Goal: Task Accomplishment & Management: Manage account settings

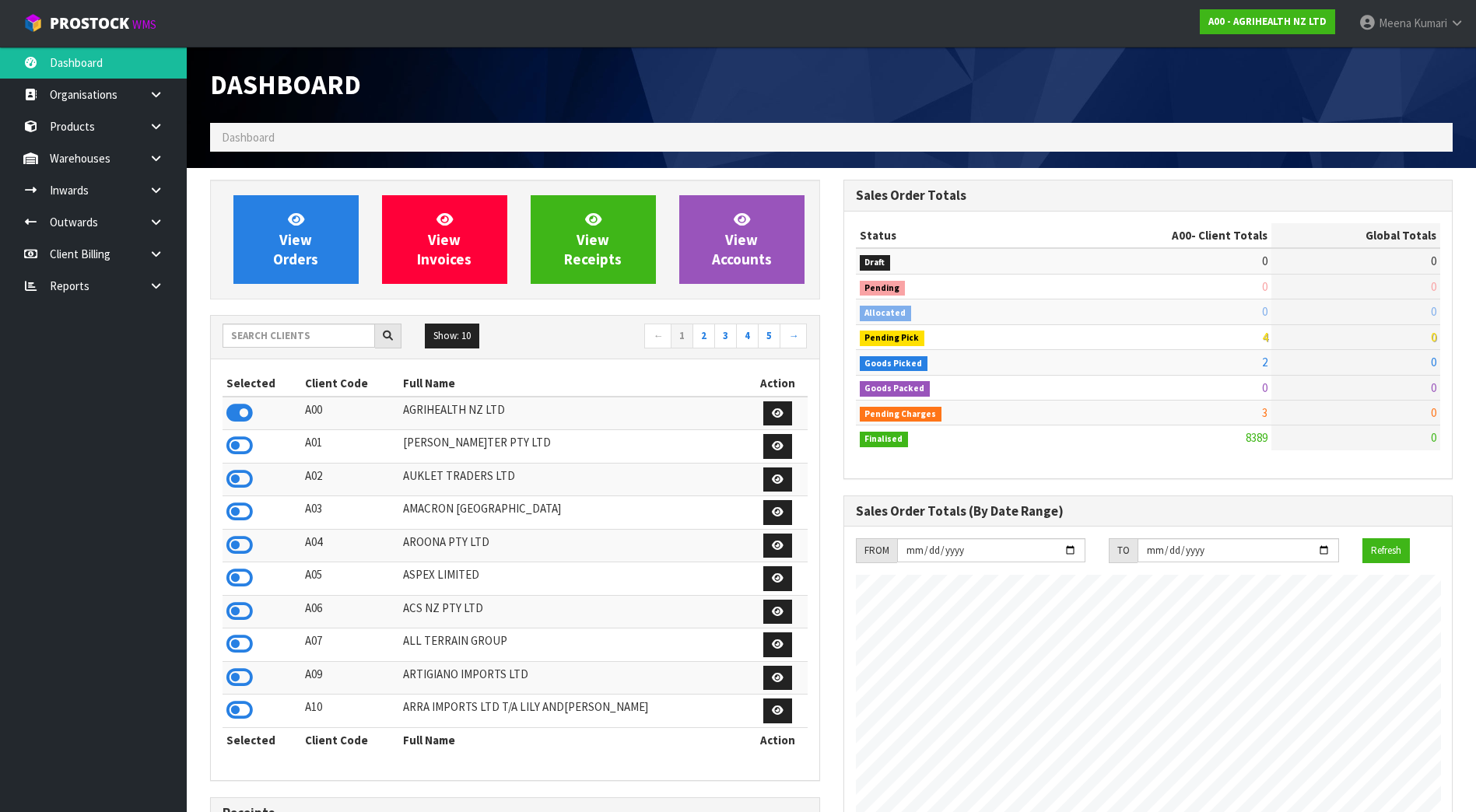
scroll to position [1178, 632]
click at [264, 339] on input "text" at bounding box center [298, 335] width 153 height 24
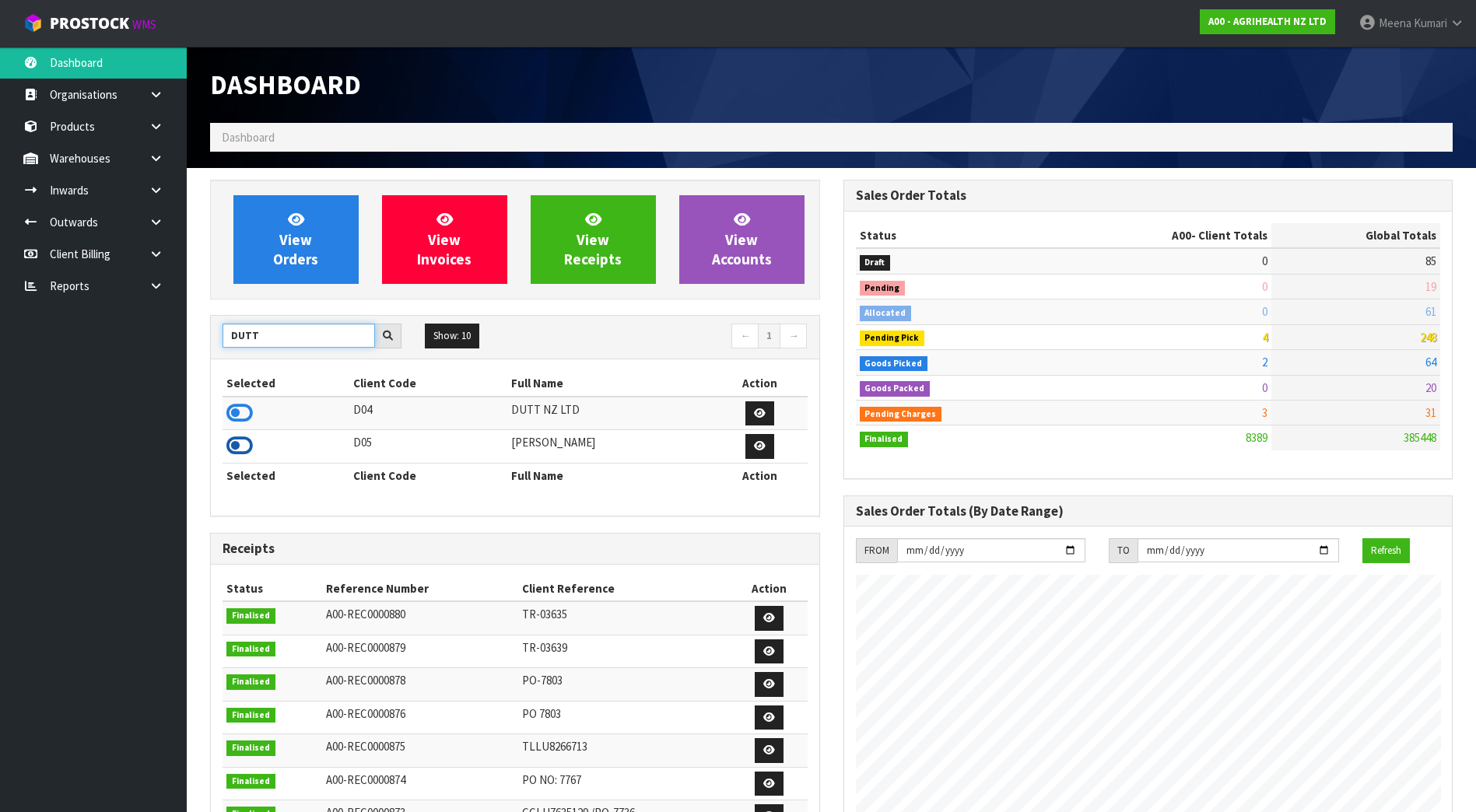
type input "DUTT"
click at [238, 445] on icon at bounding box center [239, 445] width 27 height 23
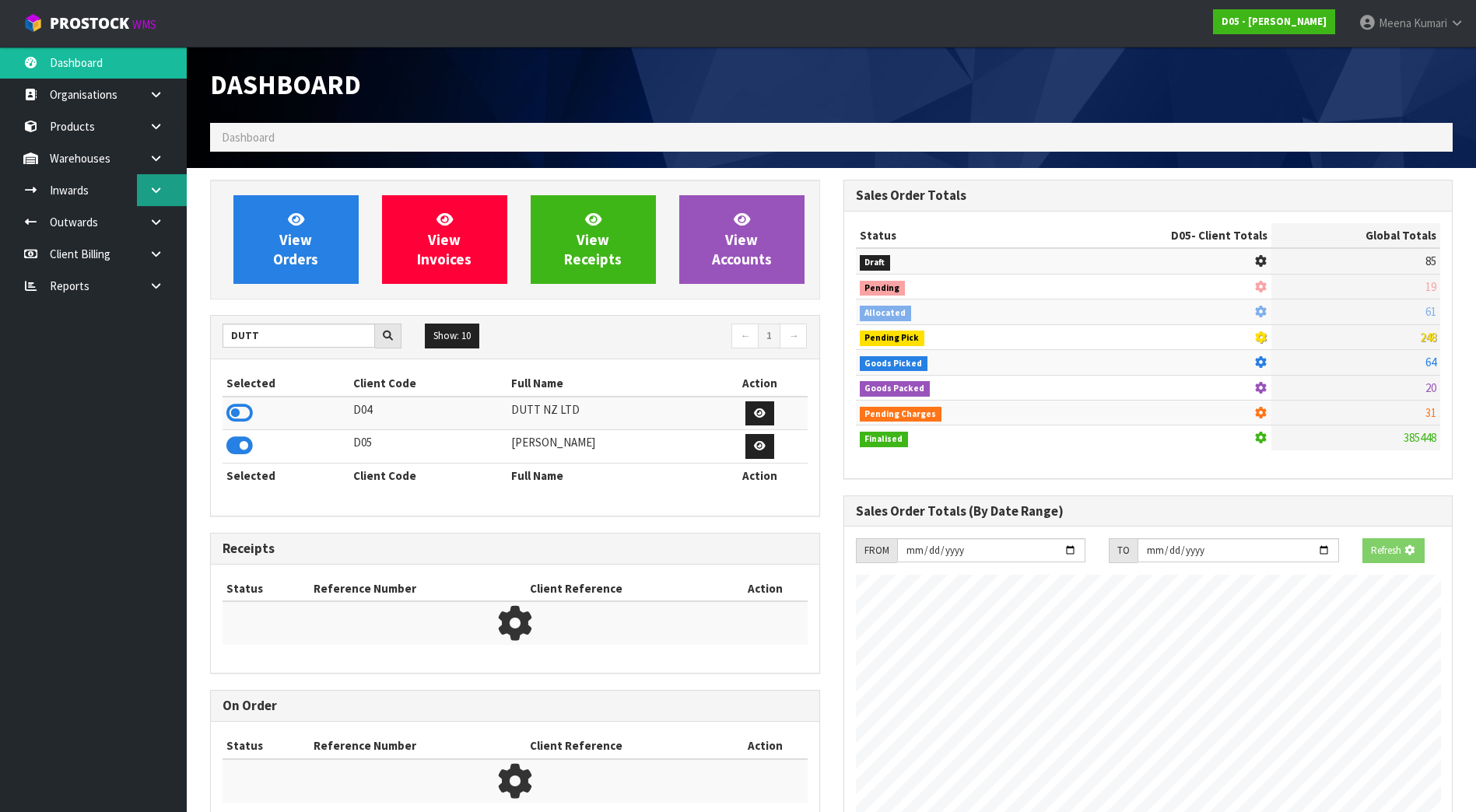
scroll to position [776579, 777247]
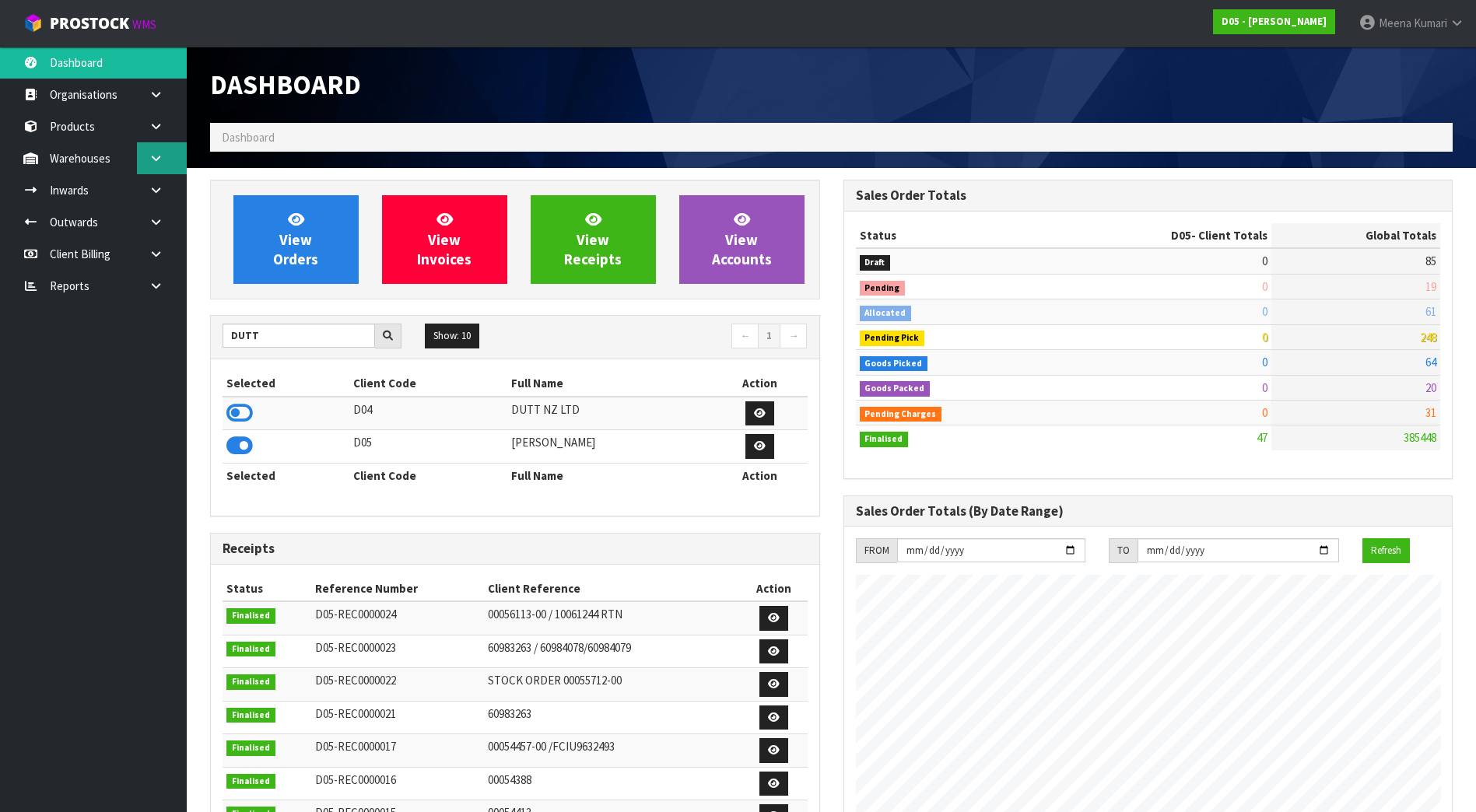
click at [160, 158] on icon at bounding box center [156, 158] width 15 height 11
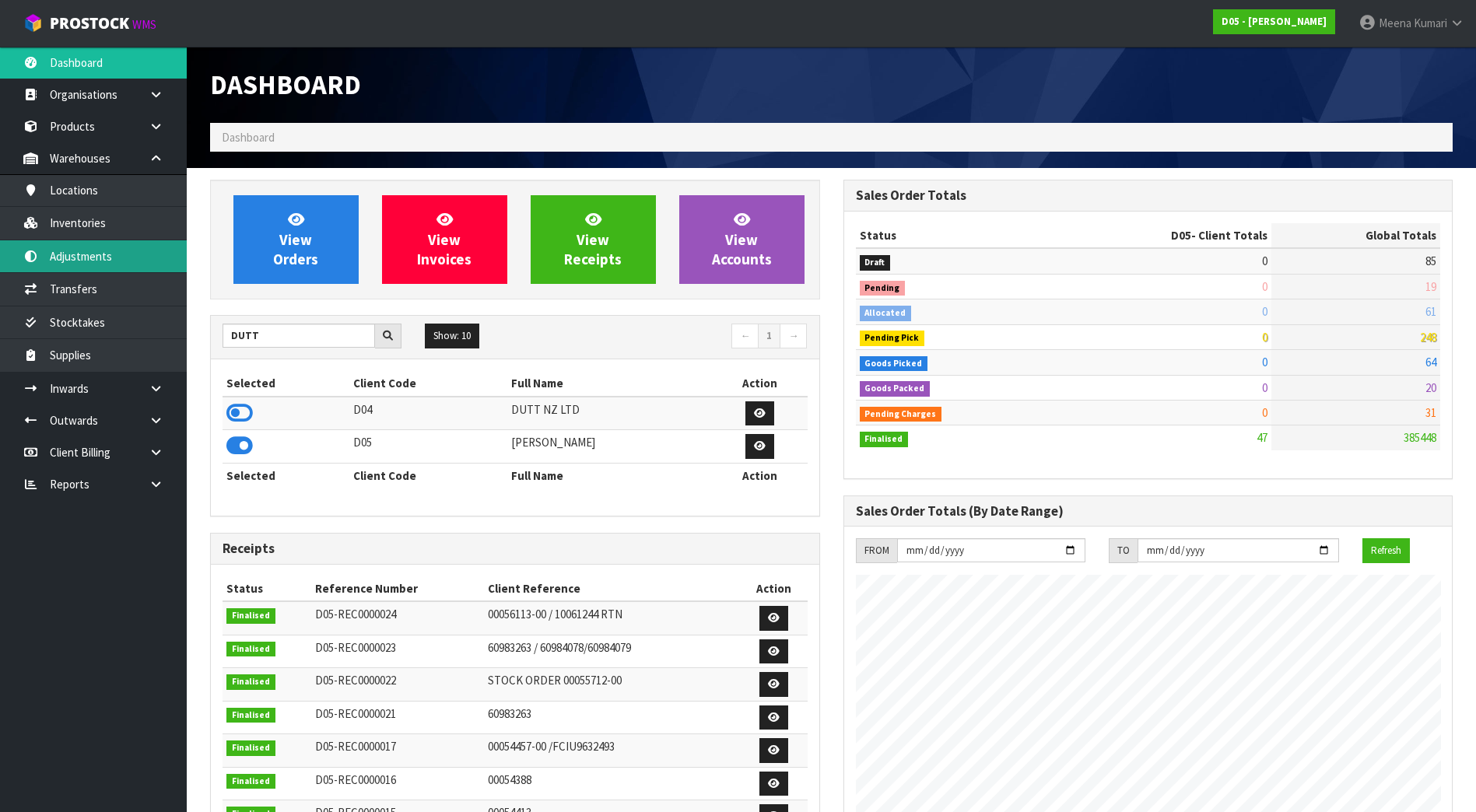
click at [144, 244] on link "Adjustments" at bounding box center [93, 255] width 187 height 32
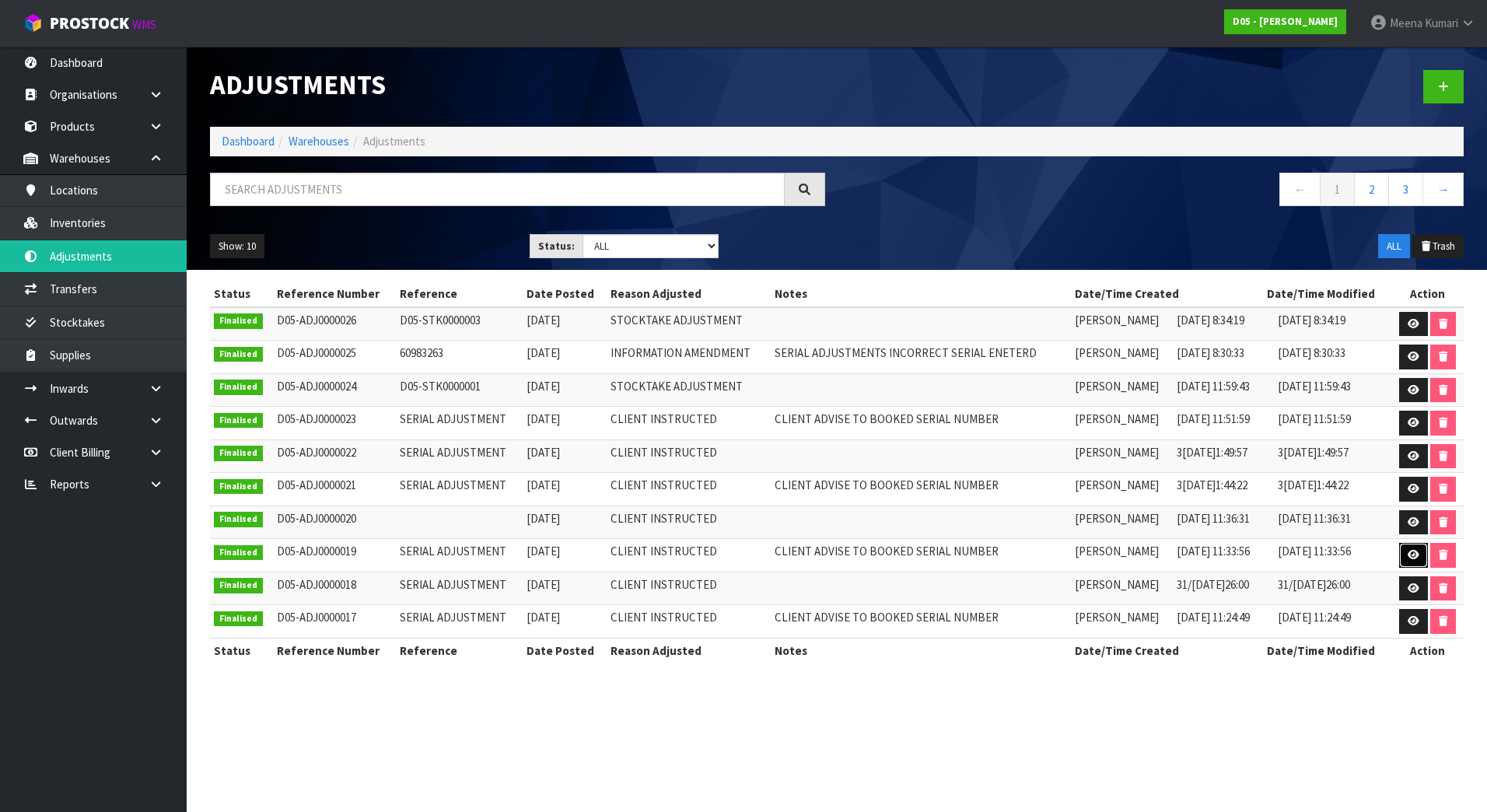
click at [1408, 554] on icon at bounding box center [1413, 554] width 11 height 11
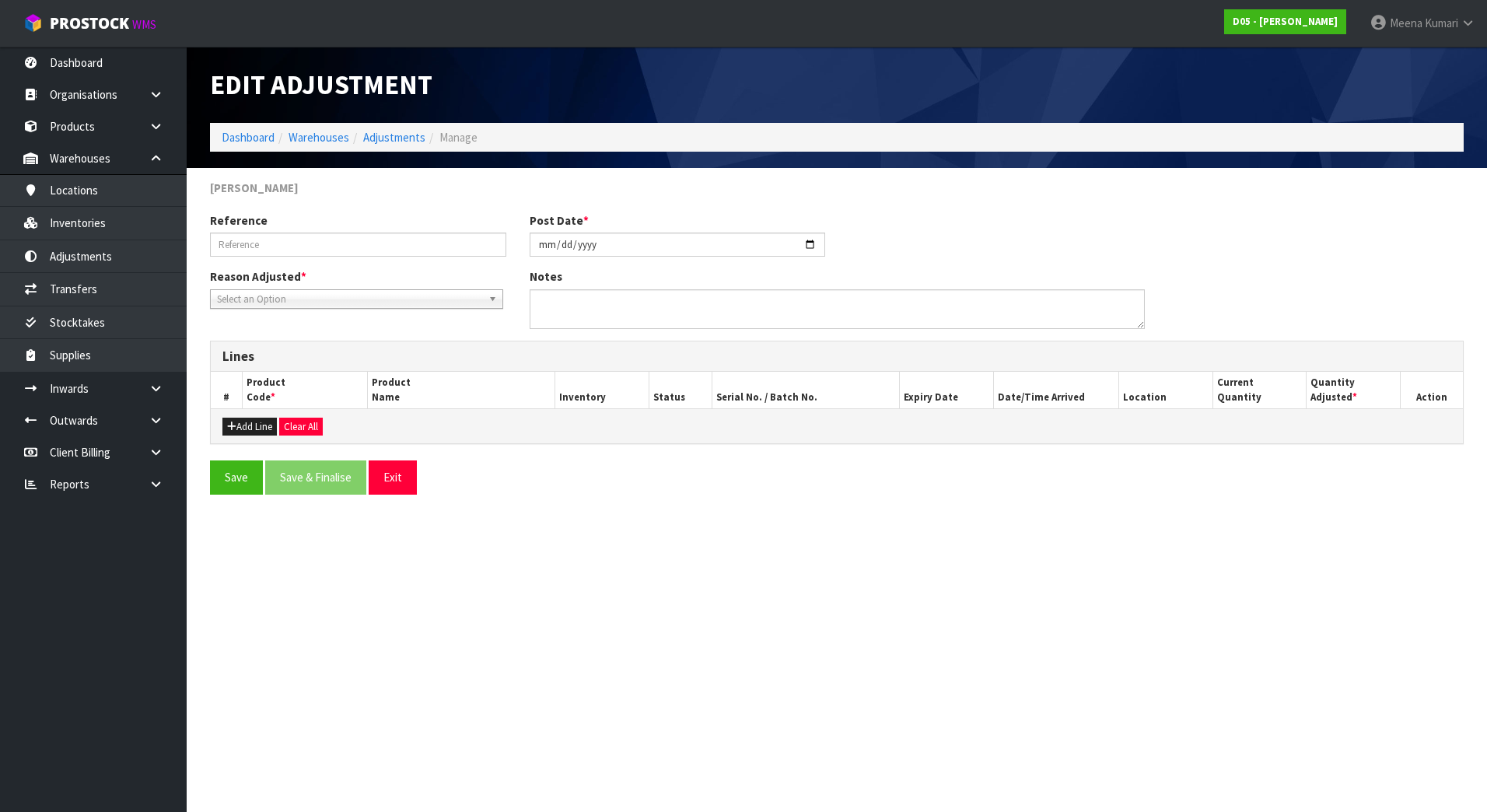
type input "SERIAL ADJUSTMENT"
type input "2[DATE]"
type textarea "CLIENT ADVISE TO BOOKED SERIAL NUMBER"
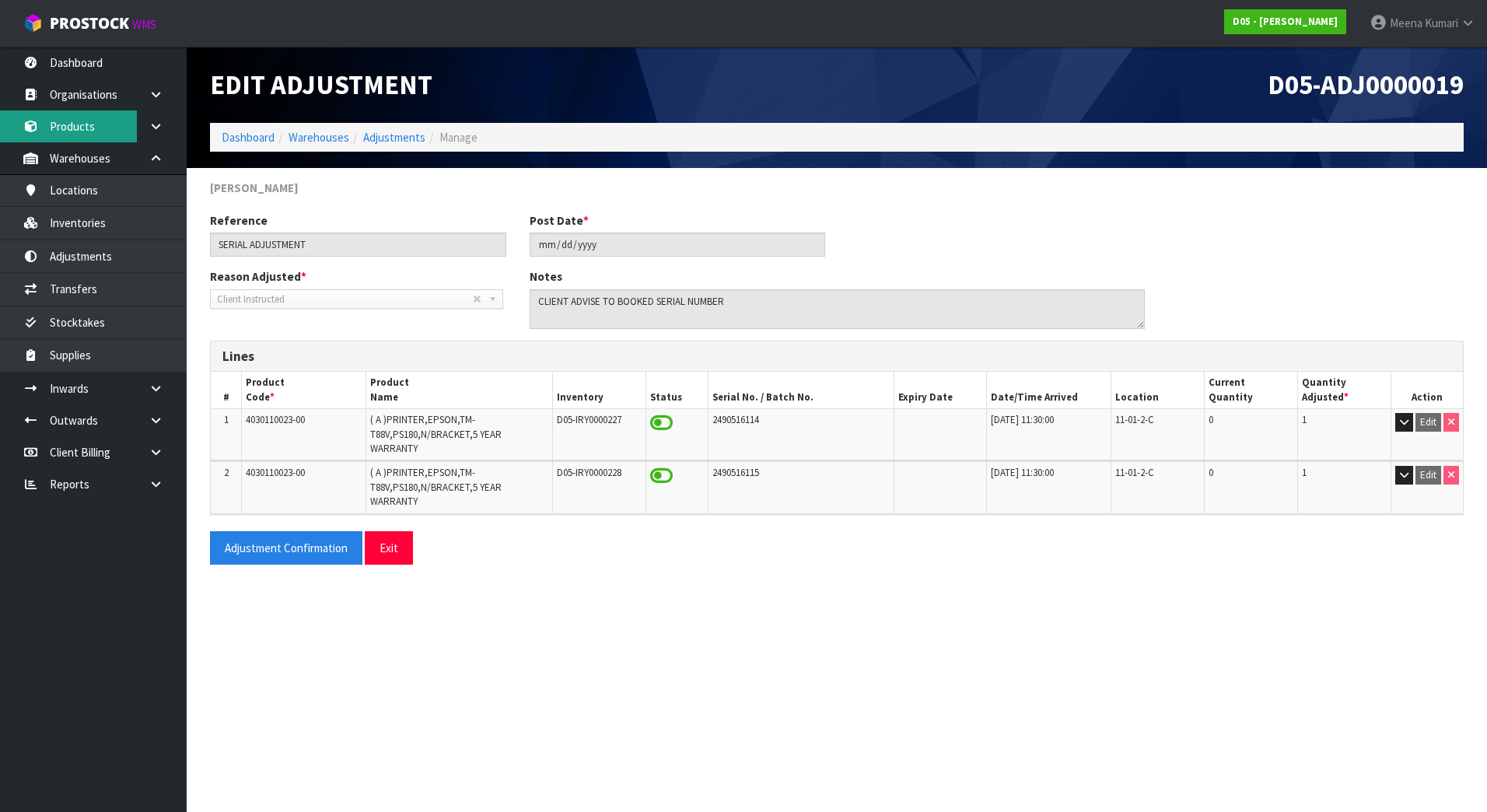
click at [86, 121] on link "Products" at bounding box center [93, 126] width 187 height 32
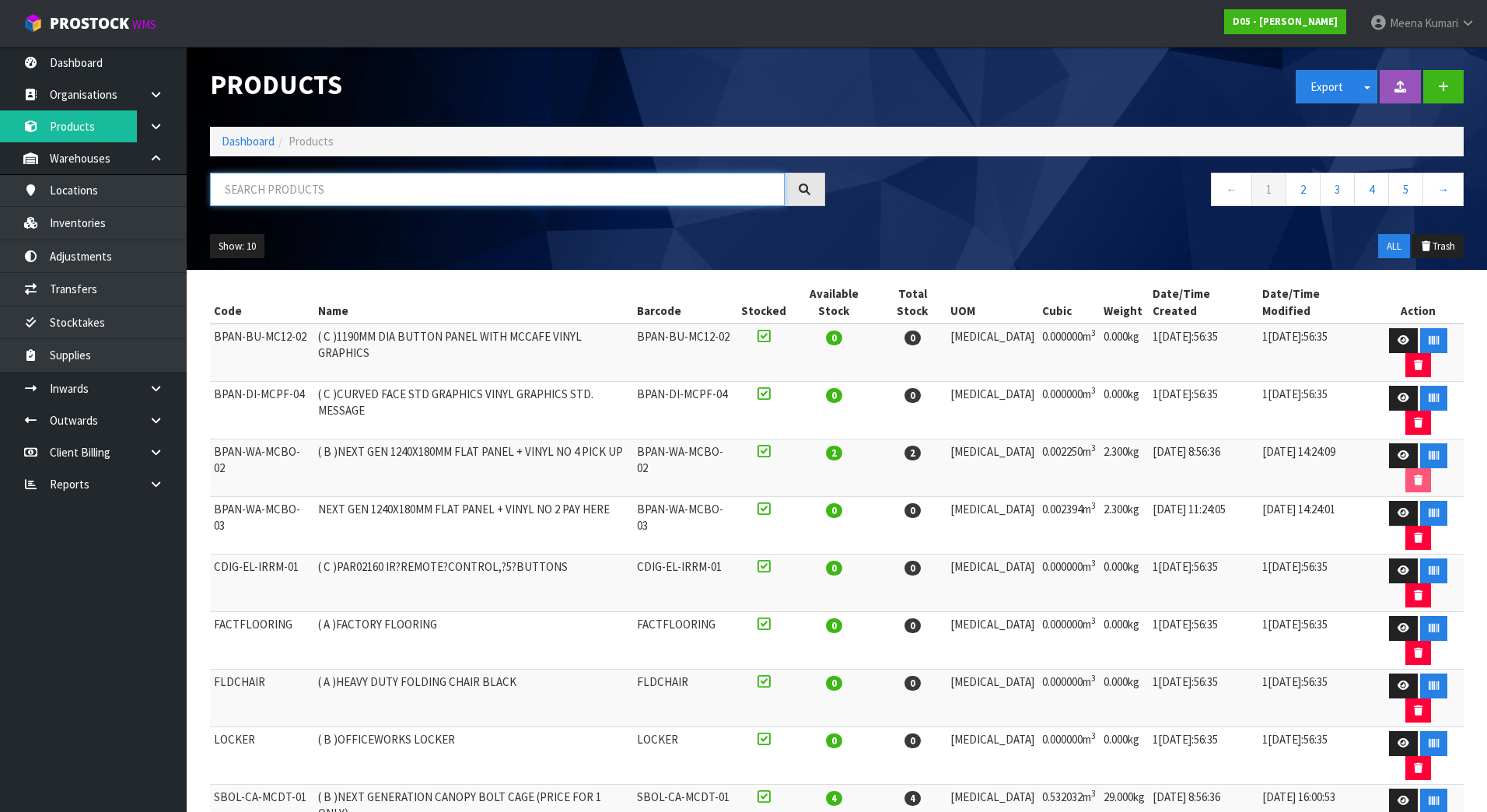
click at [292, 196] on input "text" at bounding box center [497, 189] width 575 height 33
paste input "1030100122-07"
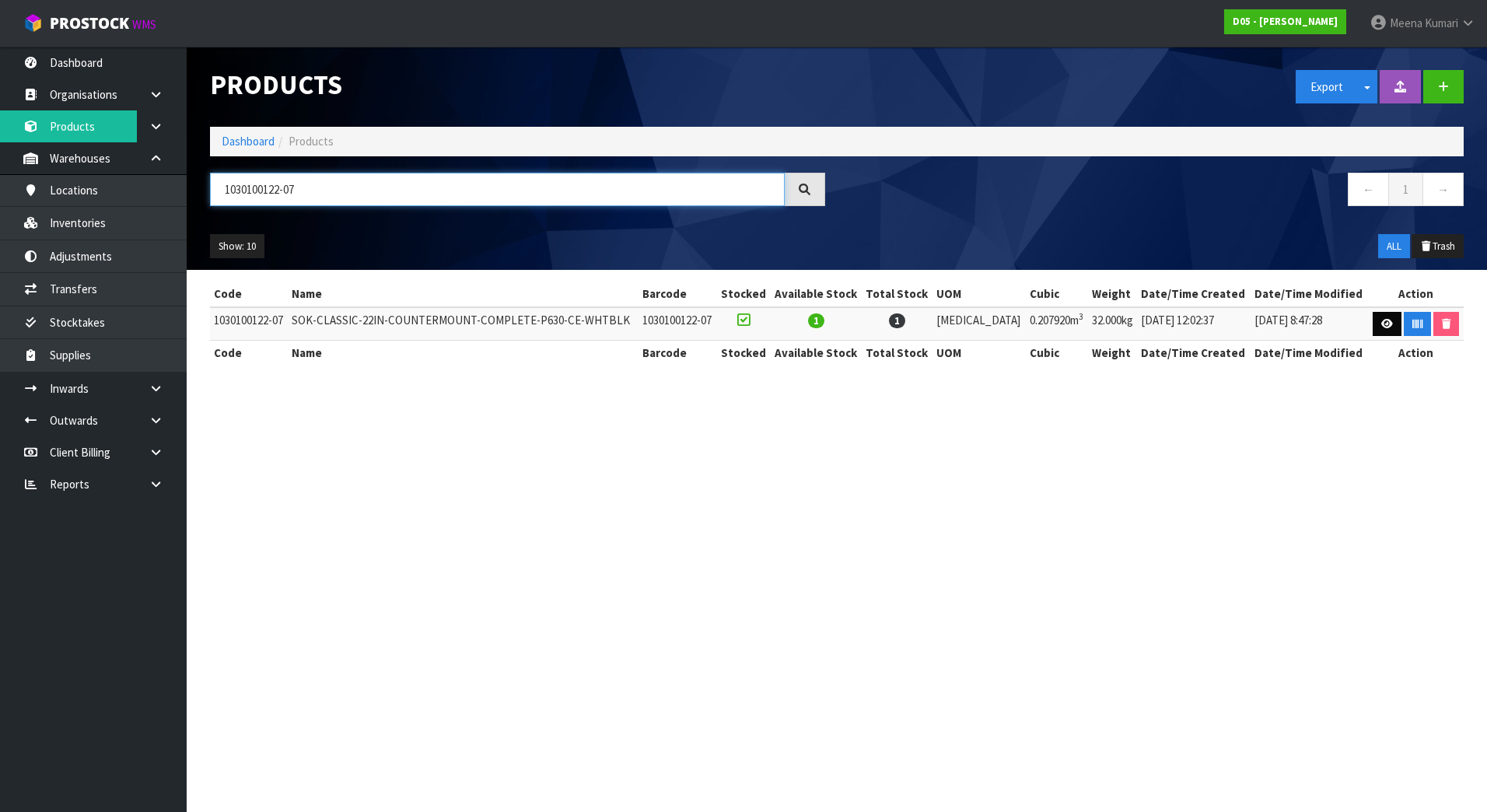
type input "1030100122-07"
click at [1385, 322] on icon at bounding box center [1387, 324] width 11 height 11
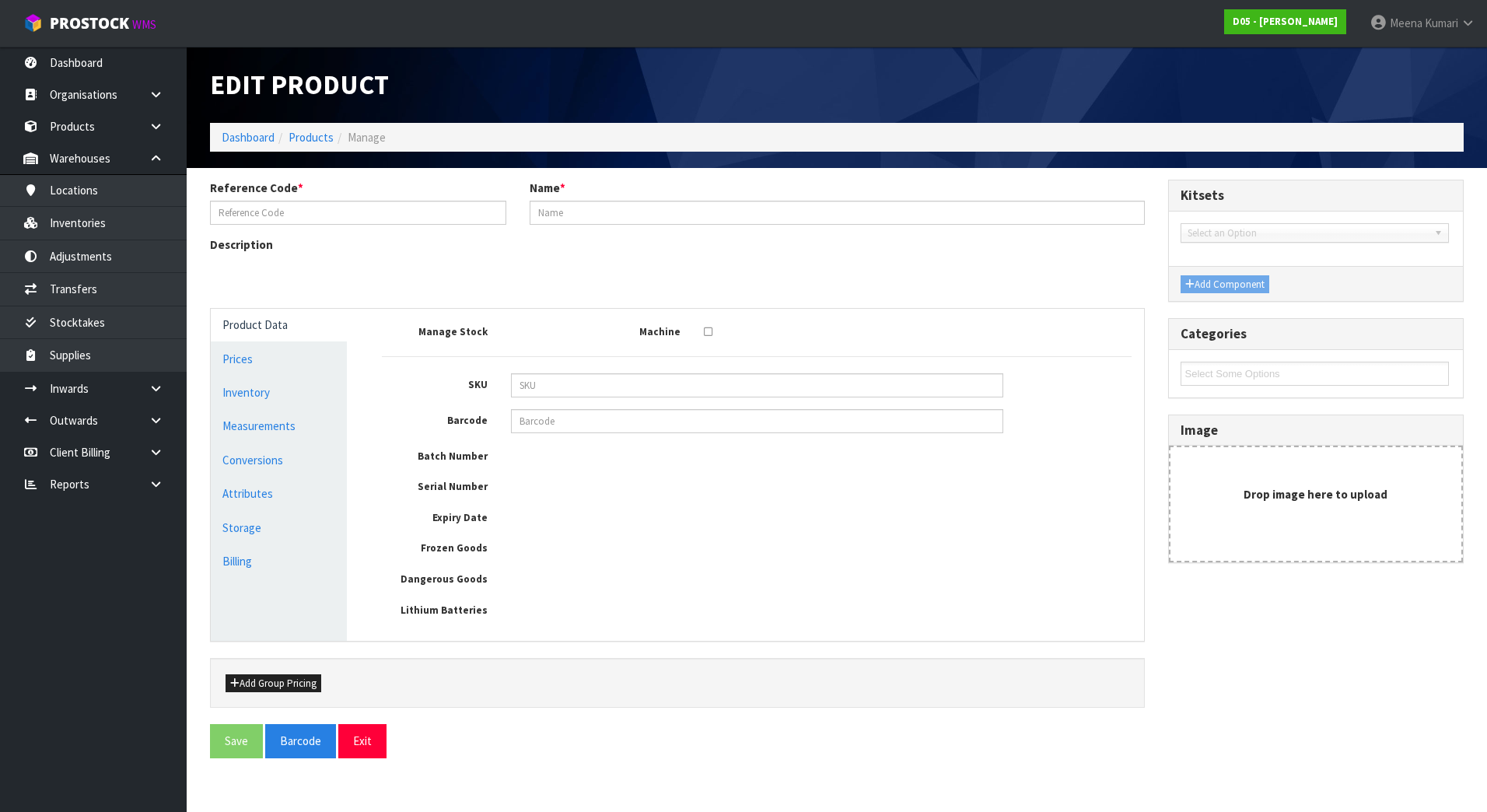
type input "1030100122-07"
type input "SOK-CLASSIC-22IN-COUNTERMOUNT-COMPLETE-P630-CE-WHTBLK"
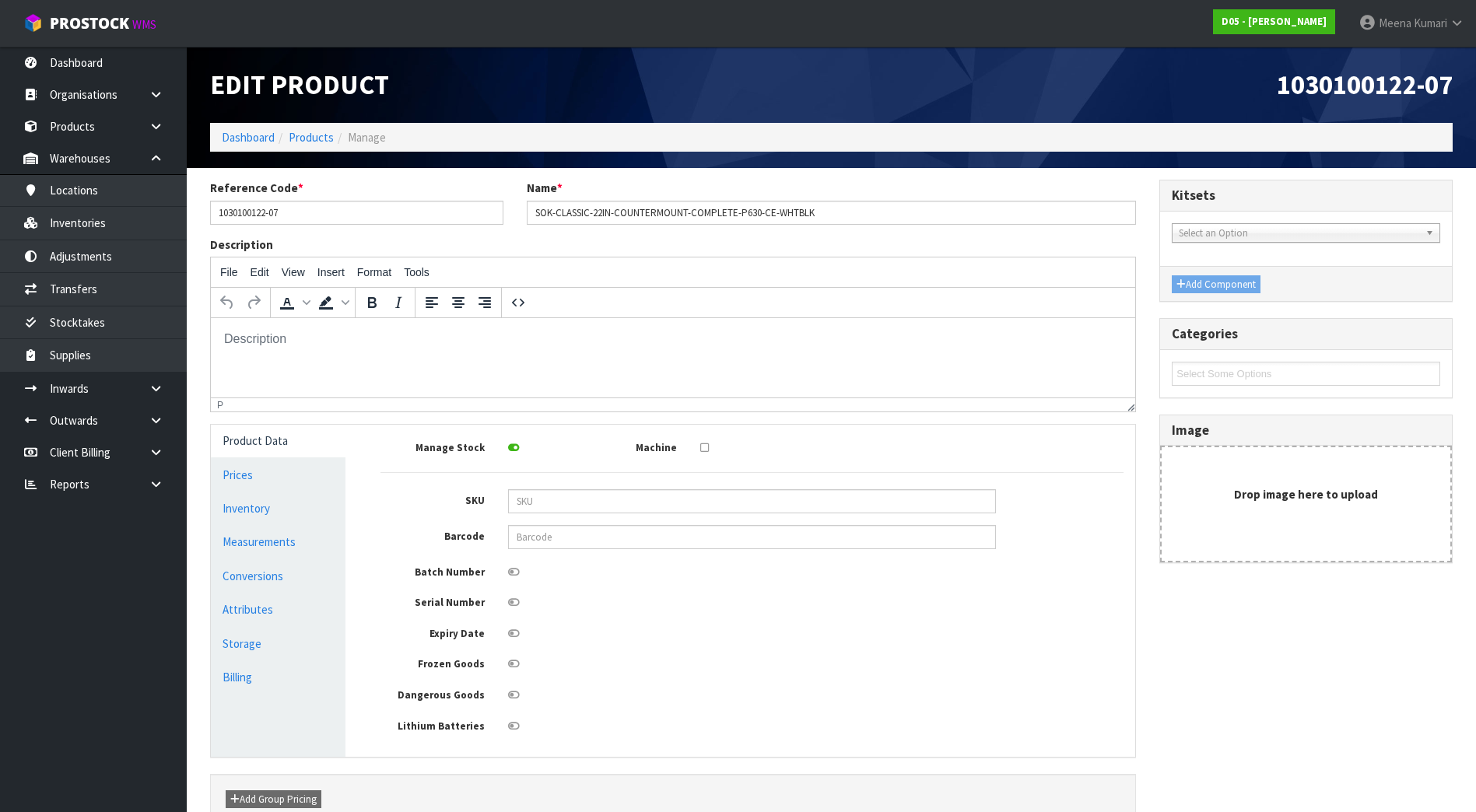
click at [510, 605] on icon at bounding box center [513, 602] width 11 height 11
click at [0, 0] on input "checkbox" at bounding box center [0, 0] width 0 height 0
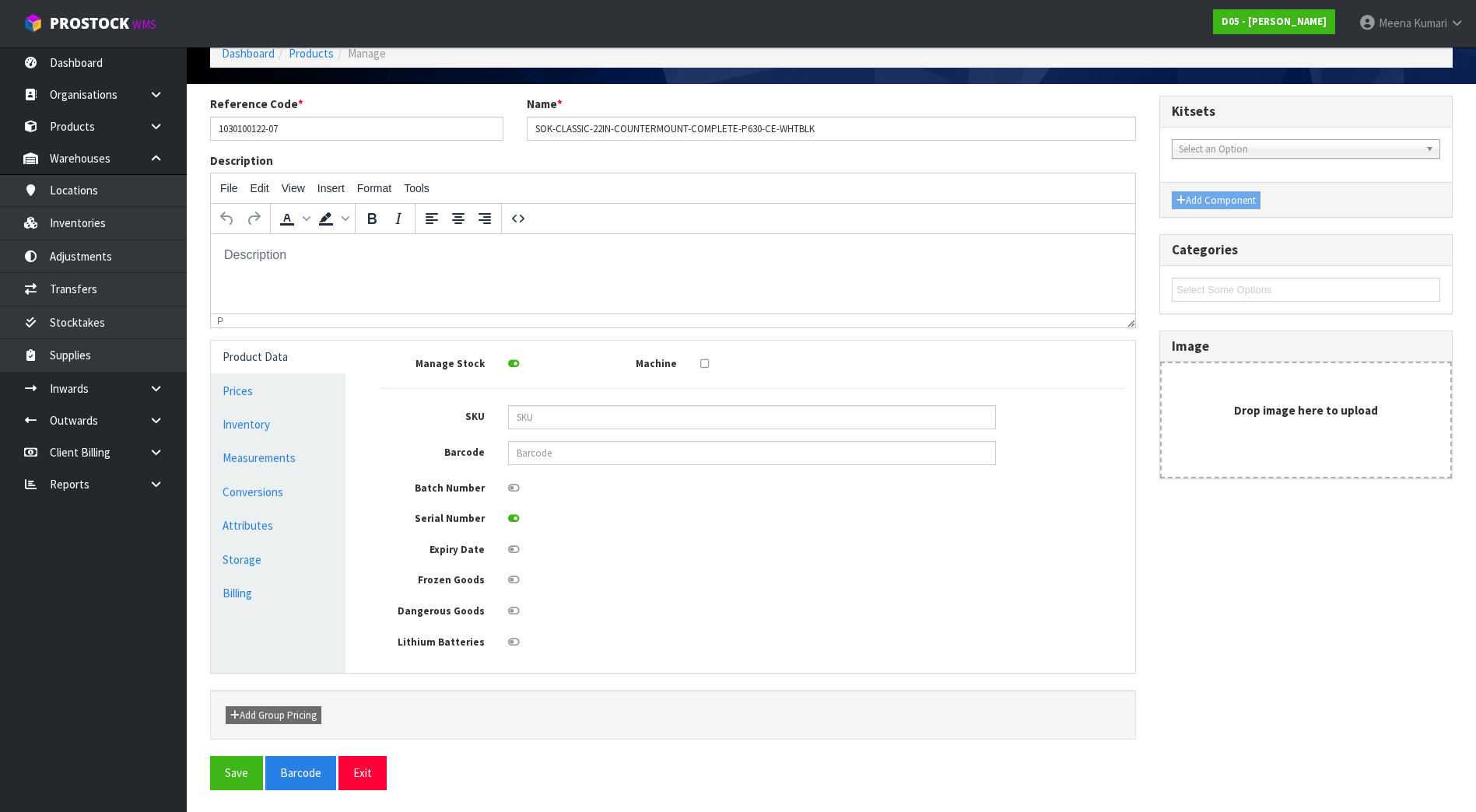
scroll to position [86, 0]
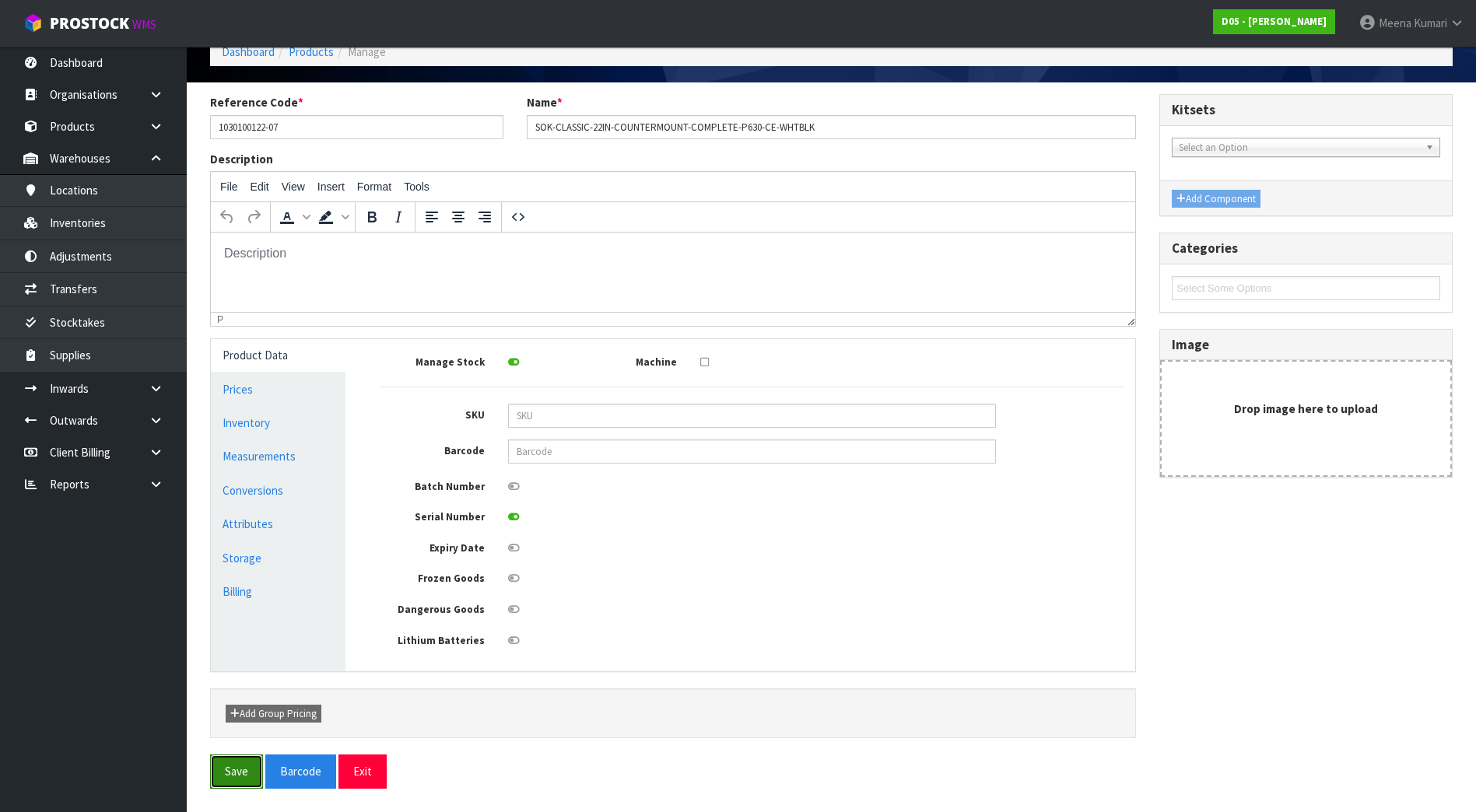
click at [238, 764] on button "Save" at bounding box center [236, 770] width 53 height 33
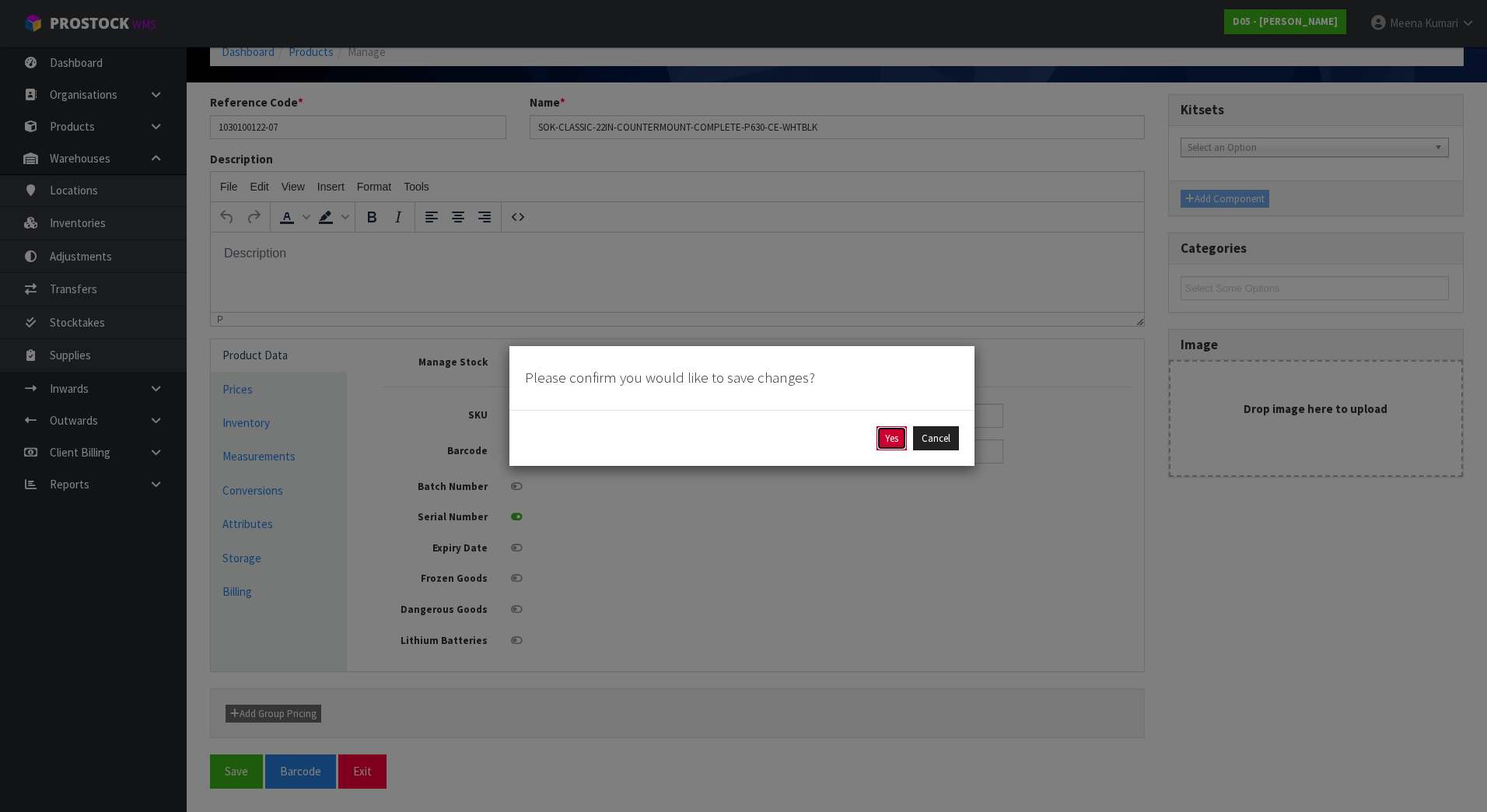
click at [892, 435] on button "Yes" at bounding box center [892, 438] width 31 height 25
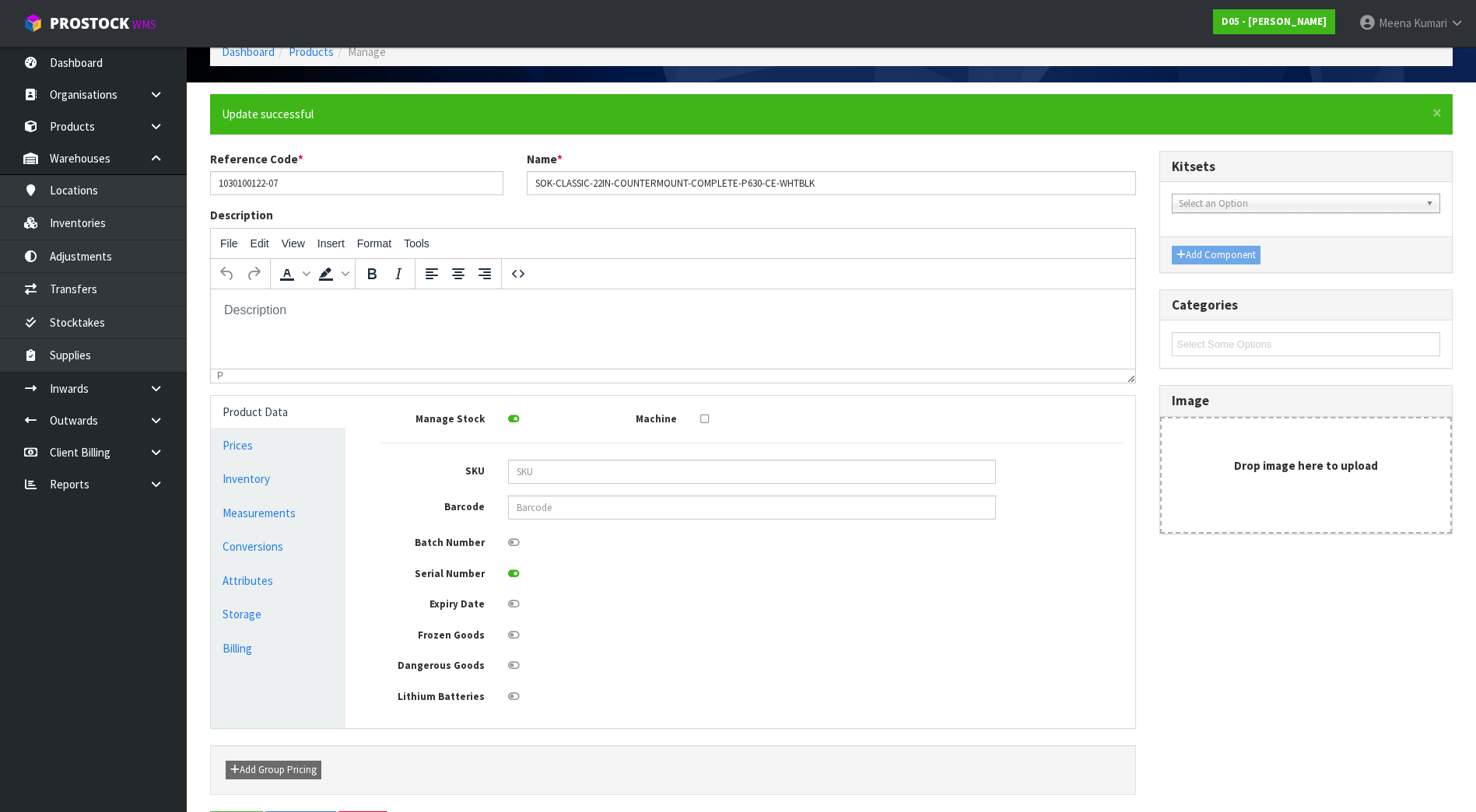
scroll to position [0, 0]
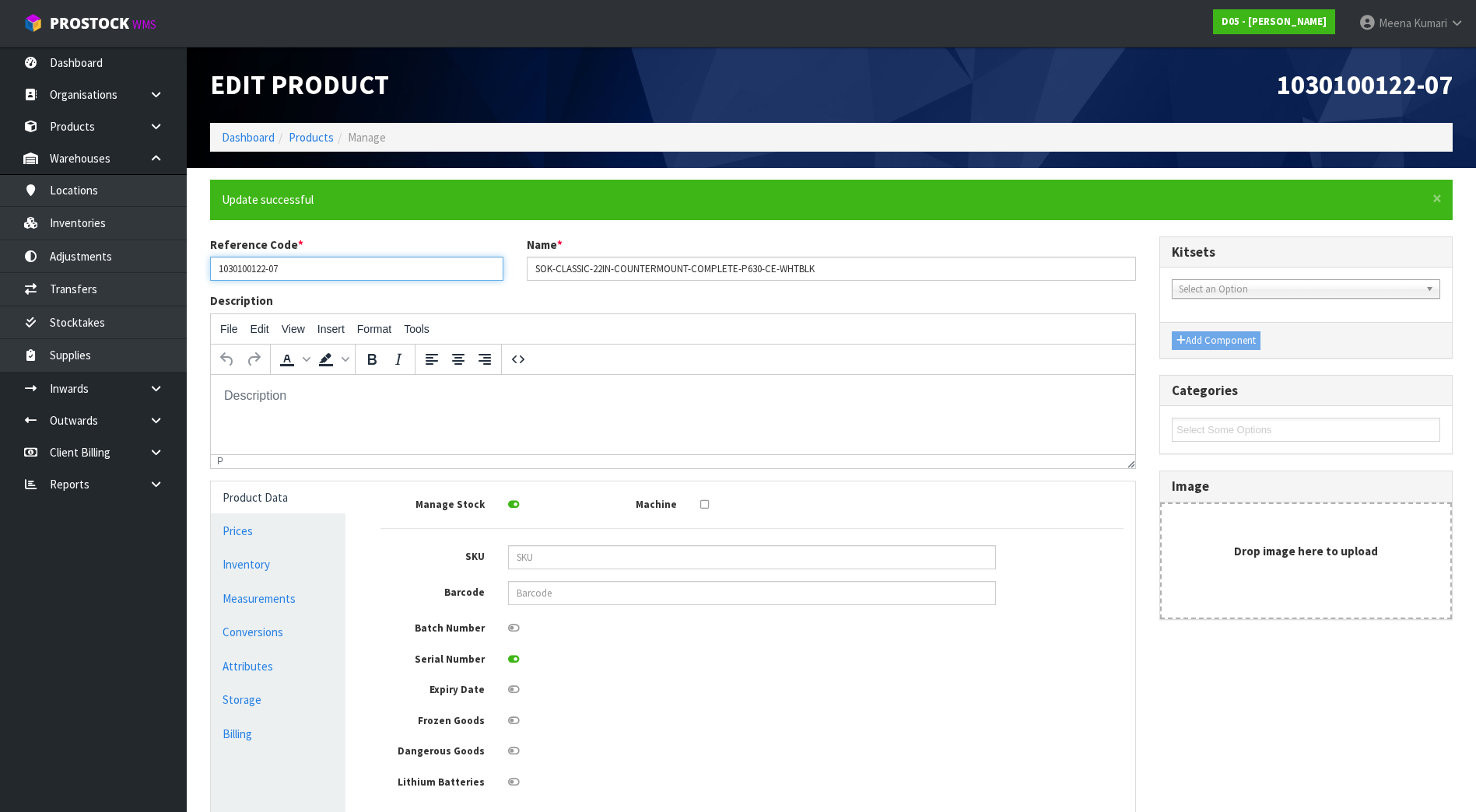
click at [323, 267] on input "1030100122-07" at bounding box center [356, 269] width 293 height 24
click at [322, 141] on link "Products" at bounding box center [311, 137] width 45 height 15
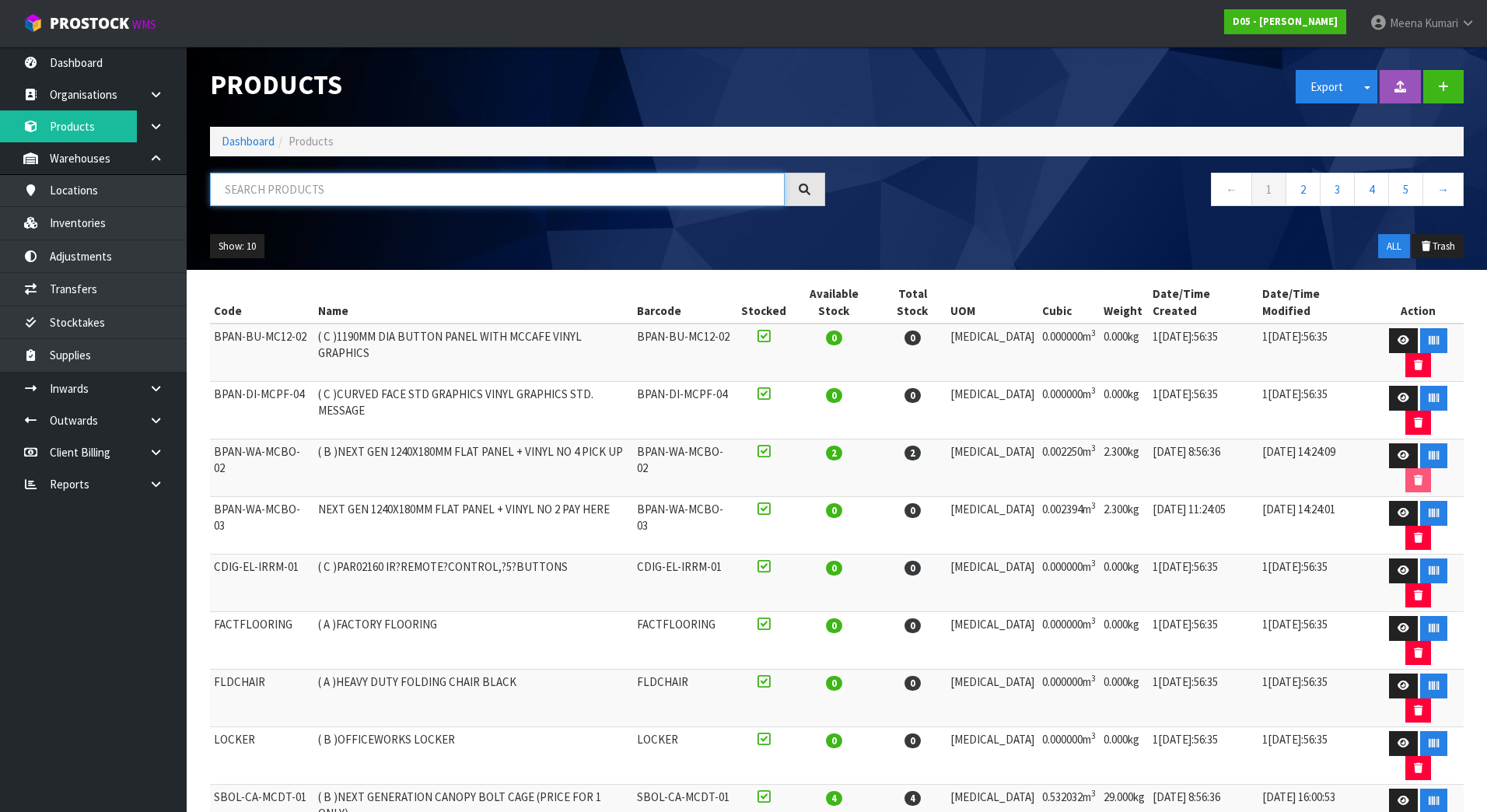
click at [444, 198] on input "text" at bounding box center [497, 189] width 575 height 33
paste input "1030100192-12"
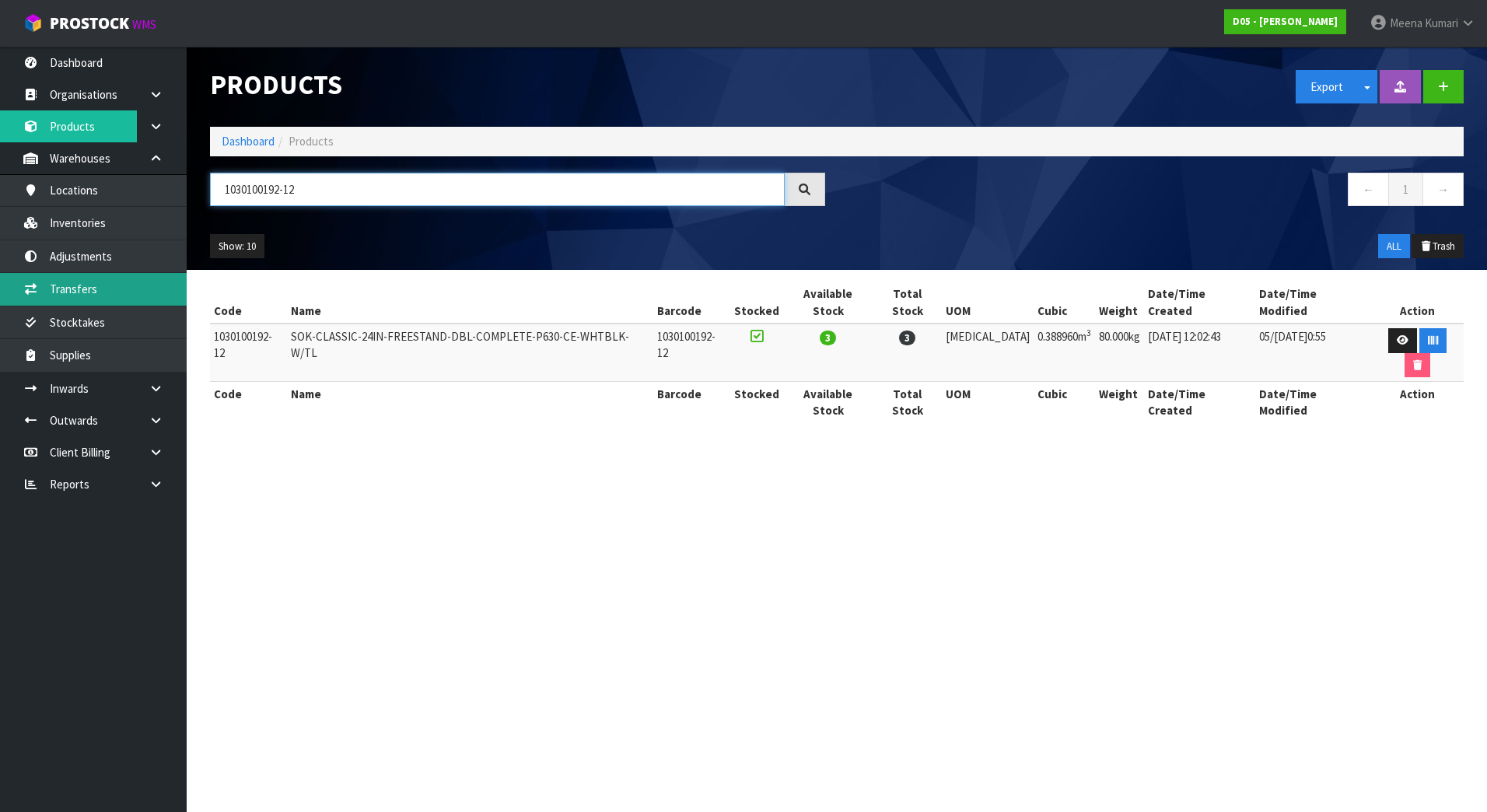
type input "1030100192-12"
click at [127, 296] on link "Transfers" at bounding box center [93, 288] width 187 height 32
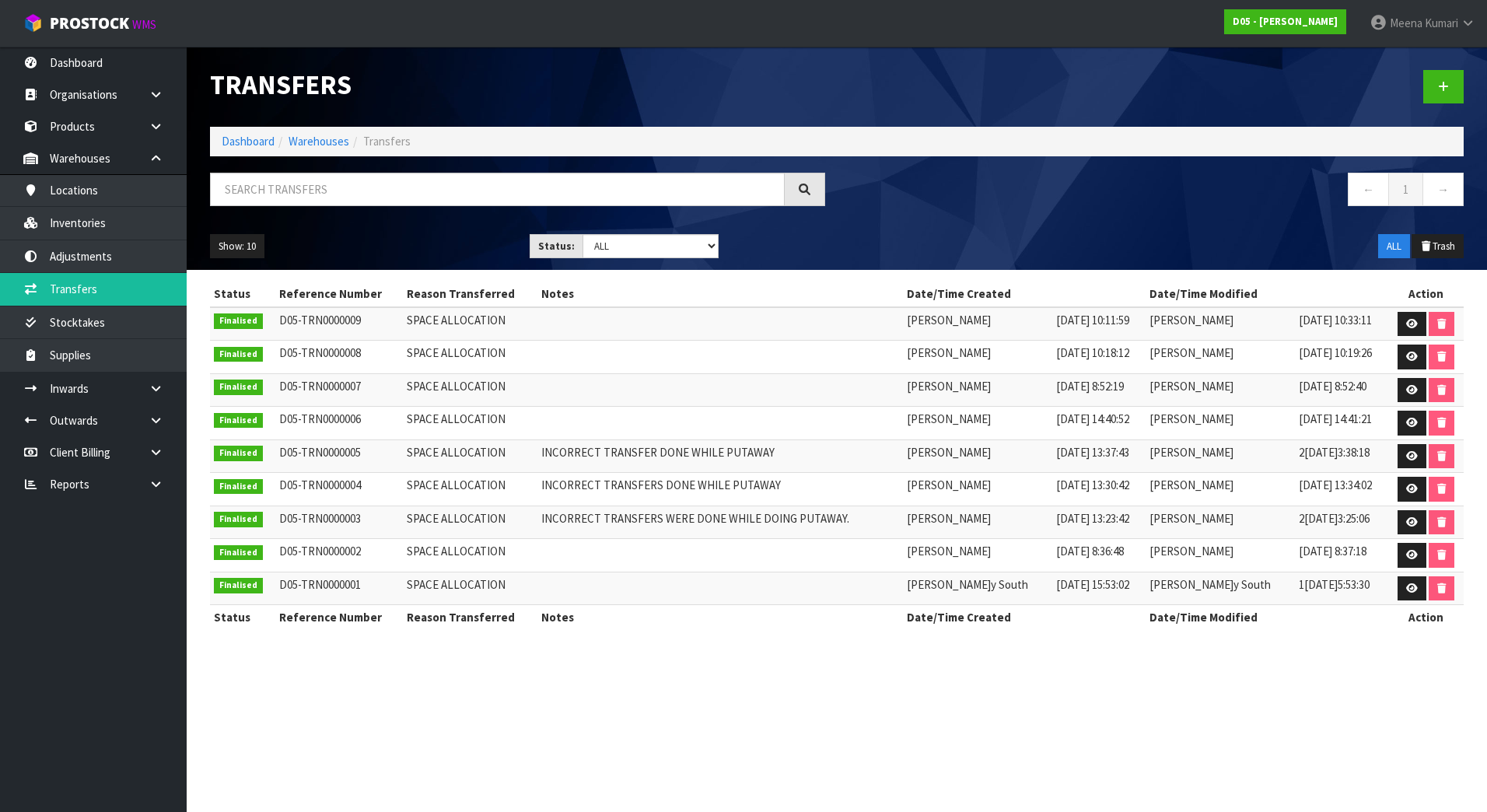
click at [1468, 86] on div at bounding box center [1156, 86] width 638 height 80
click at [1447, 84] on icon at bounding box center [1443, 86] width 11 height 11
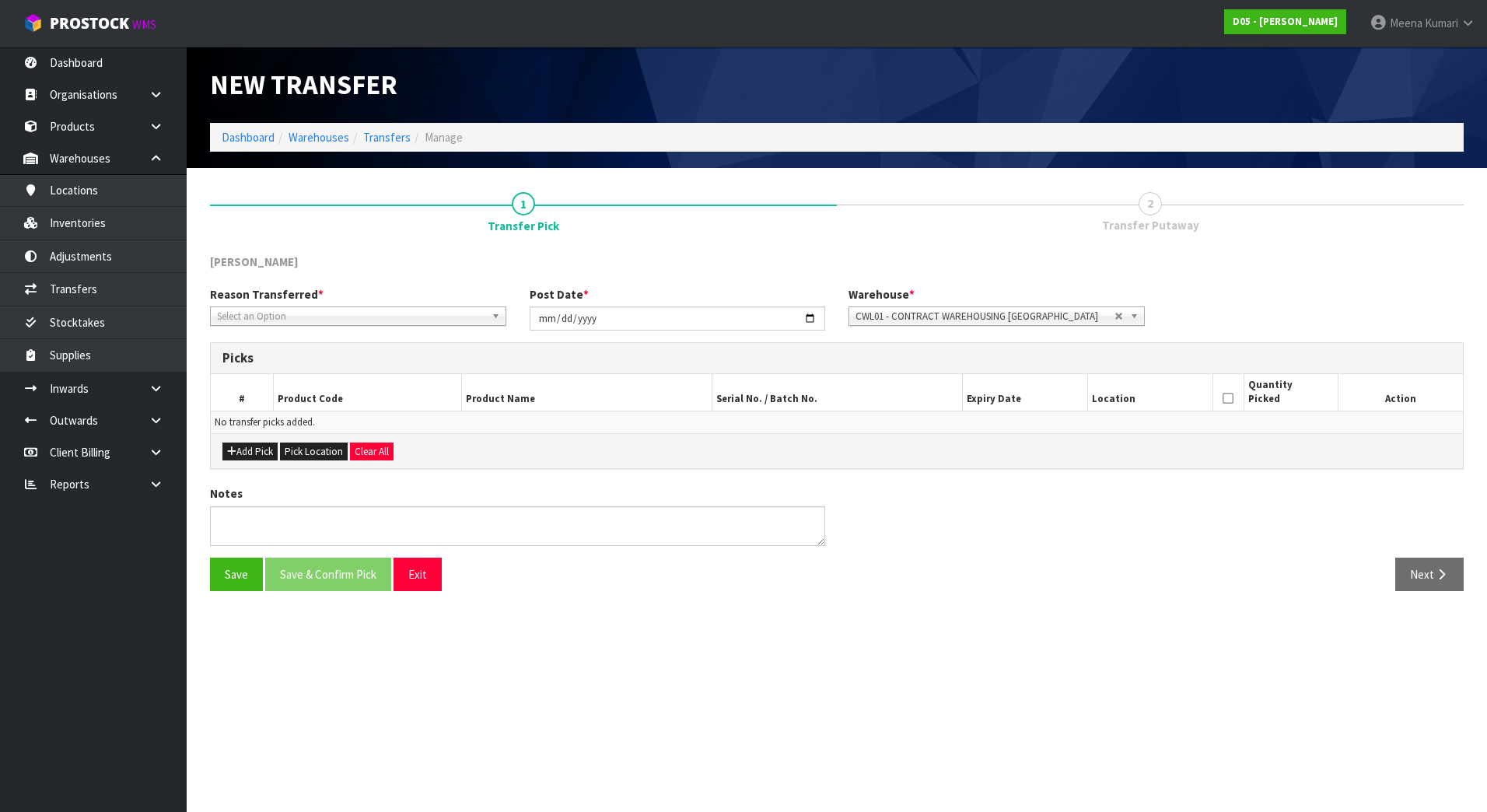
click at [331, 304] on div "Reason Transferred * Space Allocation Damage Expired Stock Repair QA Select an …" at bounding box center [358, 305] width 320 height 40
click at [315, 313] on span "Select an Option" at bounding box center [351, 316] width 268 height 19
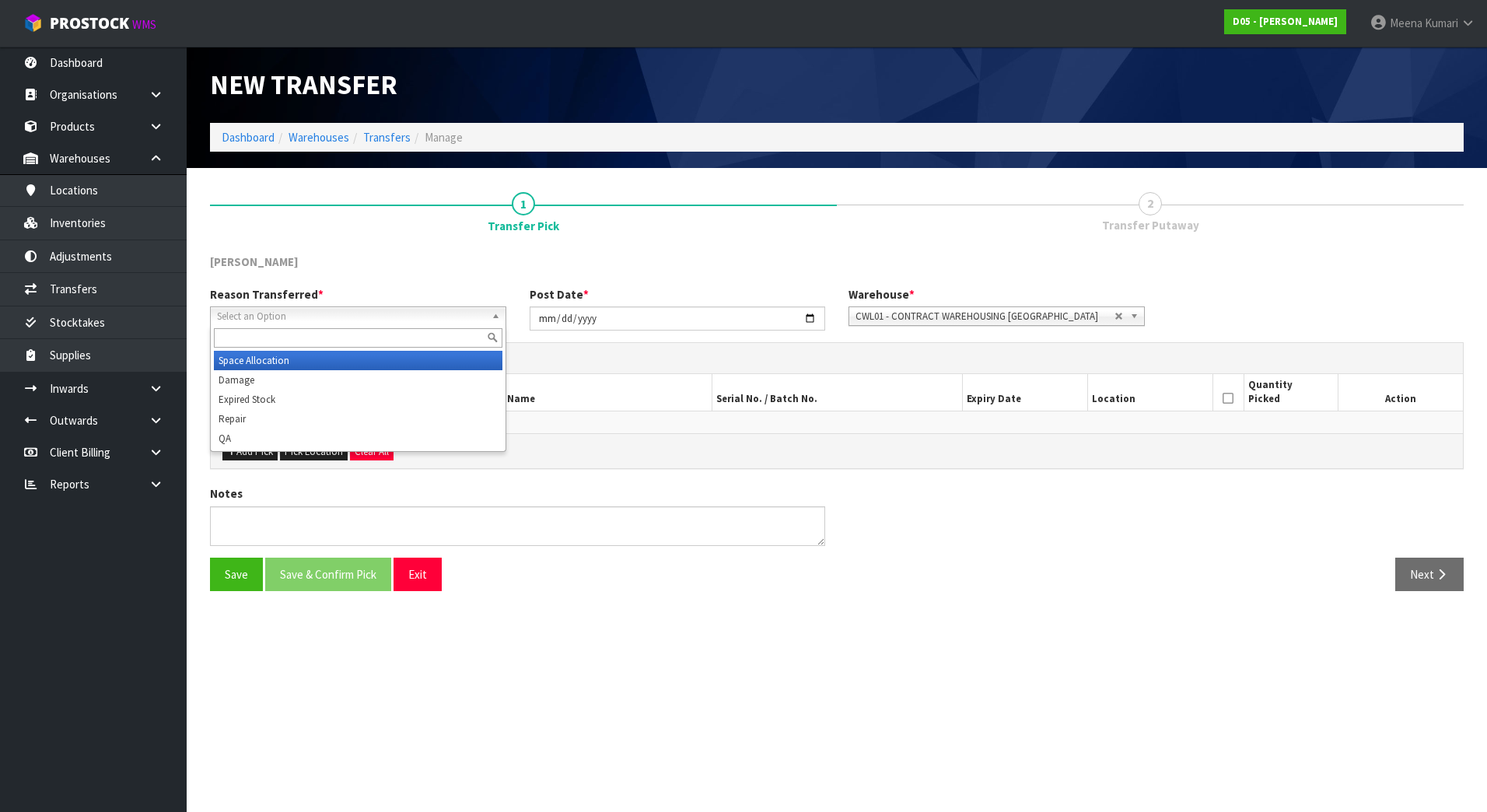
click at [285, 354] on li "Space Allocation" at bounding box center [358, 360] width 289 height 19
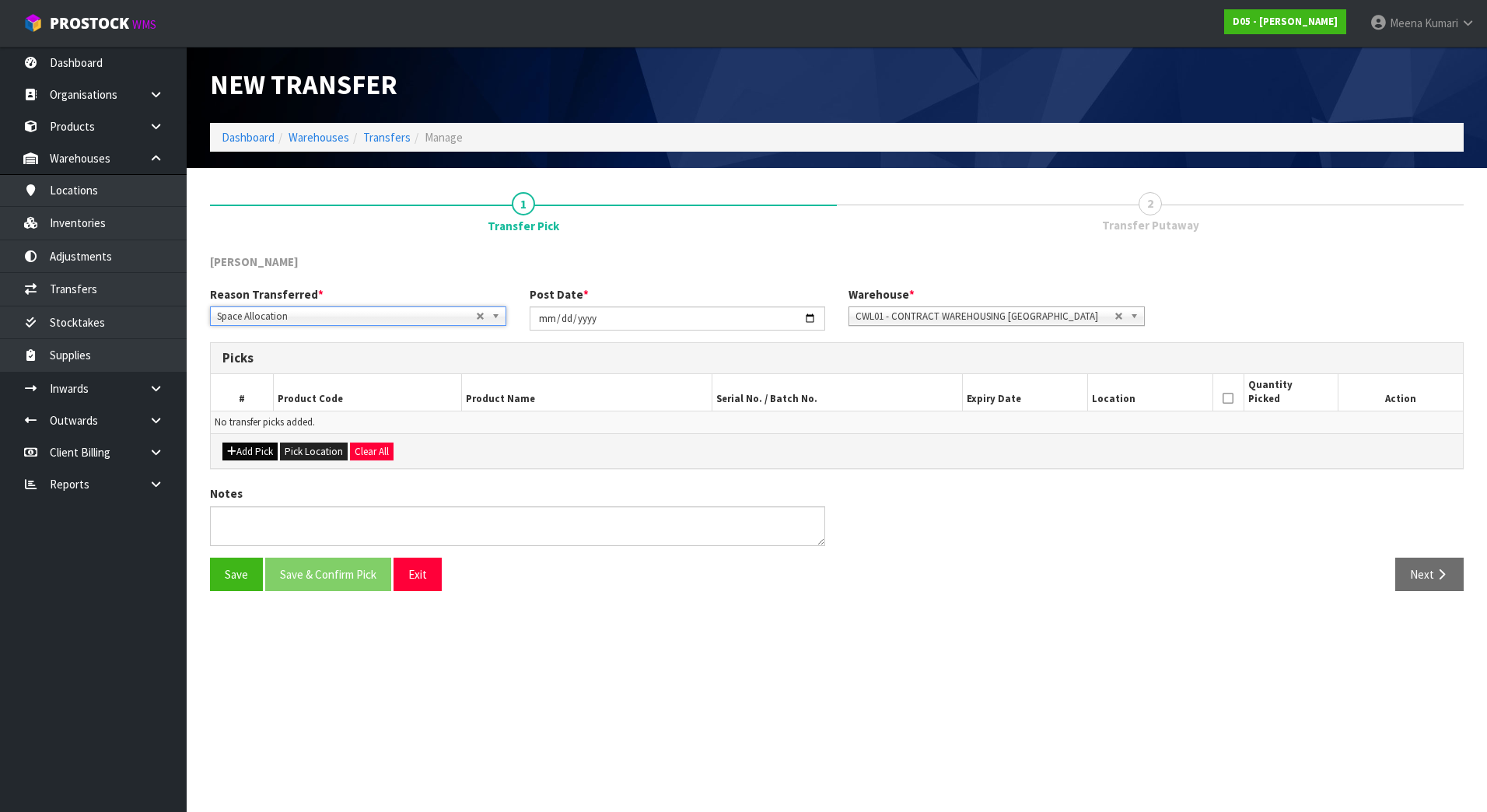
drag, startPoint x: 255, startPoint y: 462, endPoint x: 274, endPoint y: 453, distance: 21.0
click at [256, 461] on div "Add Pick Pick Location Clear All" at bounding box center [836, 450] width 1252 height 35
click at [251, 450] on button "Add Pick" at bounding box center [250, 452] width 55 height 19
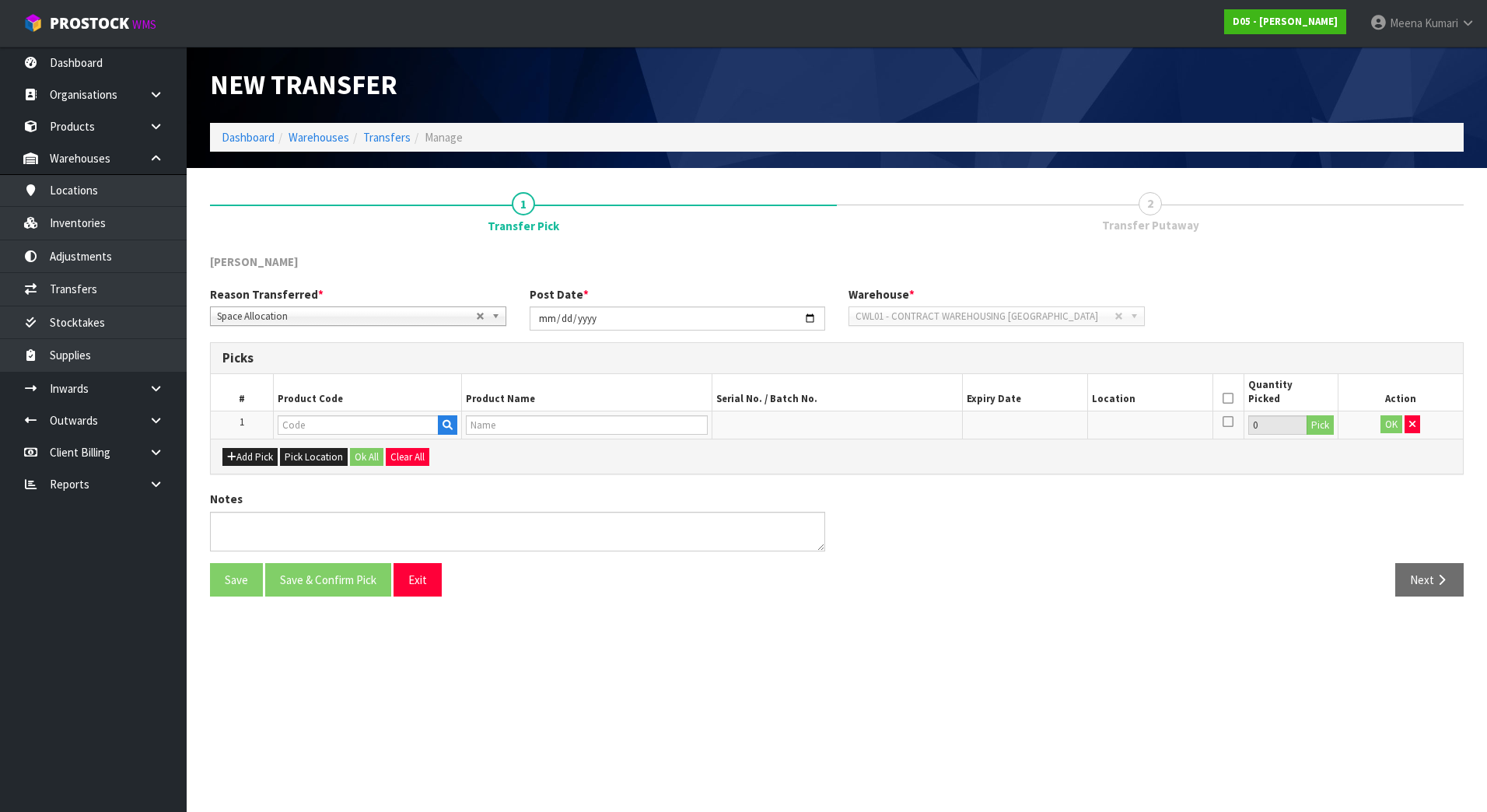
click at [319, 438] on td at bounding box center [368, 424] width 188 height 28
click at [323, 417] on input "text" at bounding box center [358, 425] width 161 height 19
paste input "1030100192-12"
type input "1030100192-12"
type input "SOK-CLASSIC-24IN-FREESTAND-DBL-COMPLETE-P630-CE-WHTBLK-W/TL"
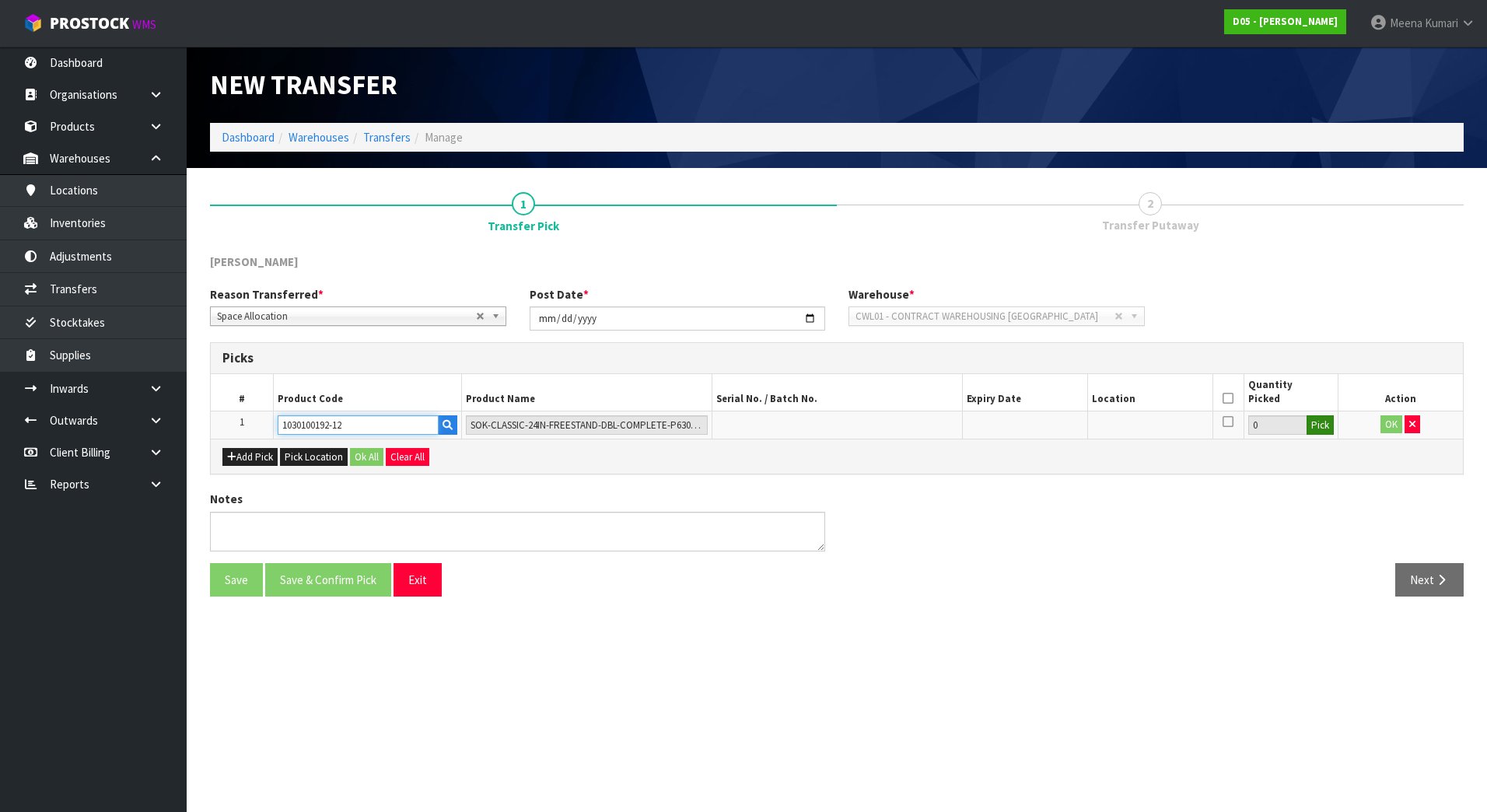
type input "1030100192-12"
click at [1321, 429] on button "Pick" at bounding box center [1321, 425] width 27 height 20
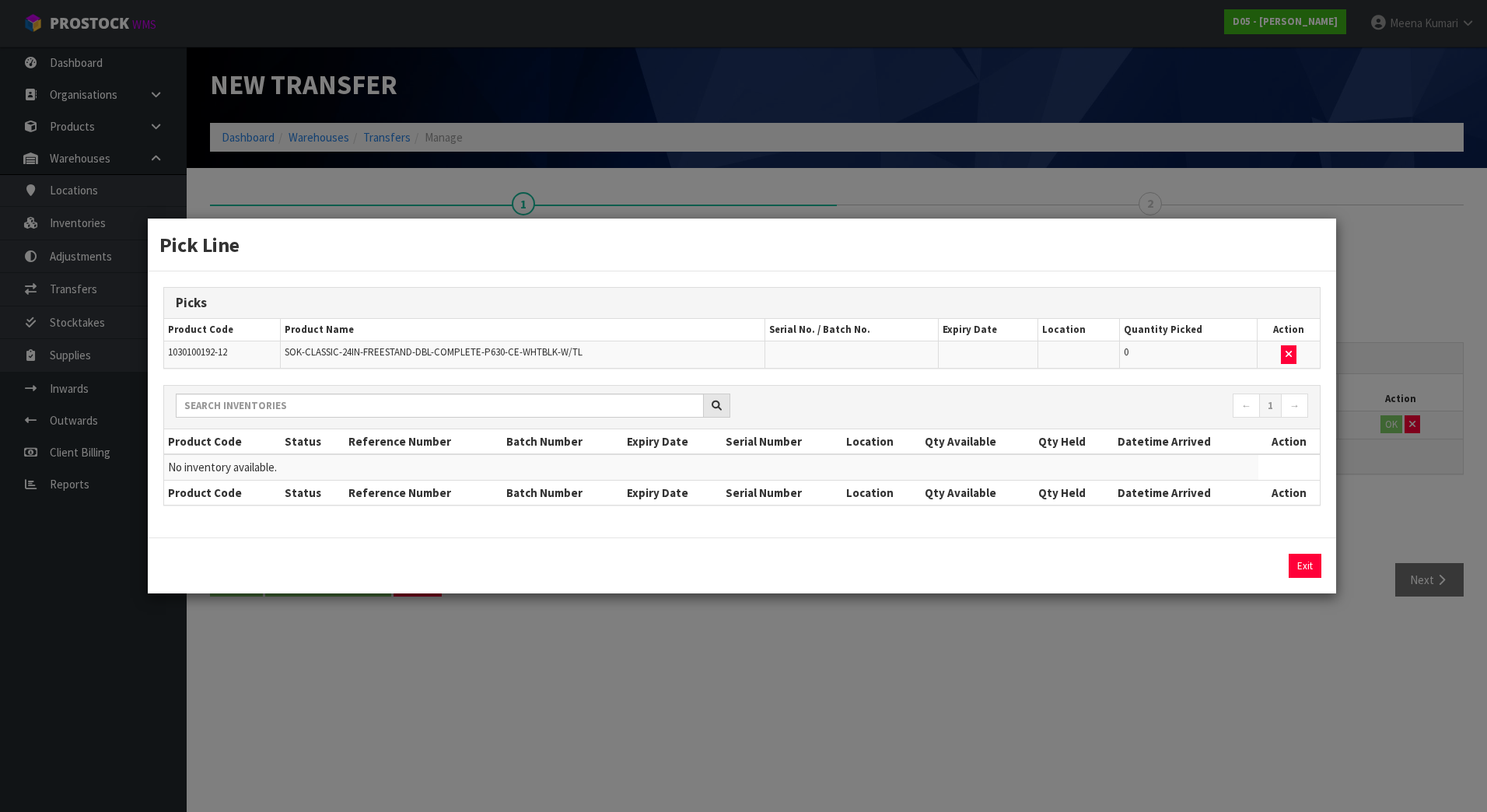
click at [928, 663] on div "Pick Line Picks Product Code Product Name Serial No. / Batch No. Expiry Date Lo…" at bounding box center [744, 406] width 1487 height 812
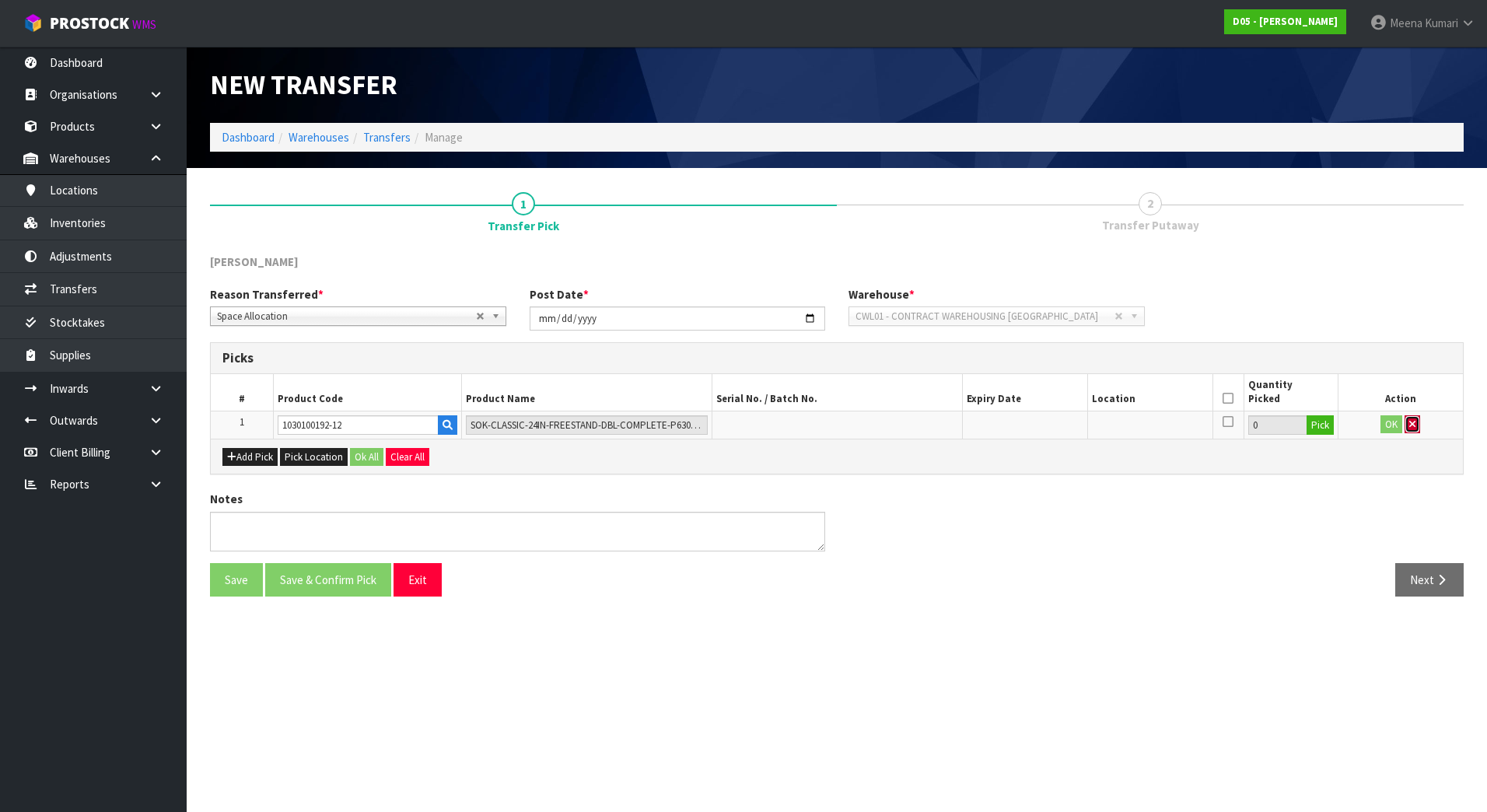
click at [1414, 423] on icon "button" at bounding box center [1413, 424] width 6 height 11
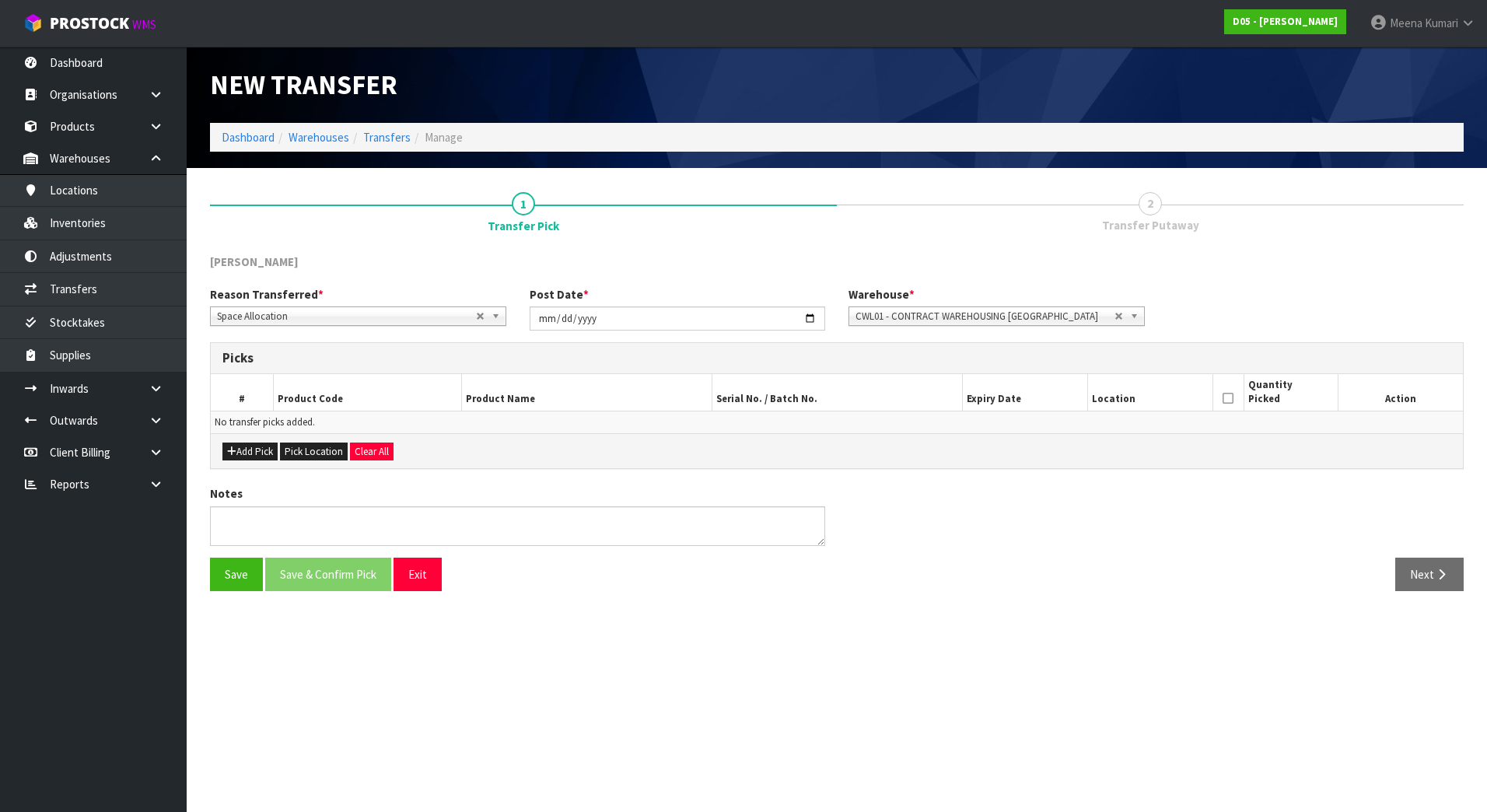
click at [899, 311] on span "CWL01 - CONTRACT WAREHOUSING [GEOGRAPHIC_DATA]" at bounding box center [985, 316] width 259 height 19
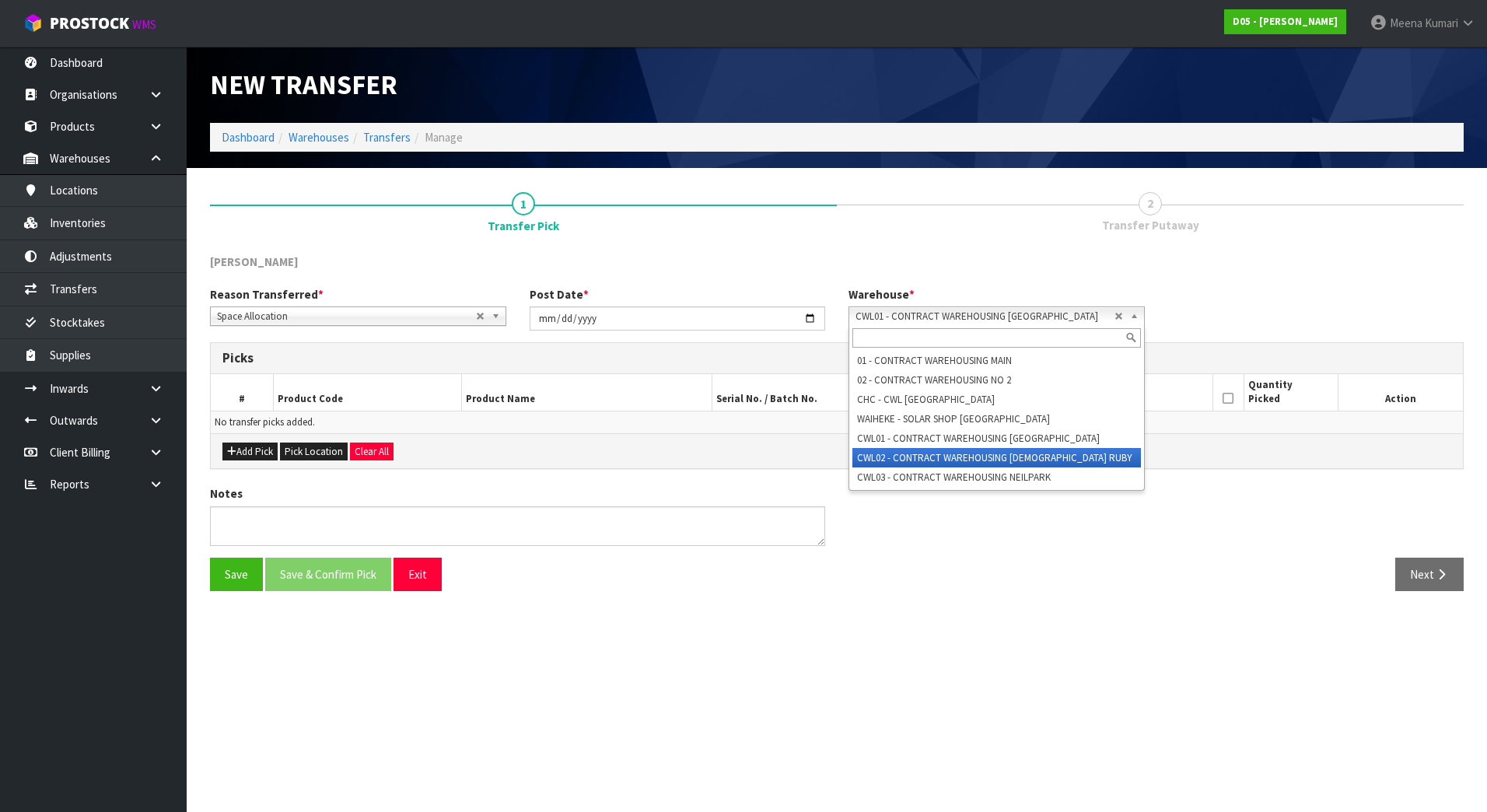
click at [1005, 458] on li "CWL02 - CONTRACT WAREHOUSING [DEMOGRAPHIC_DATA] RUBY" at bounding box center [996, 457] width 289 height 19
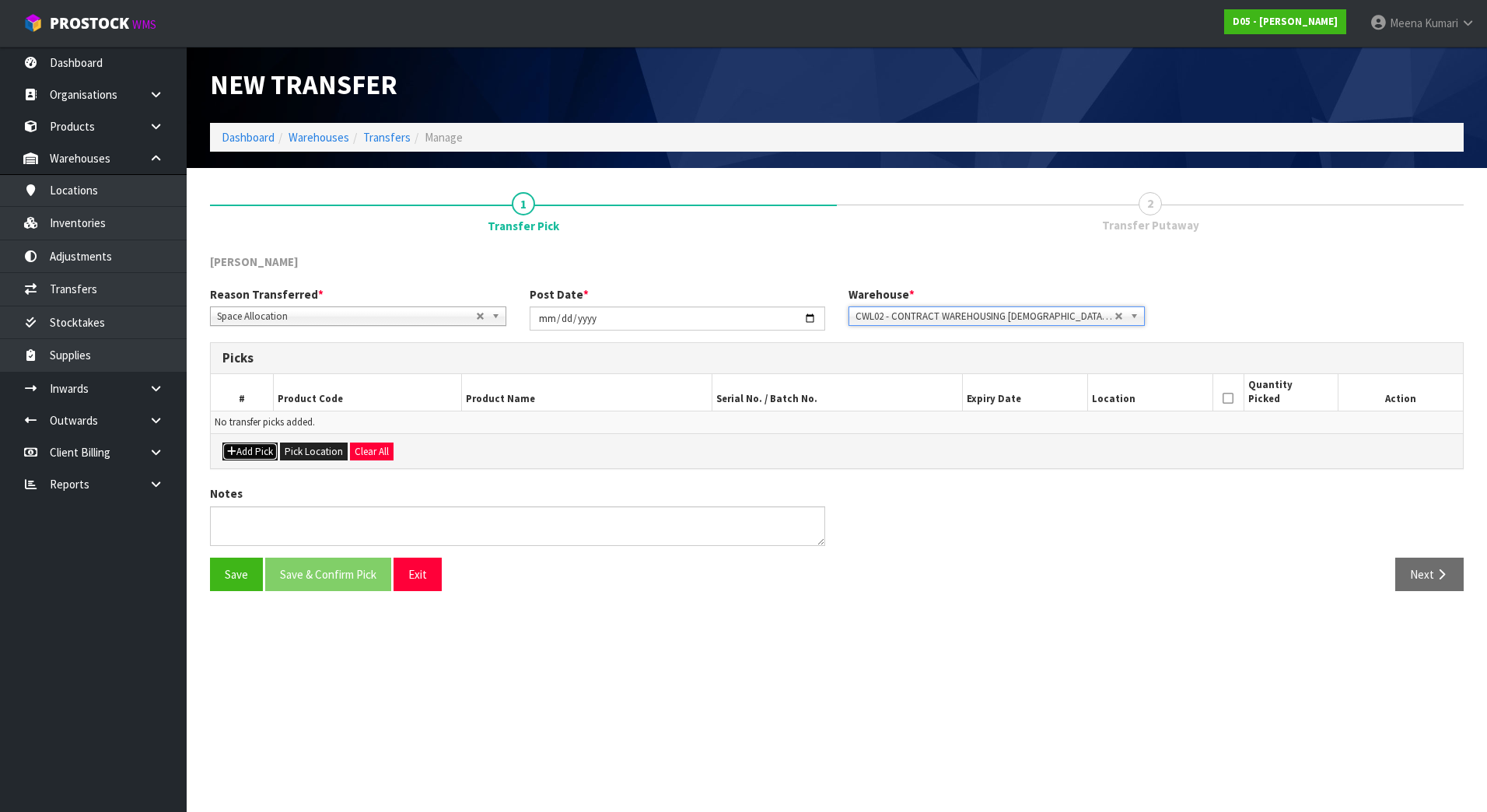
click at [256, 457] on button "Add Pick" at bounding box center [250, 452] width 55 height 19
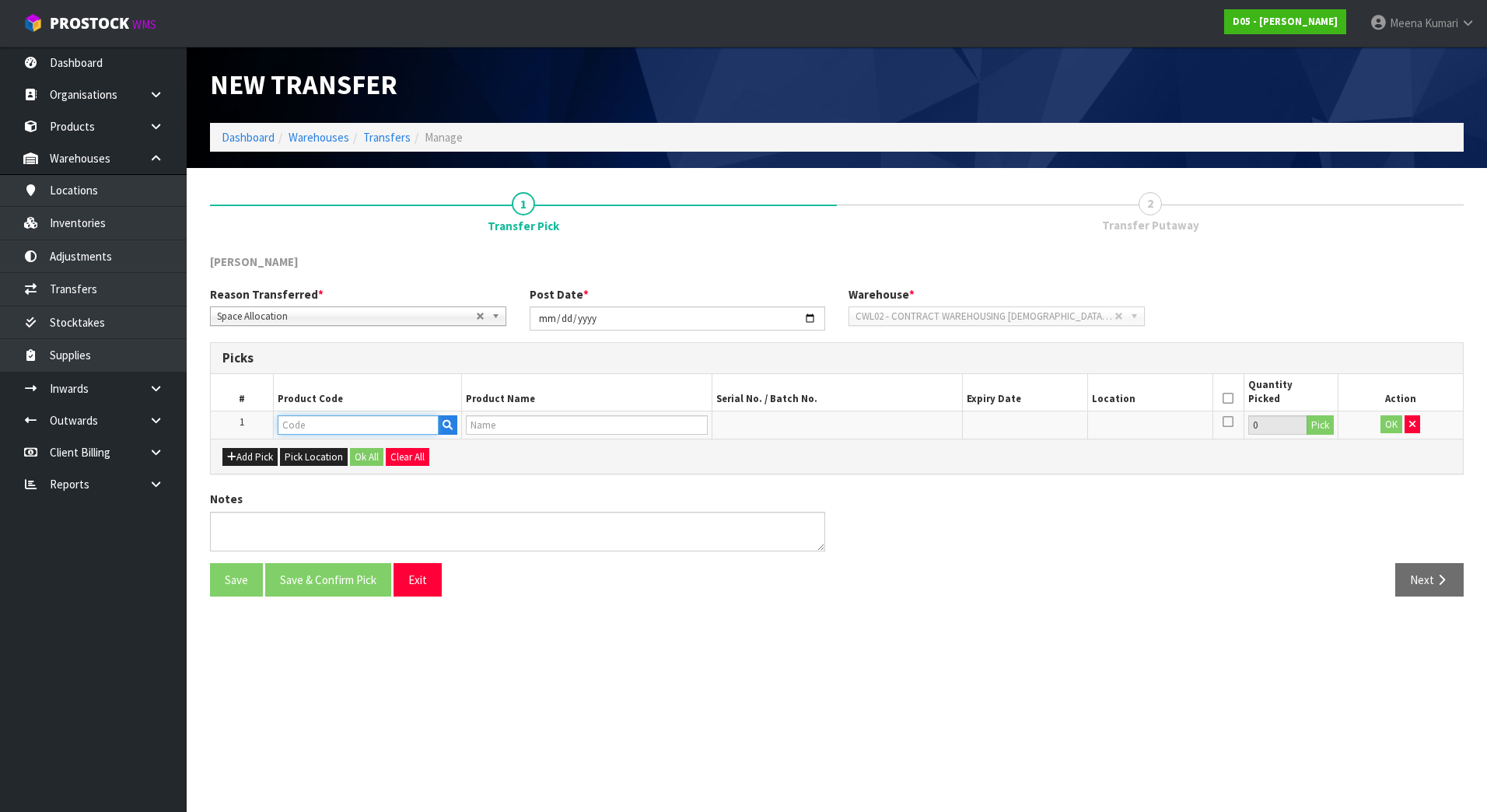
click at [373, 419] on input "text" at bounding box center [358, 425] width 161 height 19
paste input "1030100192-12"
type input "1030100192-12"
type input "SOK-CLASSIC-24IN-FREESTAND-DBL-COMPLETE-P630-CE-WHTBLK-W/TL"
type input "1030100192-12"
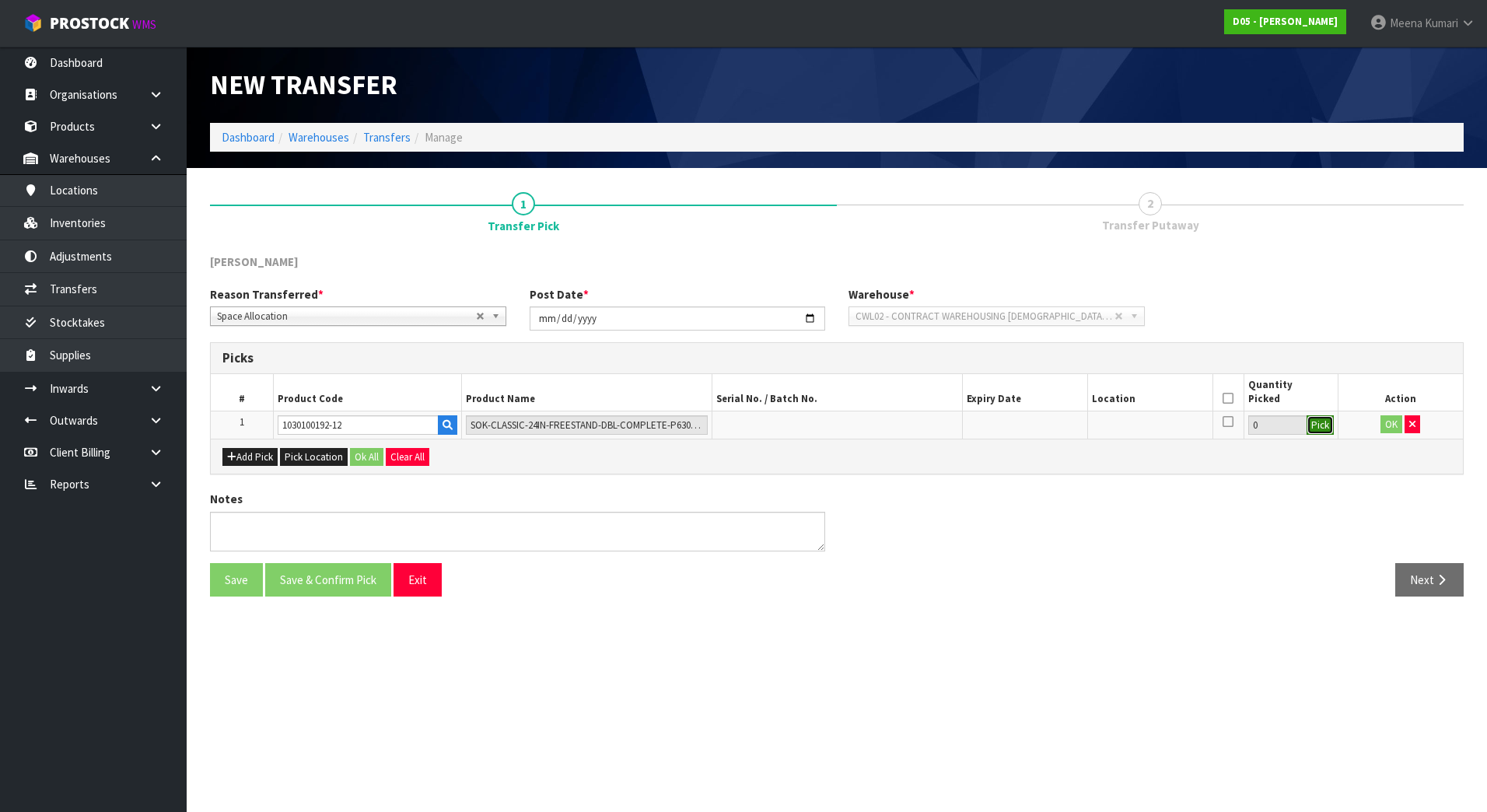
click at [1326, 427] on button "Pick" at bounding box center [1321, 425] width 27 height 20
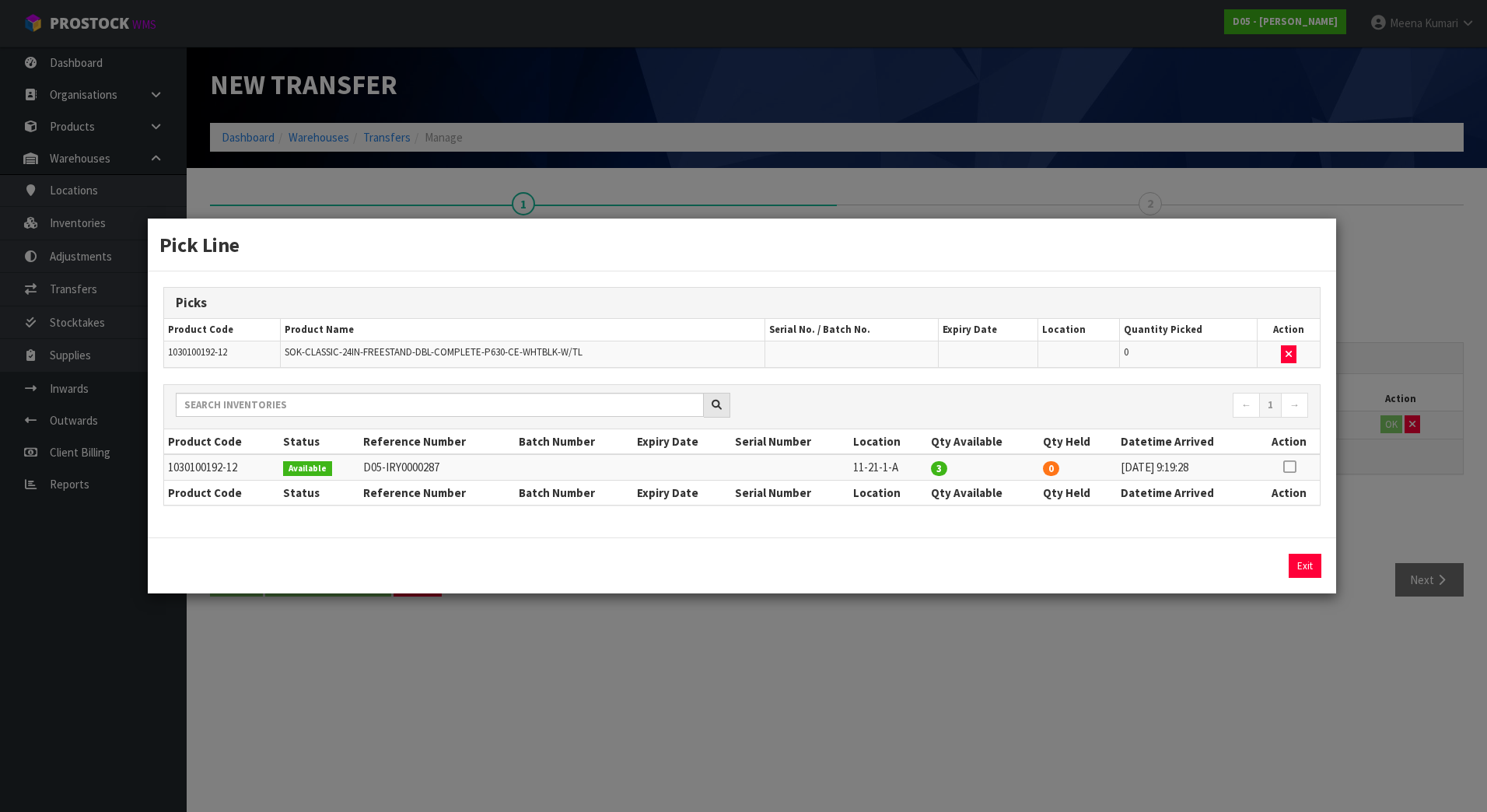
click at [1291, 454] on td at bounding box center [1289, 467] width 61 height 26
click at [1287, 467] on icon at bounding box center [1289, 466] width 12 height 1
drag, startPoint x: 1246, startPoint y: 570, endPoint x: 1241, endPoint y: 584, distance: 14.9
click at [1247, 570] on button "Assign Pick" at bounding box center [1252, 566] width 64 height 24
type input "3"
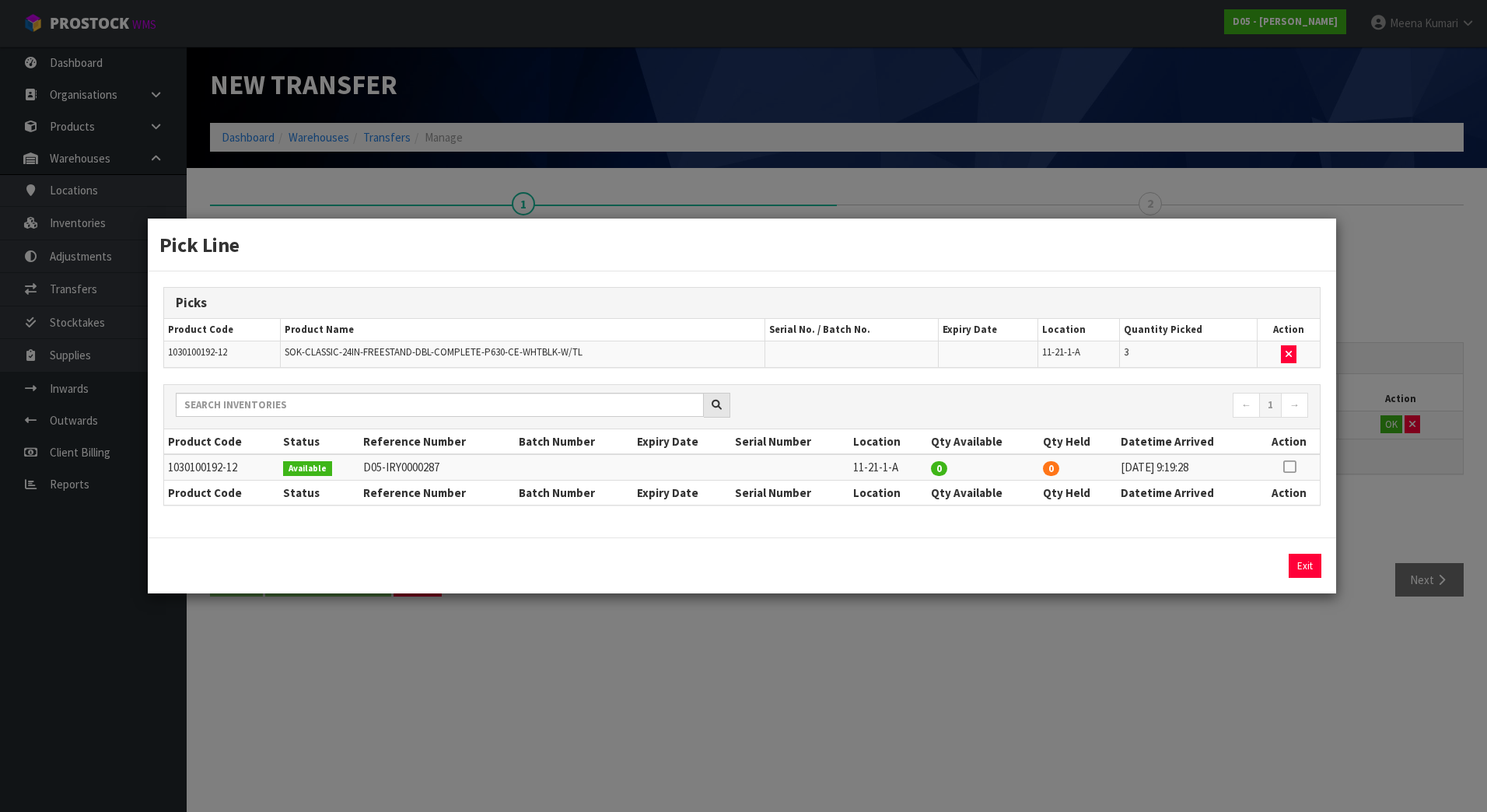
click at [1239, 695] on div "Pick Line Picks Product Code Product Name Serial No. / Batch No. Expiry Date Lo…" at bounding box center [744, 406] width 1487 height 812
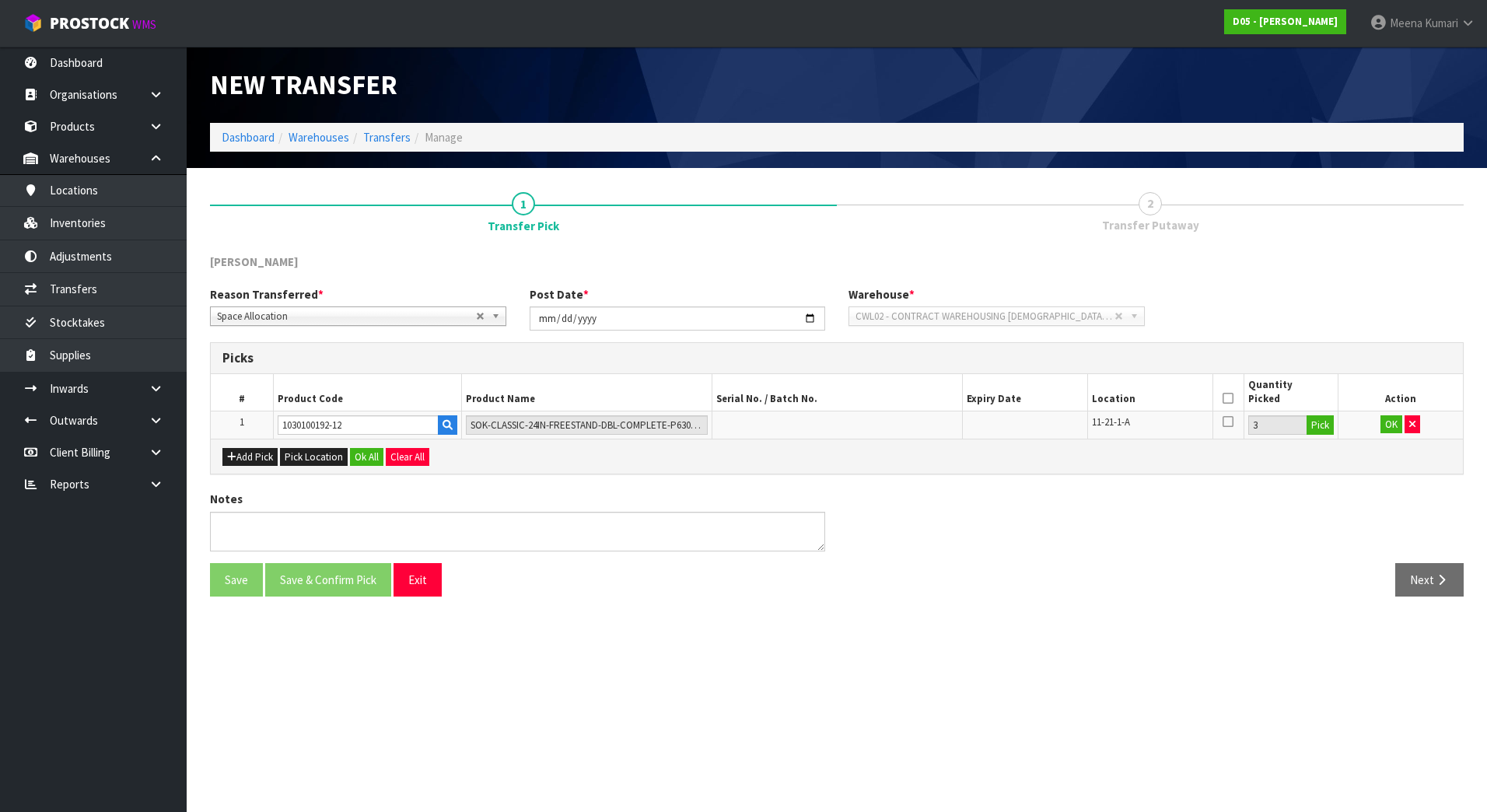
click at [1222, 394] on th at bounding box center [1228, 392] width 31 height 36
click at [1228, 399] on icon at bounding box center [1228, 398] width 11 height 1
click at [1389, 427] on button "OK" at bounding box center [1391, 424] width 22 height 19
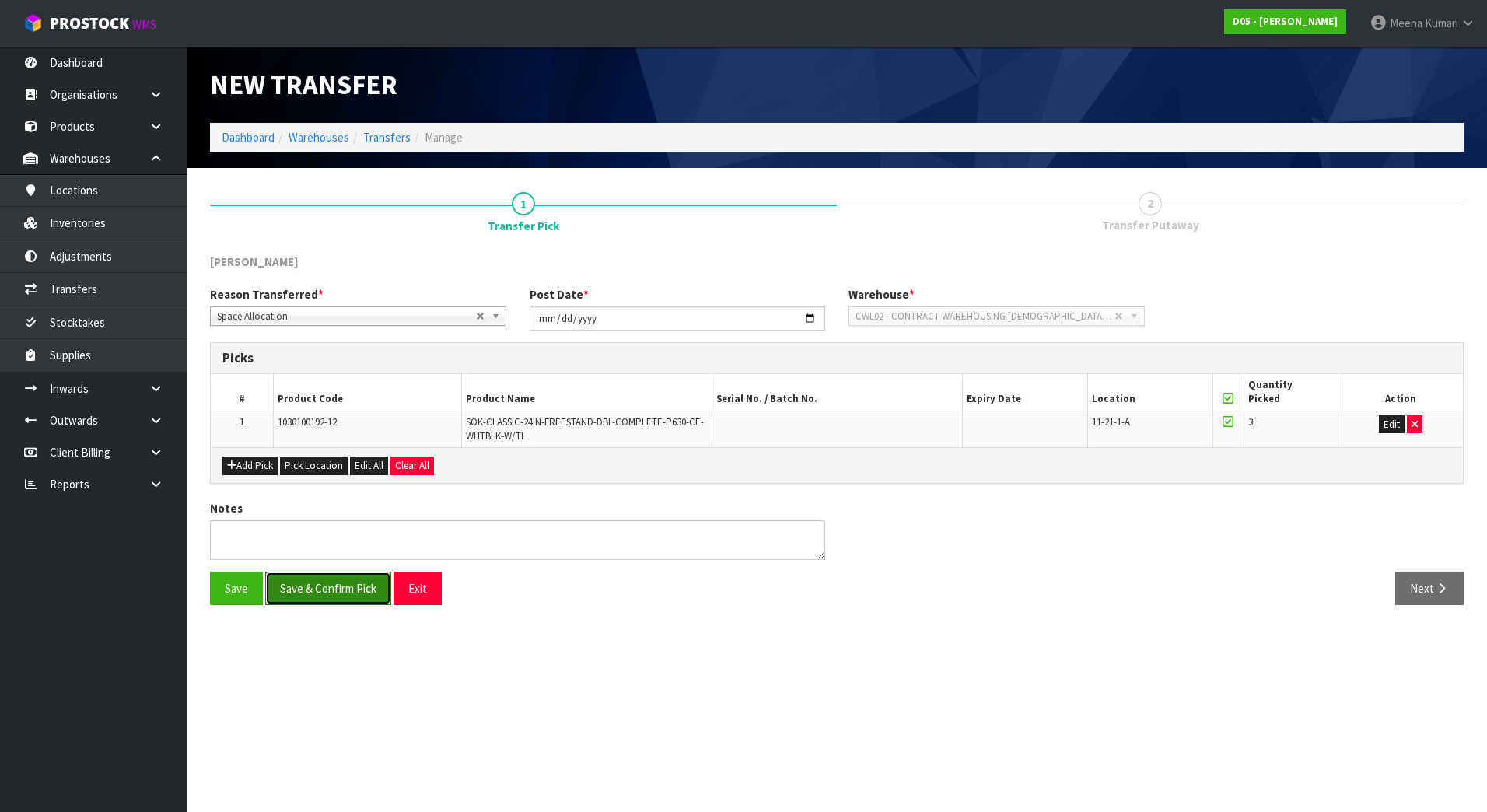
click at [347, 590] on button "Save & Confirm Pick" at bounding box center [328, 587] width 126 height 33
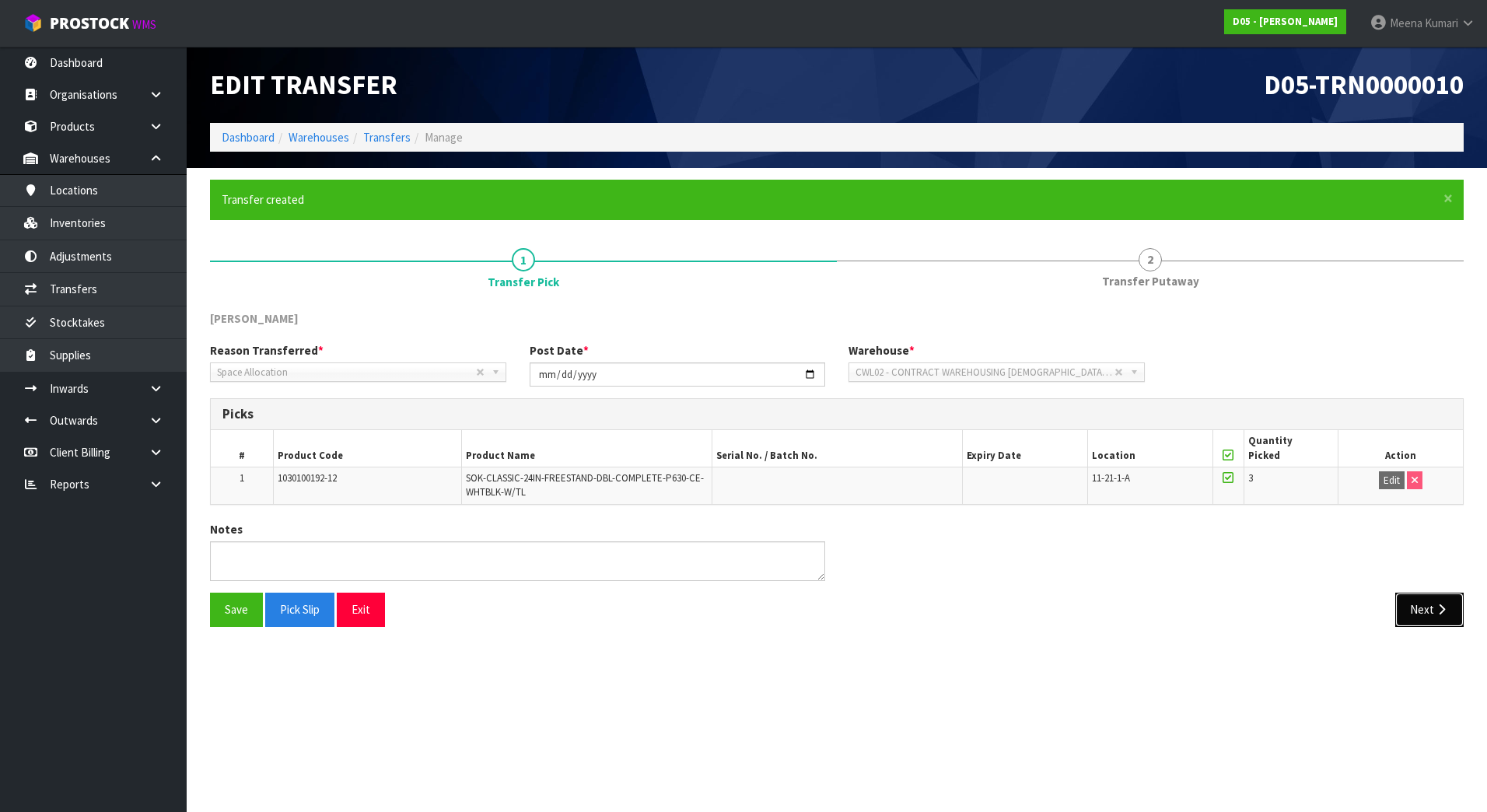
click at [1431, 608] on button "Next" at bounding box center [1429, 608] width 69 height 33
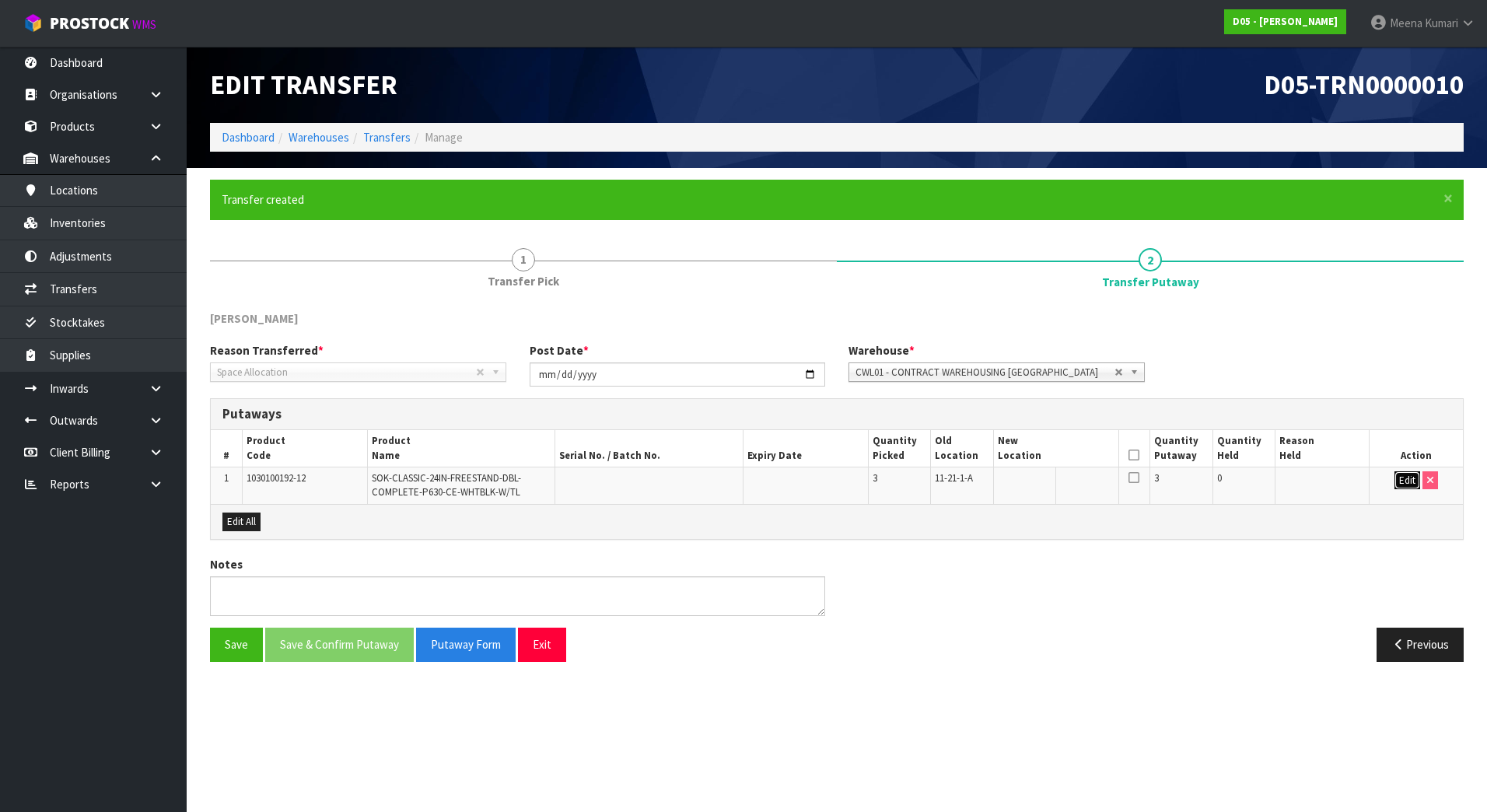
click at [1409, 476] on button "Edit" at bounding box center [1407, 480] width 26 height 19
click at [1105, 478] on icon "button" at bounding box center [1105, 481] width 11 height 11
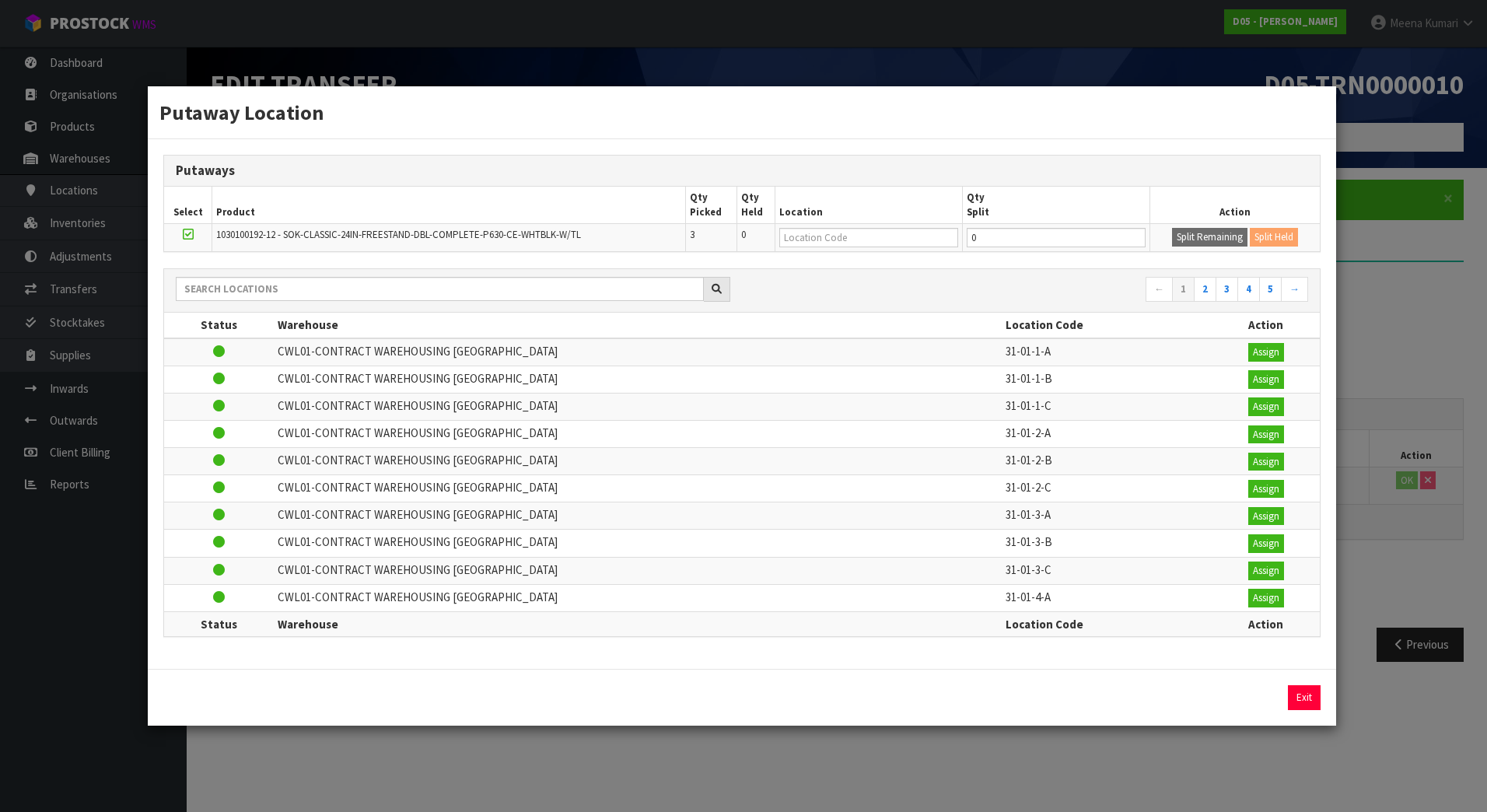
click at [1171, 754] on div "Putaway Location Putaways Select Product Qty Picked Qty Held Location Qty Split…" at bounding box center [744, 406] width 1487 height 812
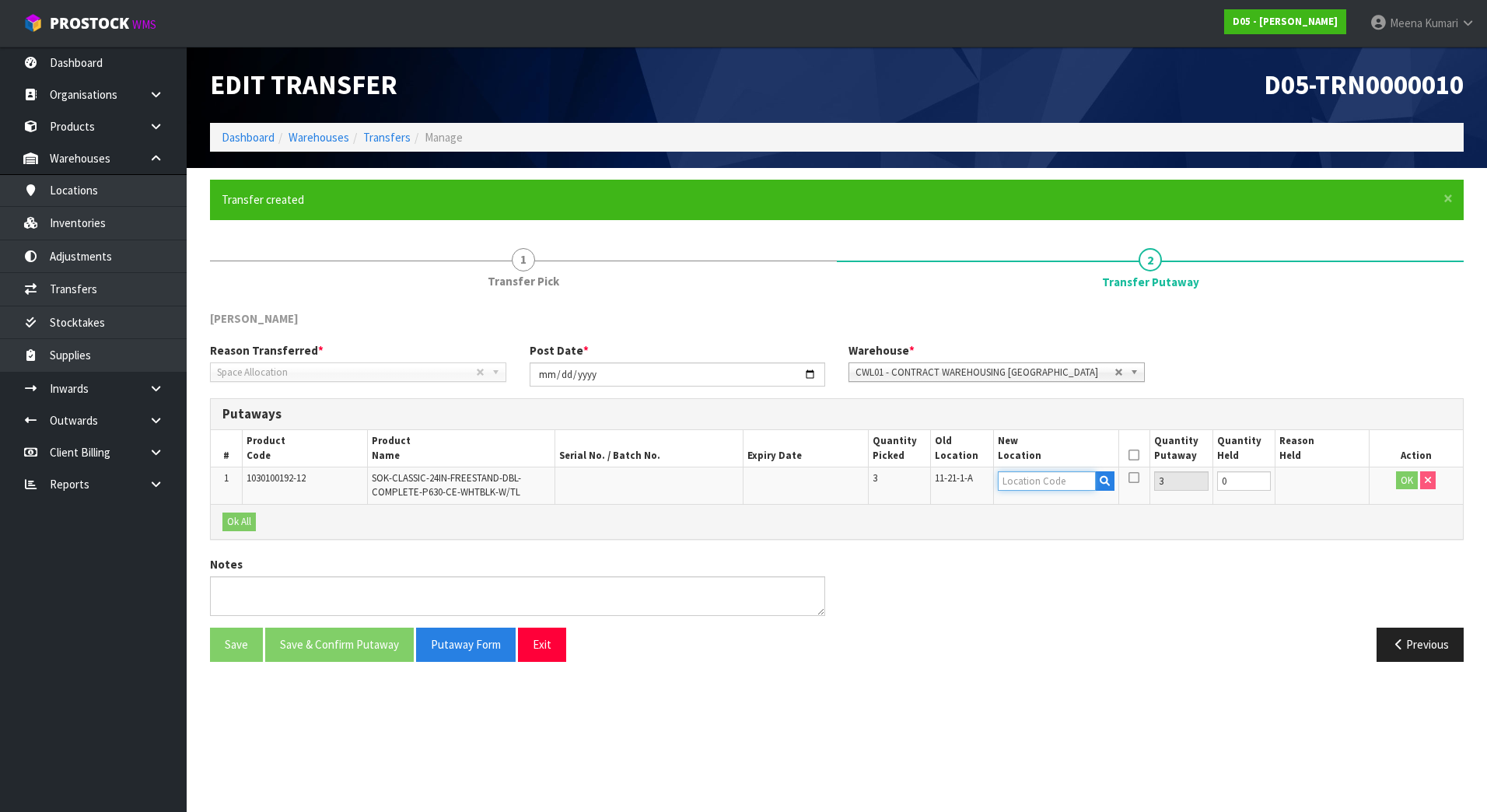
click at [1039, 486] on input "text" at bounding box center [1047, 481] width 98 height 19
paste input "1030100192-12"
type input "1030100192-12"
click at [950, 474] on span "11-21-1-A" at bounding box center [954, 478] width 38 height 13
click at [954, 474] on span "11-21-1-A" at bounding box center [954, 478] width 38 height 13
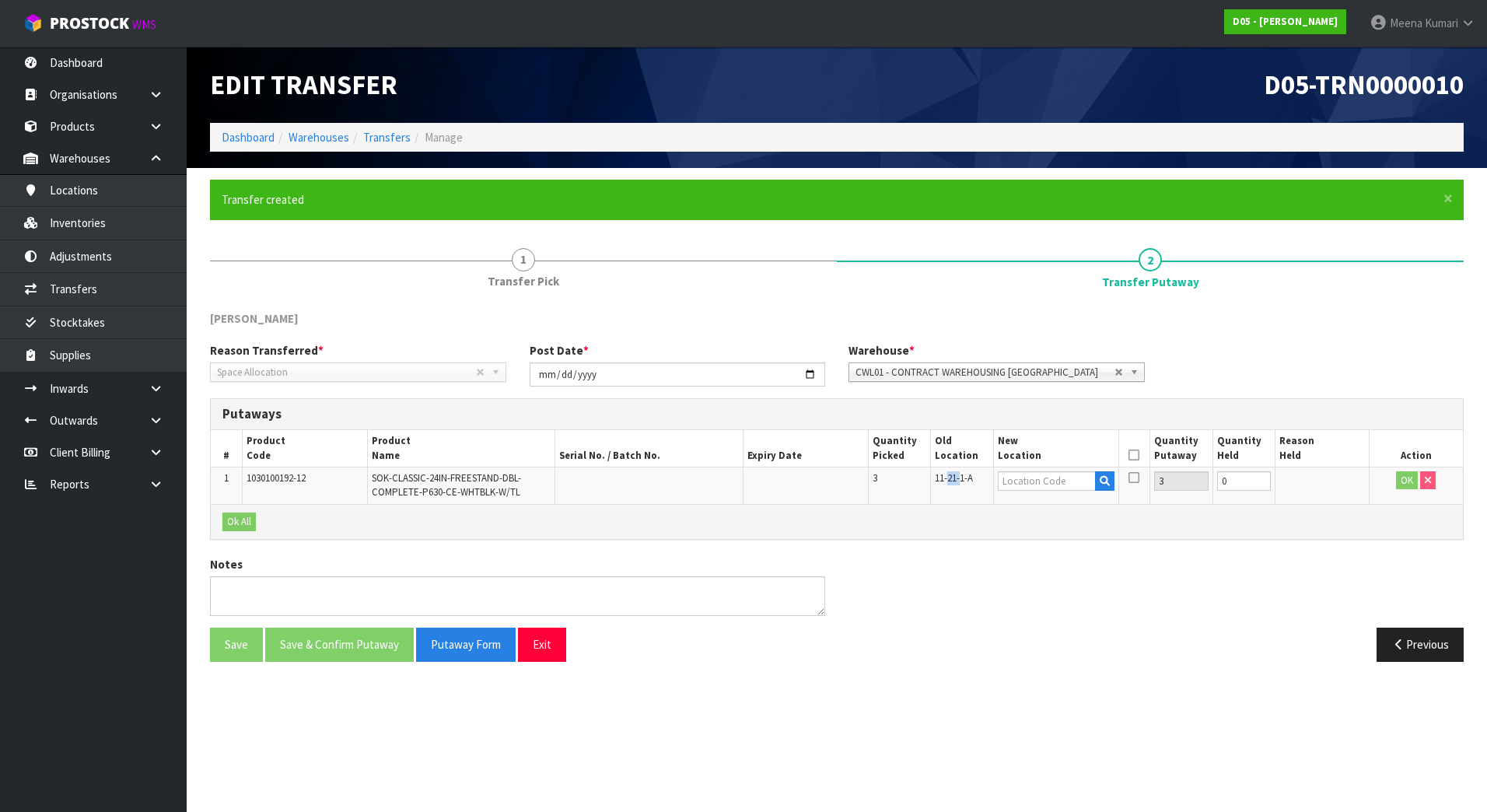
click at [956, 475] on span "11-21-1-A" at bounding box center [954, 478] width 38 height 13
click at [959, 474] on span "11-21-1-A" at bounding box center [954, 478] width 38 height 13
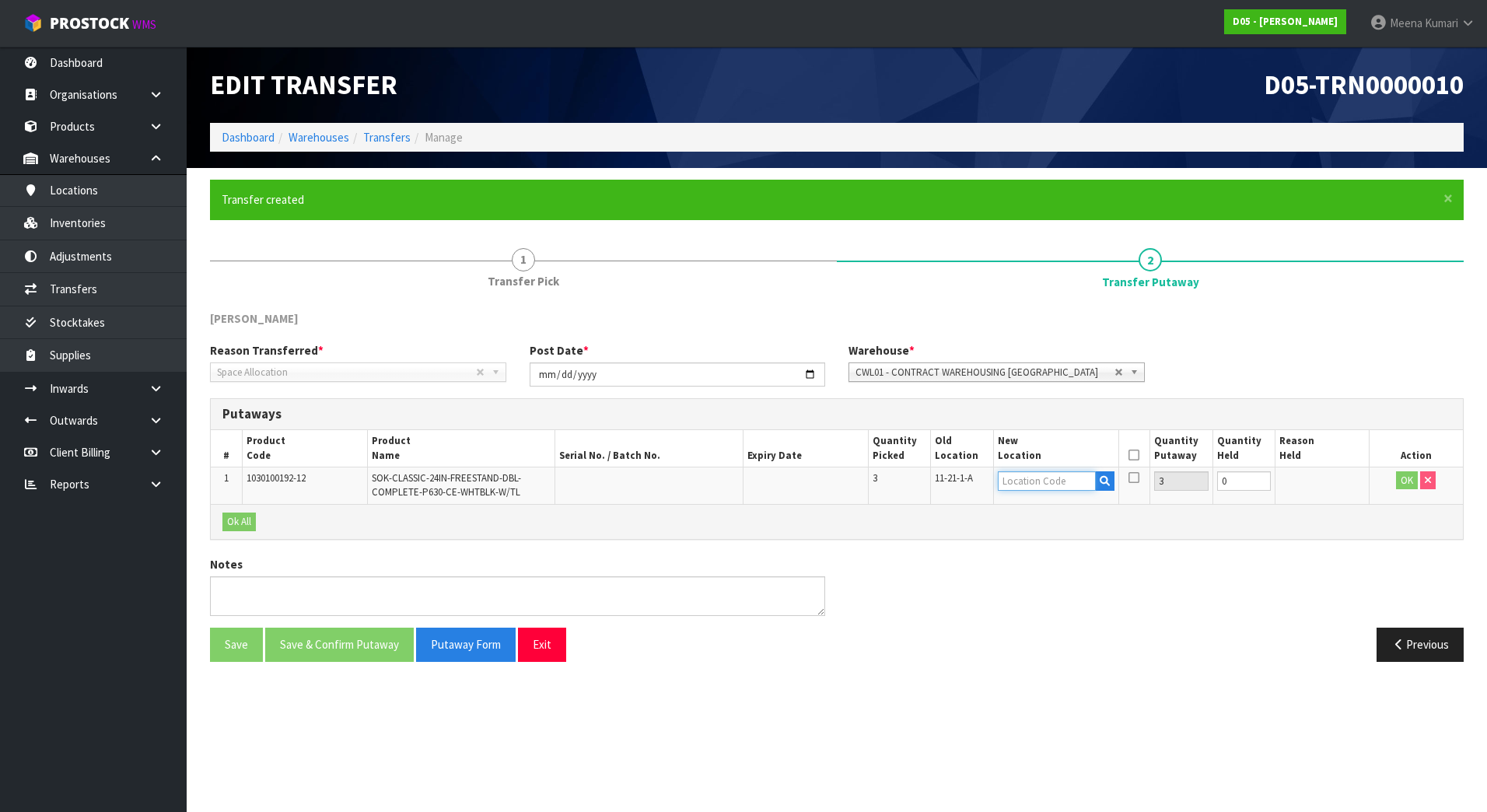
click at [1055, 479] on input "text" at bounding box center [1047, 481] width 98 height 19
paste input "11-21-1-A"
type input "11-21-1-A"
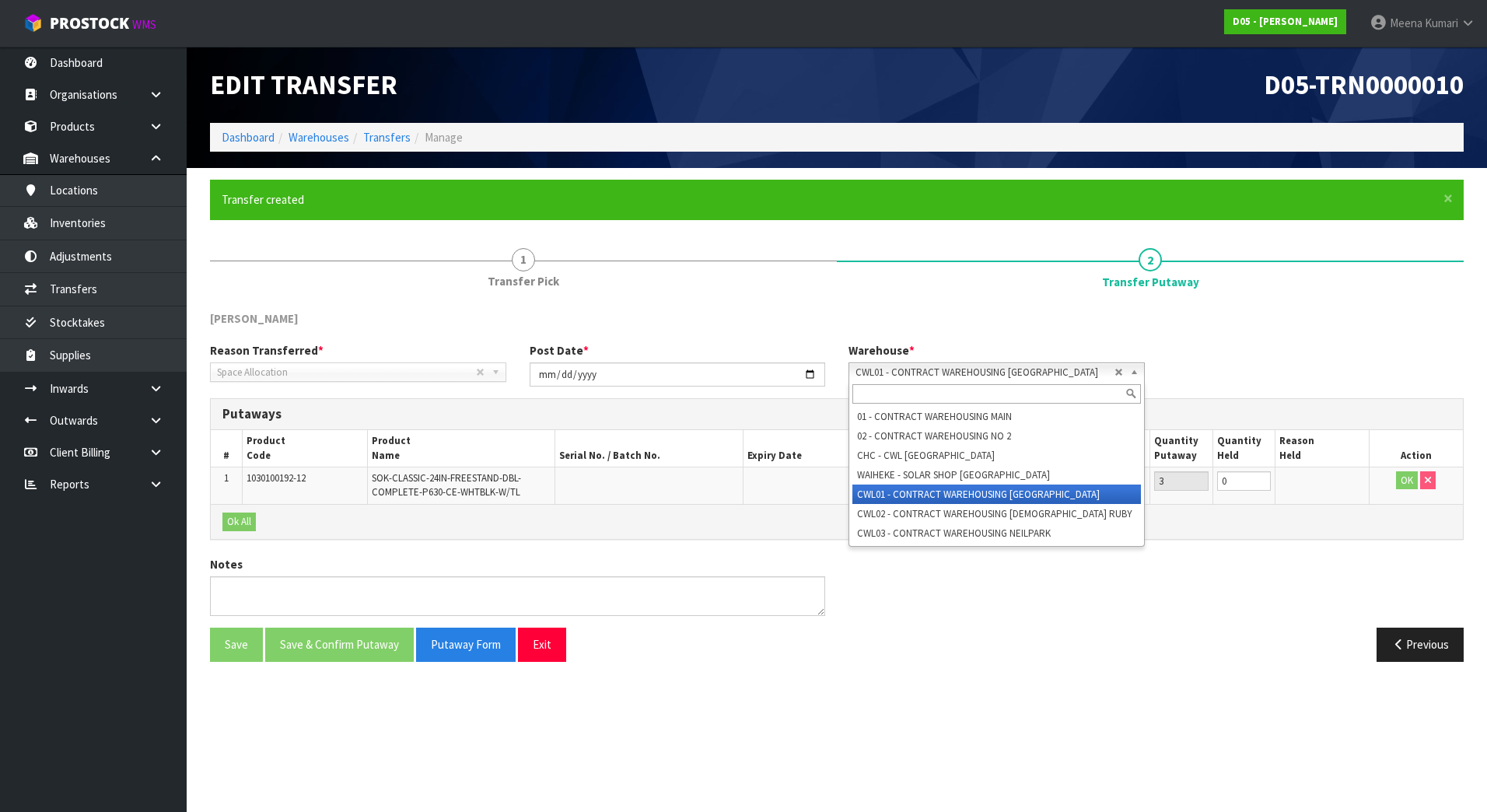
click at [1037, 379] on span "CWL01 - CONTRACT WAREHOUSING [GEOGRAPHIC_DATA]" at bounding box center [985, 372] width 259 height 19
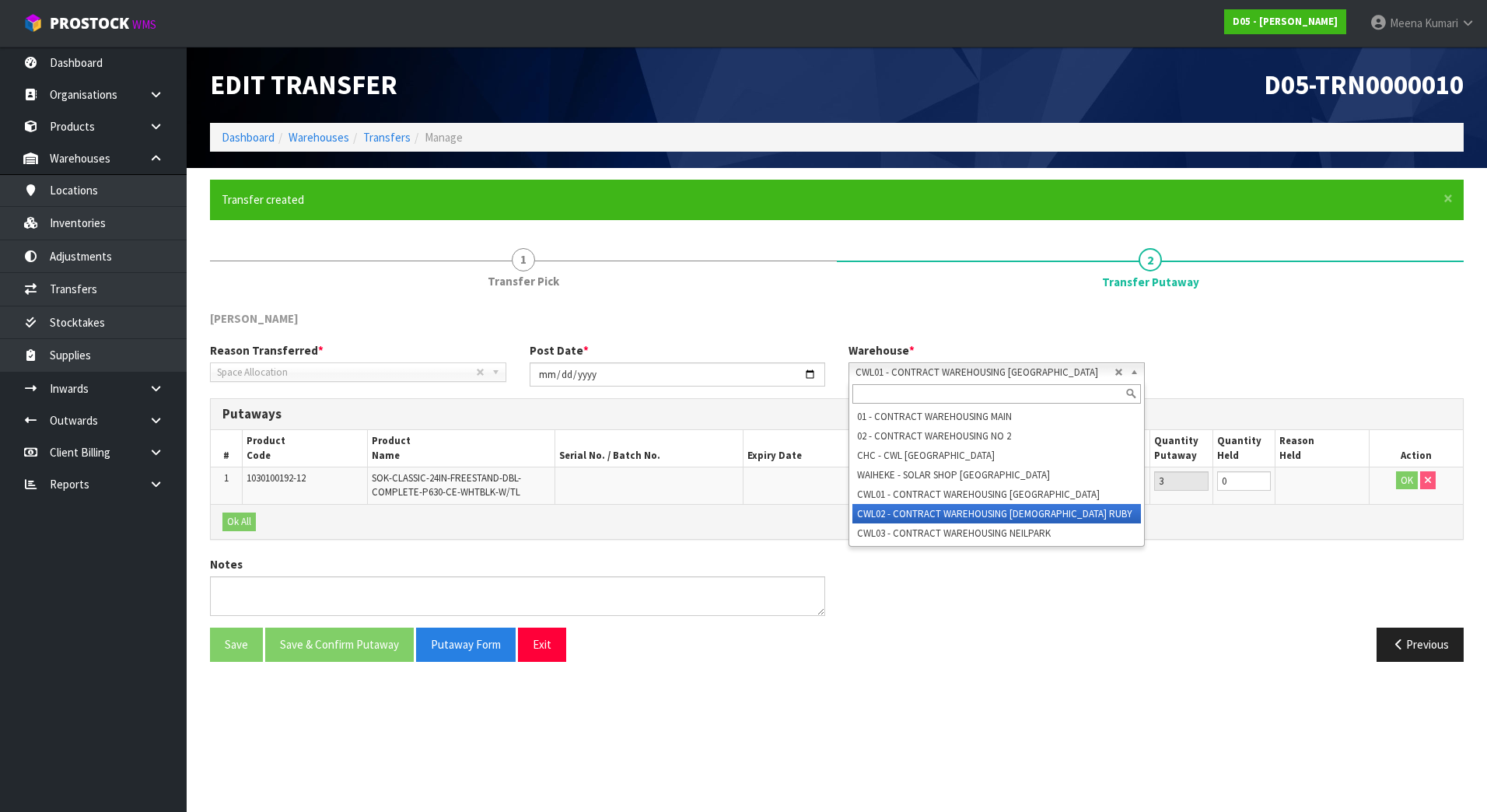
click at [1043, 506] on li "CWL02 - CONTRACT WAREHOUSING [DEMOGRAPHIC_DATA] RUBY" at bounding box center [996, 514] width 289 height 19
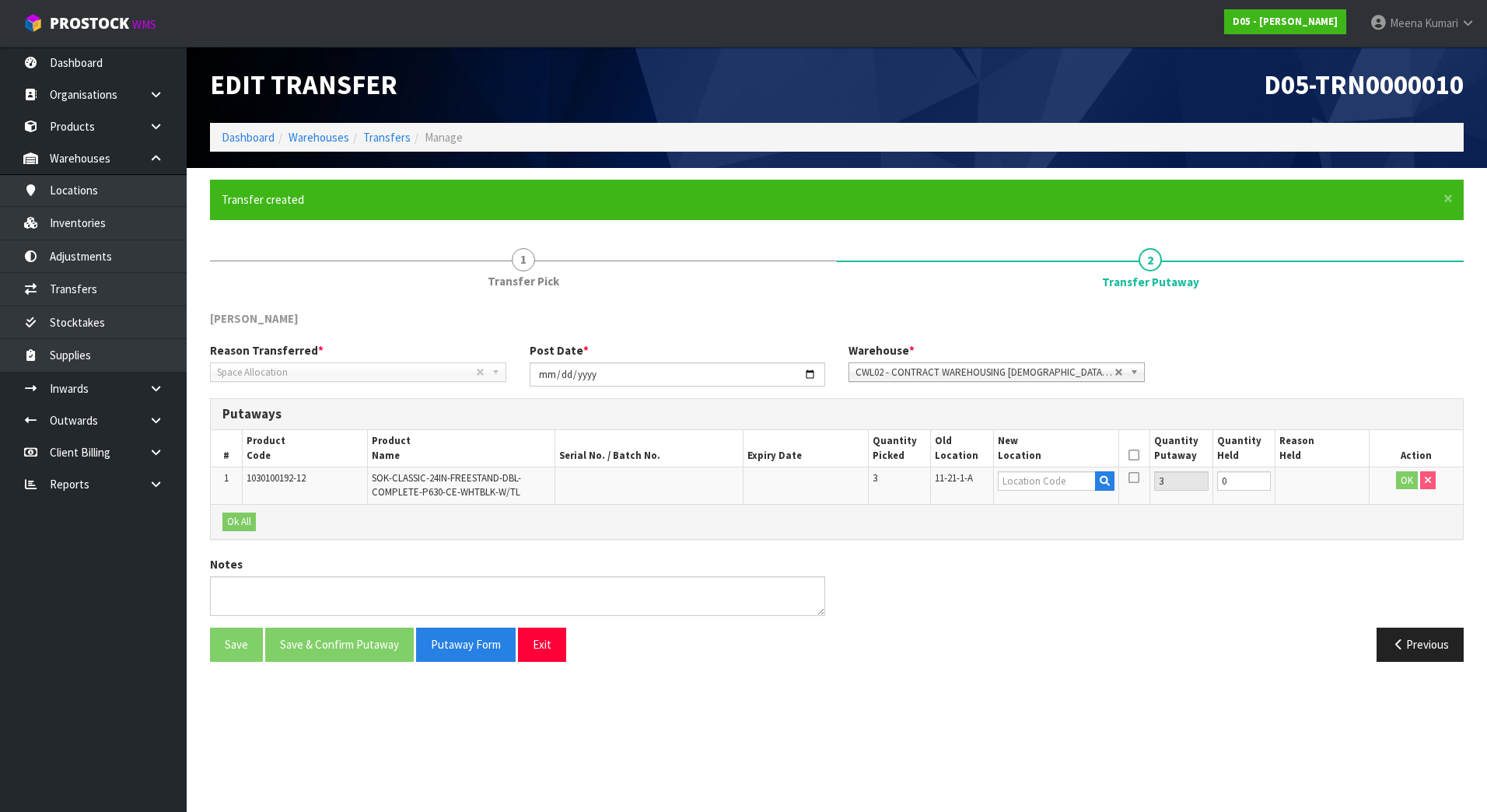
click at [1074, 491] on td at bounding box center [1055, 484] width 125 height 36
click at [1076, 477] on input "text" at bounding box center [1047, 481] width 98 height 19
drag, startPoint x: 1102, startPoint y: 479, endPoint x: 1066, endPoint y: 476, distance: 36.1
drag, startPoint x: 1066, startPoint y: 476, endPoint x: 1034, endPoint y: 477, distance: 32.0
click at [1034, 477] on input "text" at bounding box center [1047, 481] width 98 height 19
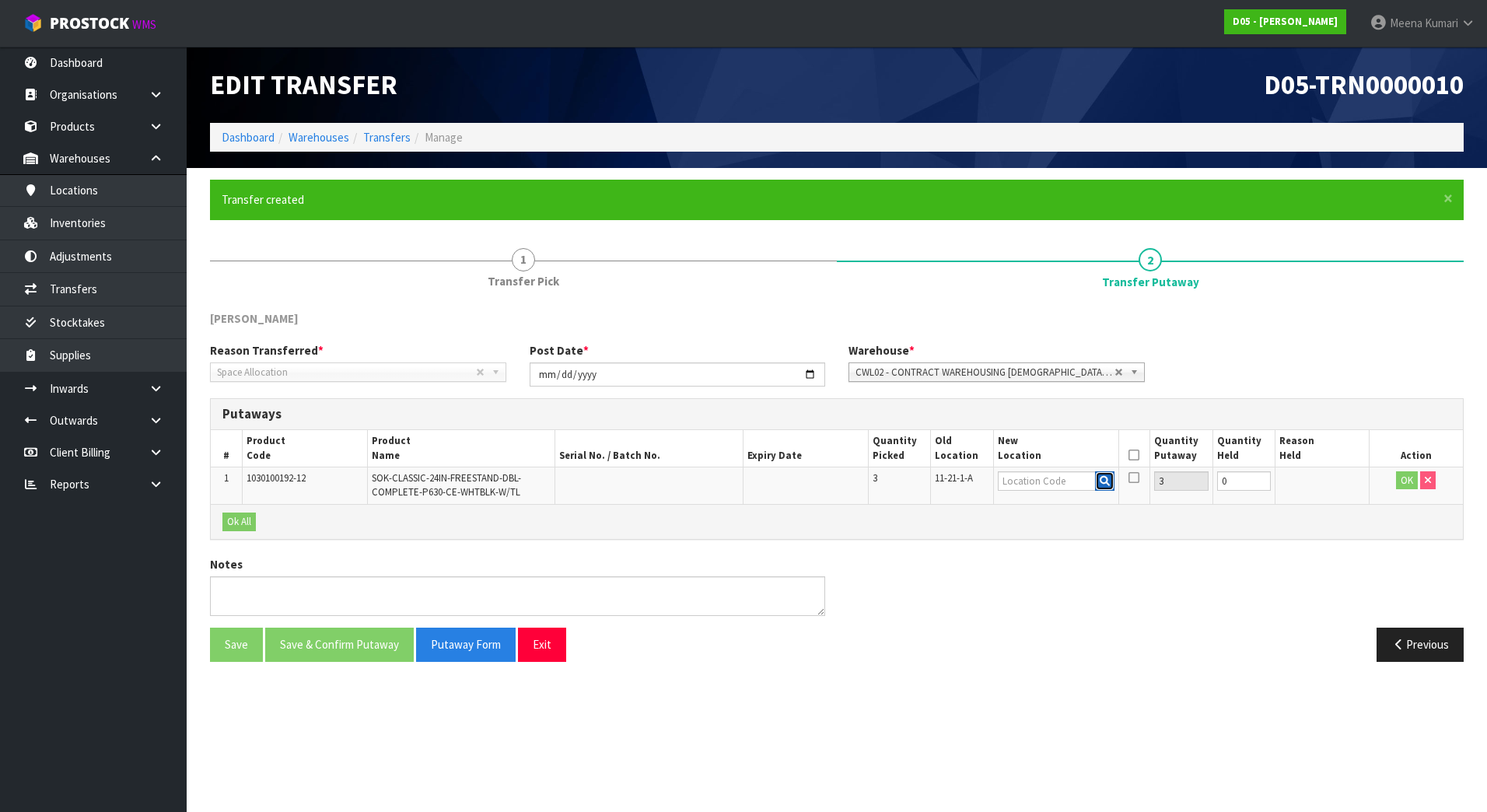
click at [1102, 482] on icon "button" at bounding box center [1105, 481] width 11 height 11
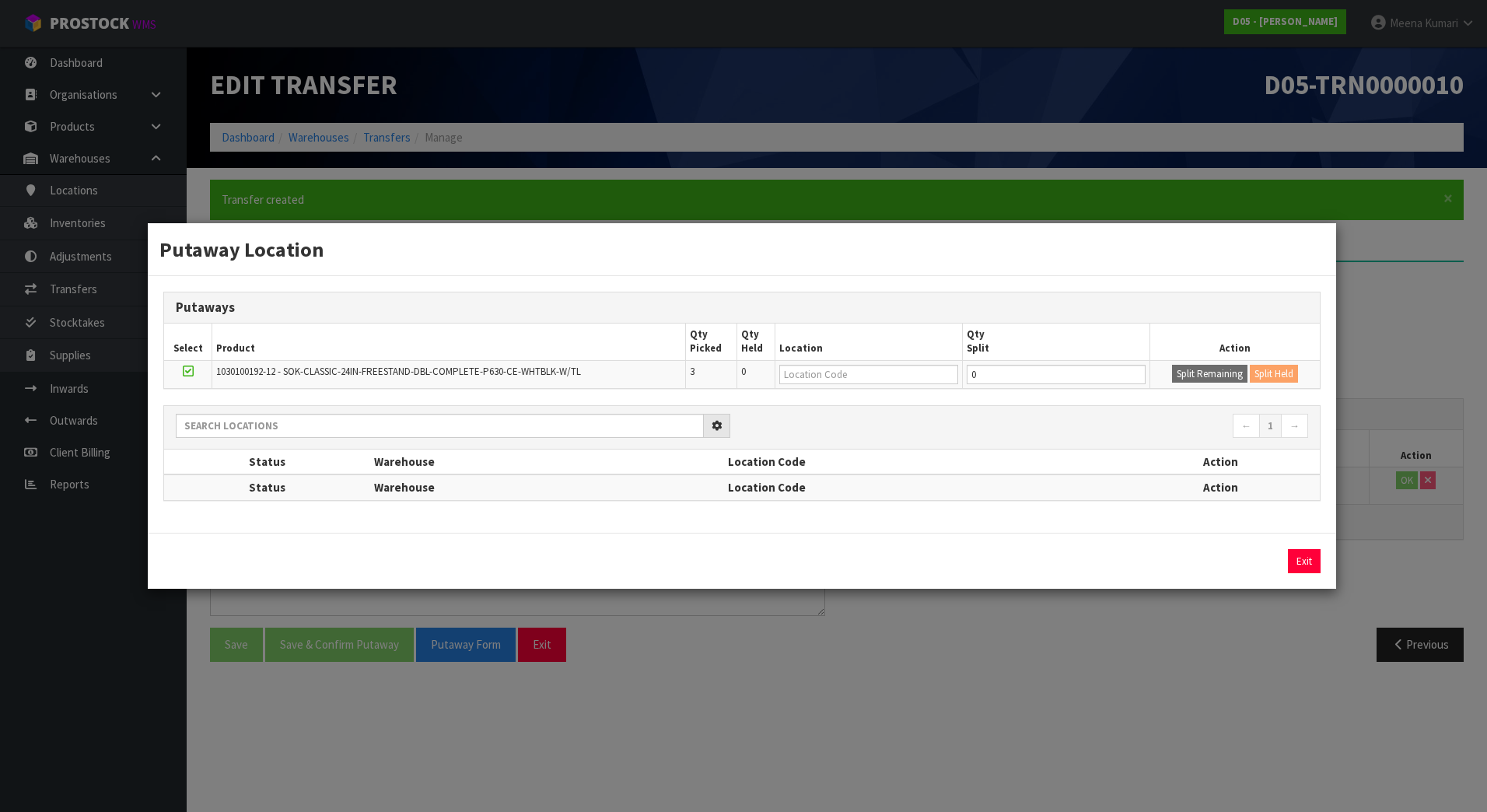
click at [1102, 482] on th "Location Code" at bounding box center [923, 486] width 398 height 25
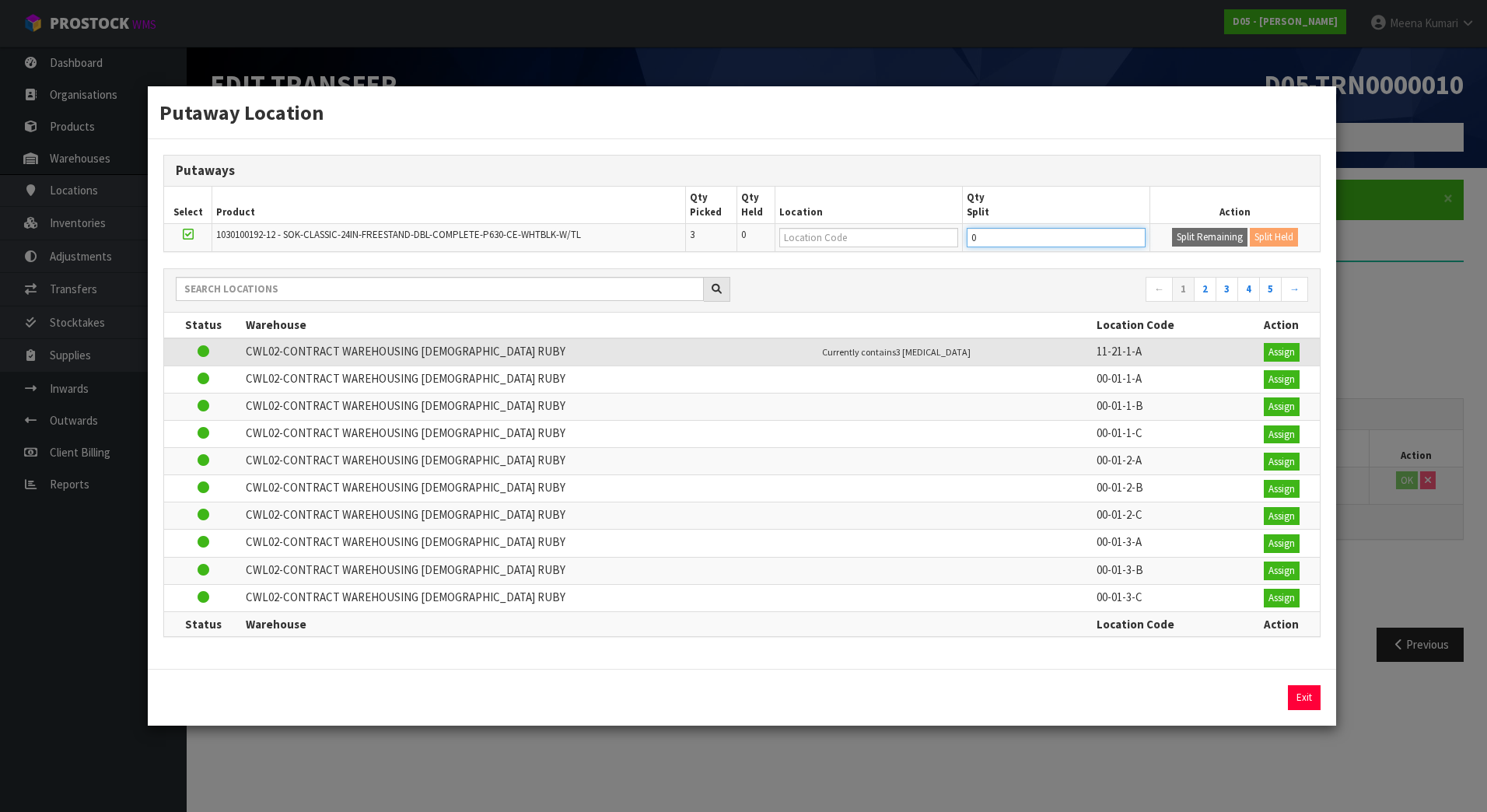
click at [859, 248] on tr "1030100192-12 - SOK-CLASSIC-24IN-FREESTAND-DBL-COMPLETE-P630-CE-WHTBLK-W/TL 3 0…" at bounding box center [742, 238] width 1156 height 28
type input "1"
click at [1202, 227] on td "Split Remaining Split Held" at bounding box center [1234, 238] width 171 height 28
click at [1194, 234] on button "Split Remaining" at bounding box center [1209, 237] width 75 height 19
type input "1"
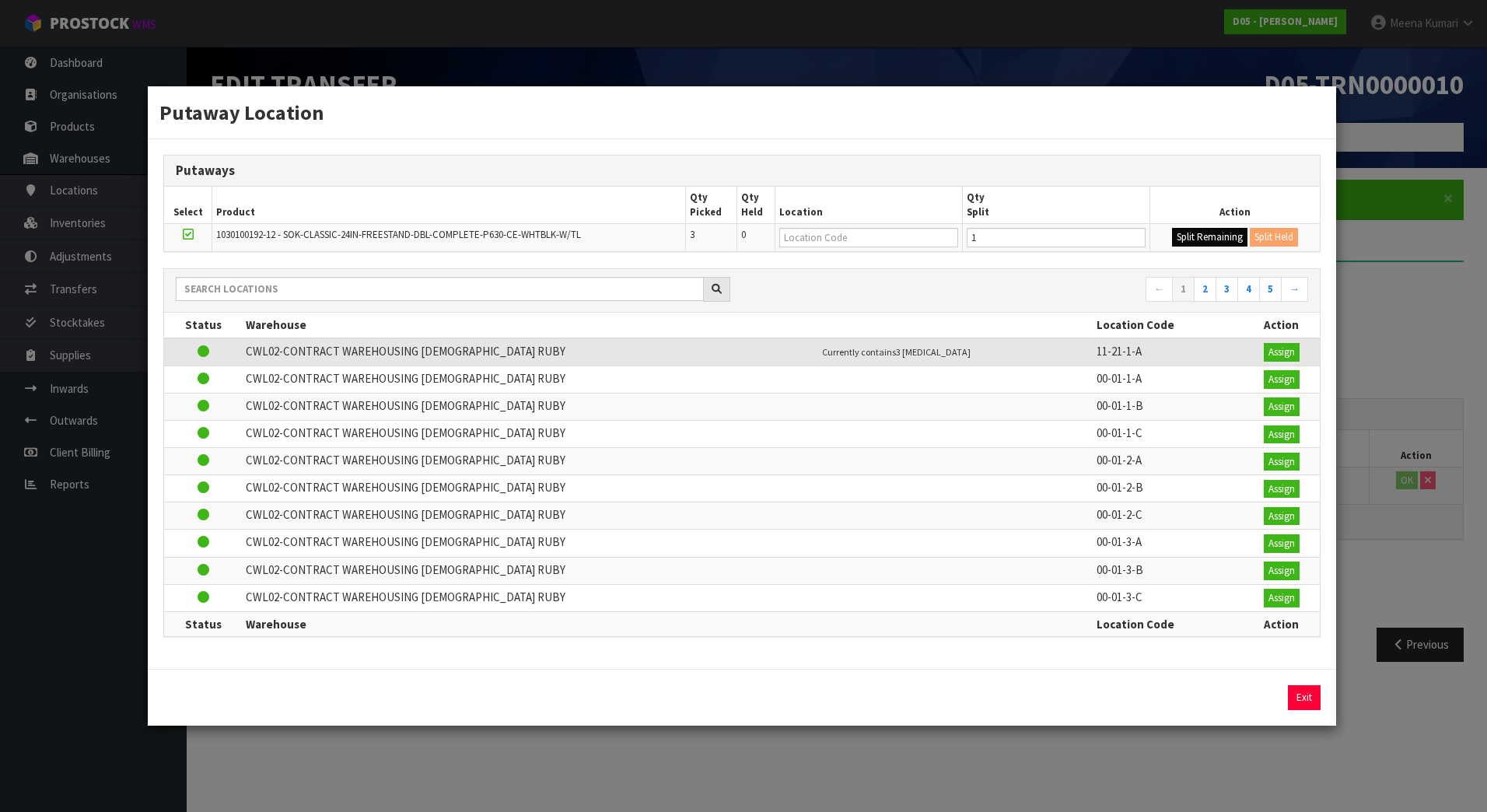
type input "0"
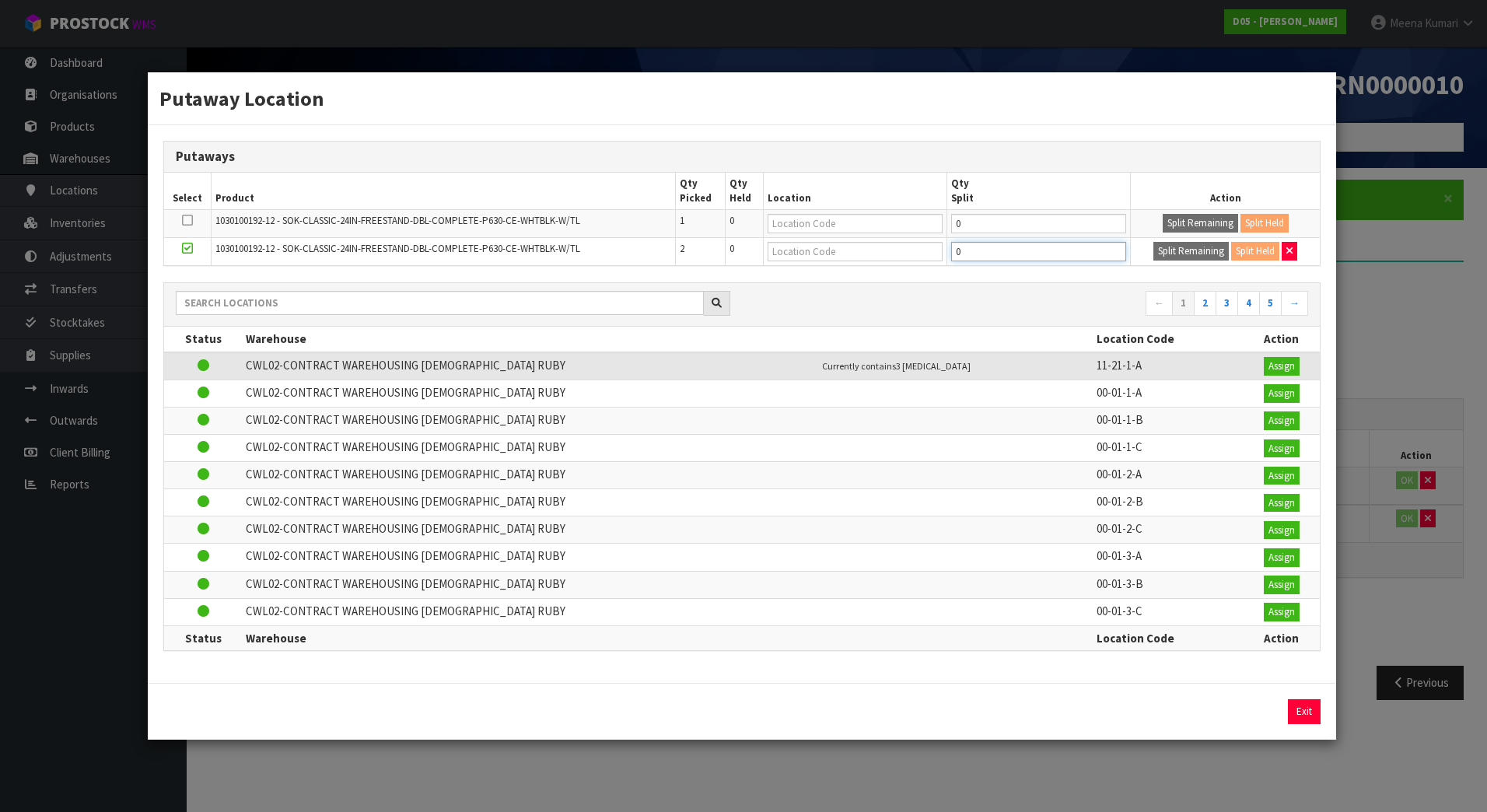
drag, startPoint x: 1007, startPoint y: 259, endPoint x: 882, endPoint y: 276, distance: 126.2
click at [882, 276] on div "Putaways Select Product Qty Picked Qty Held Location Qty Split Action 103010019…" at bounding box center [742, 404] width 1188 height 557
type input "1"
click at [1195, 256] on button "Split Remaining" at bounding box center [1190, 250] width 75 height 19
type input "1"
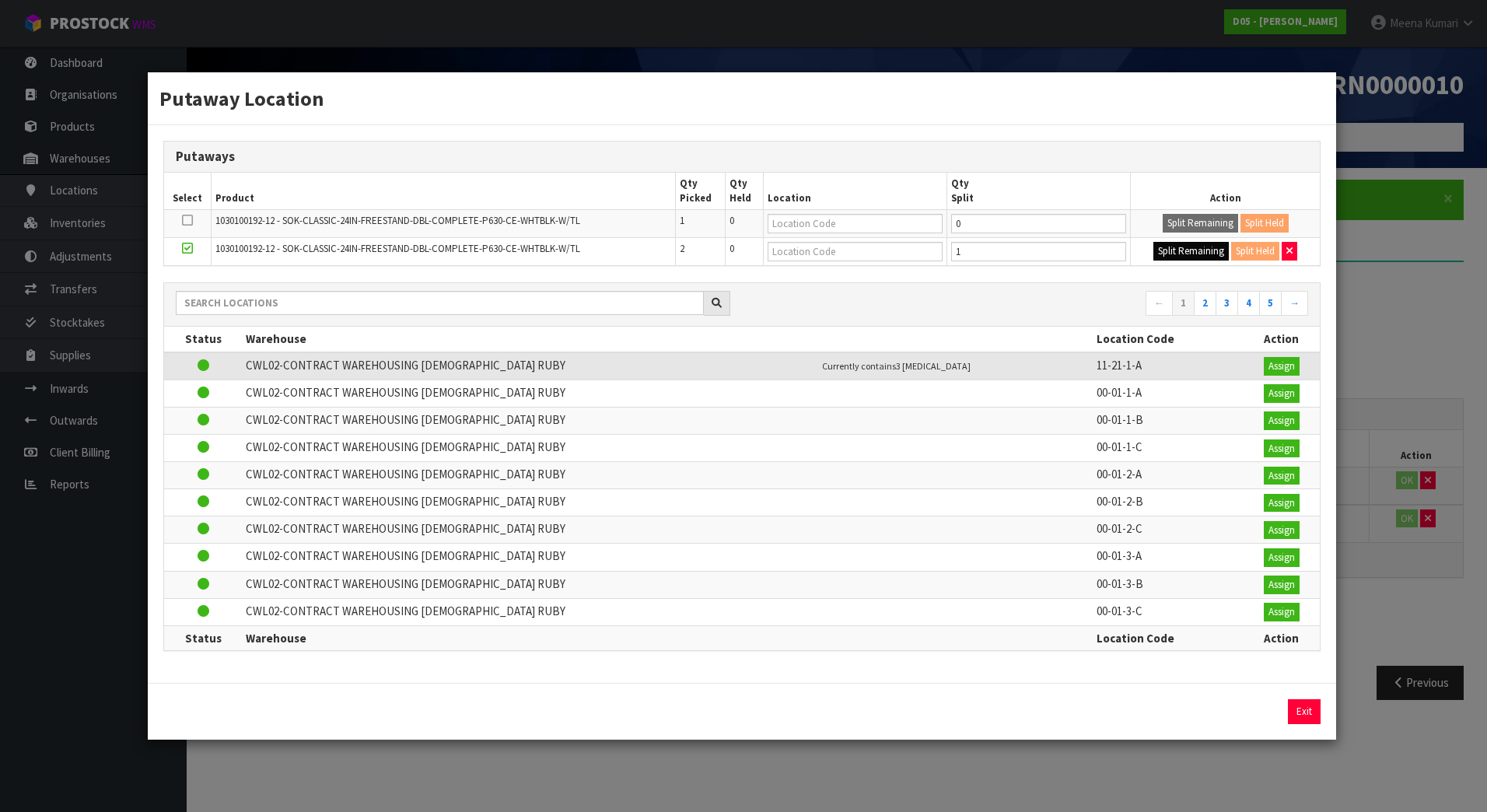
type input "0"
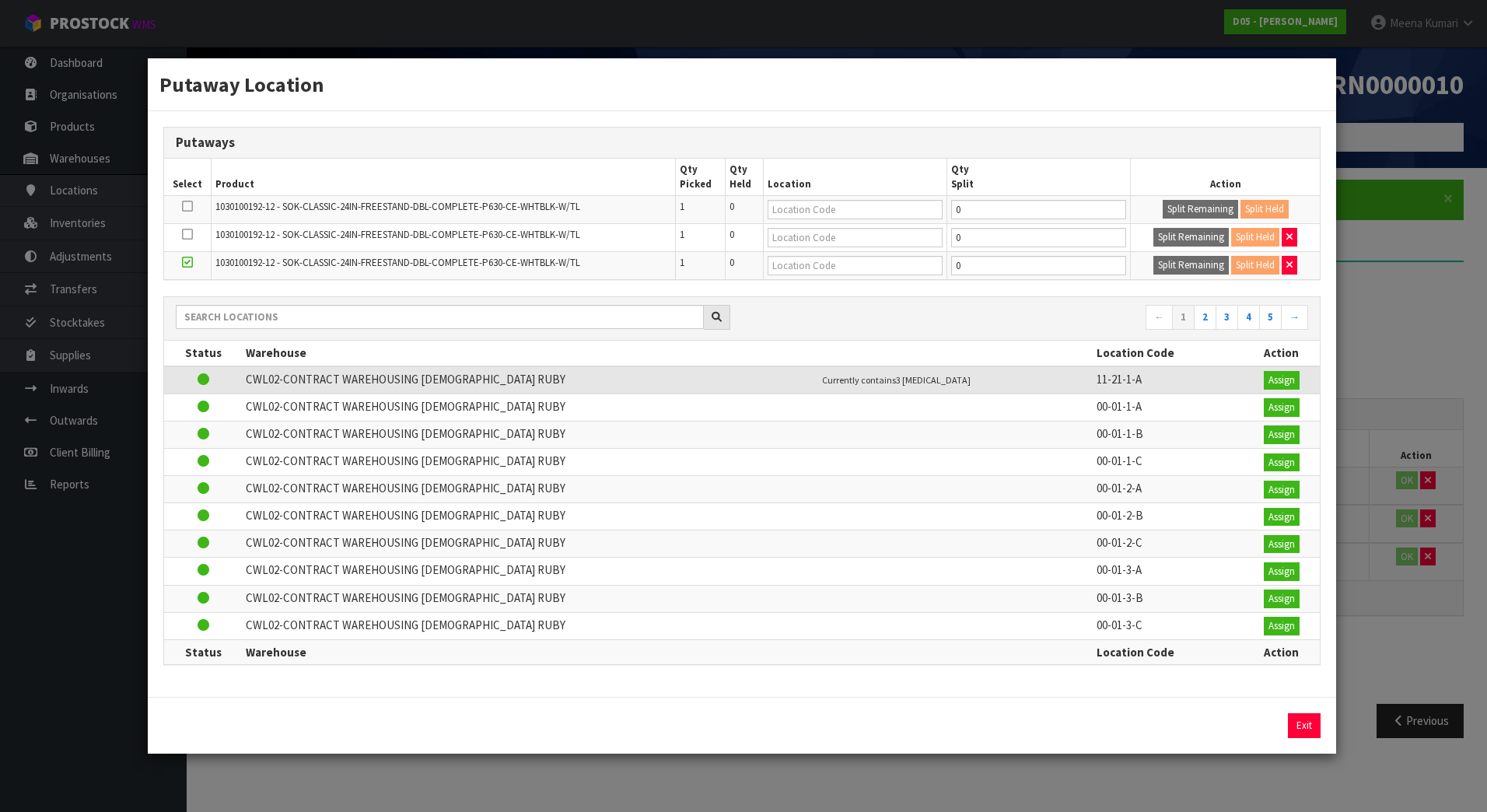
click at [1408, 350] on div "Putaway Location Putaways Select Product Qty Picked Qty Held Location Qty Split…" at bounding box center [744, 406] width 1487 height 812
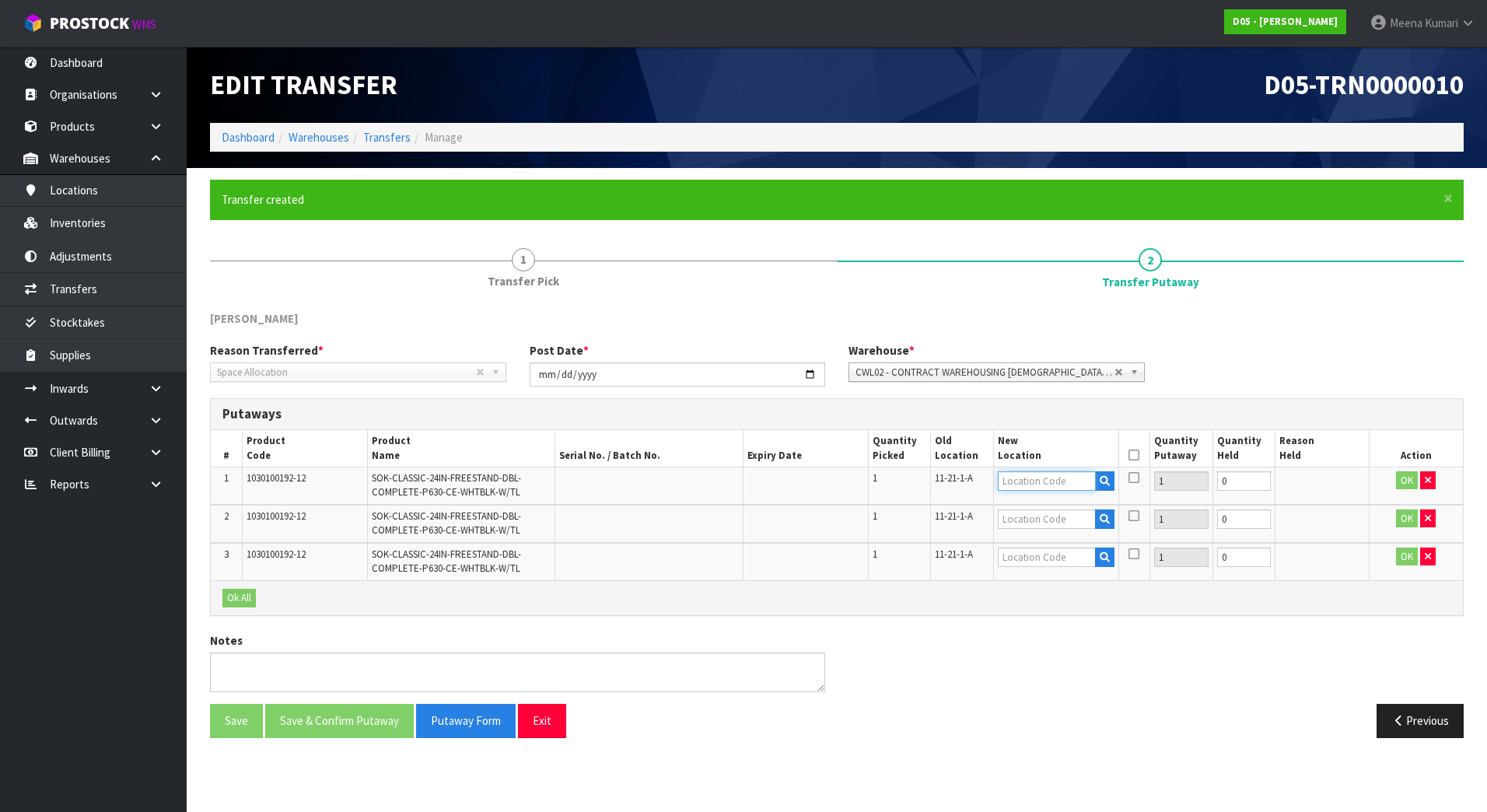
click at [1022, 485] on input "text" at bounding box center [1047, 481] width 98 height 19
type input "11-21-1"
click at [1080, 511] on link "11-21-1 -A" at bounding box center [1060, 507] width 123 height 21
type input "11-21-1-A"
drag, startPoint x: 1058, startPoint y: 478, endPoint x: 936, endPoint y: 465, distance: 122.7
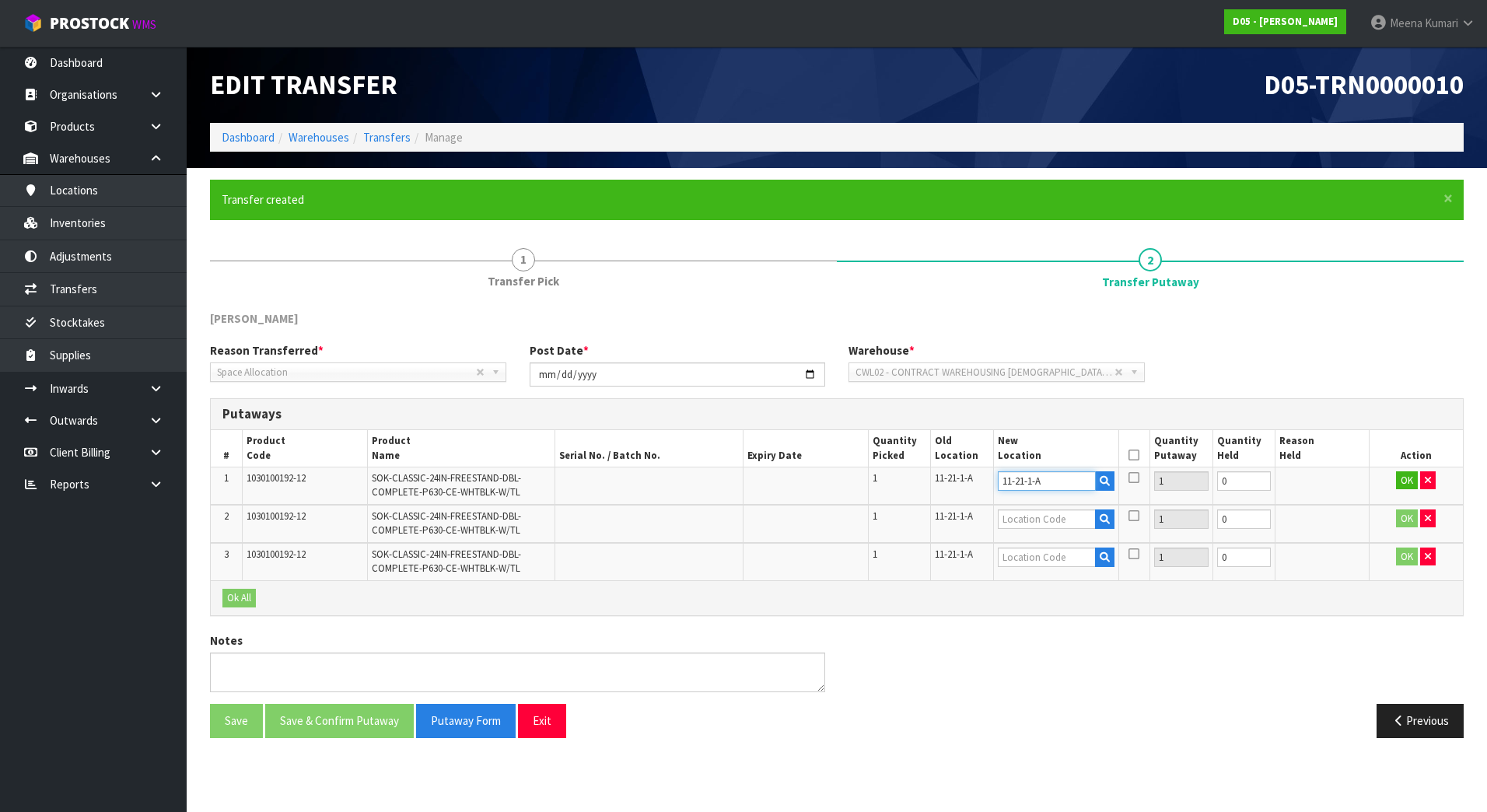
click at [936, 465] on table "# Product Code Product Name Serial No. / Batch No. Expiry Date Quantity Picked …" at bounding box center [836, 505] width 1252 height 150
click at [1043, 524] on input "text" at bounding box center [1047, 519] width 98 height 19
paste input "11-21-1-A"
type input "11-21-1-B"
click at [1047, 562] on input "text" at bounding box center [1047, 557] width 98 height 19
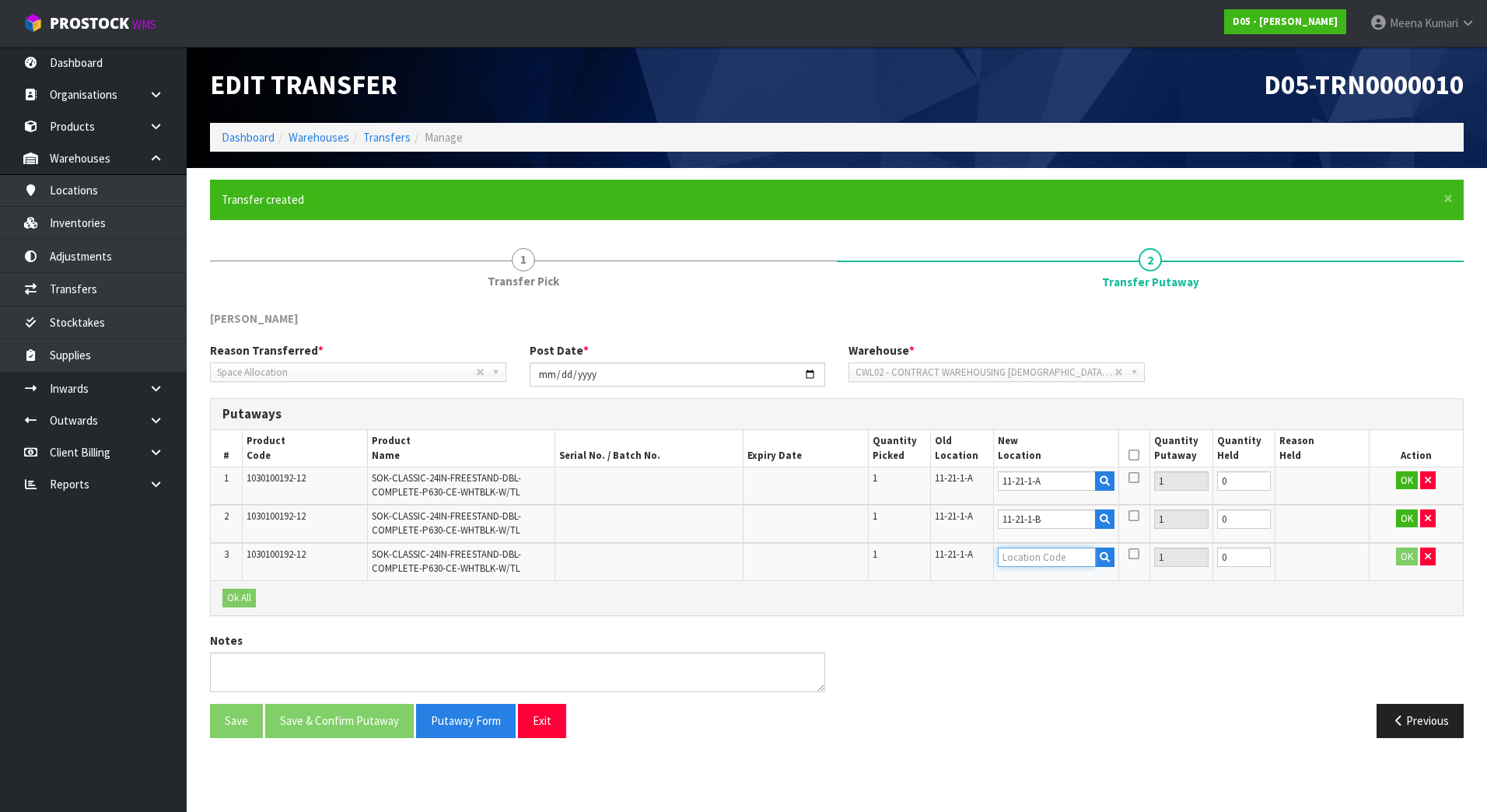
paste input "11-21-1-A"
type input "11-21-1-C"
click at [1405, 473] on button "OK" at bounding box center [1406, 480] width 22 height 19
click at [1411, 515] on button "OK" at bounding box center [1406, 518] width 22 height 19
click at [1407, 555] on button "OK" at bounding box center [1406, 556] width 22 height 19
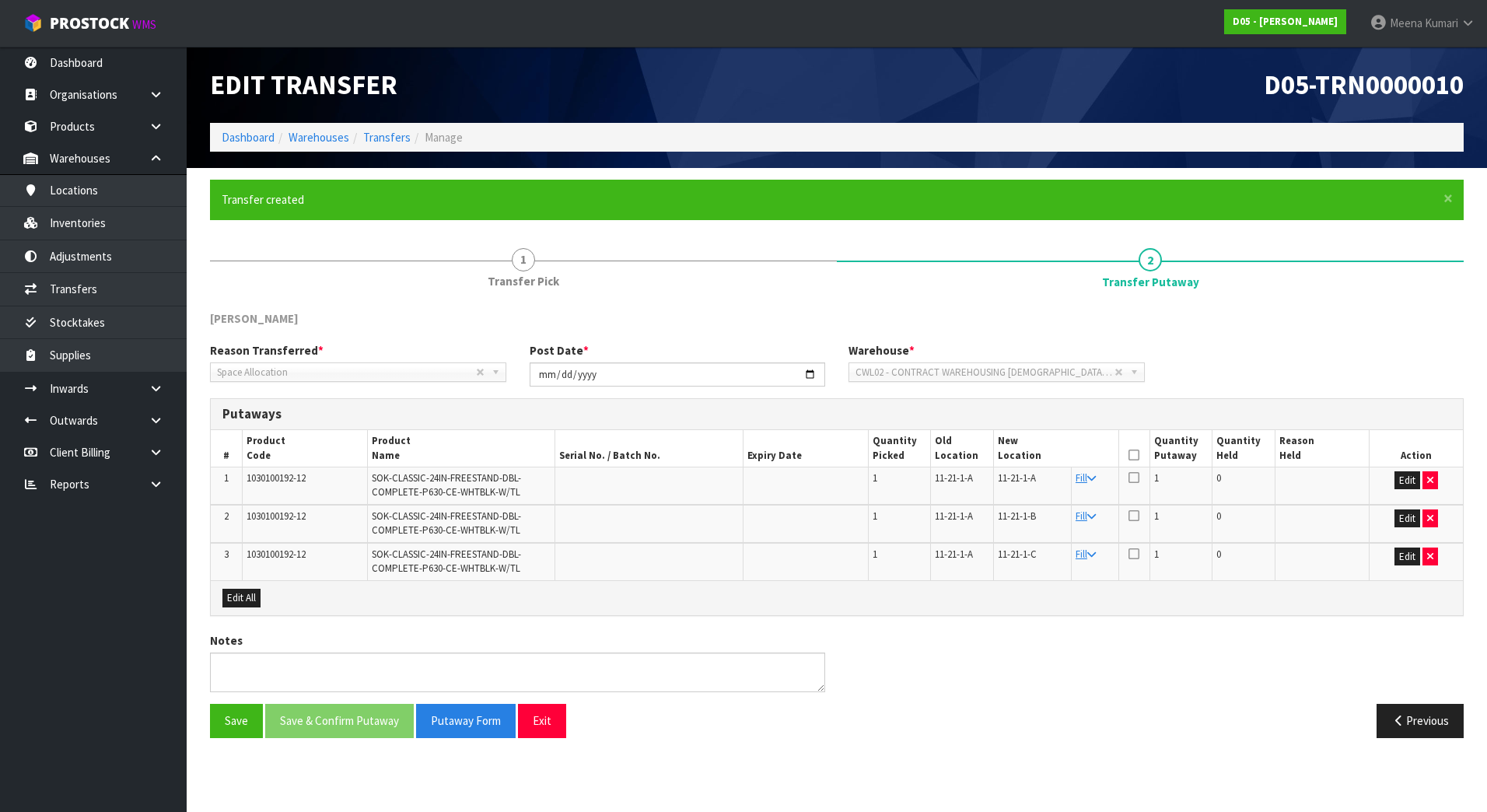
click at [1137, 455] on icon at bounding box center [1133, 455] width 11 height 1
click at [363, 714] on button "Save & Confirm Putaway" at bounding box center [339, 720] width 149 height 33
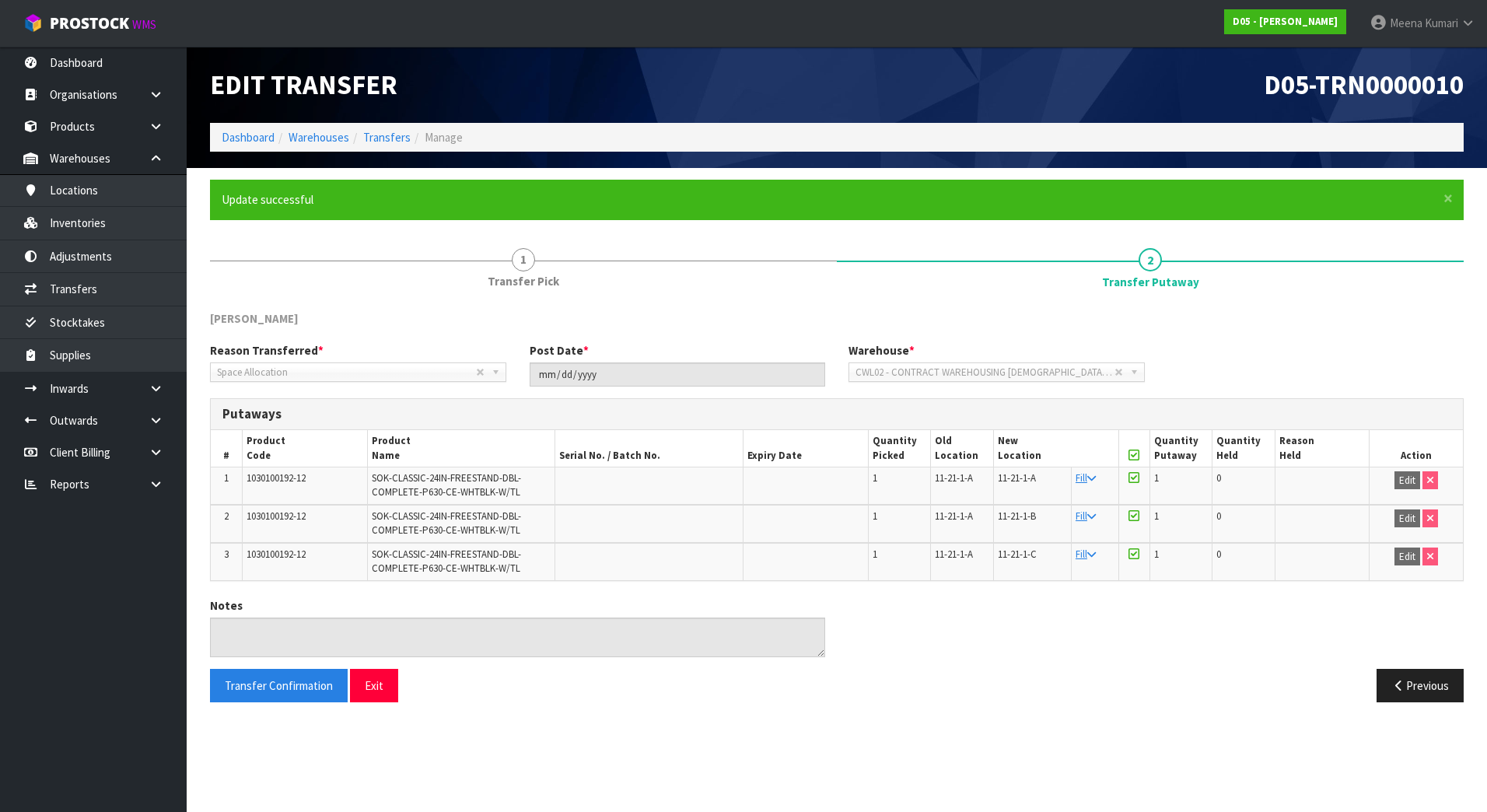
click at [293, 481] on span "1030100192-12" at bounding box center [276, 478] width 59 height 13
copy tr "1030100192-12"
click at [115, 131] on link "Products" at bounding box center [93, 126] width 187 height 32
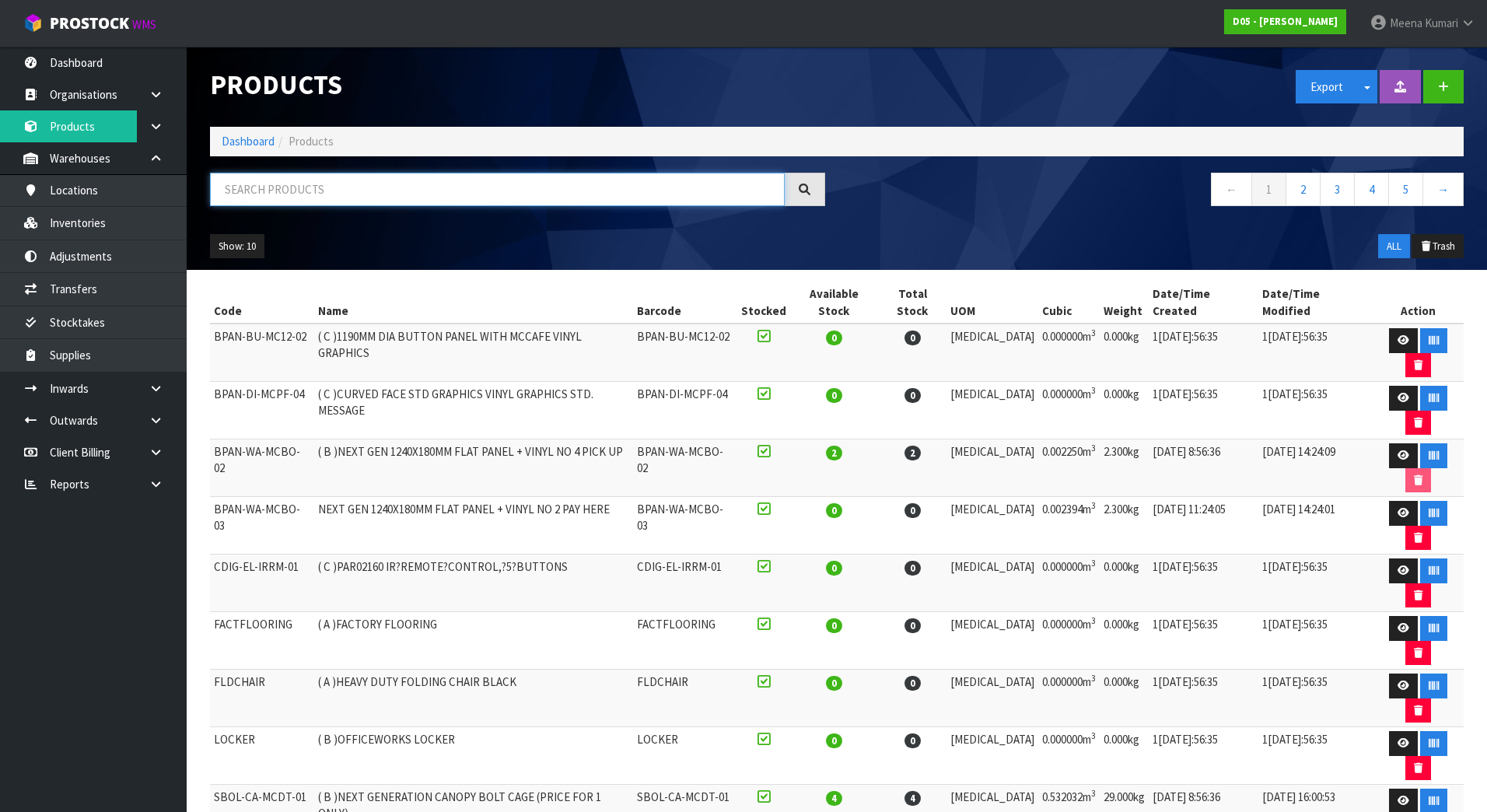
click at [326, 196] on input "text" at bounding box center [497, 189] width 575 height 33
paste input "1030100192-12"
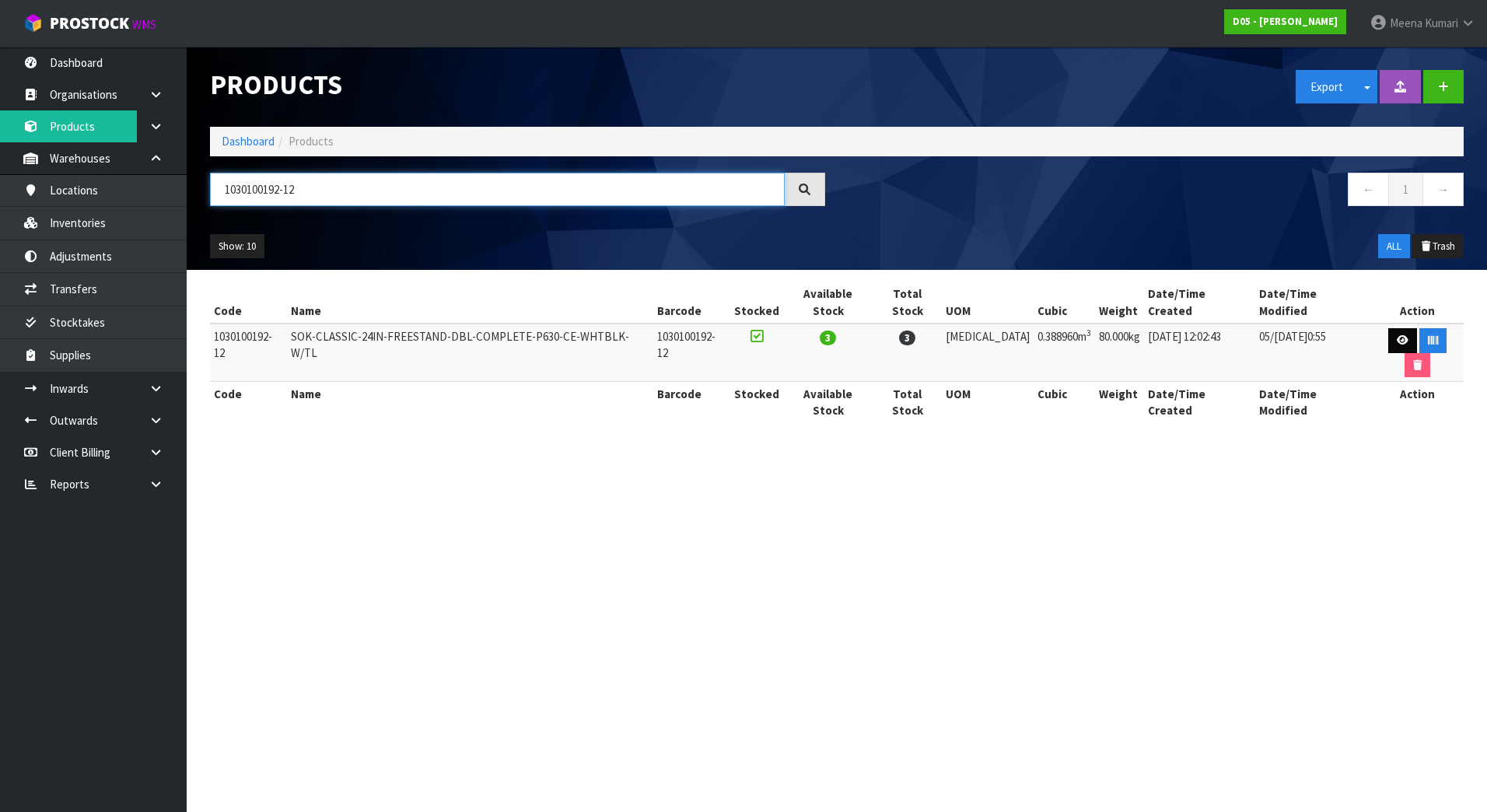
type input "1030100192-12"
click at [1388, 328] on link at bounding box center [1403, 340] width 29 height 25
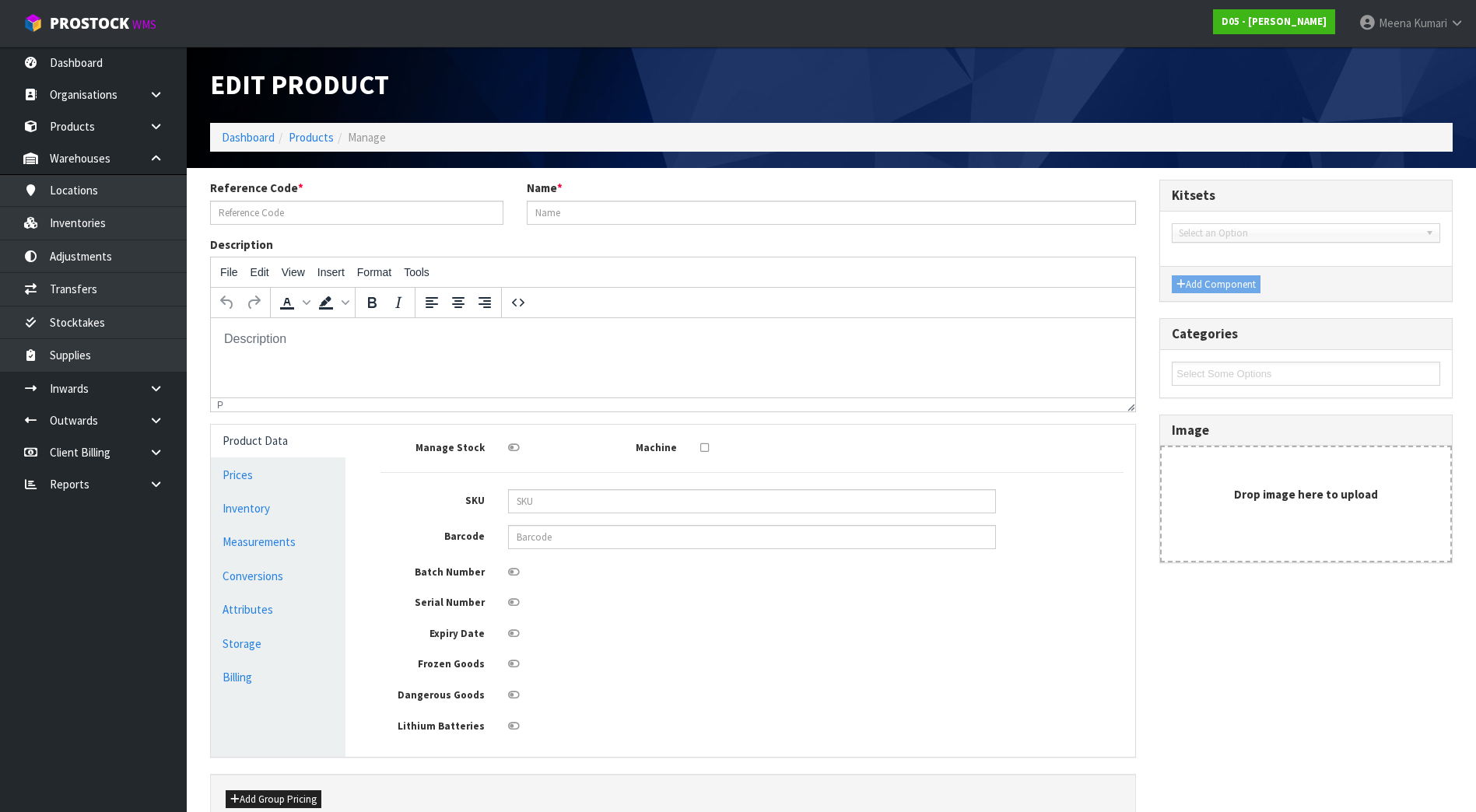
type input "1030100192-12"
type input "SOK-CLASSIC-24IN-FREESTAND-DBL-COMPLETE-P630-CE-WHTBLK-W/TL"
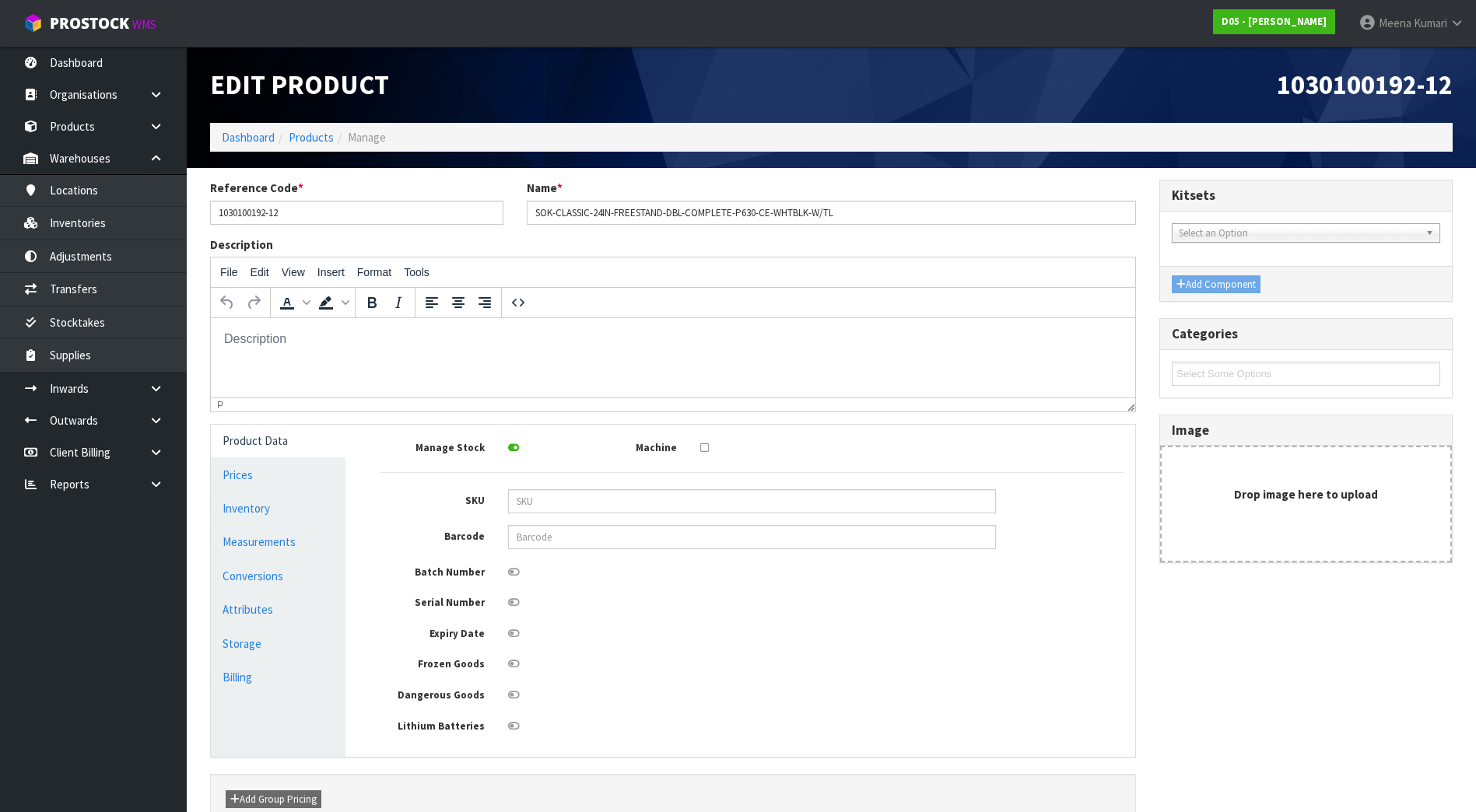
click at [512, 604] on icon at bounding box center [513, 602] width 11 height 11
click at [0, 0] on input "checkbox" at bounding box center [0, 0] width 0 height 0
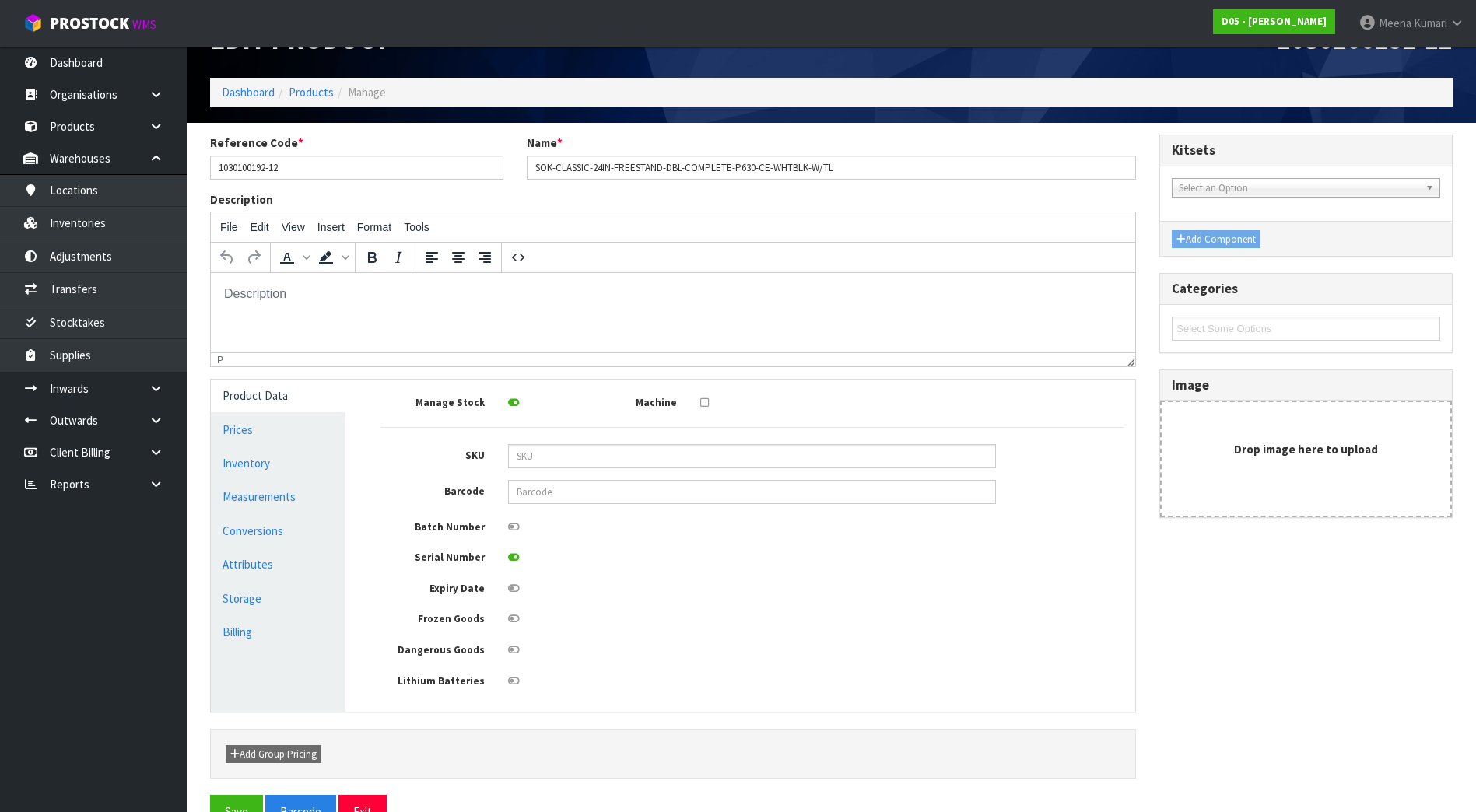
scroll to position [86, 0]
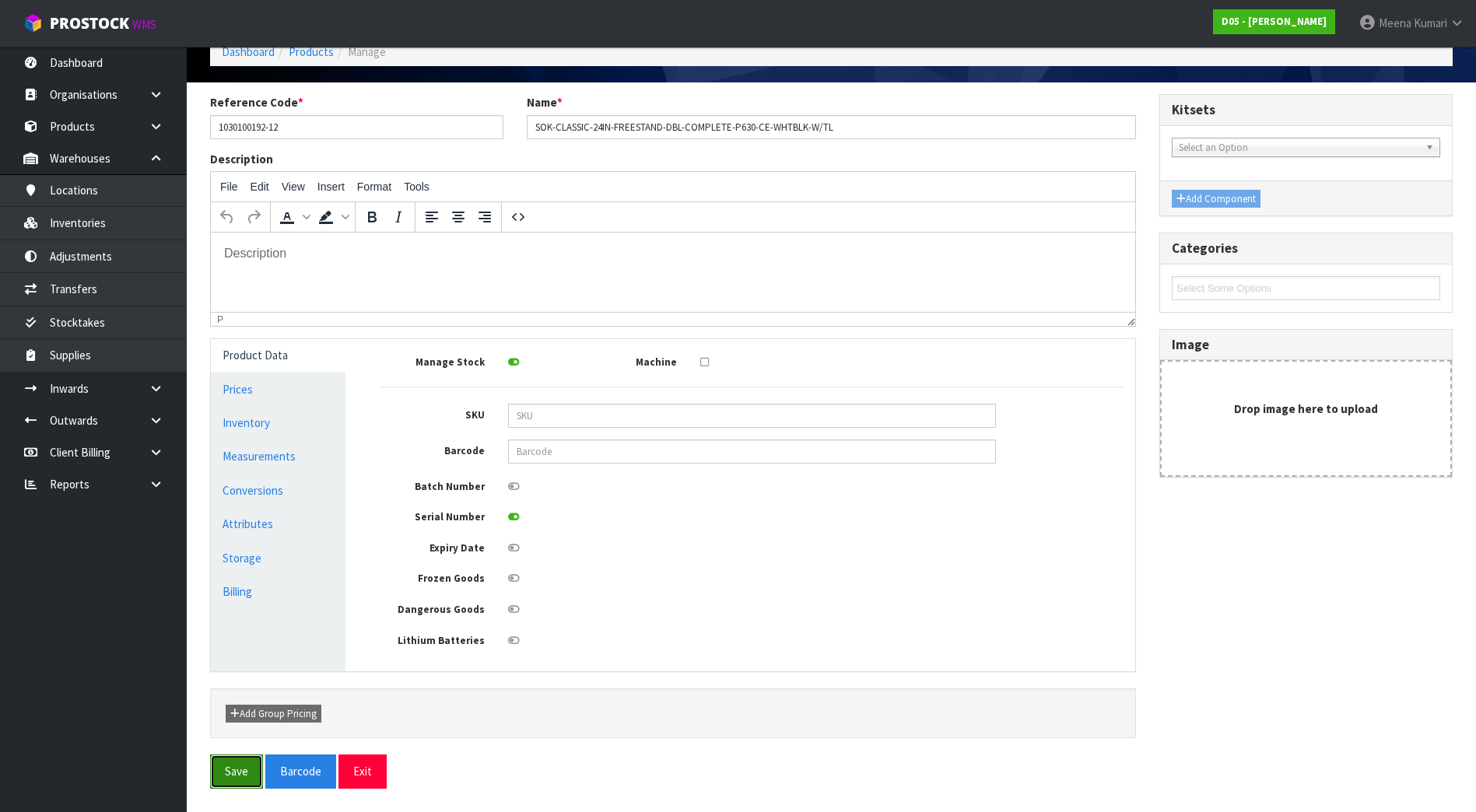
click at [224, 775] on button "Save" at bounding box center [236, 770] width 53 height 33
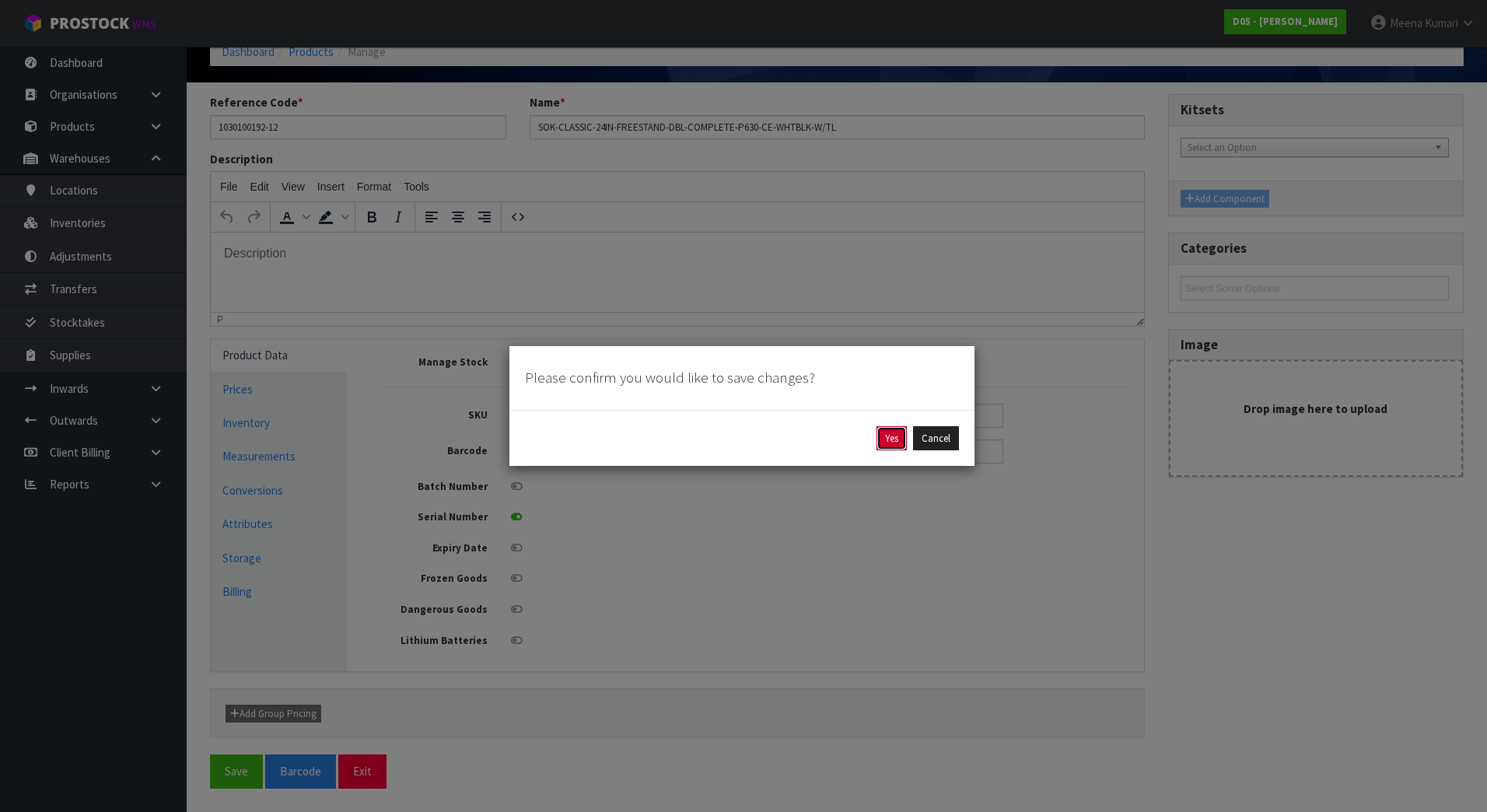
click at [886, 440] on button "Yes" at bounding box center [892, 438] width 31 height 25
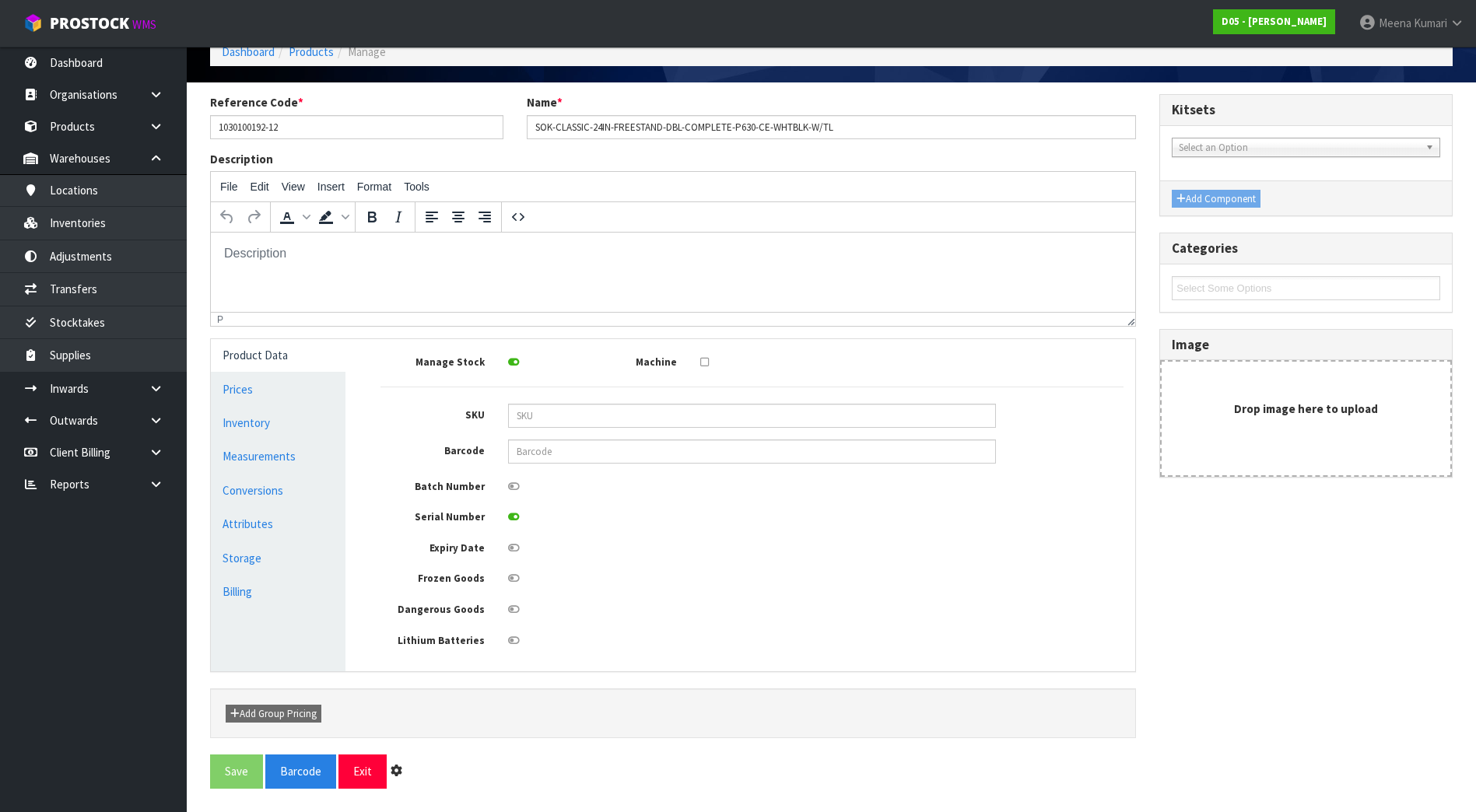
scroll to position [0, 0]
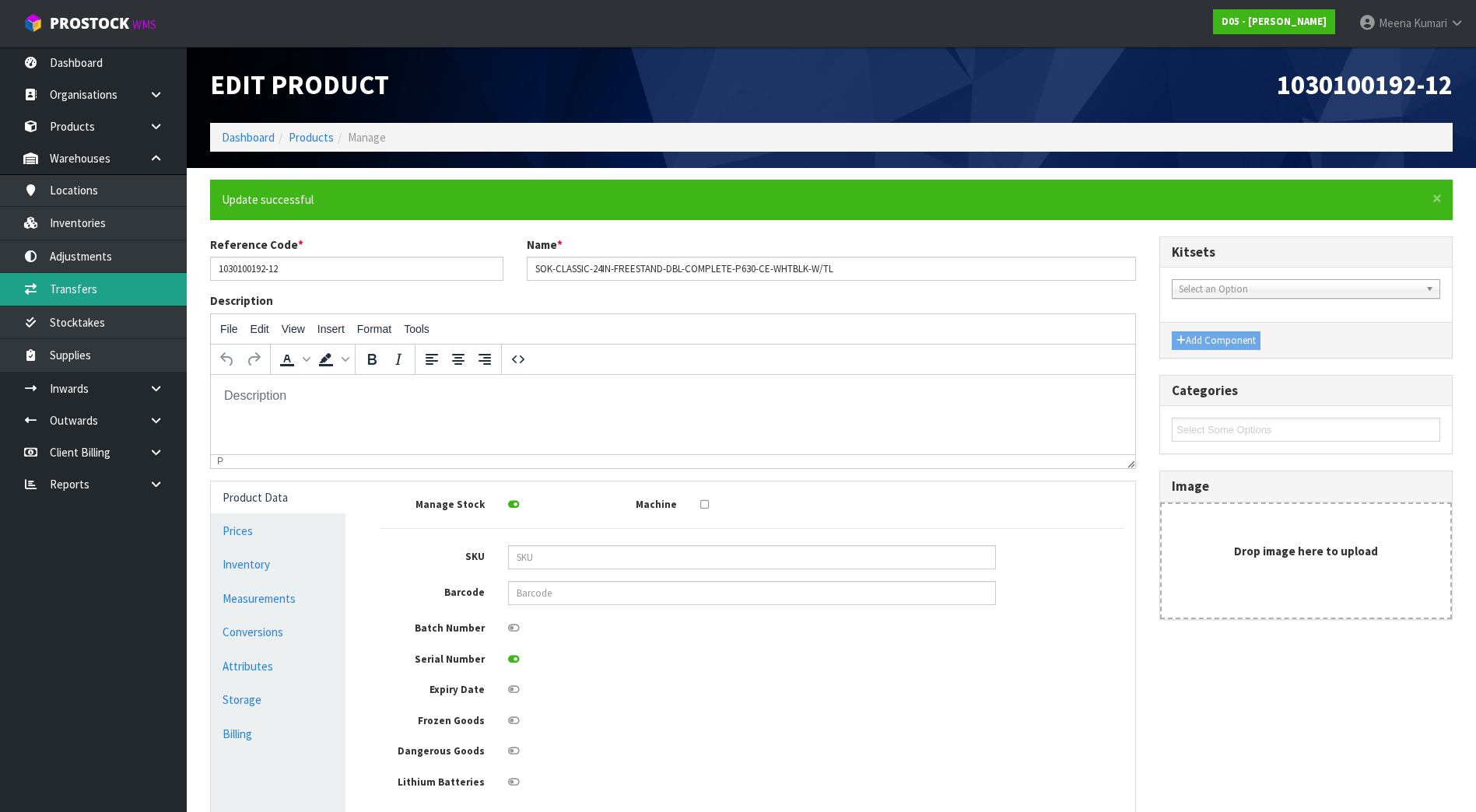
click at [110, 291] on link "Transfers" at bounding box center [93, 288] width 187 height 32
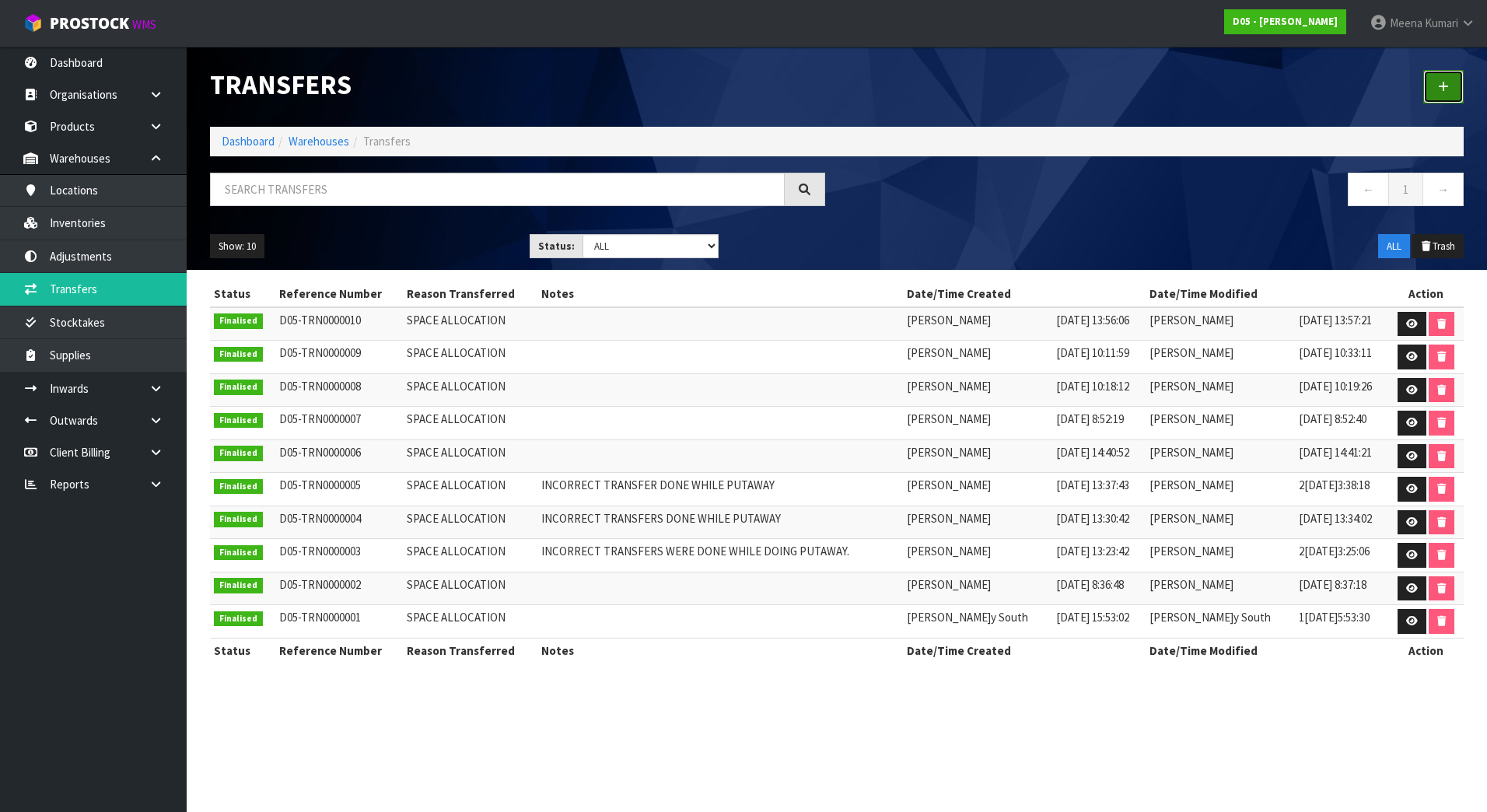
click at [1459, 86] on link at bounding box center [1443, 86] width 40 height 33
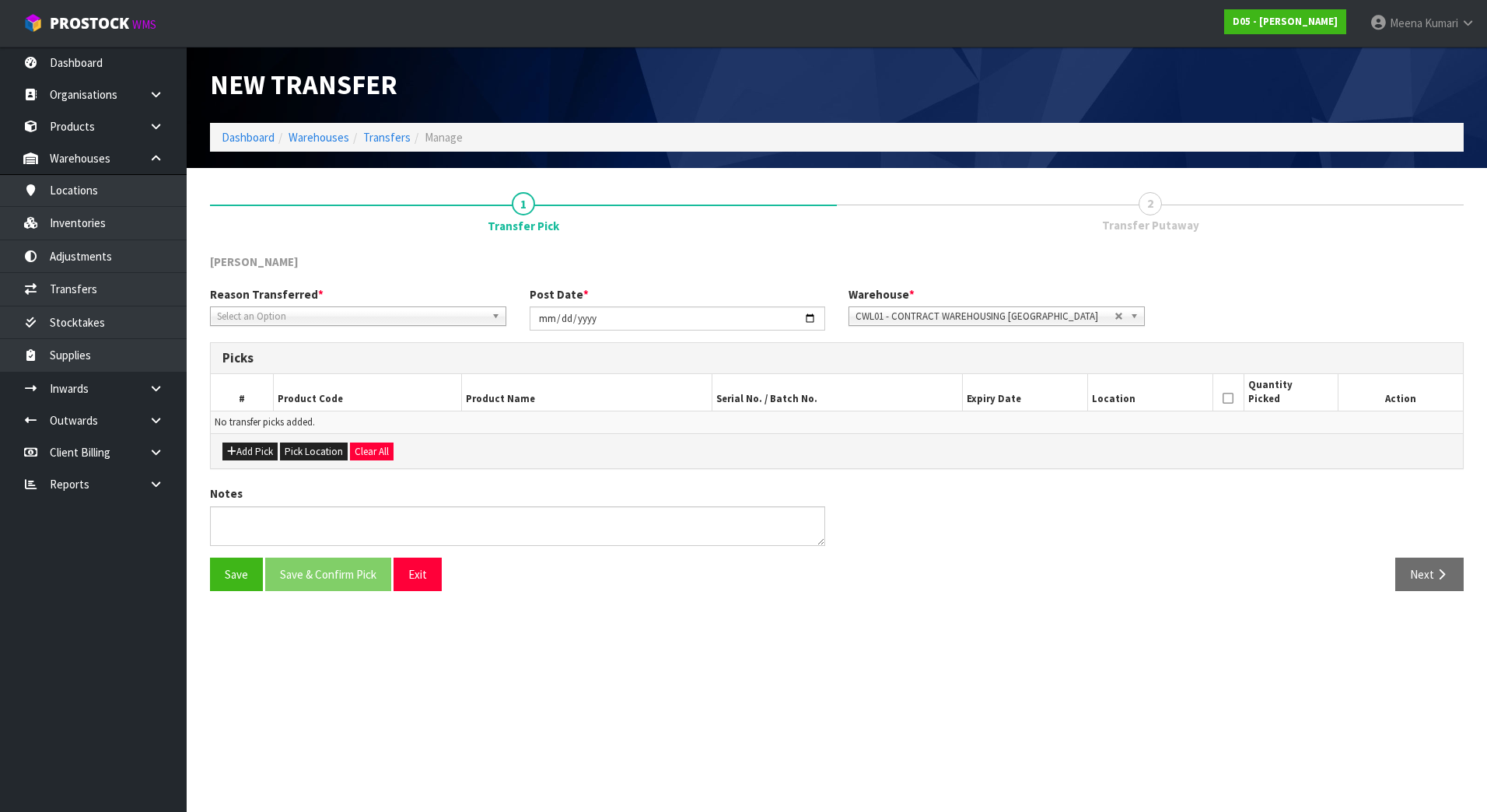
click at [326, 318] on span "Select an Option" at bounding box center [351, 316] width 268 height 19
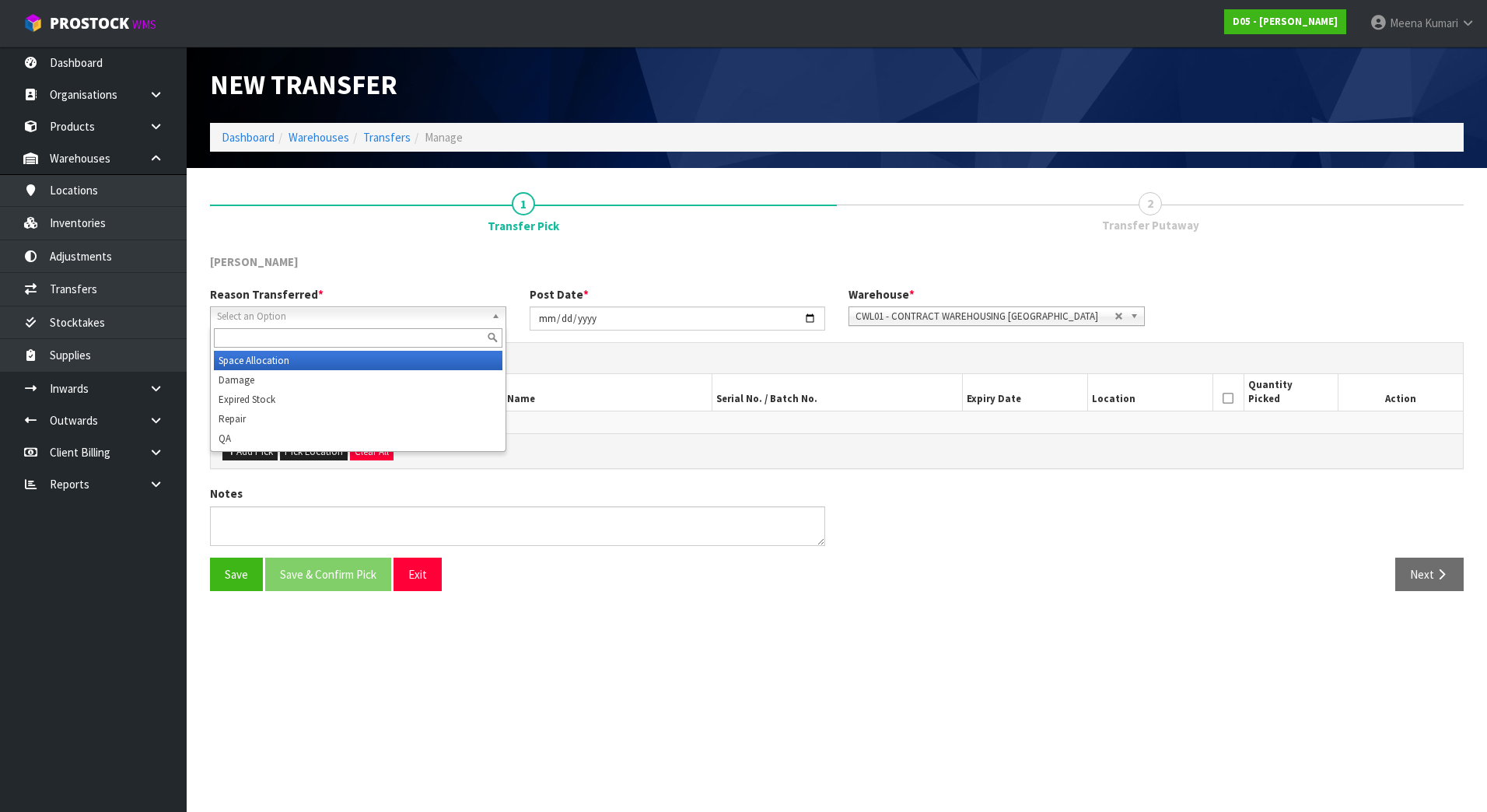
click at [298, 361] on li "Space Allocation" at bounding box center [358, 360] width 289 height 19
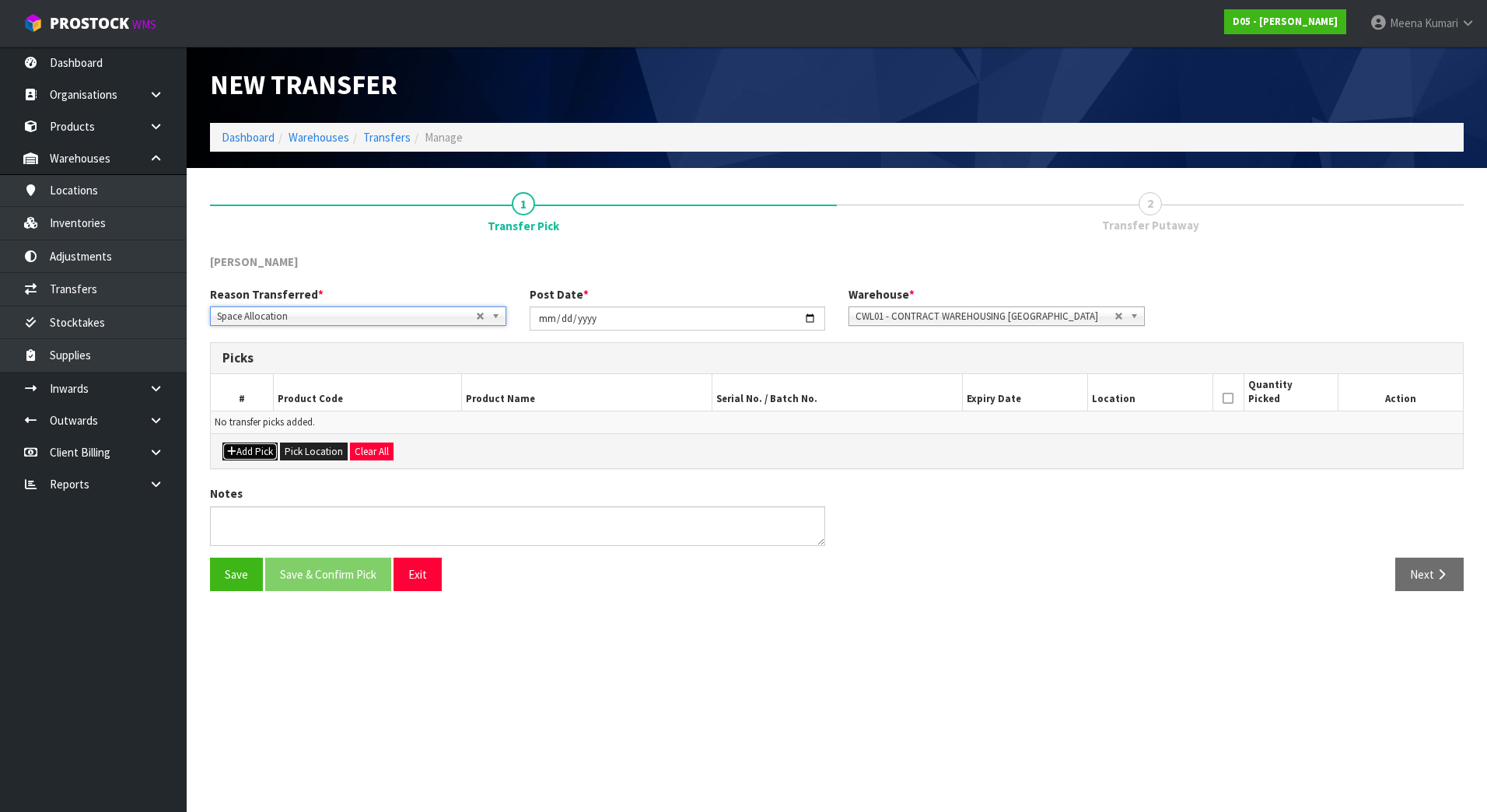
click at [266, 452] on button "Add Pick" at bounding box center [250, 452] width 55 height 19
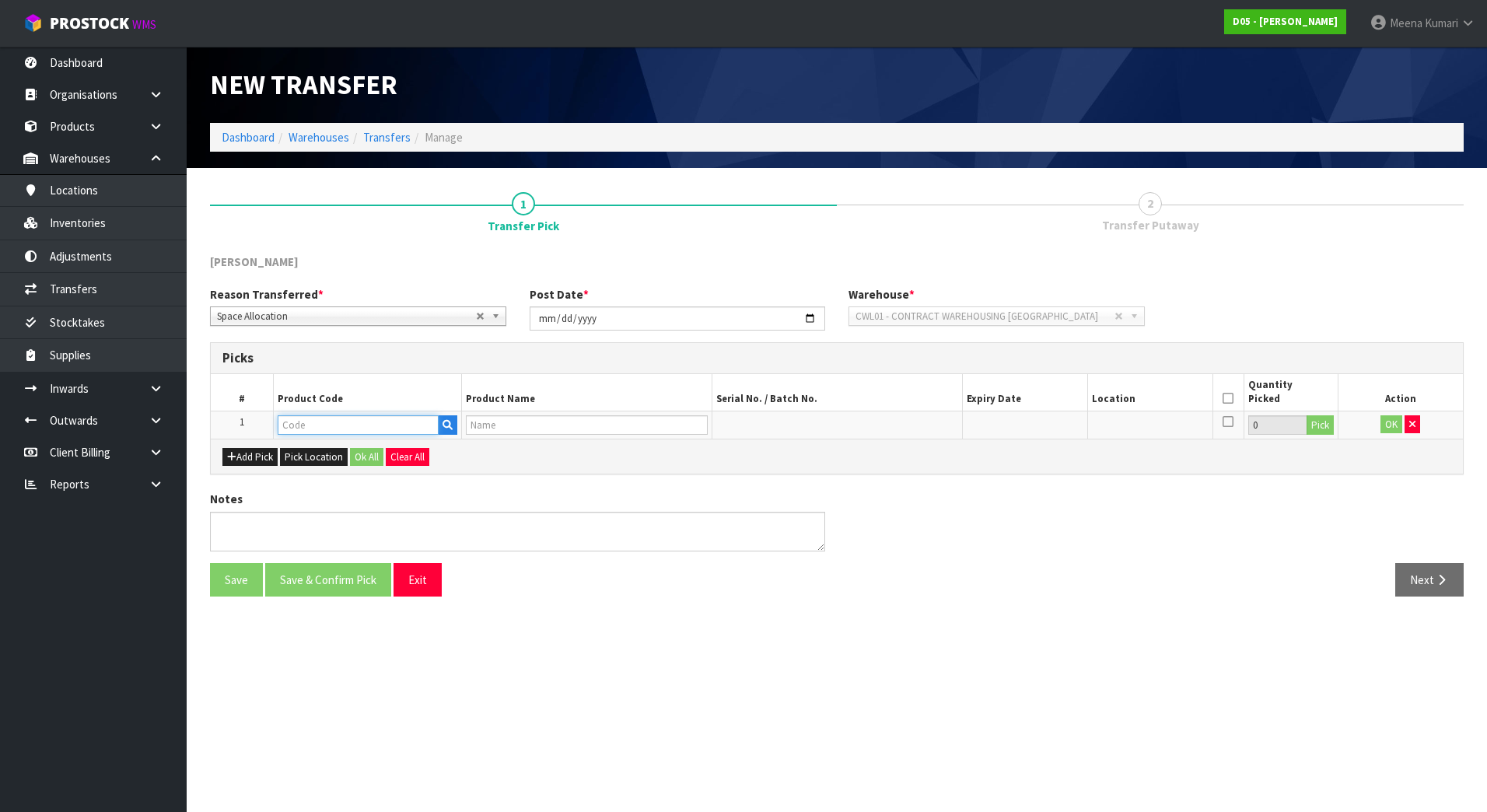
click at [324, 426] on input "text" at bounding box center [358, 425] width 161 height 19
paste input "4030510043-00"
type input "4030510043-00"
type input "( C )TOUCH SCREEN,ELO 27" PCAP,2794L,P/N E331401"
type input "4030510043-00"
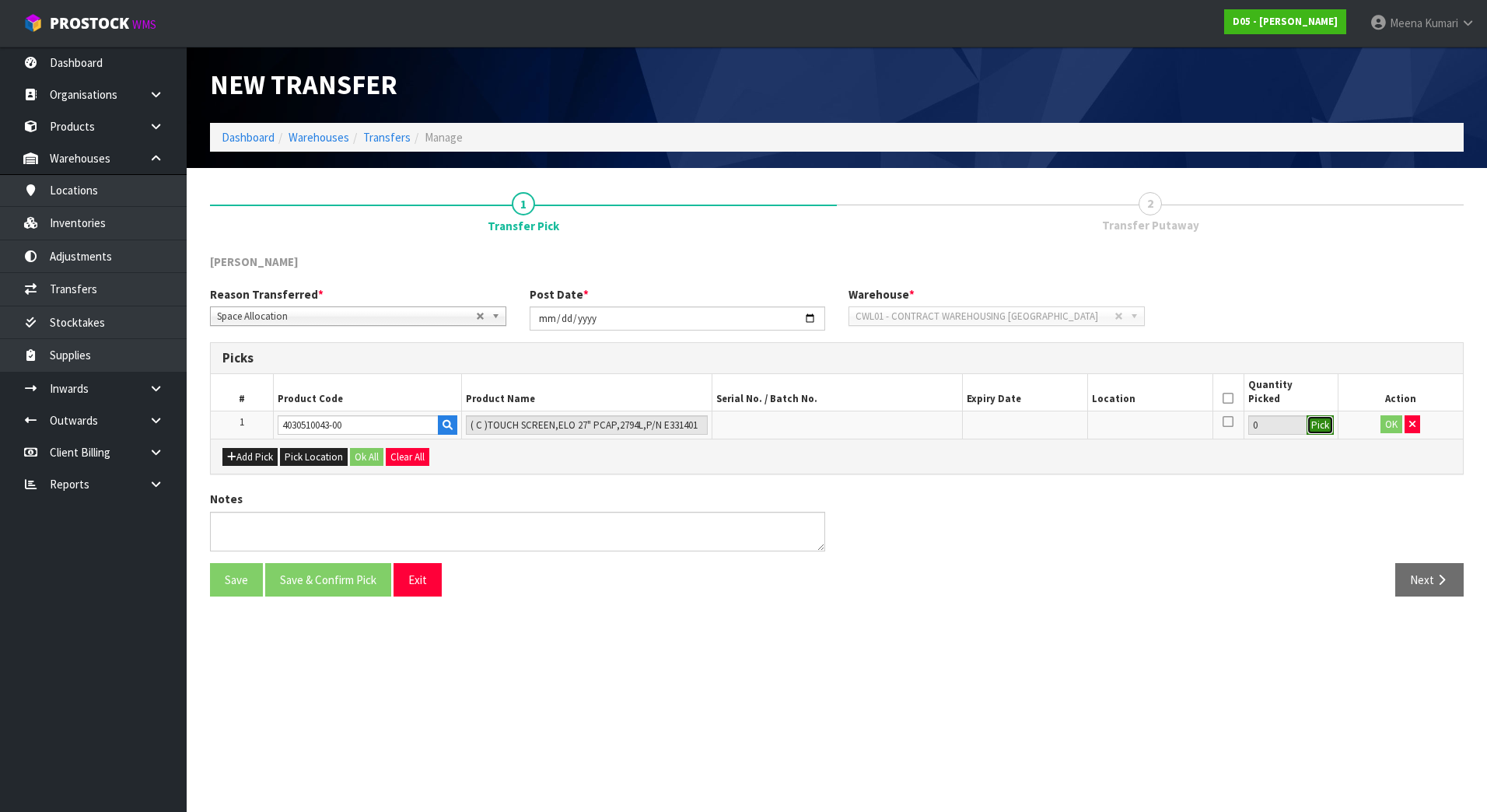
click at [1327, 426] on button "Pick" at bounding box center [1321, 425] width 27 height 20
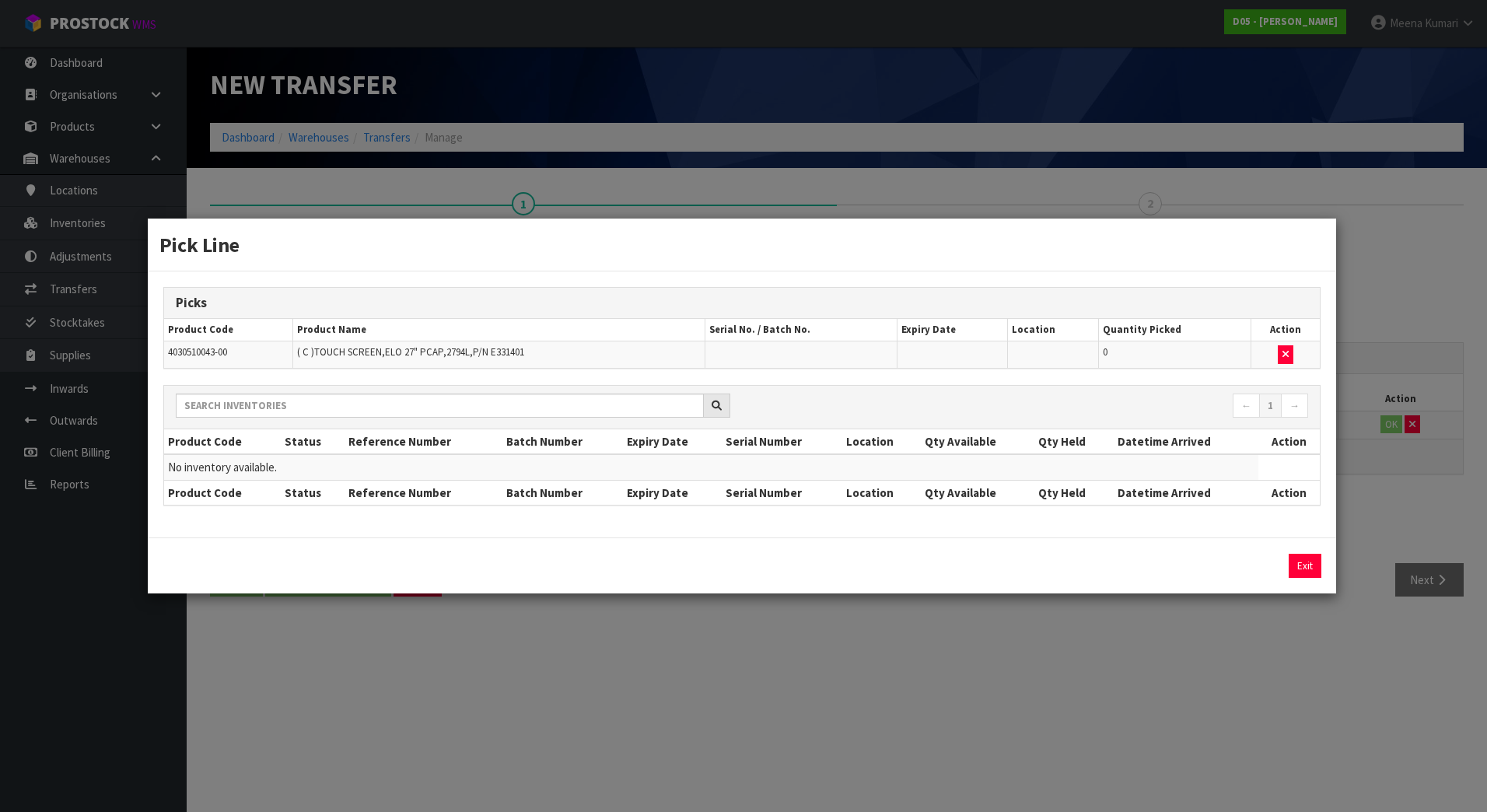
click at [1165, 671] on div "Pick Line Picks Product Code Product Name Serial No. / Batch No. Expiry Date Lo…" at bounding box center [744, 406] width 1487 height 812
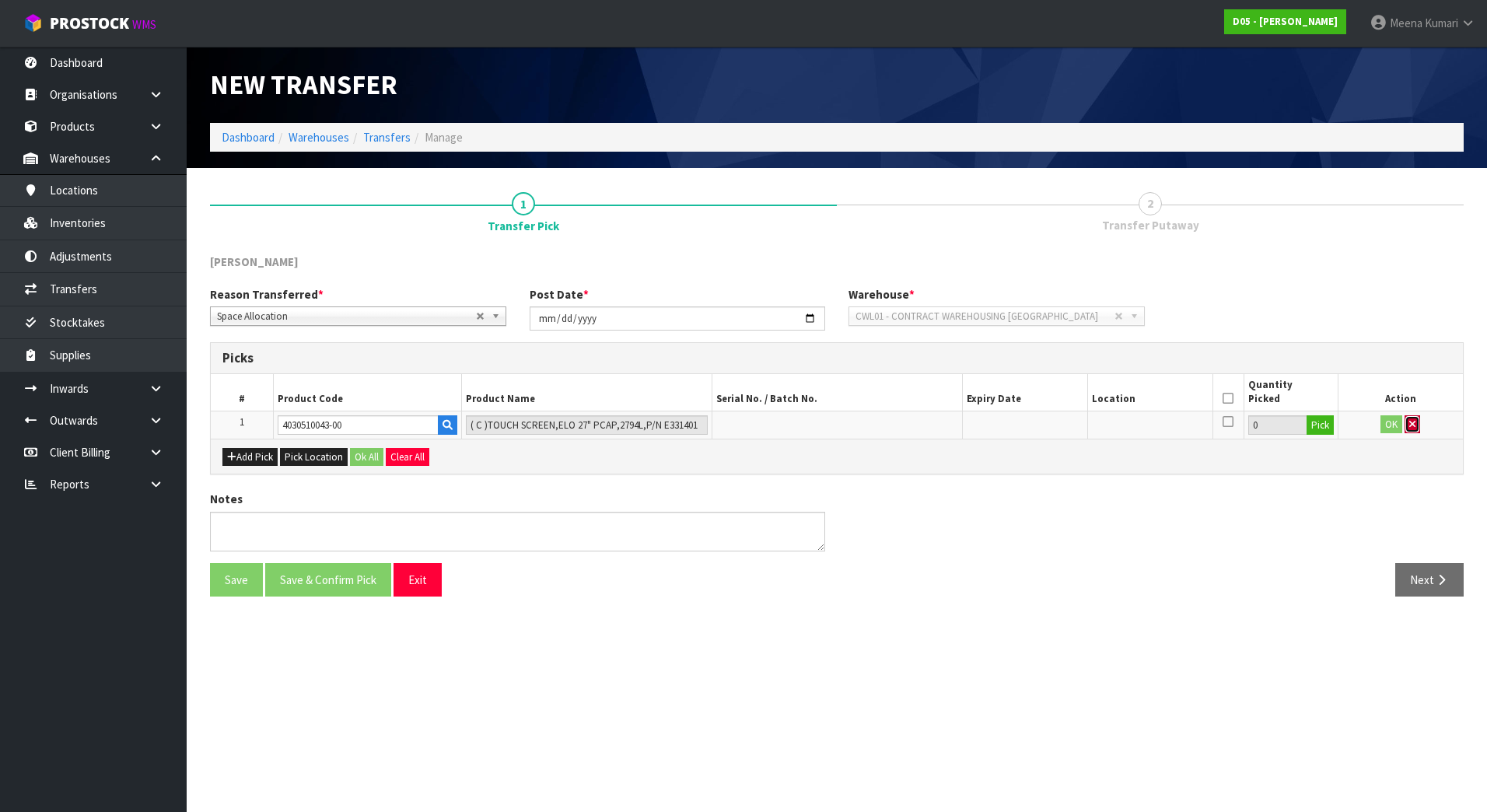
click at [1415, 421] on icon "button" at bounding box center [1413, 424] width 6 height 11
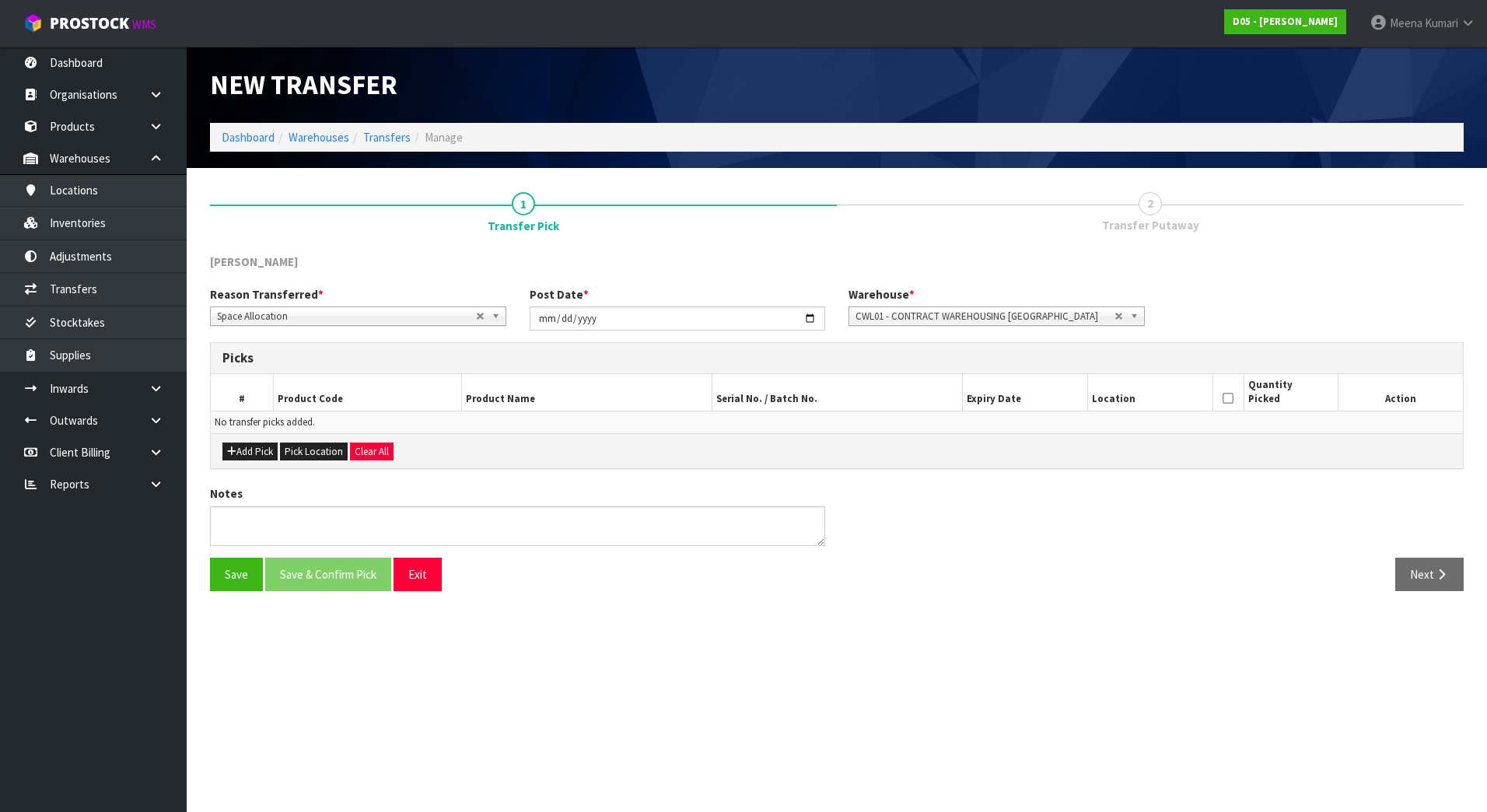
click at [1092, 309] on span "CWL01 - CONTRACT WAREHOUSING [GEOGRAPHIC_DATA]" at bounding box center [985, 316] width 259 height 19
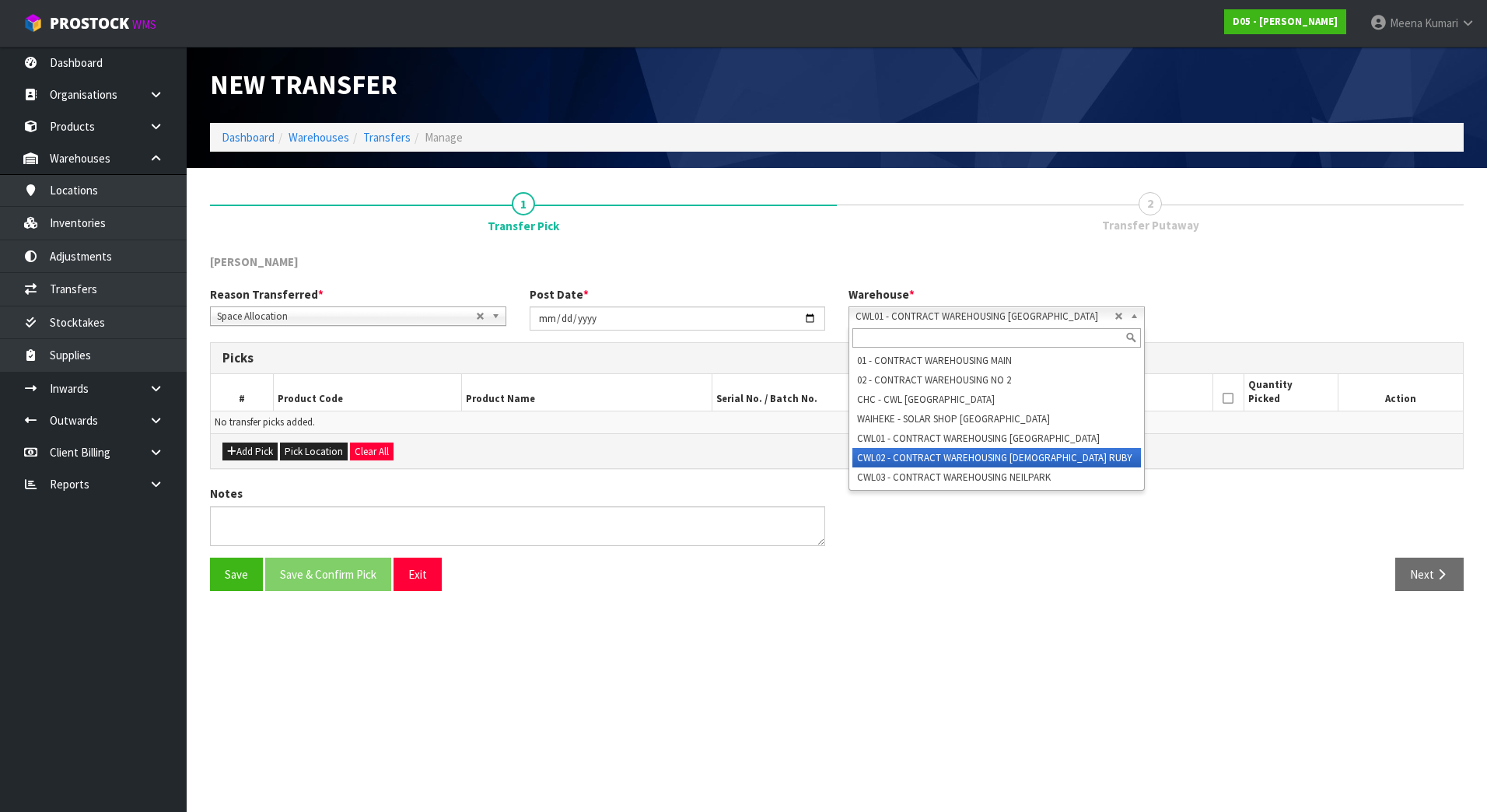
click at [1009, 453] on li "CWL02 - CONTRACT WAREHOUSING [DEMOGRAPHIC_DATA] RUBY" at bounding box center [996, 457] width 289 height 19
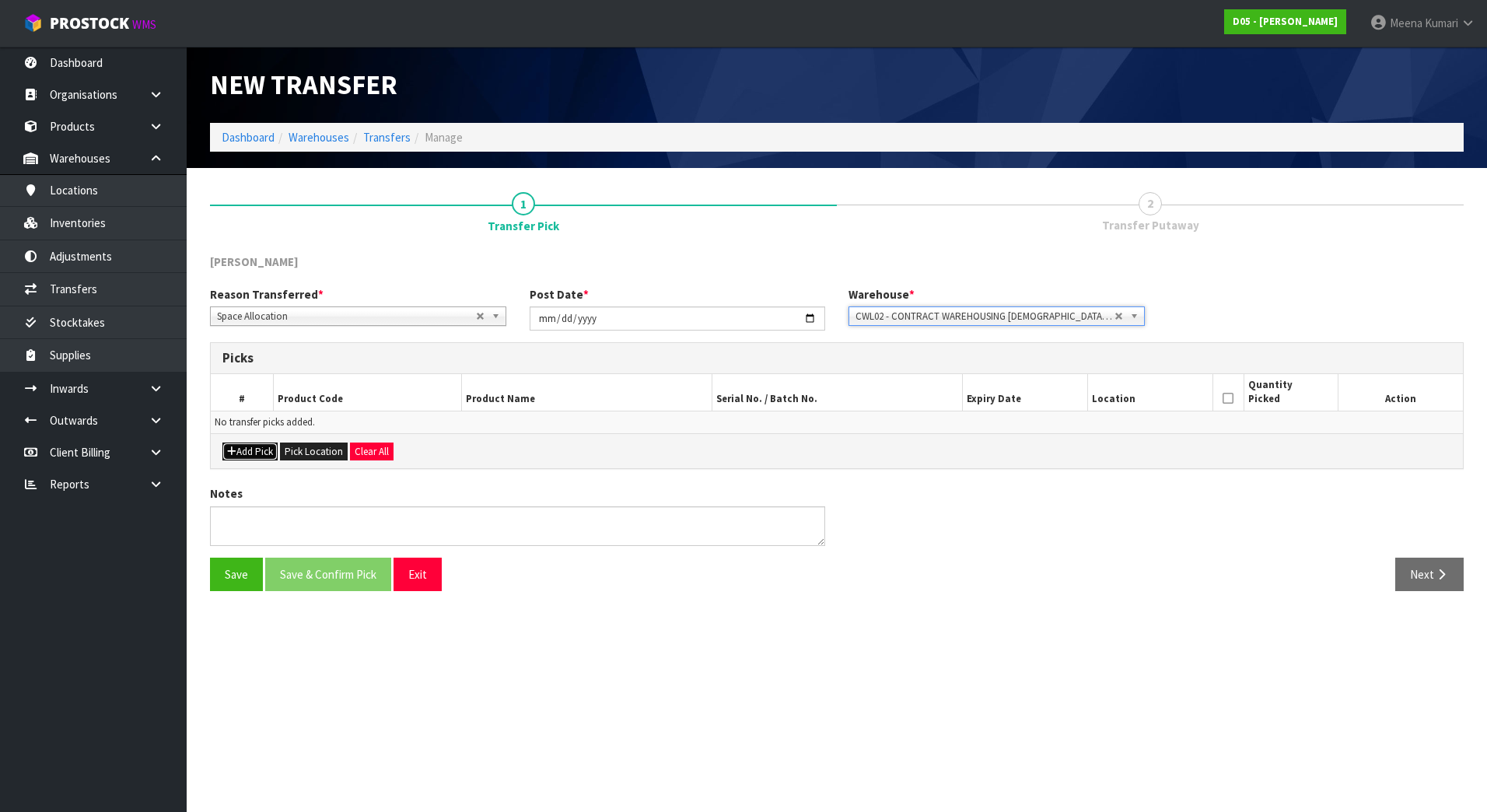
drag, startPoint x: 253, startPoint y: 452, endPoint x: 264, endPoint y: 454, distance: 11.2
click at [253, 456] on button "Add Pick" at bounding box center [250, 452] width 55 height 19
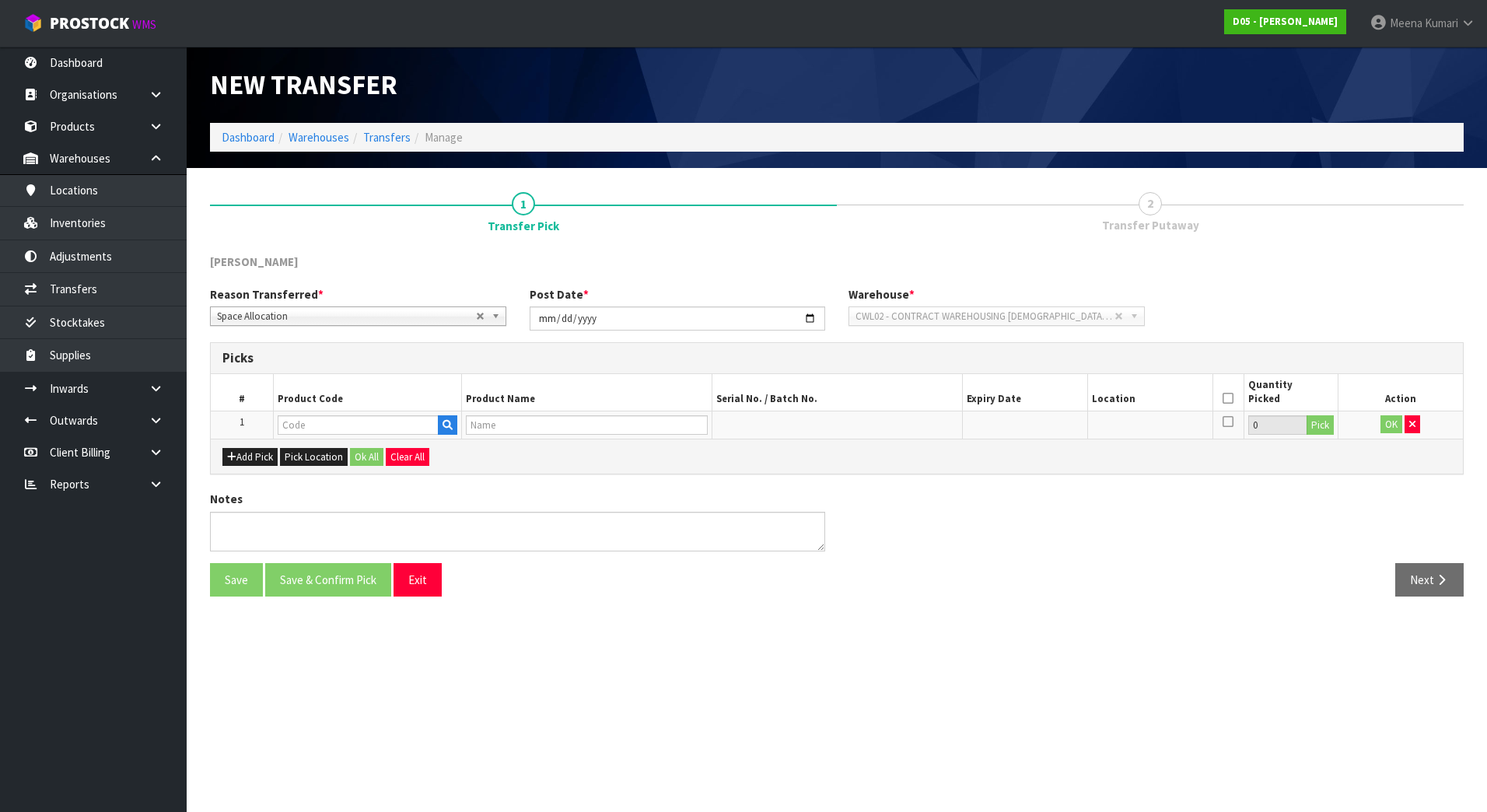
click at [334, 413] on td at bounding box center [368, 424] width 188 height 28
click at [334, 422] on input "text" at bounding box center [358, 425] width 161 height 19
paste input "4030510043-00"
type input "4030510043-00"
type input "( C )TOUCH SCREEN,ELO 27" PCAP,2794L,P/N E331401"
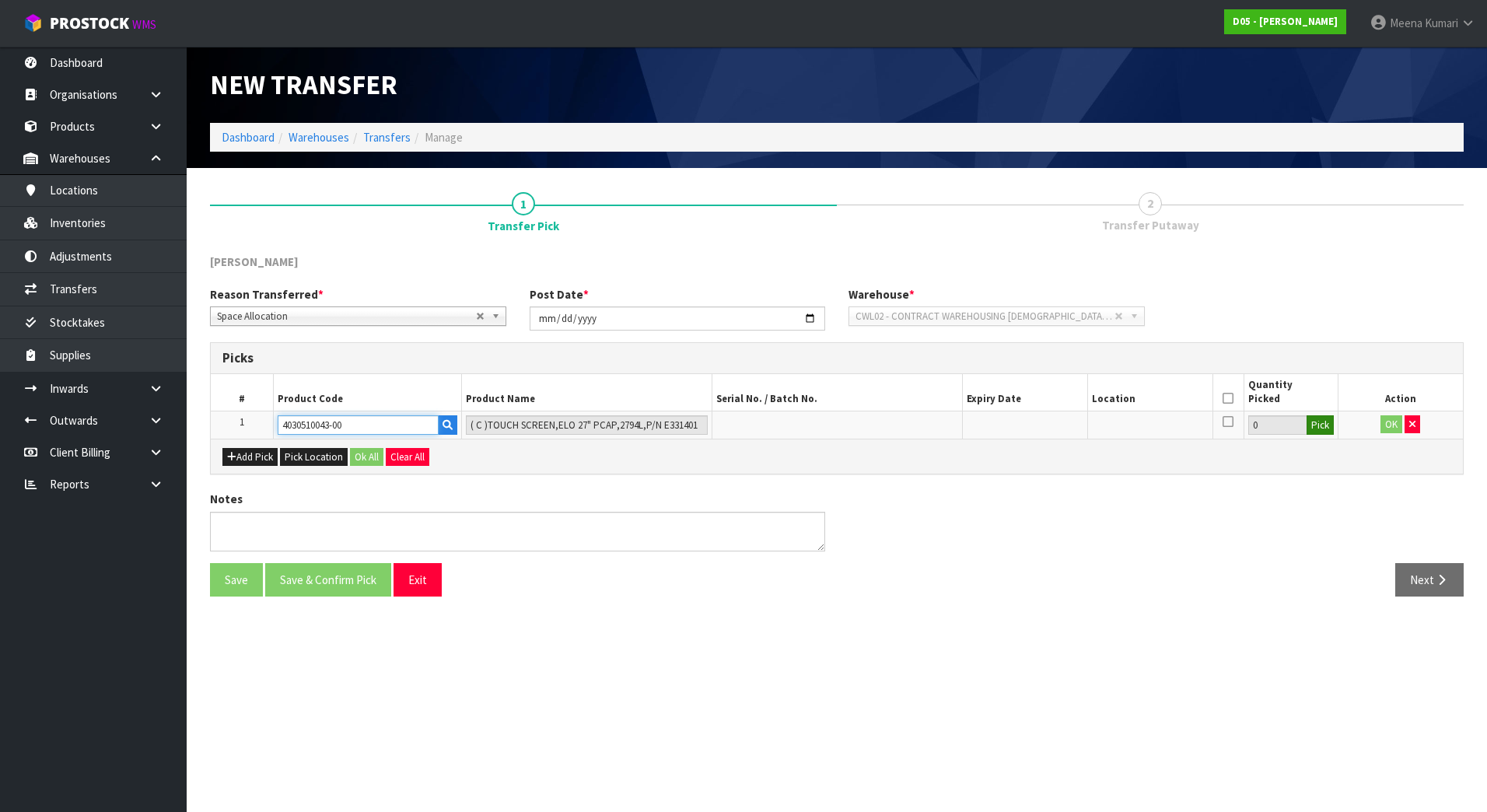
type input "4030510043-00"
click at [1323, 427] on button "Pick" at bounding box center [1321, 425] width 27 height 20
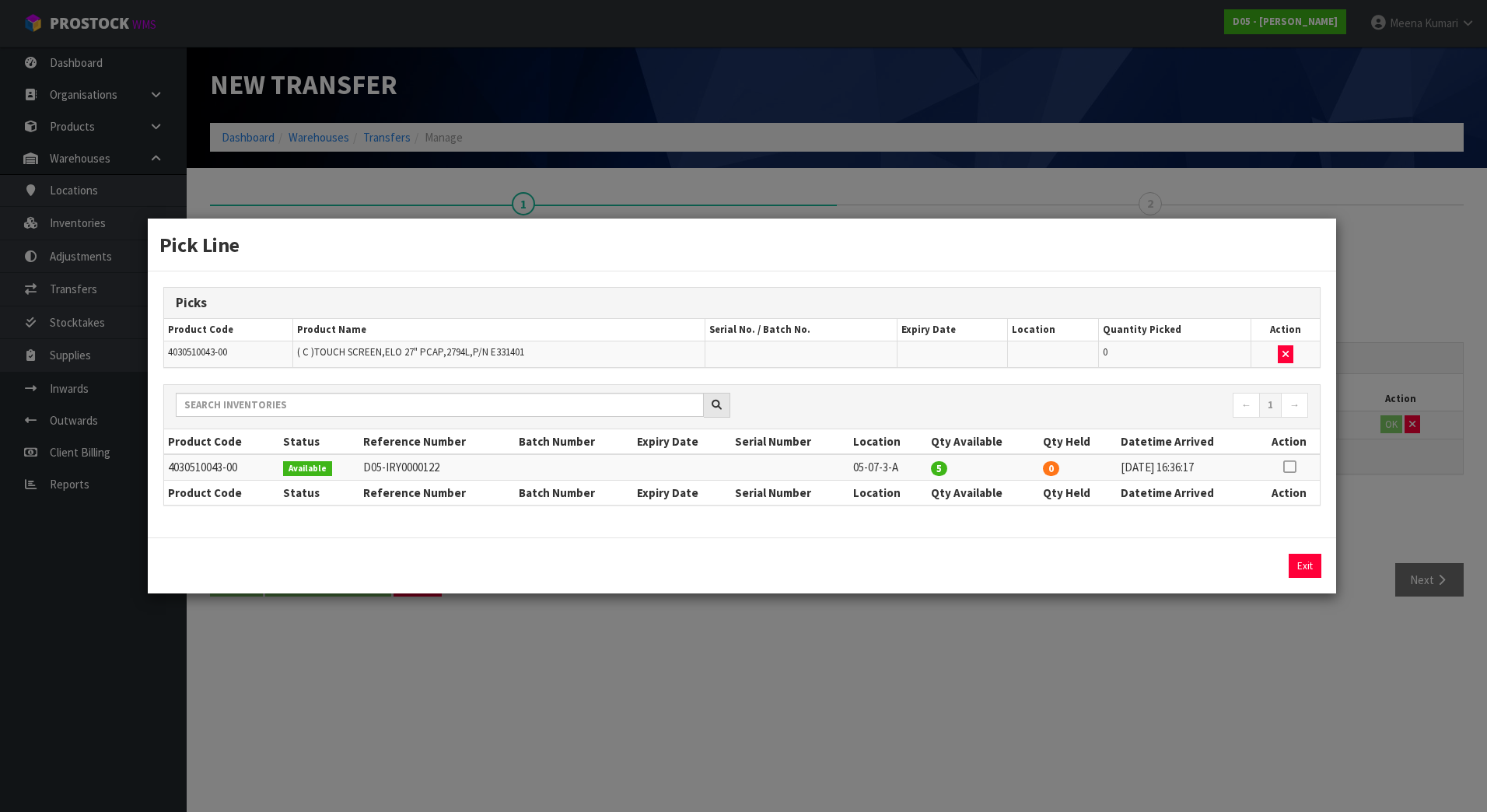
drag, startPoint x: 1292, startPoint y: 465, endPoint x: 1284, endPoint y: 476, distance: 13.6
click at [1292, 467] on icon at bounding box center [1289, 466] width 12 height 1
click at [1260, 567] on button "Assign Pick" at bounding box center [1252, 566] width 64 height 24
type input "5"
click at [1188, 729] on div "Pick Line Picks Product Code Product Name Serial No. / Batch No. Expiry Date Lo…" at bounding box center [744, 406] width 1487 height 812
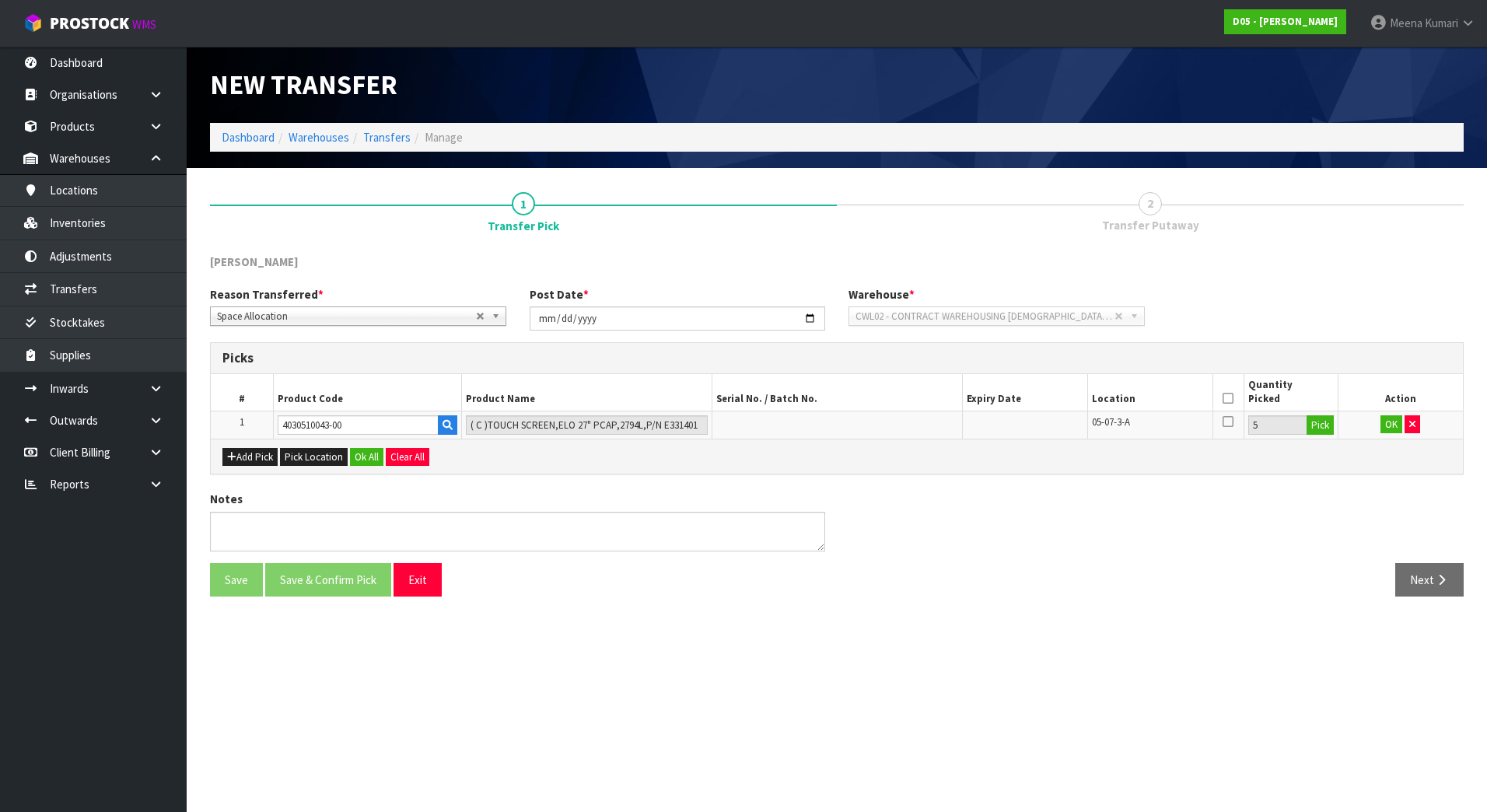
click at [1222, 399] on th at bounding box center [1228, 392] width 31 height 36
click at [1226, 398] on icon at bounding box center [1228, 398] width 11 height 1
click at [1381, 419] on button "OK" at bounding box center [1391, 424] width 22 height 19
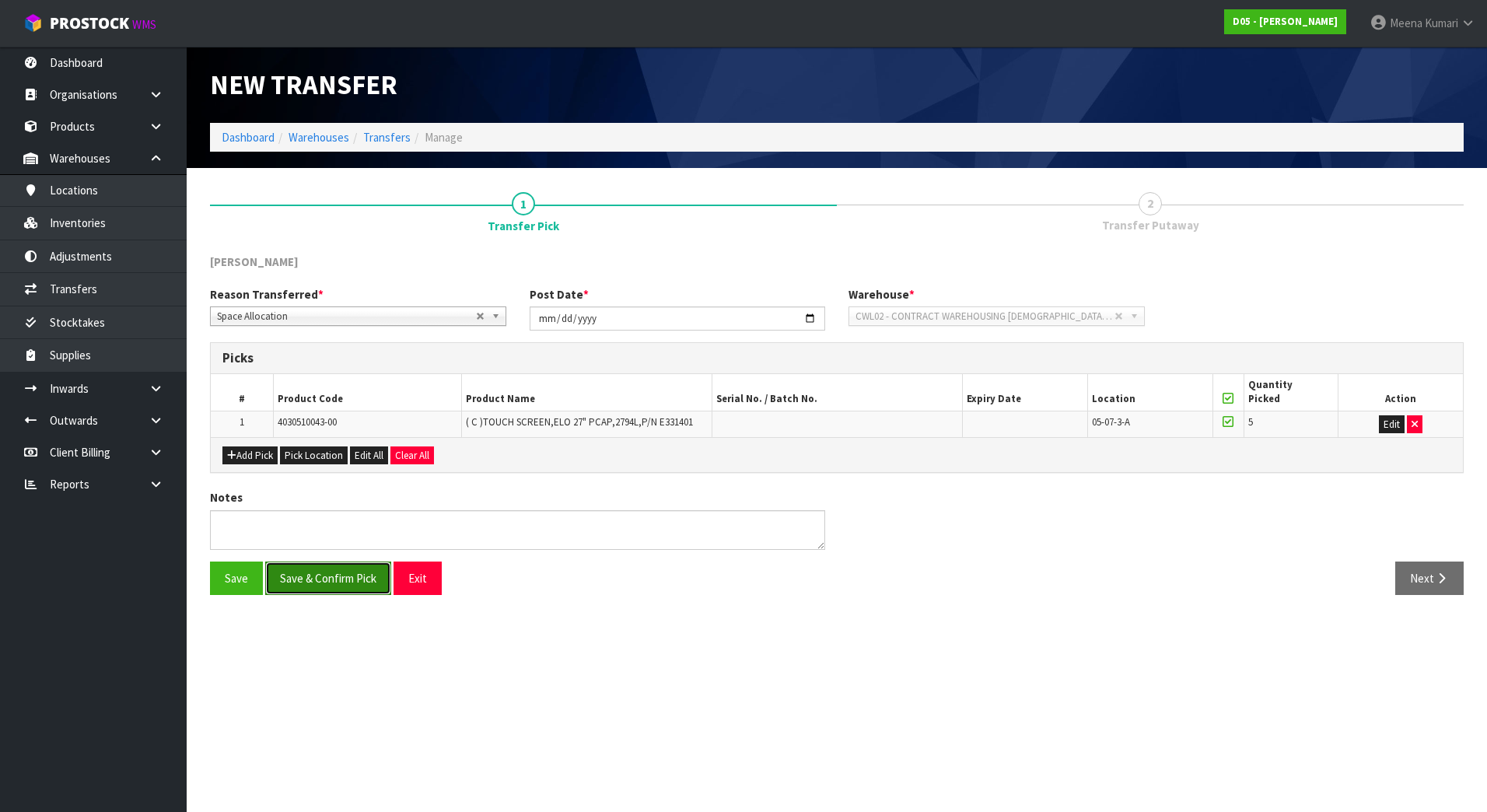
click at [320, 585] on button "Save & Confirm Pick" at bounding box center [328, 578] width 126 height 33
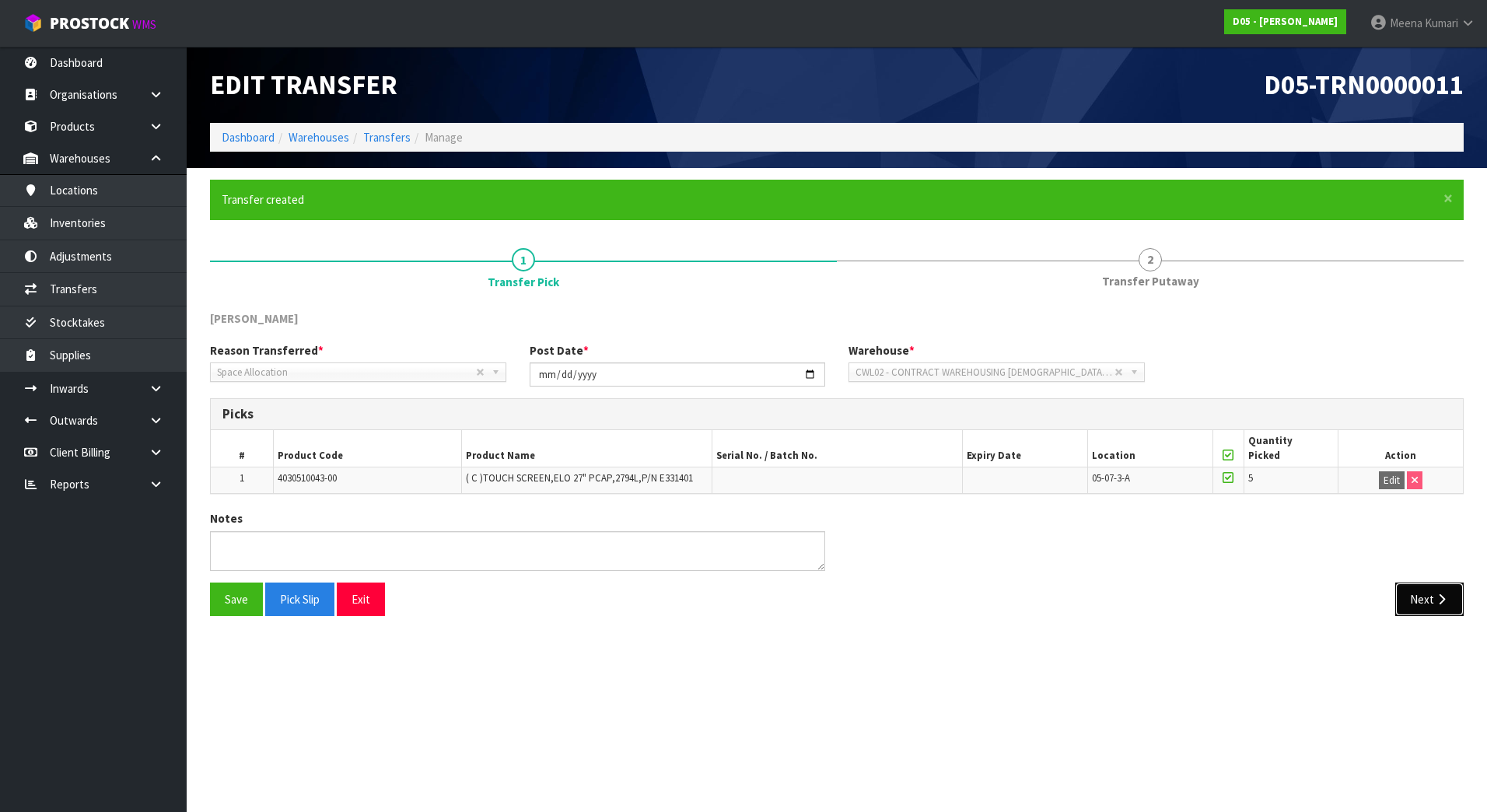
click at [1434, 603] on button "Next" at bounding box center [1429, 599] width 69 height 33
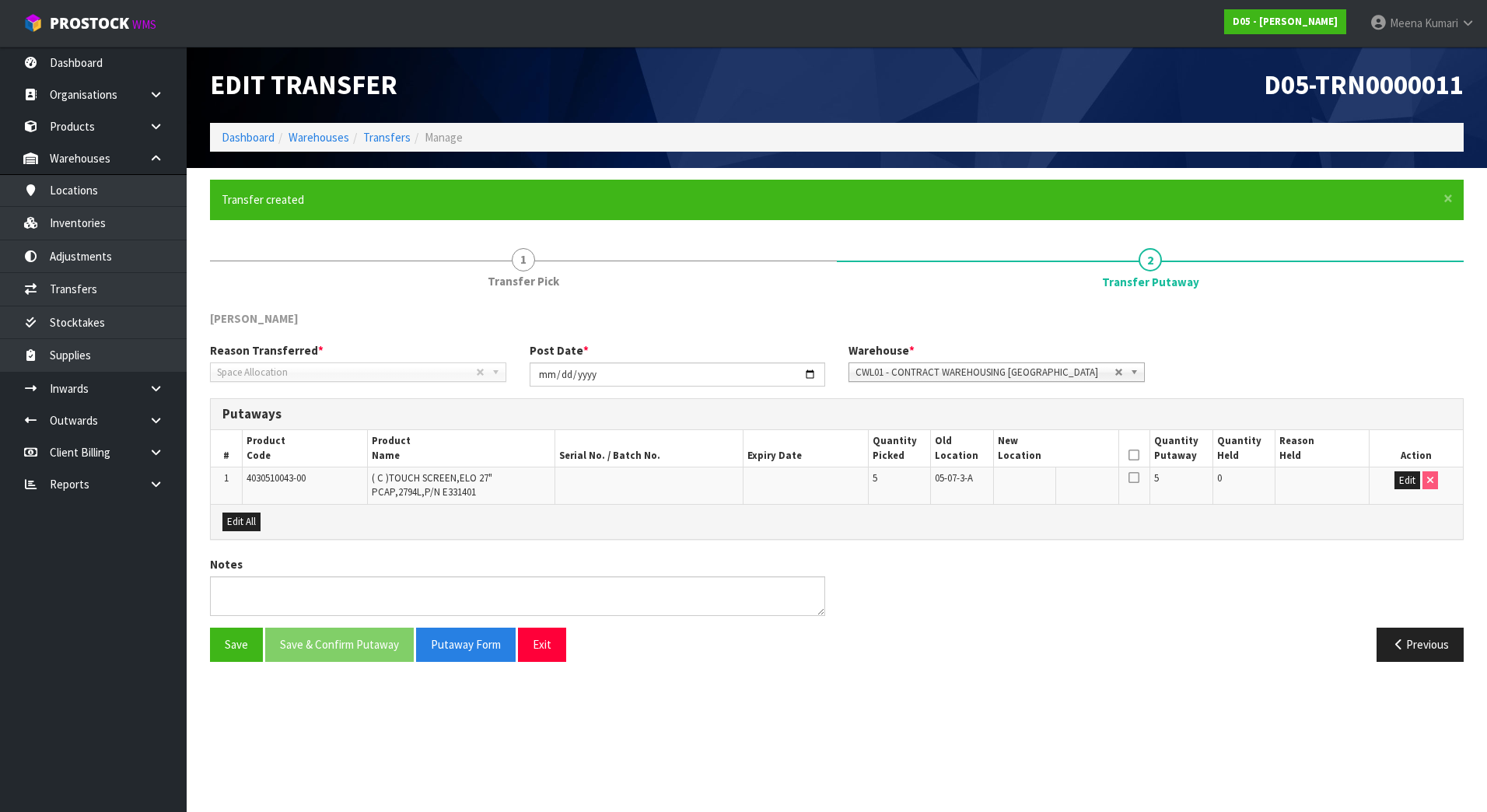
click at [1015, 372] on span "CWL01 - CONTRACT WAREHOUSING [GEOGRAPHIC_DATA]" at bounding box center [985, 372] width 259 height 19
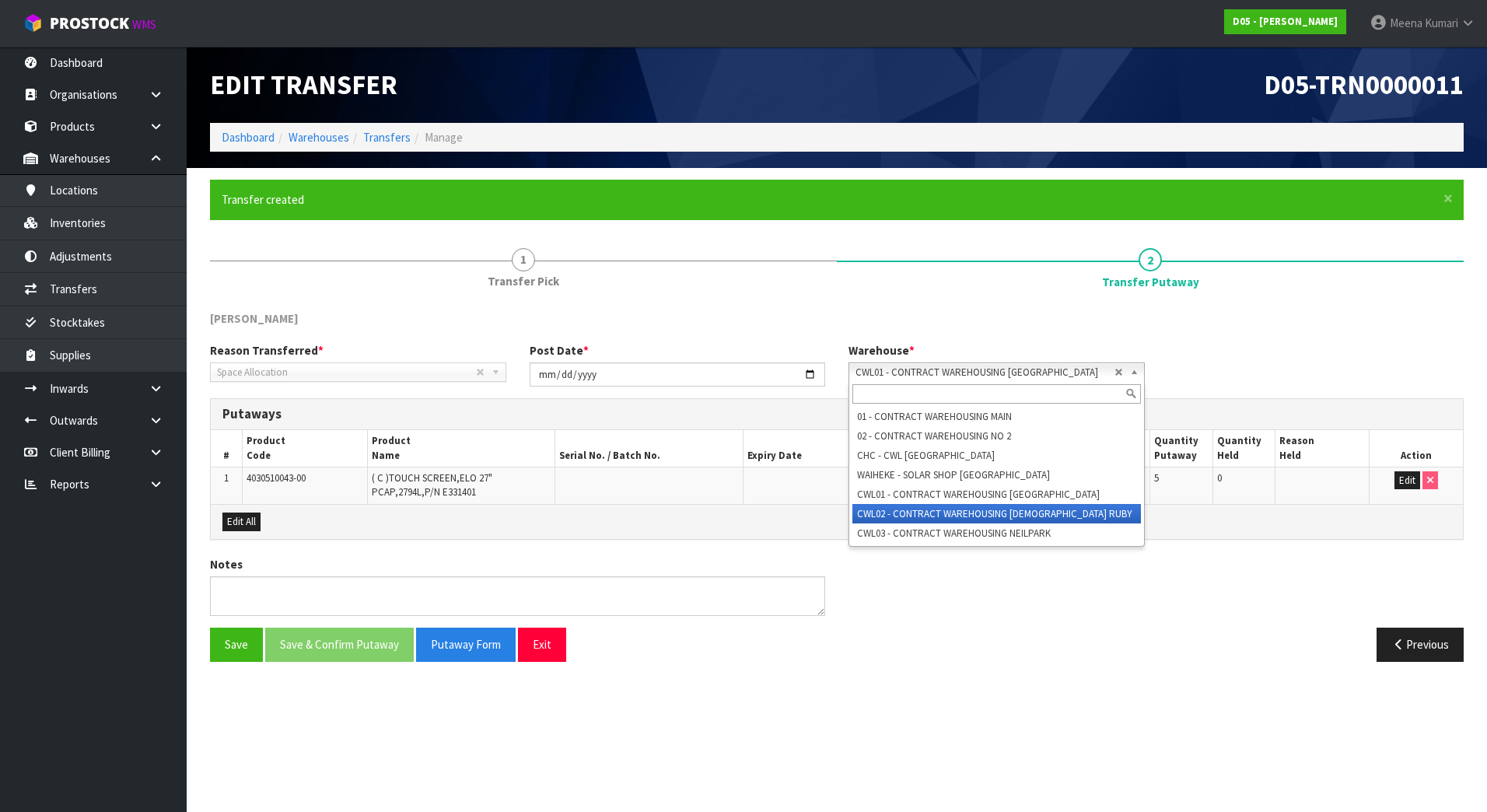
click at [1024, 517] on li "CWL02 - CONTRACT WAREHOUSING [DEMOGRAPHIC_DATA] RUBY" at bounding box center [996, 514] width 289 height 19
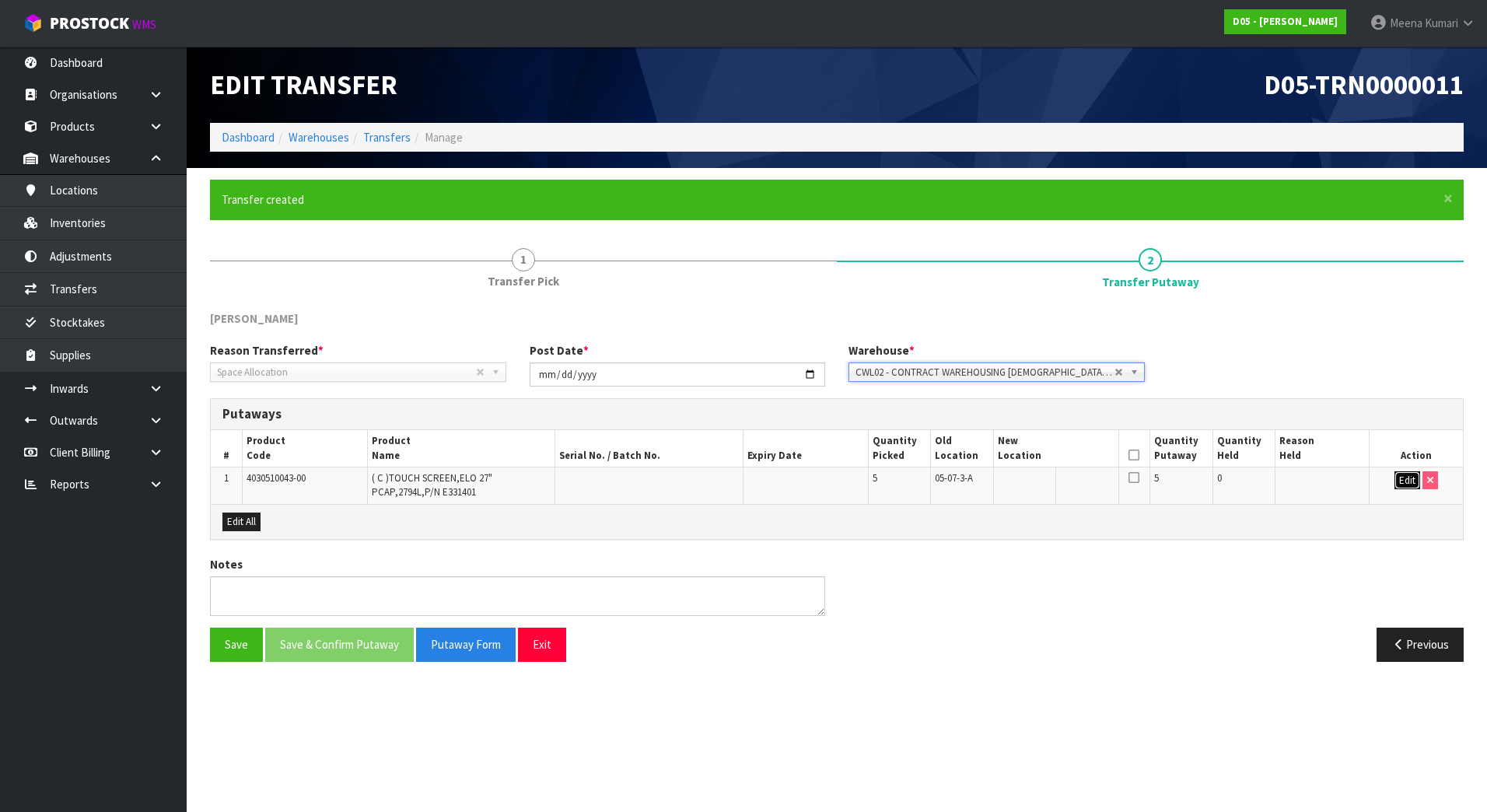
click at [1410, 476] on button "Edit" at bounding box center [1407, 480] width 26 height 19
drag, startPoint x: 1097, startPoint y: 478, endPoint x: 1103, endPoint y: 504, distance: 26.7
click at [1108, 504] on div "Ok All" at bounding box center [836, 521] width 1252 height 35
click at [1102, 481] on icon "button" at bounding box center [1105, 481] width 11 height 11
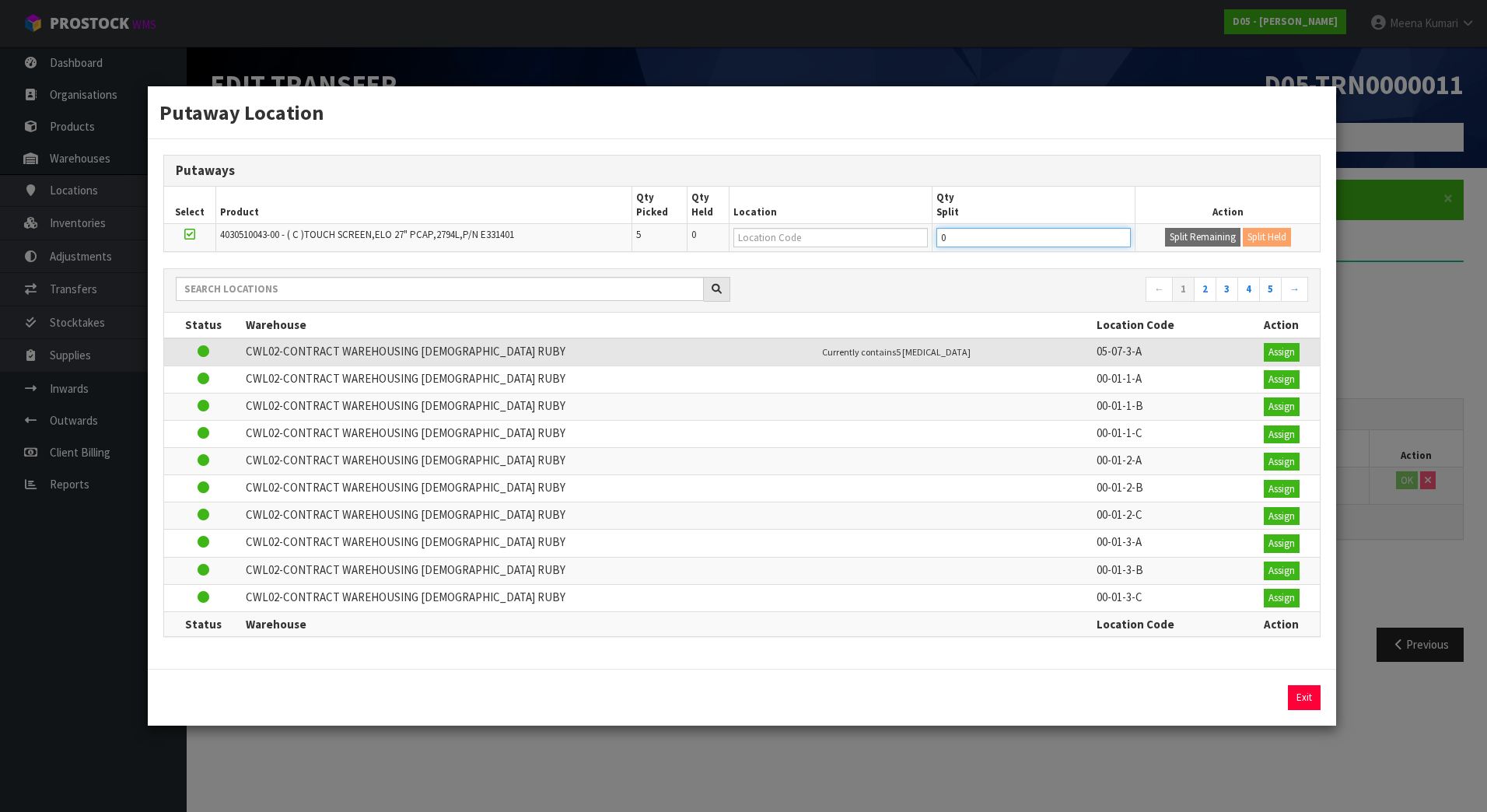
click at [909, 249] on tr "4030510043-00 - ( C )TOUCH SCREEN,ELO 27" PCAP,2794L,P/N E331401 5 0 0 Split Re…" at bounding box center [742, 238] width 1156 height 28
type input "1"
click at [1182, 233] on button "Split Remaining" at bounding box center [1203, 237] width 75 height 19
type input "1"
type input "0"
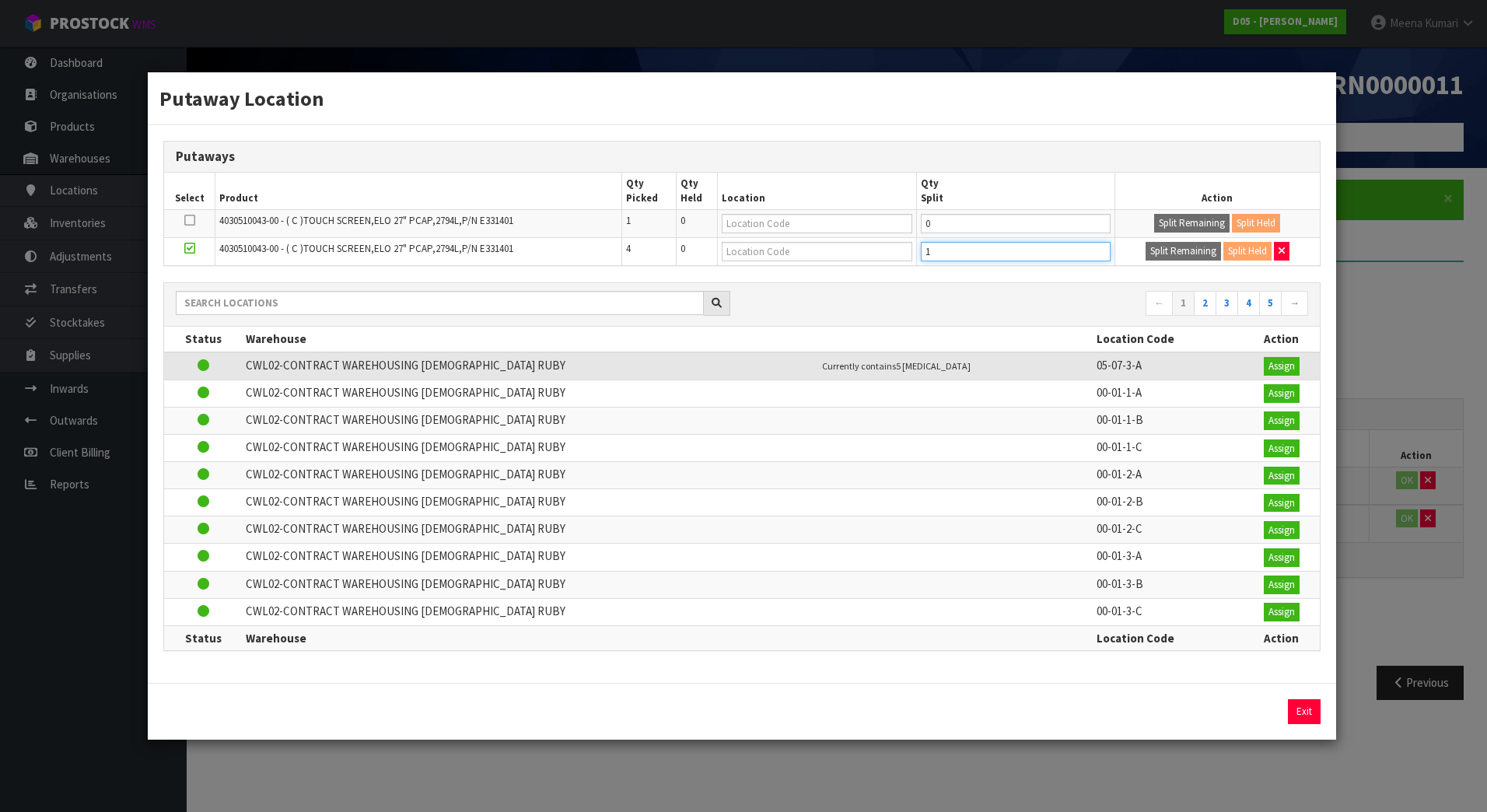
drag, startPoint x: 951, startPoint y: 254, endPoint x: 895, endPoint y: 255, distance: 56.0
click at [895, 255] on tr "4030510043-00 - ( C )TOUCH SCREEN,ELO 27" PCAP,2794L,P/N E331401 4 0 1 Split Re…" at bounding box center [742, 251] width 1156 height 28
type input "1"
click at [1169, 248] on button "Split Remaining" at bounding box center [1183, 250] width 75 height 19
type input "1"
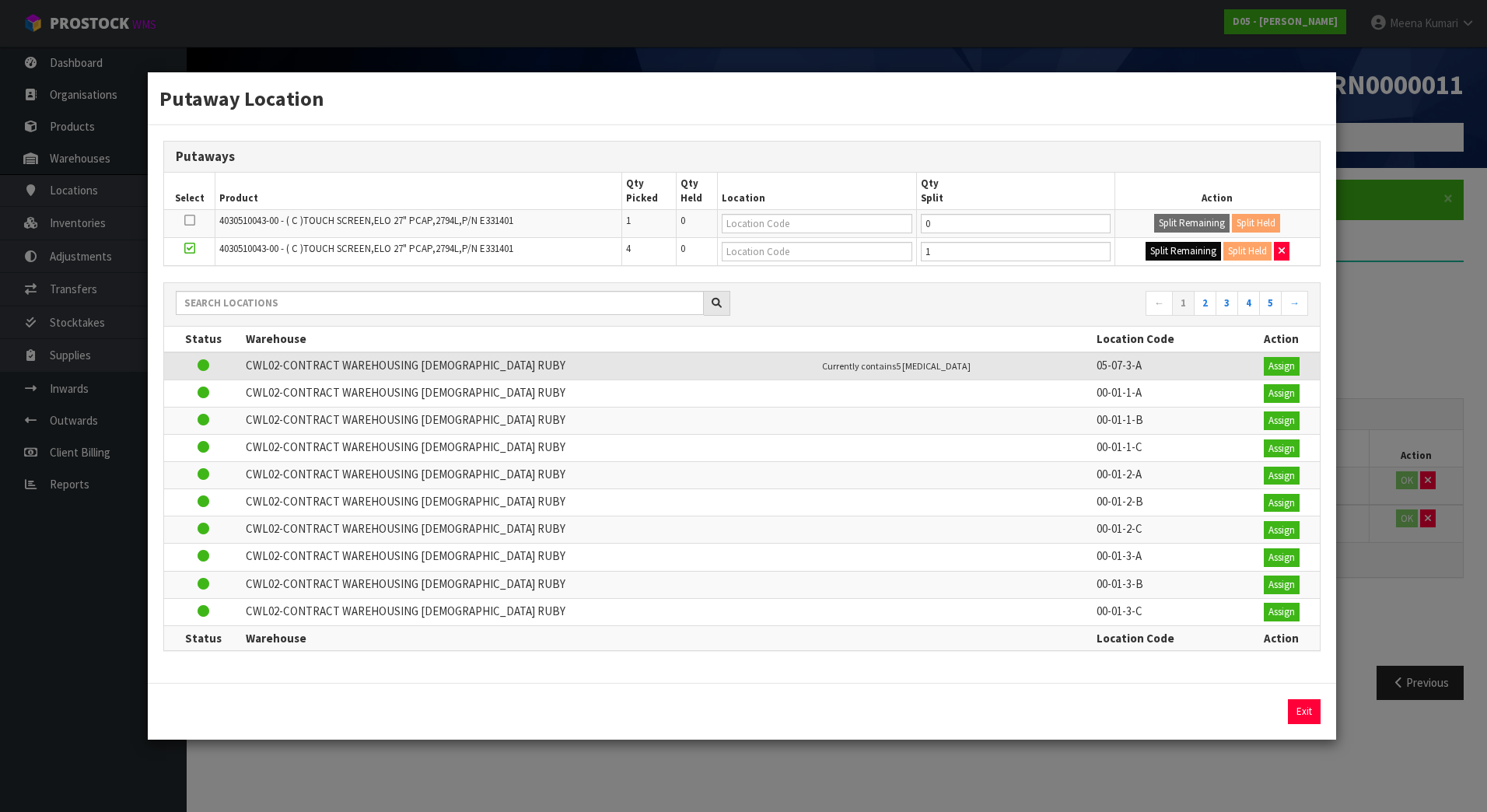
type input "0"
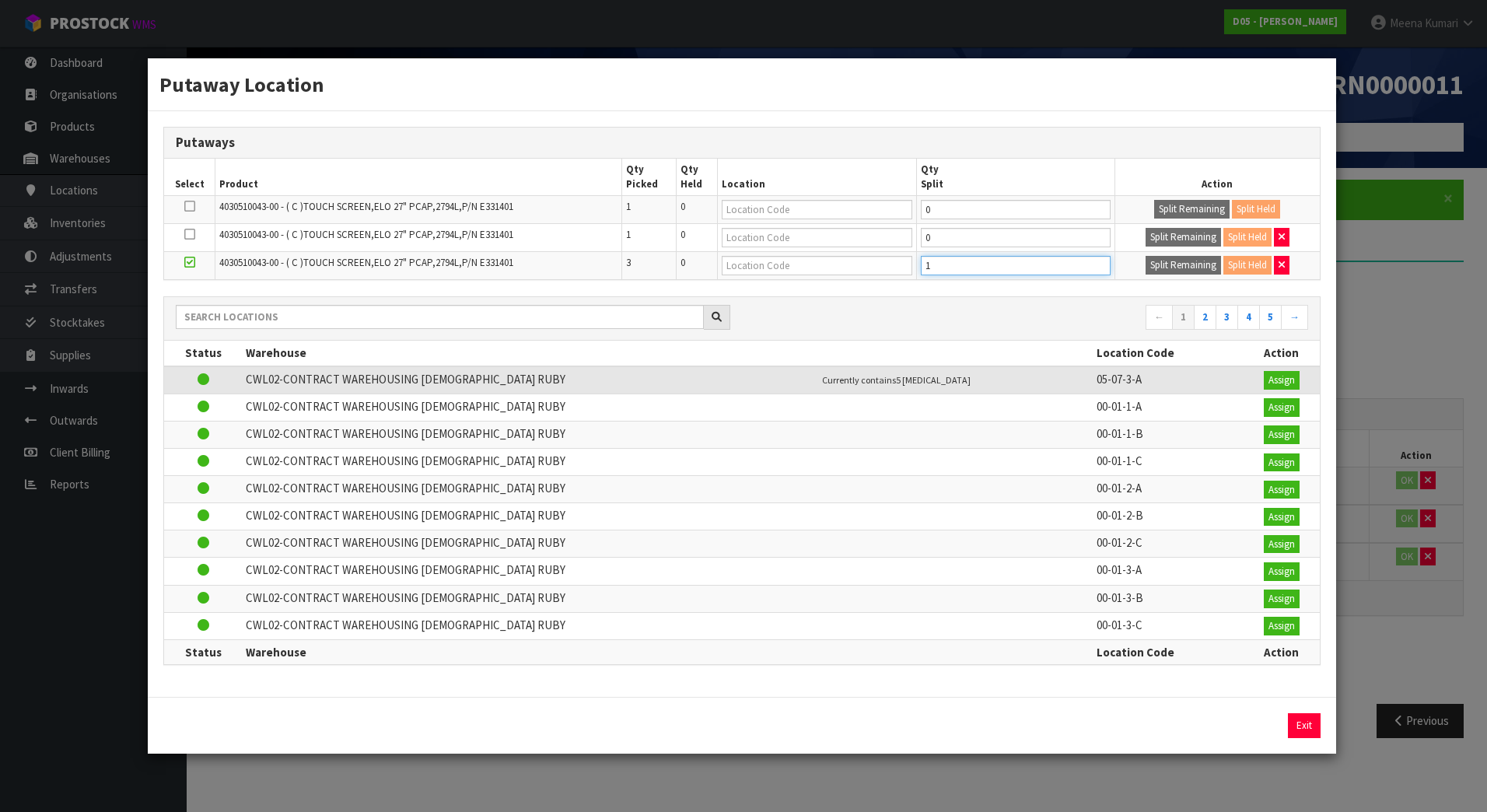
drag, startPoint x: 948, startPoint y: 271, endPoint x: 867, endPoint y: 282, distance: 81.7
click at [867, 282] on div "Putaways Select Product Qty Picked Qty Held Location Qty Split Action 403051004…" at bounding box center [742, 404] width 1188 height 586
type input "1"
click at [1167, 269] on button "Split Remaining" at bounding box center [1183, 265] width 75 height 19
type input "1"
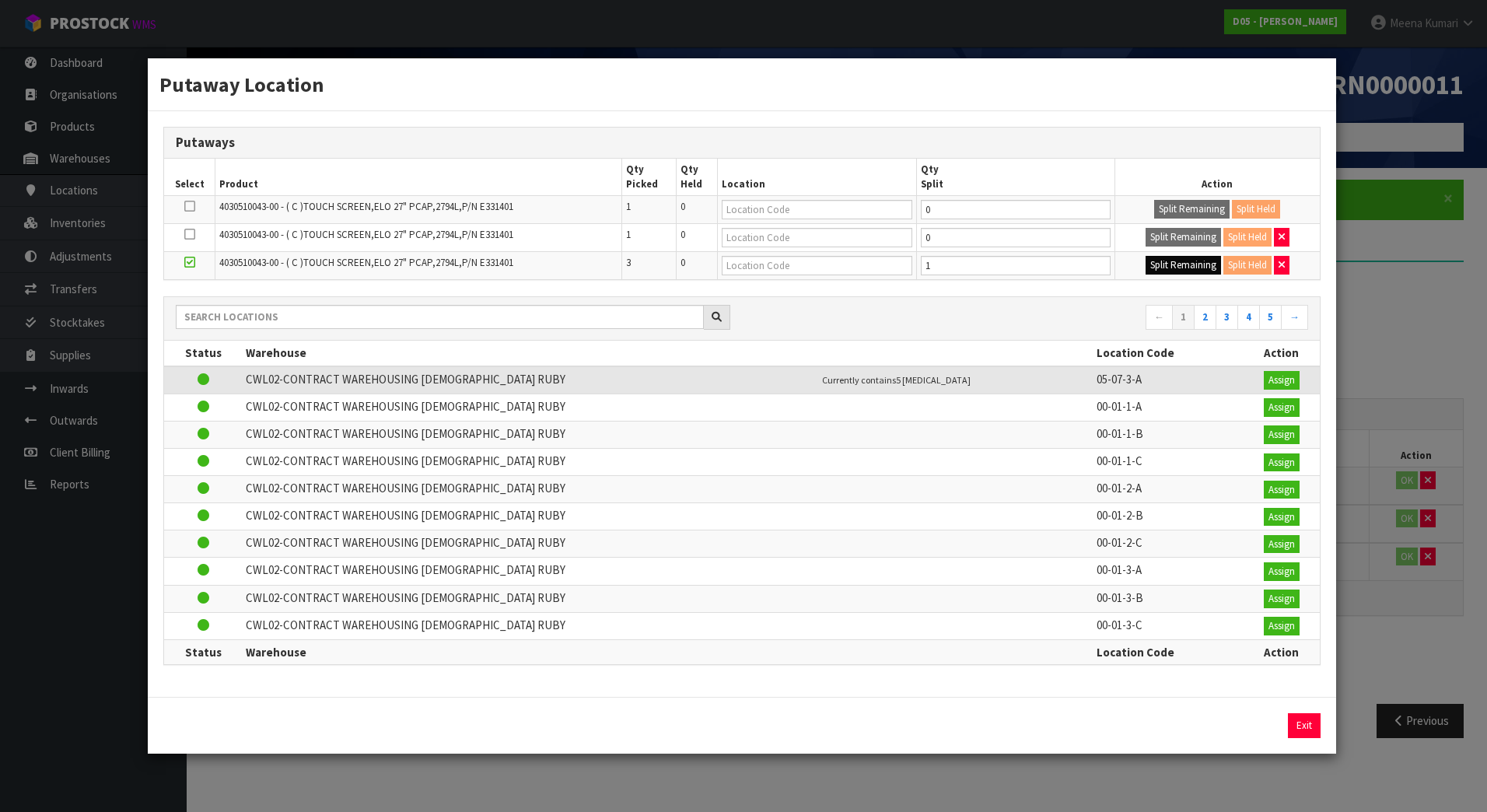
type input "0"
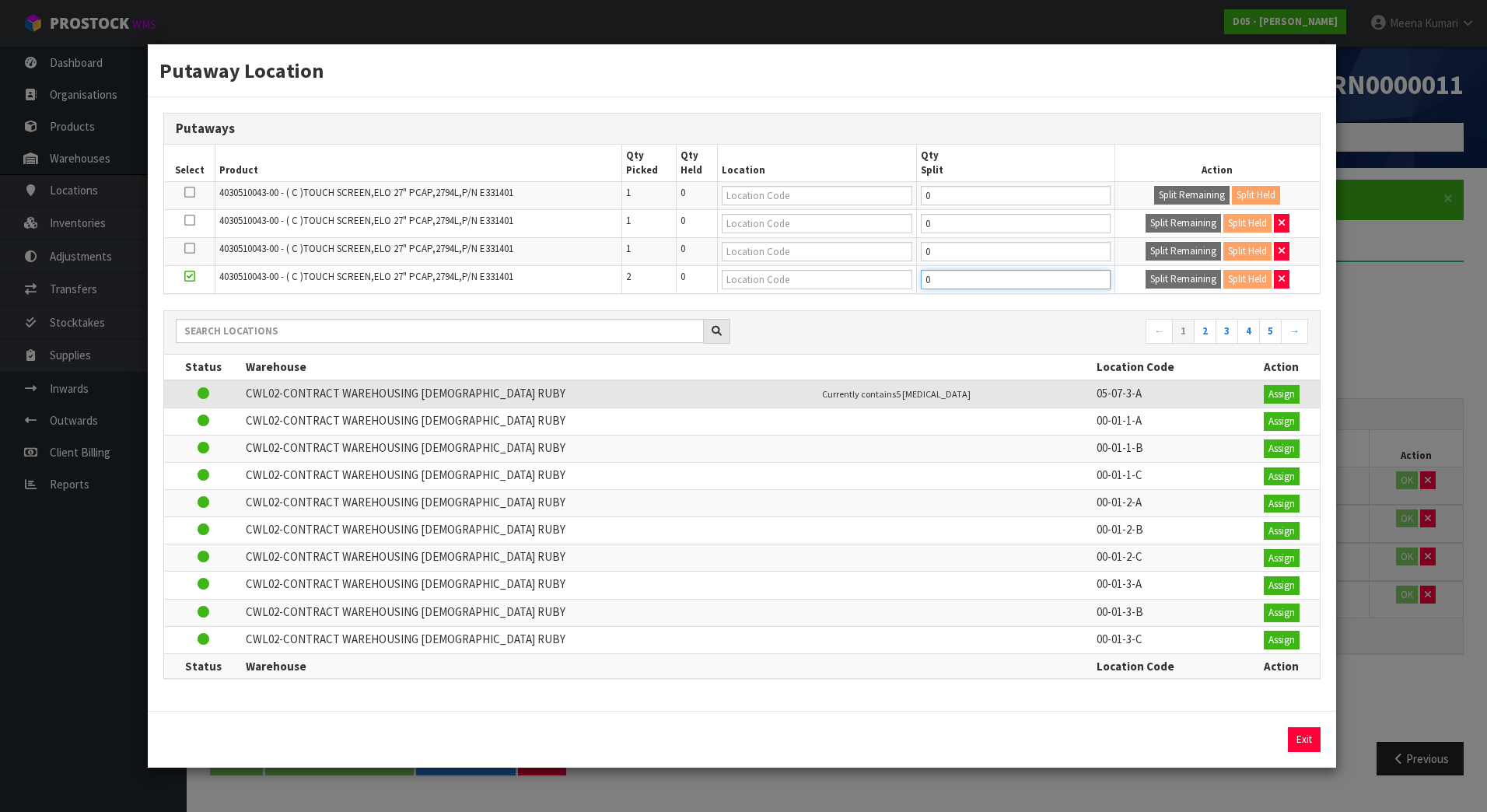
drag, startPoint x: 950, startPoint y: 286, endPoint x: 908, endPoint y: 286, distance: 42.0
click at [908, 286] on tr "4030510043-00 - ( C )TOUCH SCREEN,ELO 27" PCAP,2794L,P/N E331401 2 0 0 Split Re…" at bounding box center [742, 280] width 1156 height 28
type input "1"
click at [1188, 283] on button "Split Remaining" at bounding box center [1183, 279] width 75 height 19
type input "1"
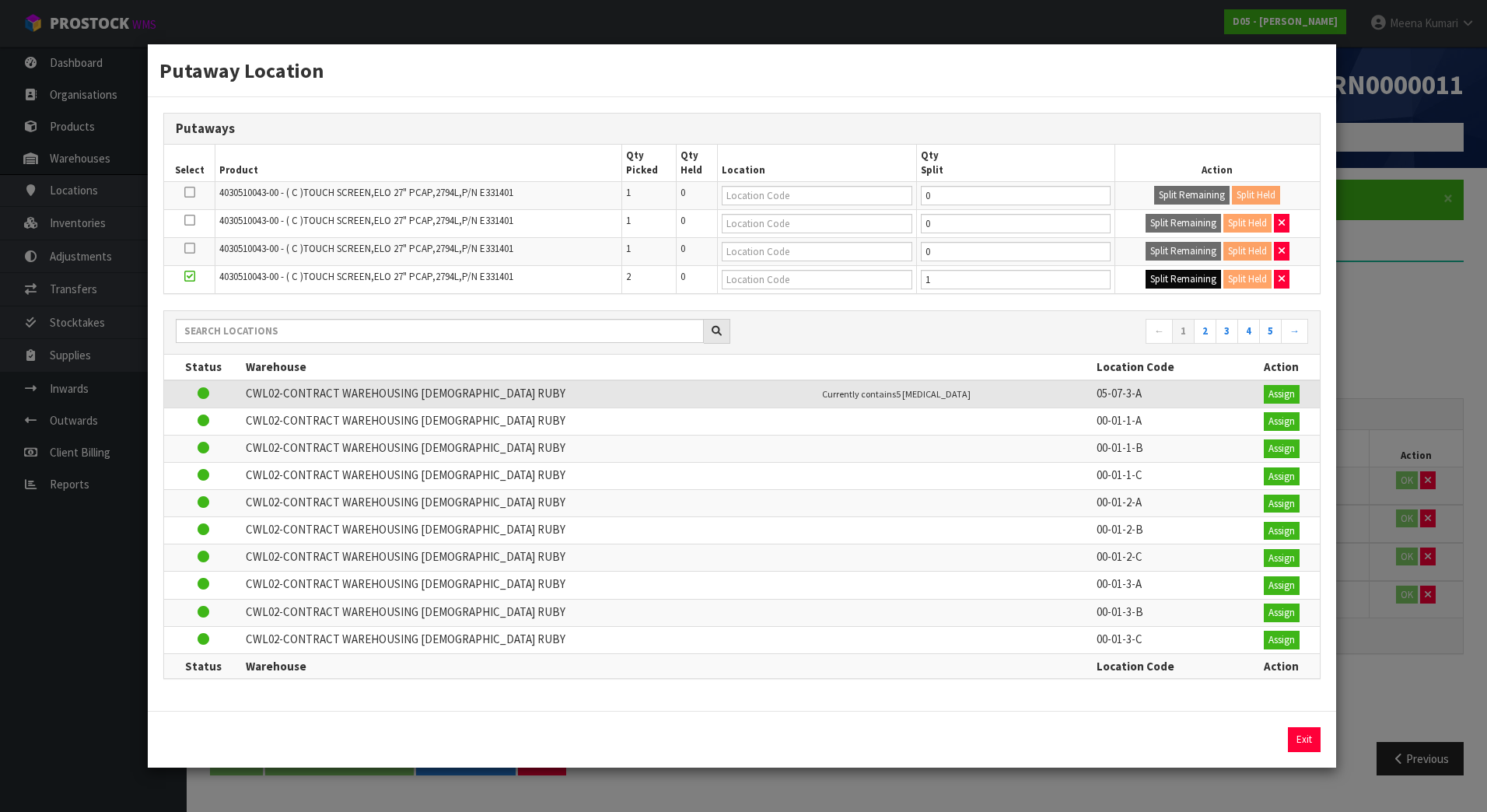
type input "0"
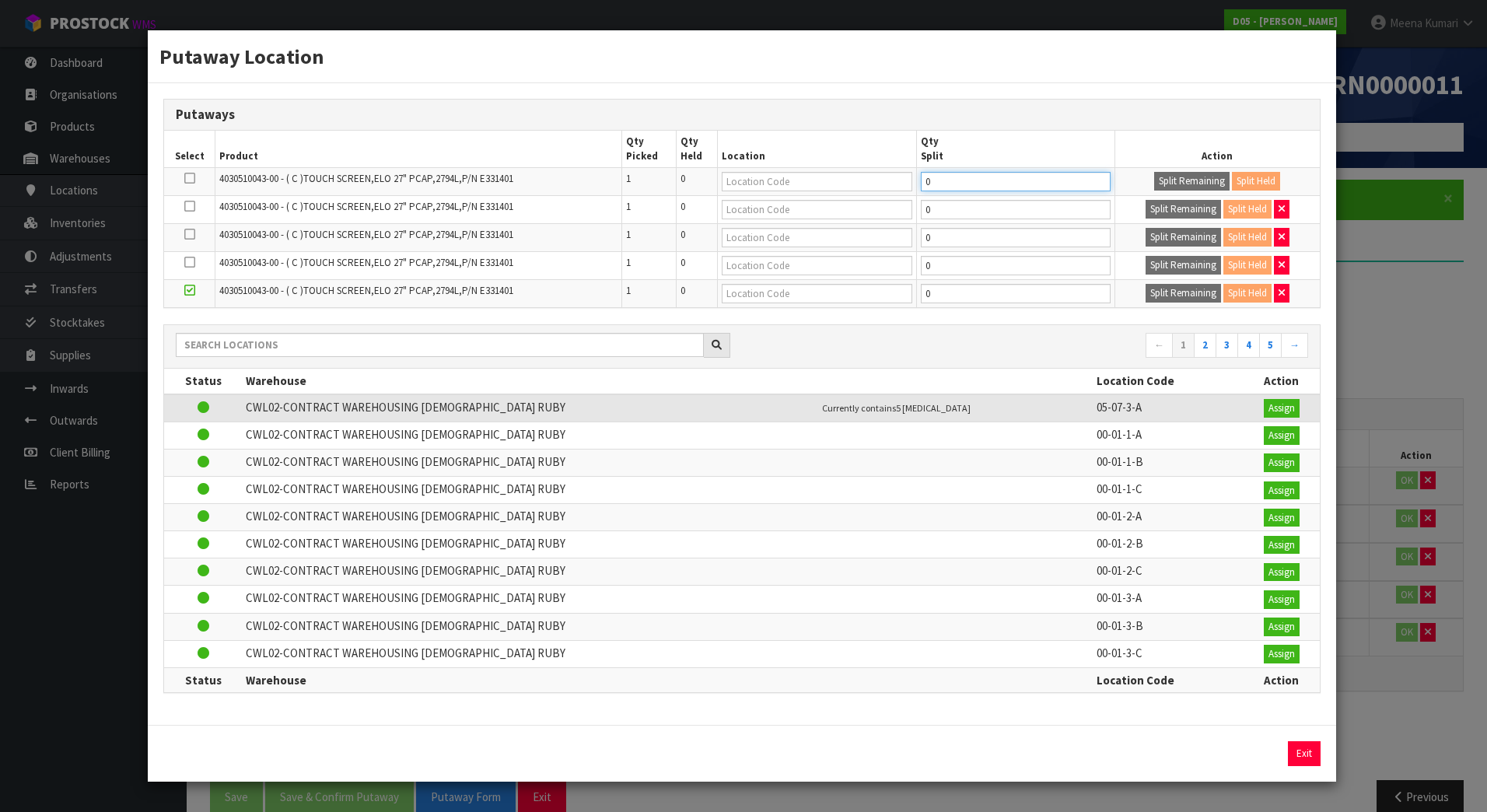
click at [943, 180] on input "0" at bounding box center [1016, 182] width 191 height 19
click at [1429, 368] on div "Putaway Location Putaways Select Product Qty Picked Qty Held Location Qty Split…" at bounding box center [744, 406] width 1487 height 812
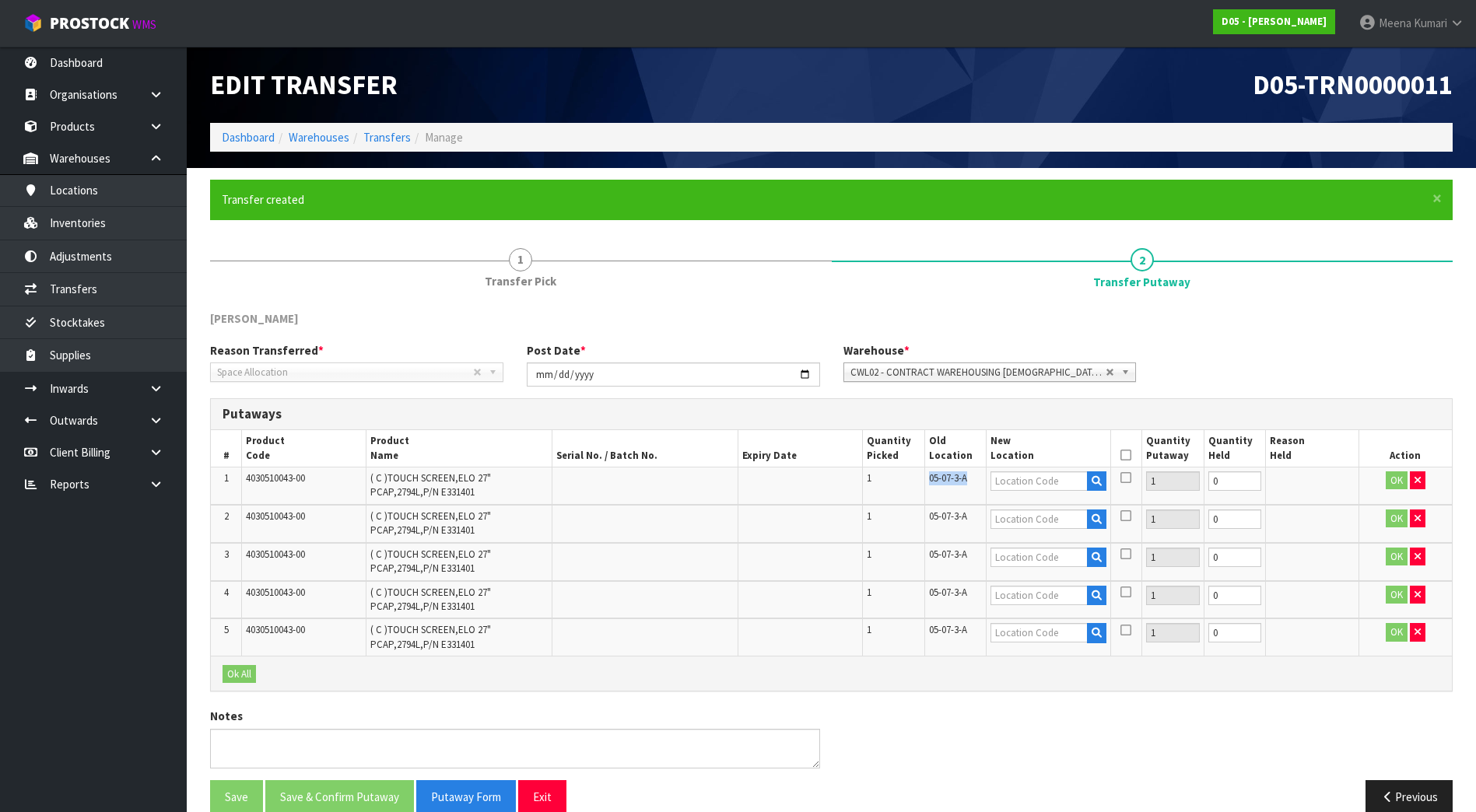
drag, startPoint x: 974, startPoint y: 478, endPoint x: 920, endPoint y: 481, distance: 54.1
click at [920, 481] on tr "1 4030510043-00 ( C )TOUCH SCREEN,ELO 27" PCAP,2794L,P/N E331401 1 05-07-3-A 1 …" at bounding box center [831, 485] width 1241 height 37
copy tr "05-07-3-A"
drag, startPoint x: 920, startPoint y: 481, endPoint x: 1082, endPoint y: 473, distance: 162.2
click at [1082, 473] on input "text" at bounding box center [1039, 481] width 97 height 19
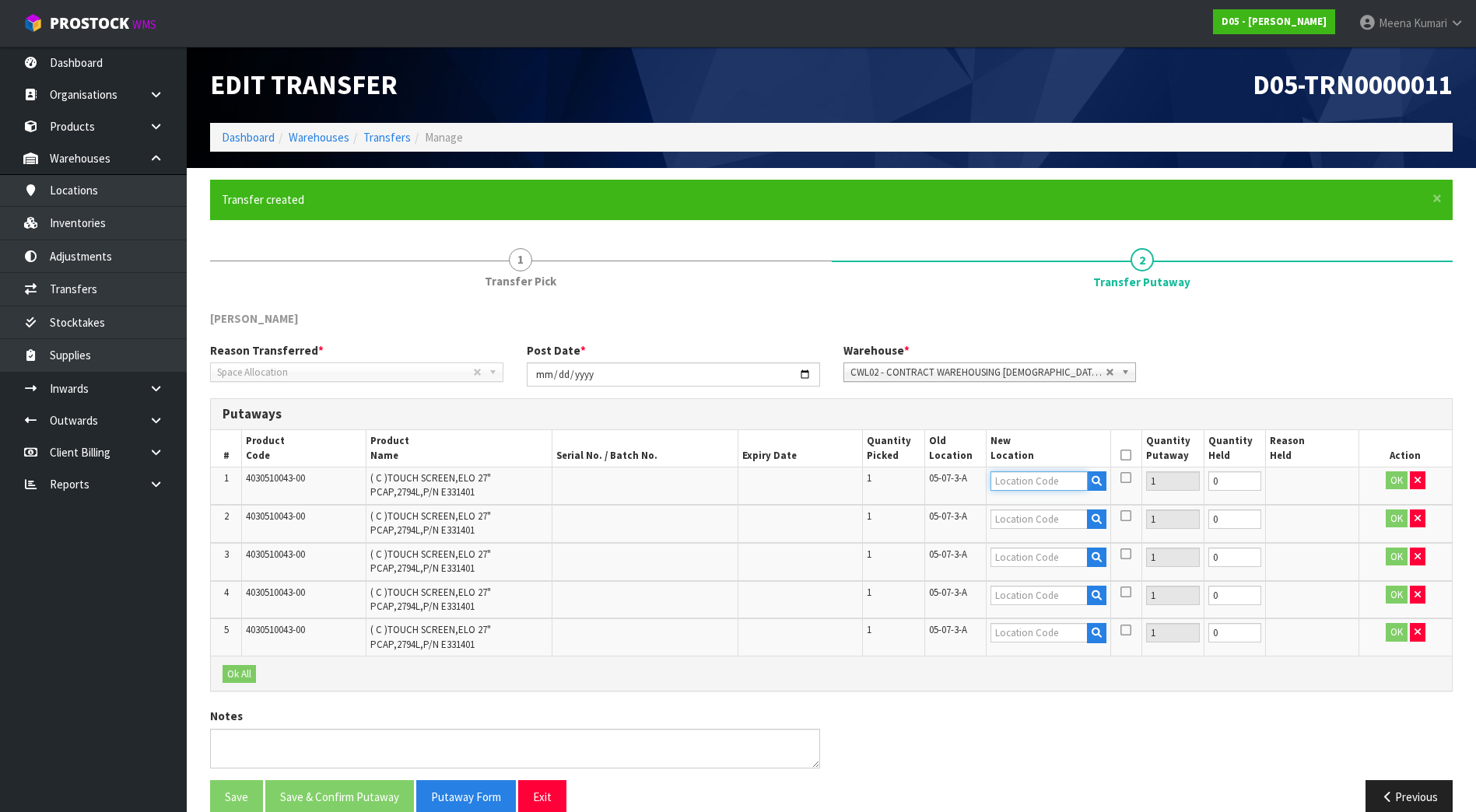
paste input "05-07-3-A"
type input "05-07-3-A"
click at [1046, 523] on input "text" at bounding box center [1039, 519] width 97 height 19
paste input "05-07-3-A"
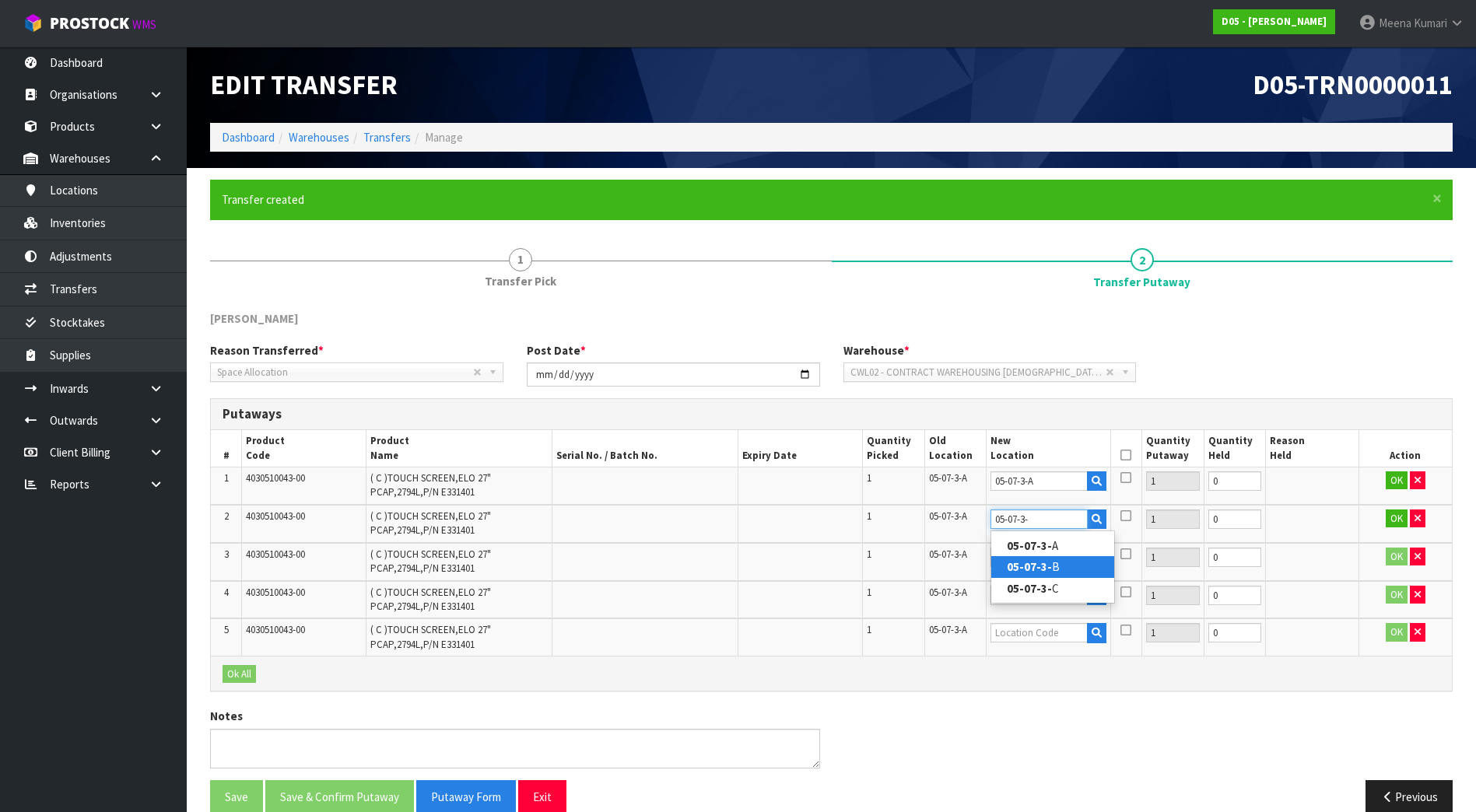
type input "05-07-3-"
click at [1059, 566] on link "05-07-3- B" at bounding box center [1052, 566] width 123 height 21
type input "05-07-3-B"
click at [1057, 556] on input "text" at bounding box center [1039, 557] width 97 height 19
paste input "05-07-3-A"
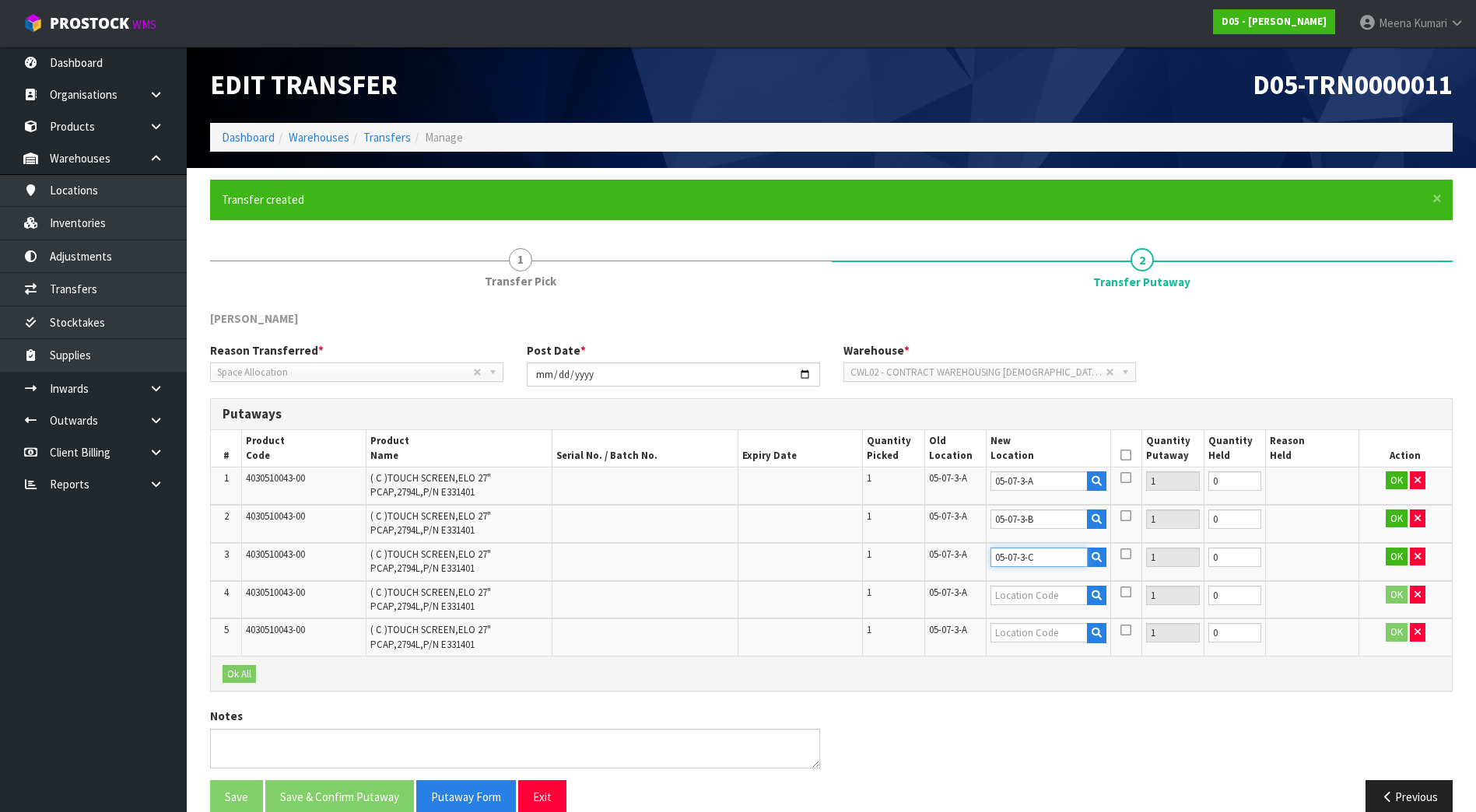
type input "05-07-3-C"
click at [1067, 594] on input "text" at bounding box center [1039, 595] width 97 height 19
type input "05-07-2-"
click at [1071, 629] on link "05-07-2- A" at bounding box center [1052, 621] width 123 height 21
type input "05-07-2-A"
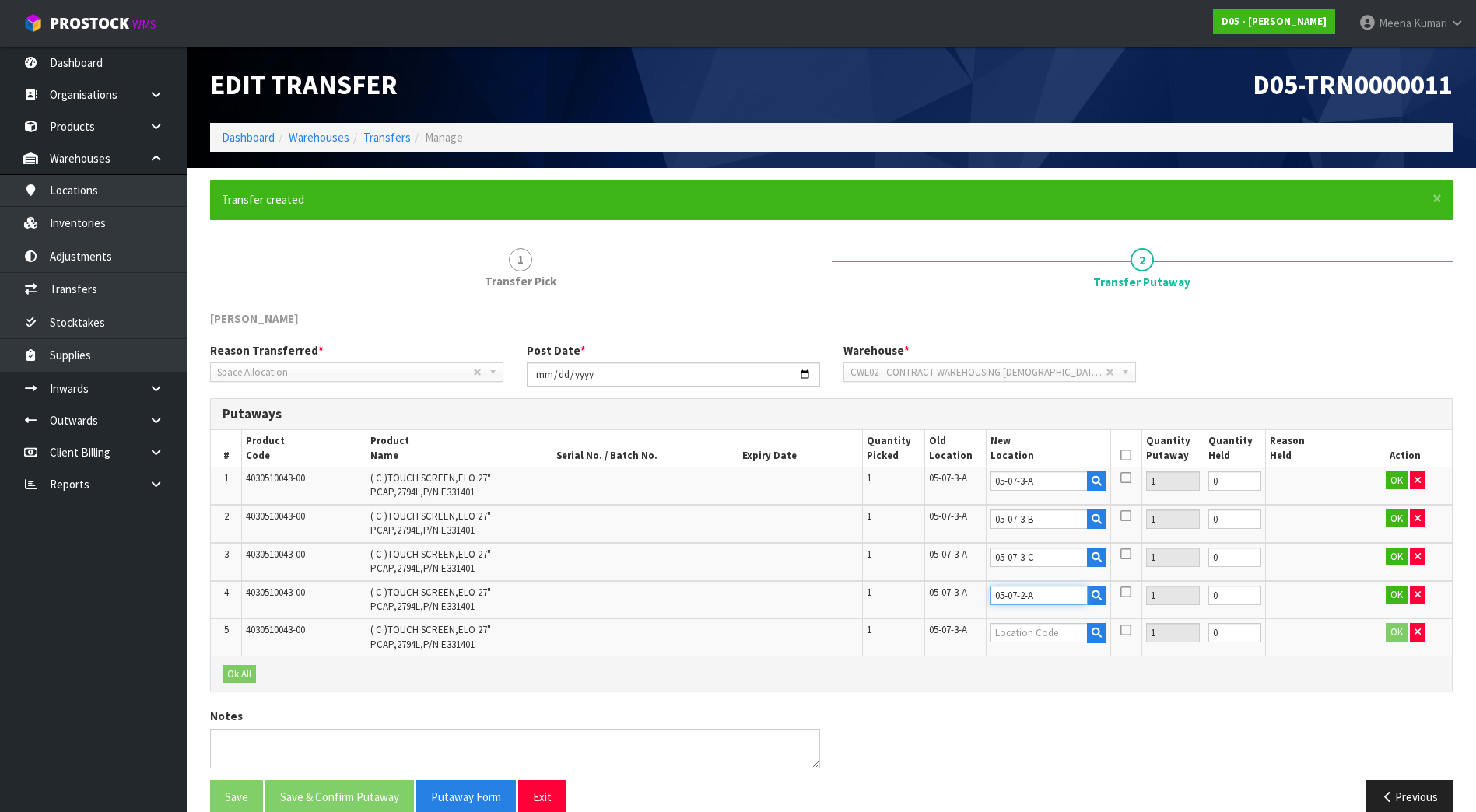
drag, startPoint x: 1025, startPoint y: 594, endPoint x: 973, endPoint y: 593, distance: 52.0
click at [973, 593] on tr "4 4030510043-00 ( C )TOUCH SCREEN,ELO 27" PCAP,2794L,P/N E331401 1 05-07-3-A 05…" at bounding box center [831, 600] width 1241 height 38
click at [1031, 641] on input "text" at bounding box center [1039, 633] width 97 height 19
paste input "05-07-2"
type input "05-07-2"
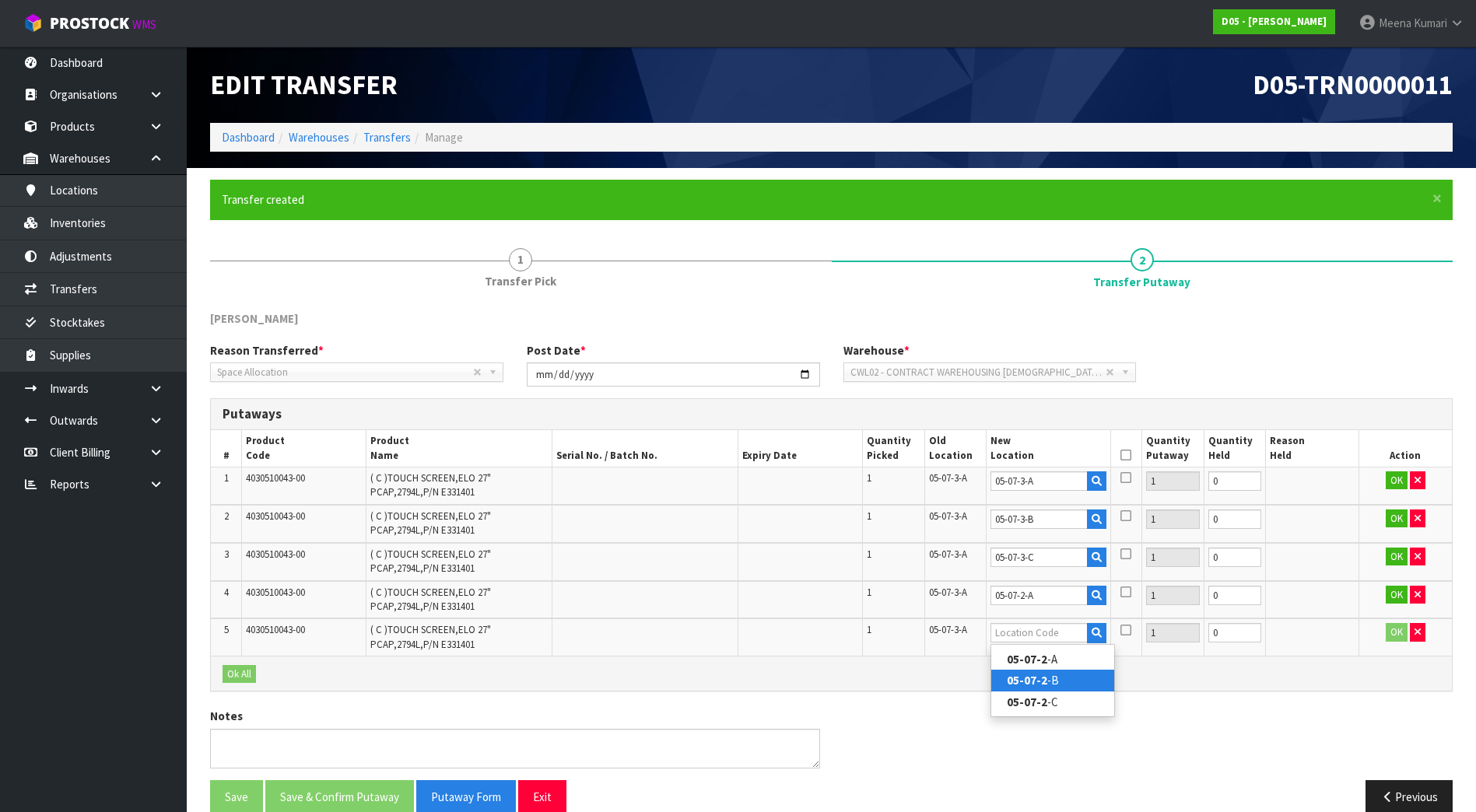
click at [1065, 675] on link "05-07-2 -B" at bounding box center [1052, 680] width 123 height 21
type input "05-07-2-B"
click at [1392, 484] on button "OK" at bounding box center [1396, 480] width 22 height 19
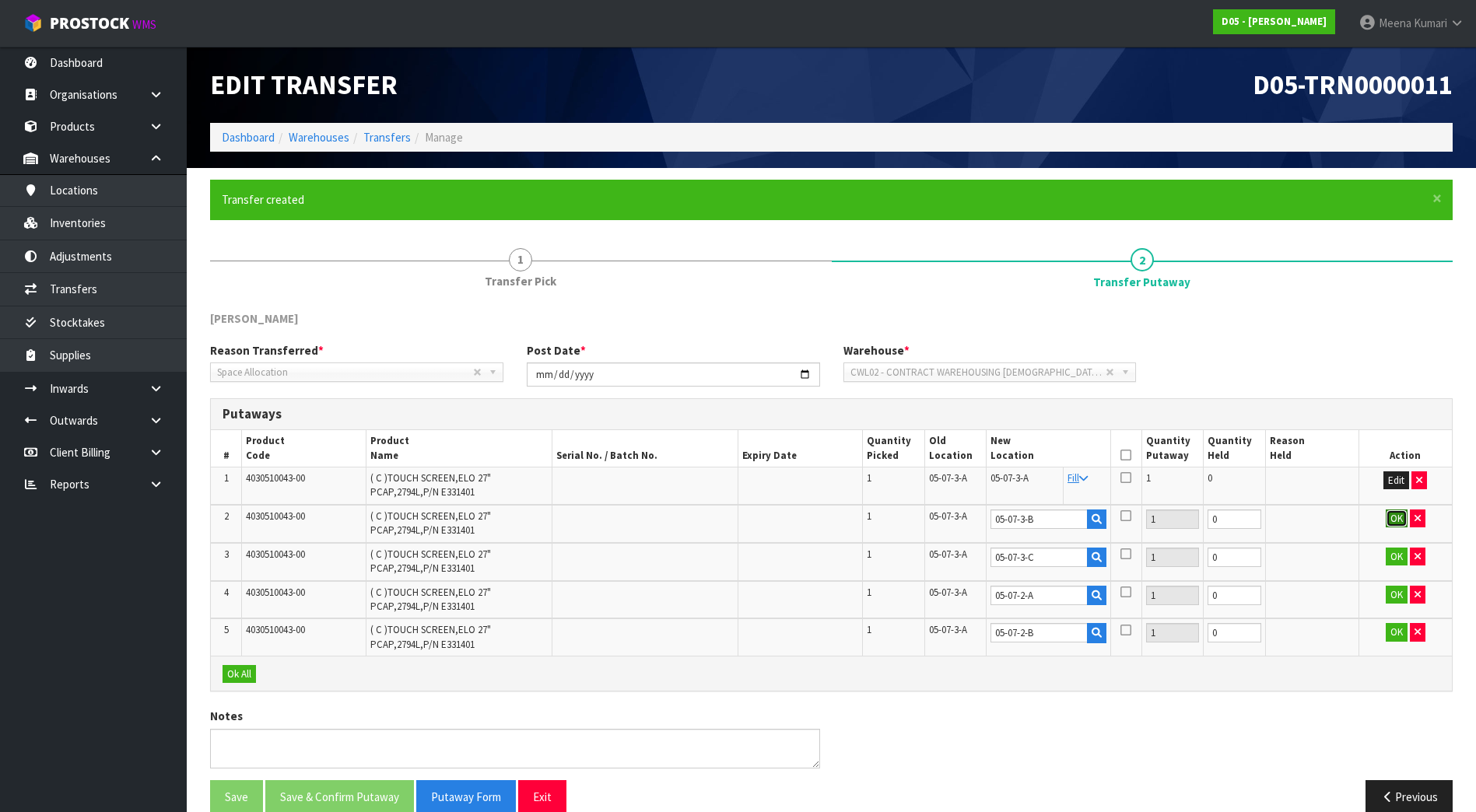
click at [1391, 521] on button "OK" at bounding box center [1396, 518] width 22 height 19
click at [1395, 562] on button "OK" at bounding box center [1396, 556] width 22 height 19
click at [1394, 591] on button "OK" at bounding box center [1396, 595] width 22 height 19
click at [1399, 635] on button "OK" at bounding box center [1396, 632] width 22 height 19
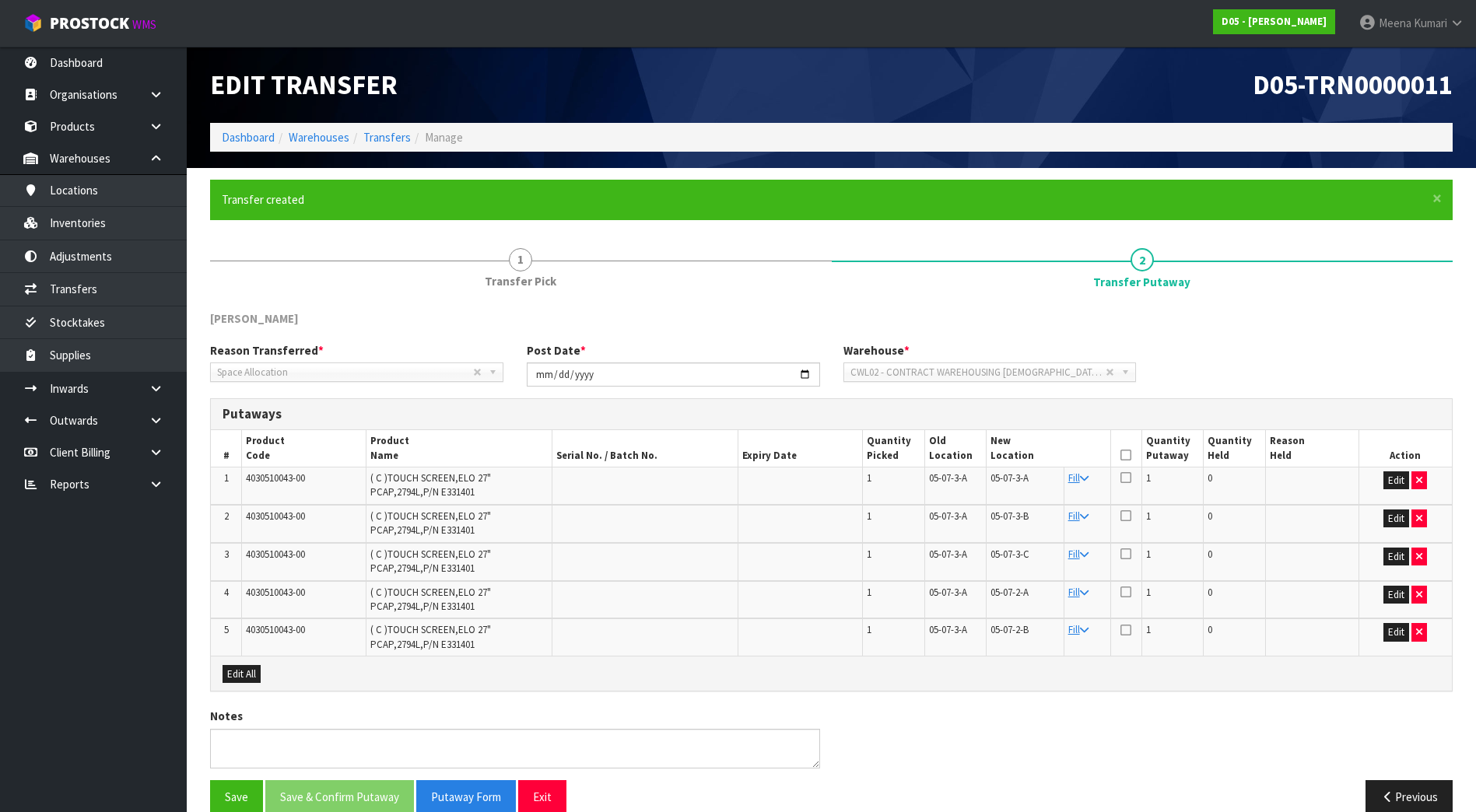
click at [1122, 456] on icon at bounding box center [1125, 455] width 11 height 1
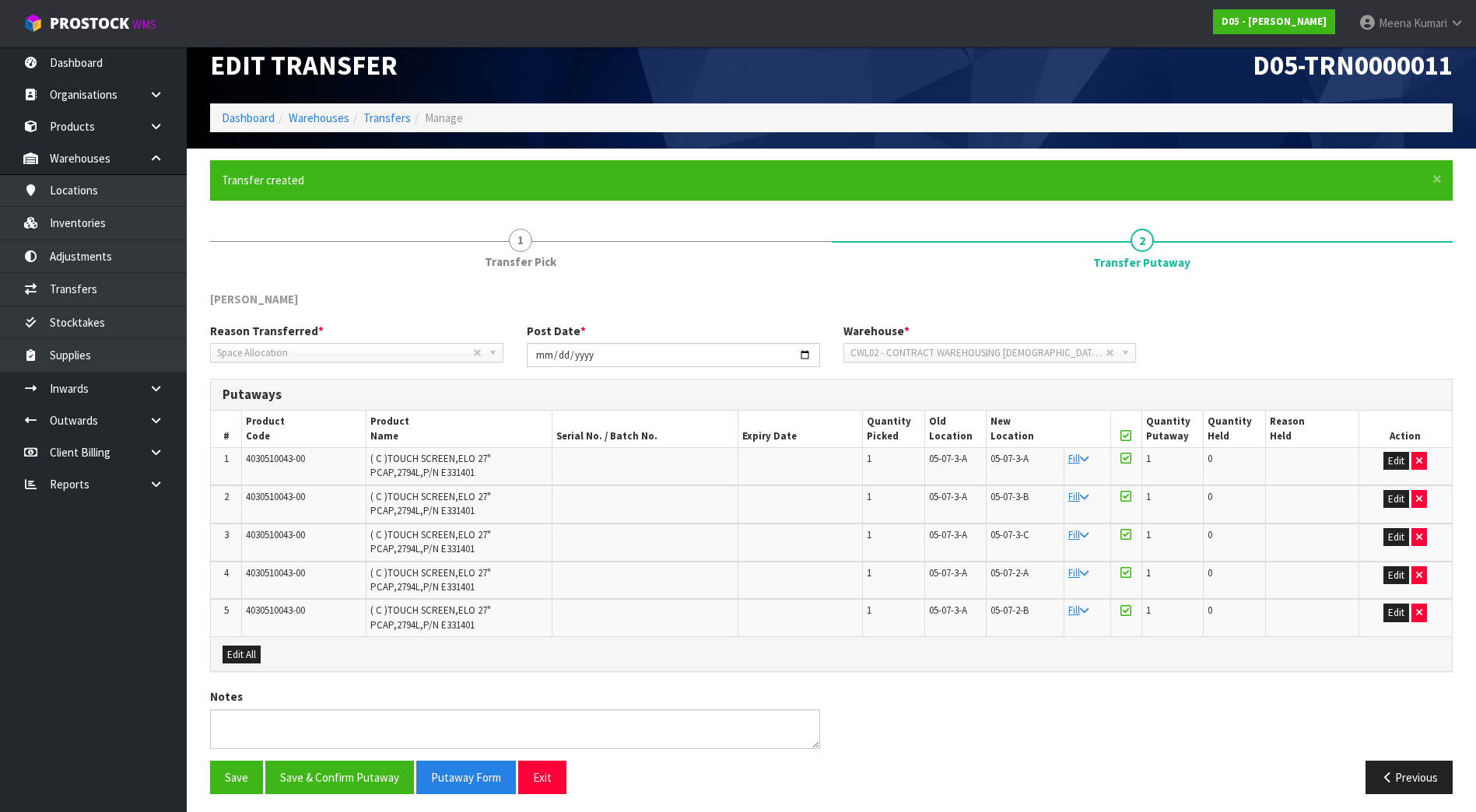
scroll to position [25, 0]
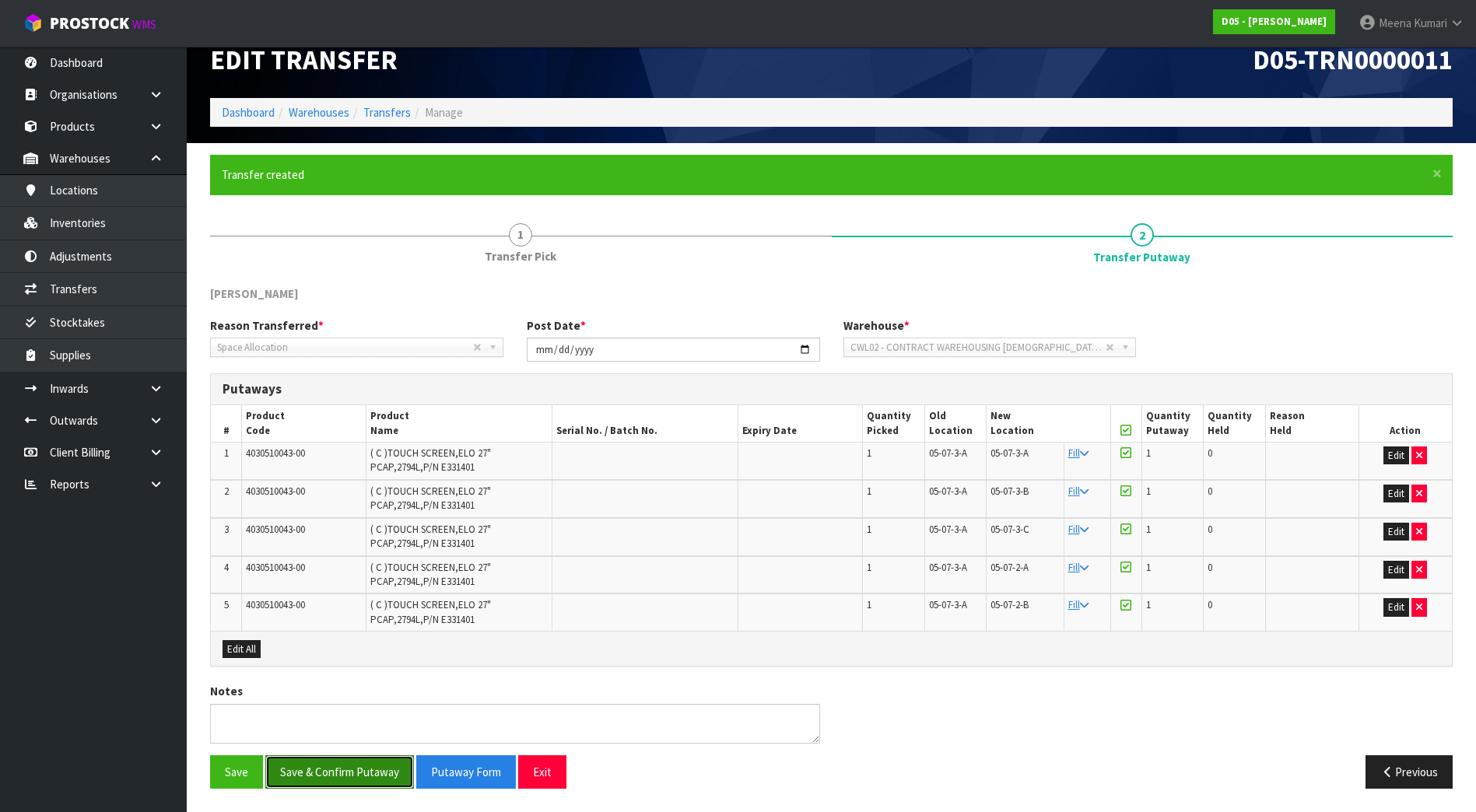
click at [347, 776] on button "Save & Confirm Putaway" at bounding box center [339, 771] width 149 height 33
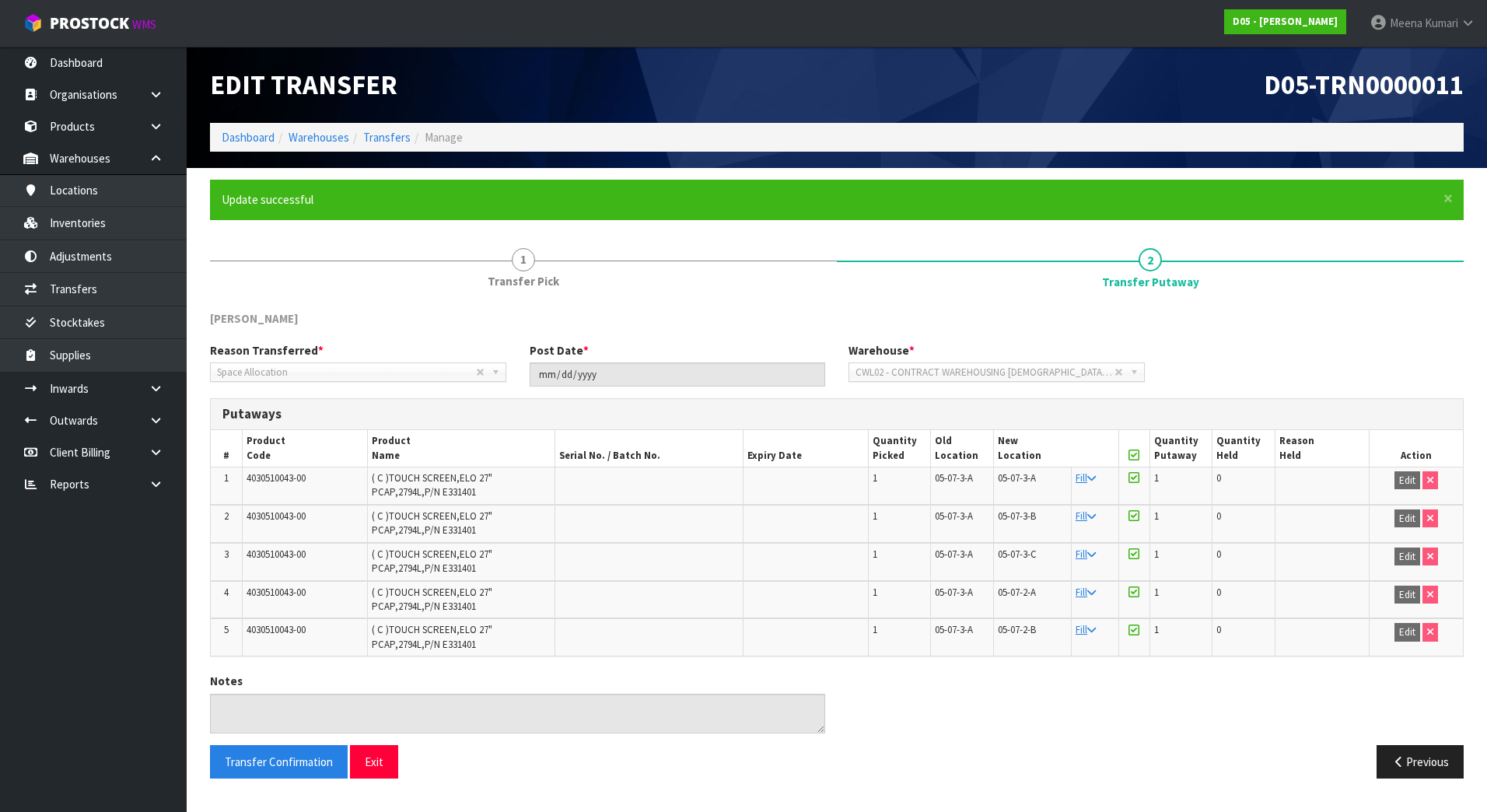
click at [276, 481] on span "4030510043-00" at bounding box center [276, 478] width 59 height 13
copy tr "4030510043-00"
click at [65, 130] on link "Products" at bounding box center [93, 126] width 187 height 32
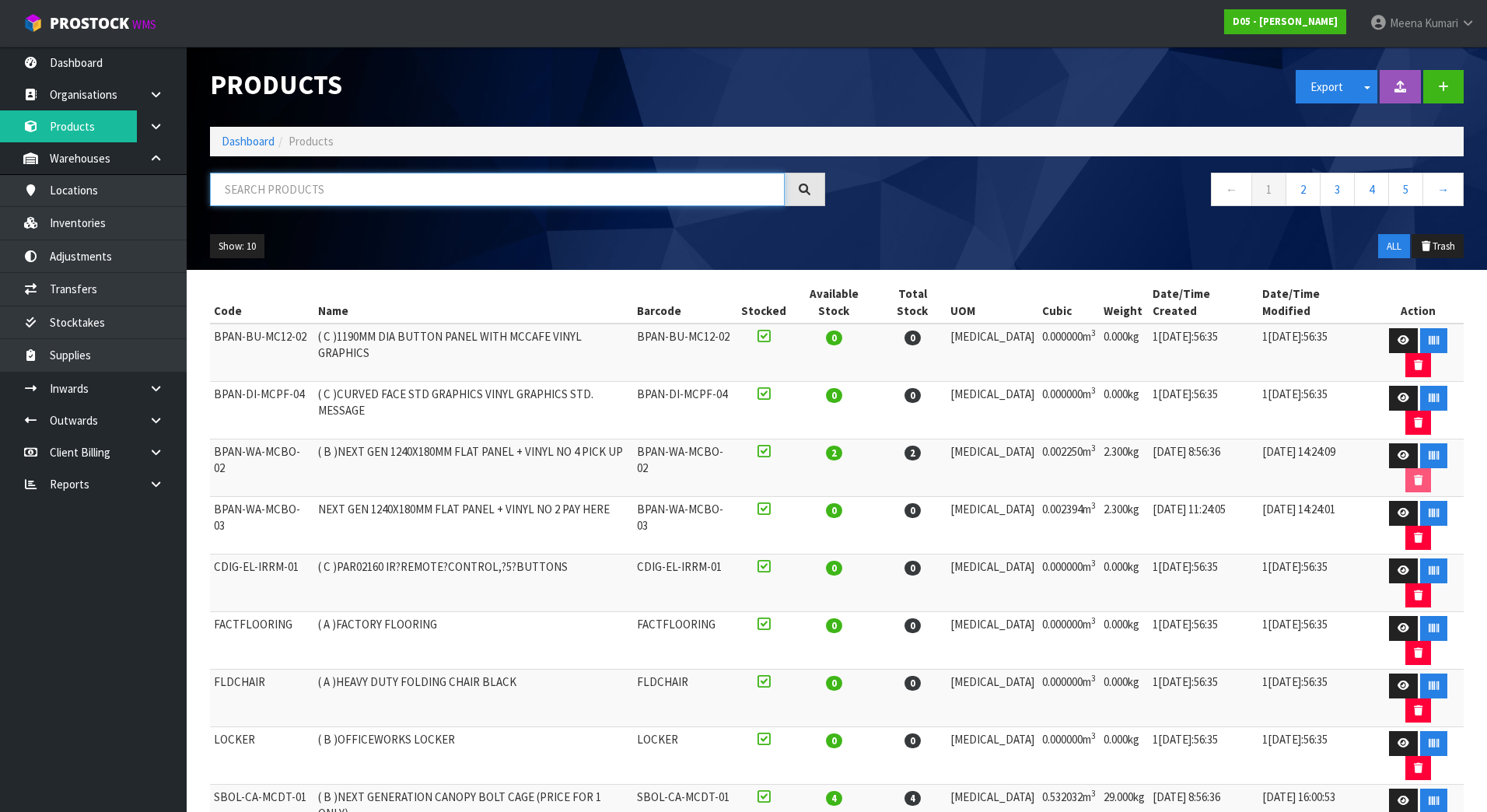
click at [298, 183] on input "text" at bounding box center [497, 189] width 575 height 33
paste input "4030510043-00"
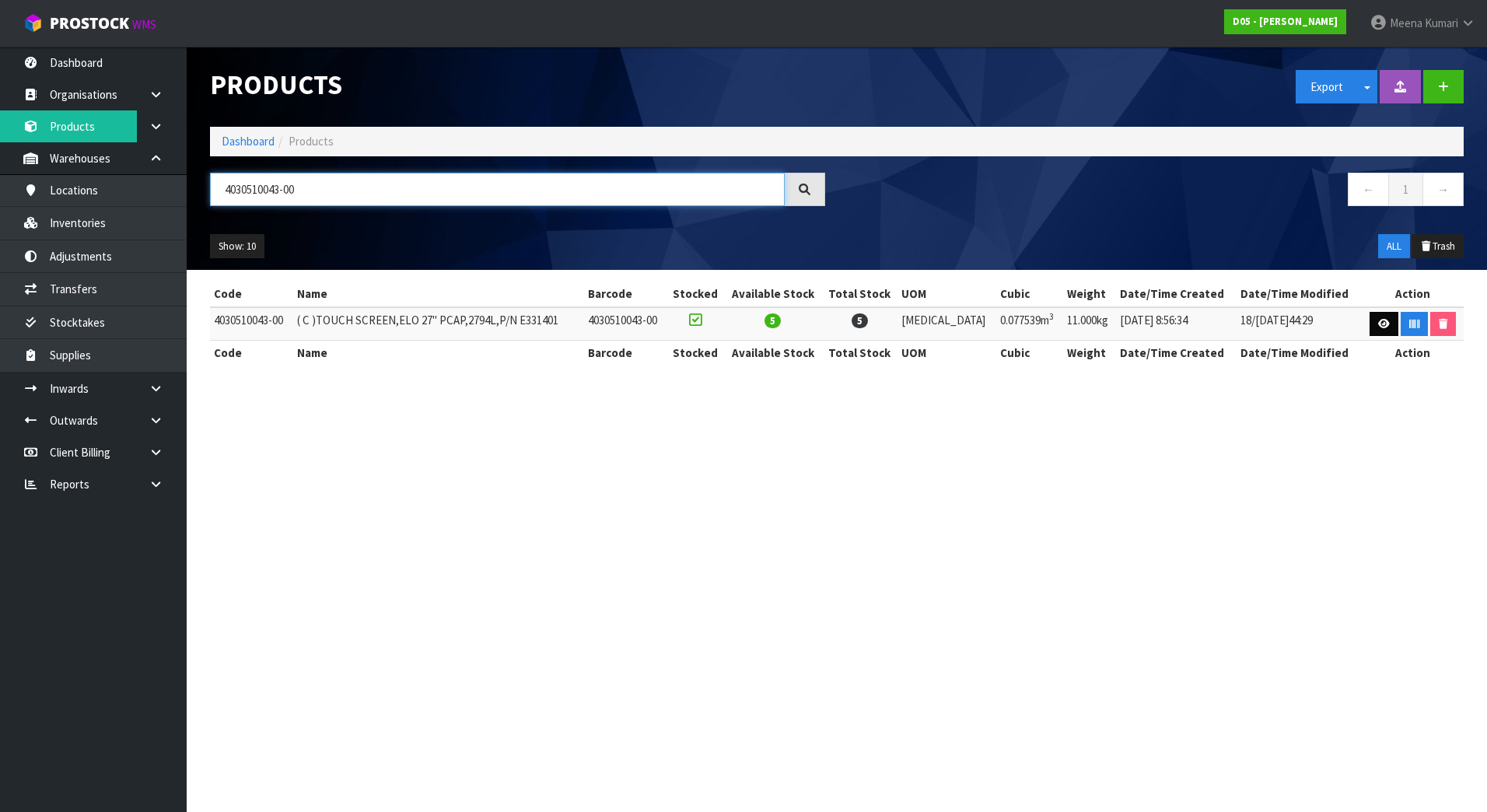
type input "4030510043-00"
click at [1373, 321] on link at bounding box center [1384, 324] width 29 height 25
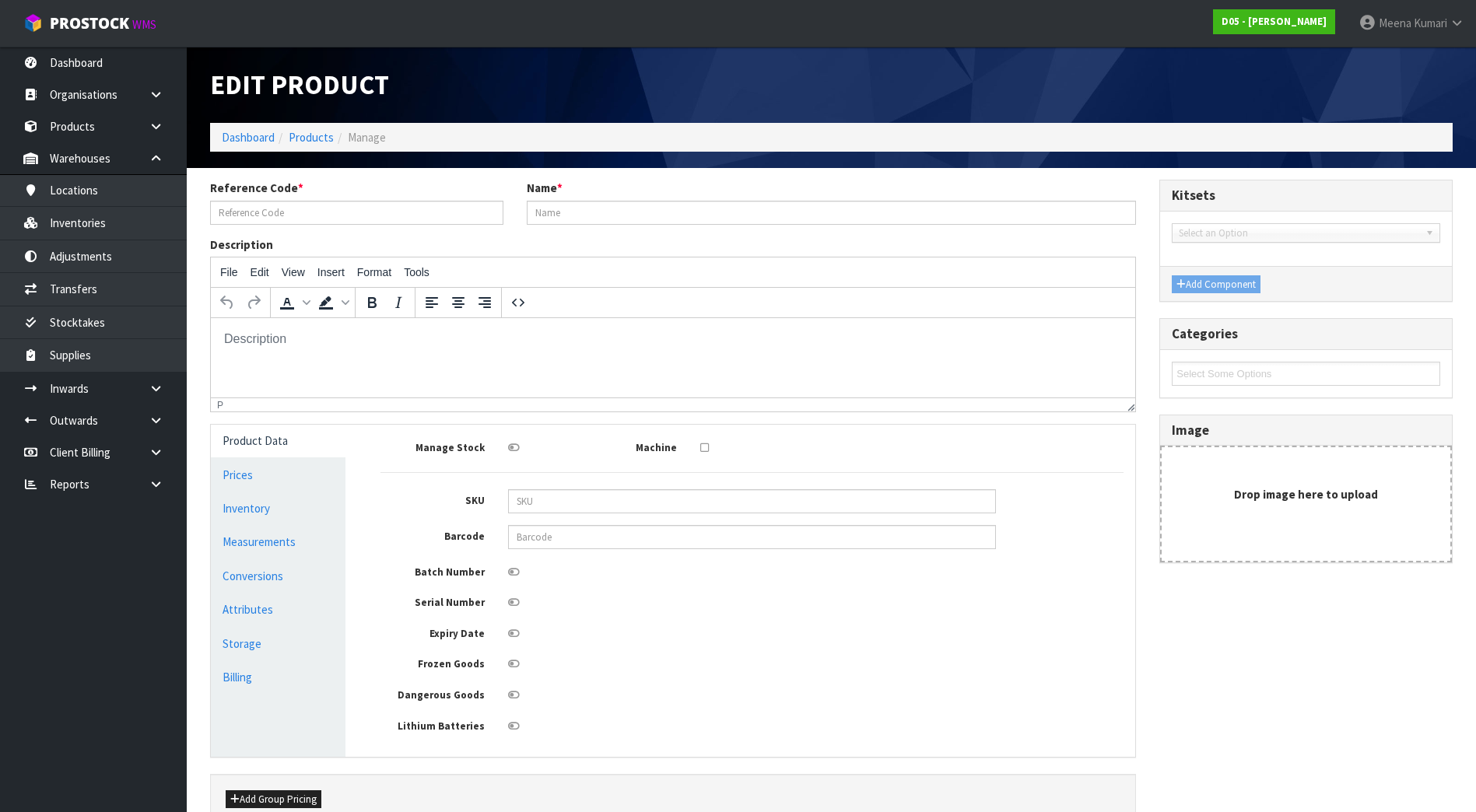
type input "4030510043-00"
type input "( C )TOUCH SCREEN,ELO 27" PCAP,2794L,P/N E331401"
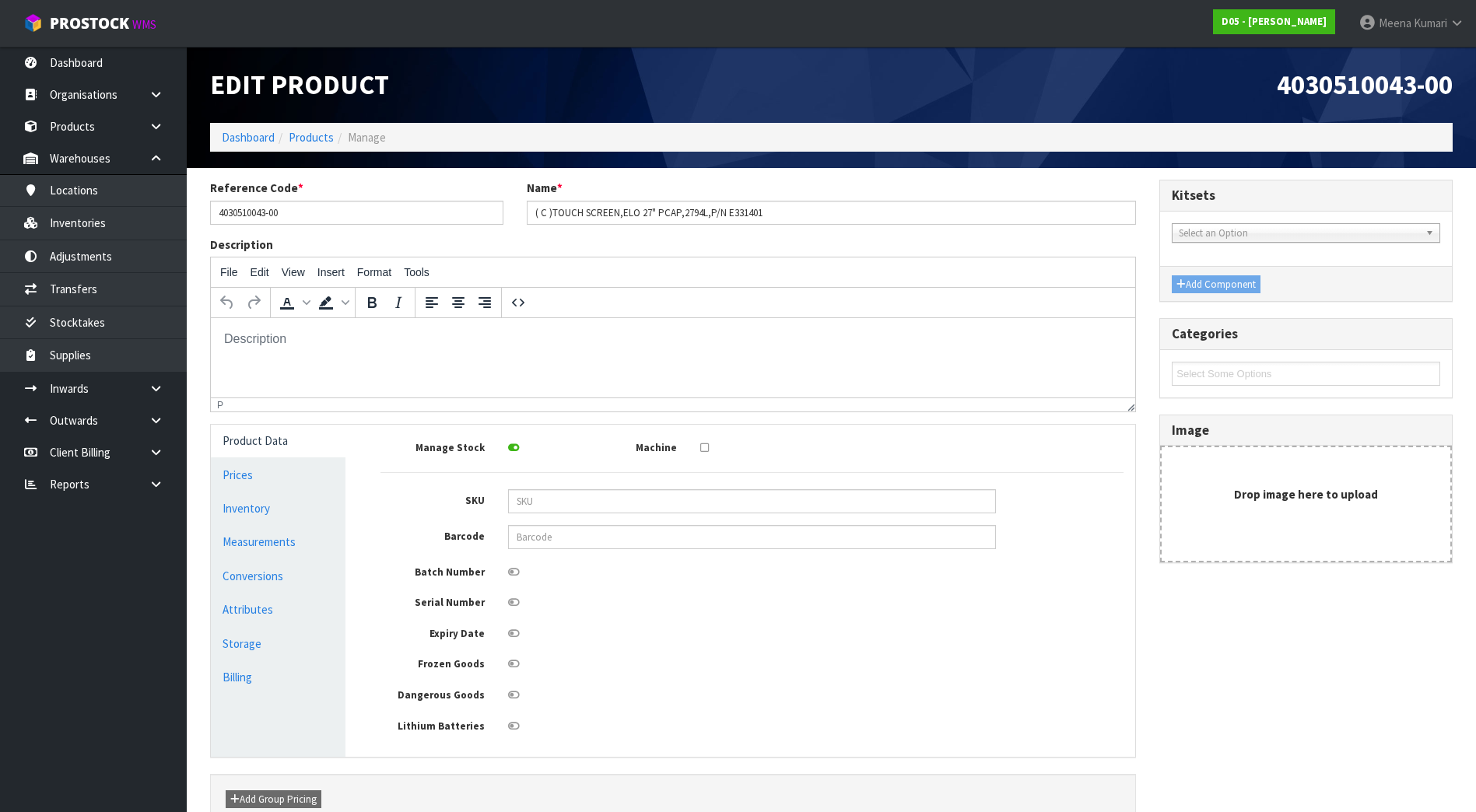
click at [507, 600] on div at bounding box center [752, 600] width 511 height 19
click at [521, 599] on div at bounding box center [752, 600] width 511 height 19
click at [513, 600] on icon at bounding box center [513, 602] width 11 height 11
click at [0, 0] on input "checkbox" at bounding box center [0, 0] width 0 height 0
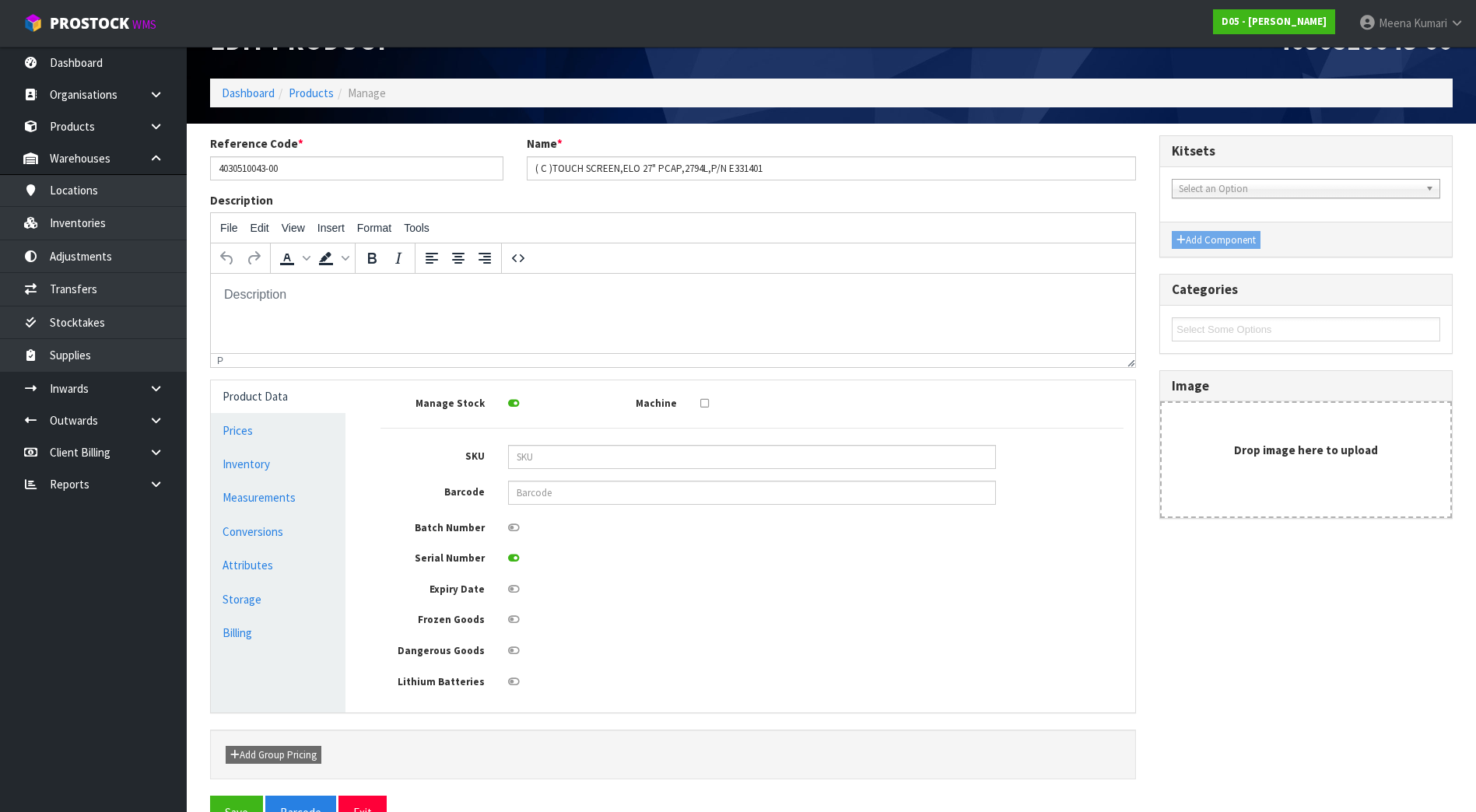
scroll to position [86, 0]
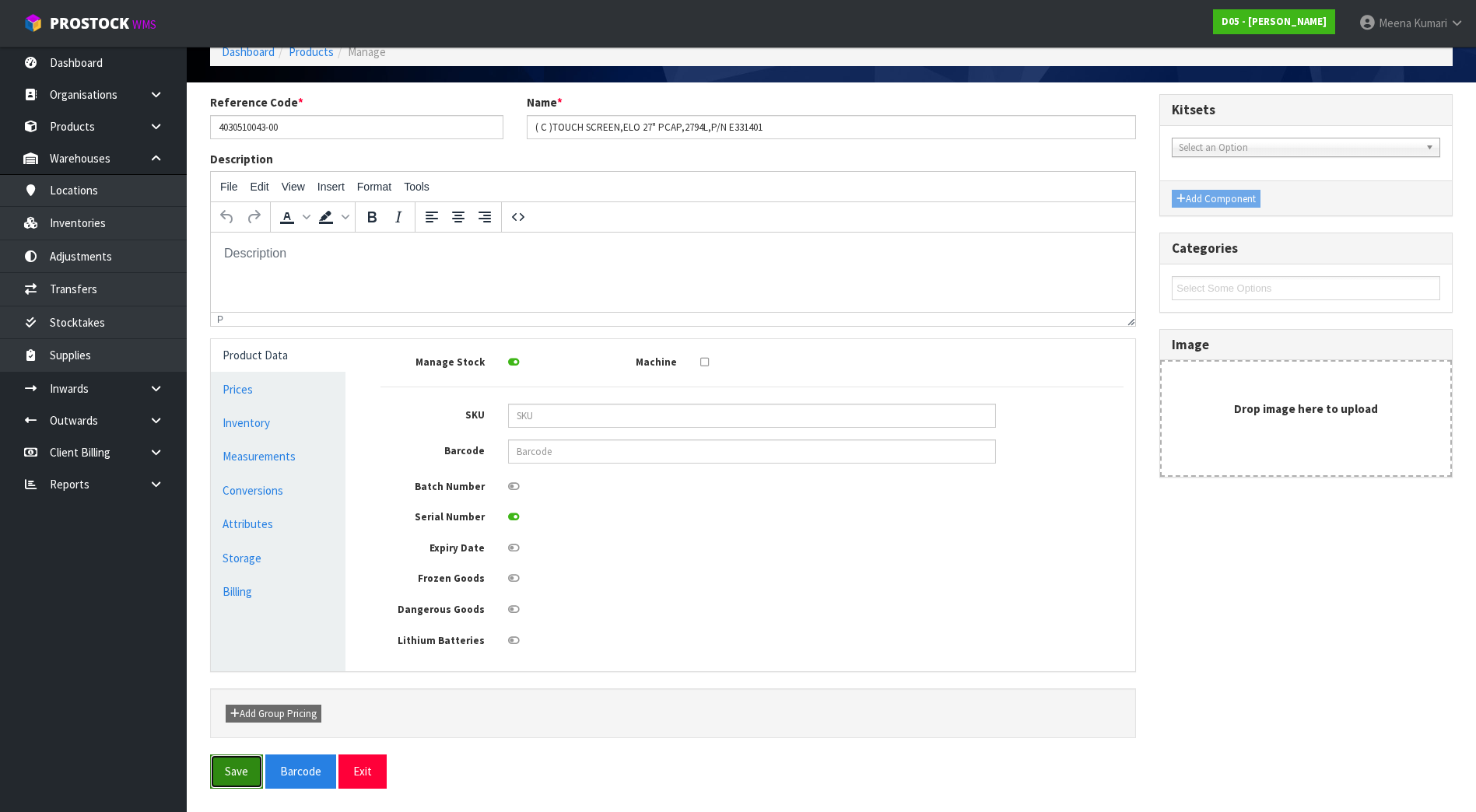
click at [238, 759] on button "Save" at bounding box center [236, 770] width 53 height 33
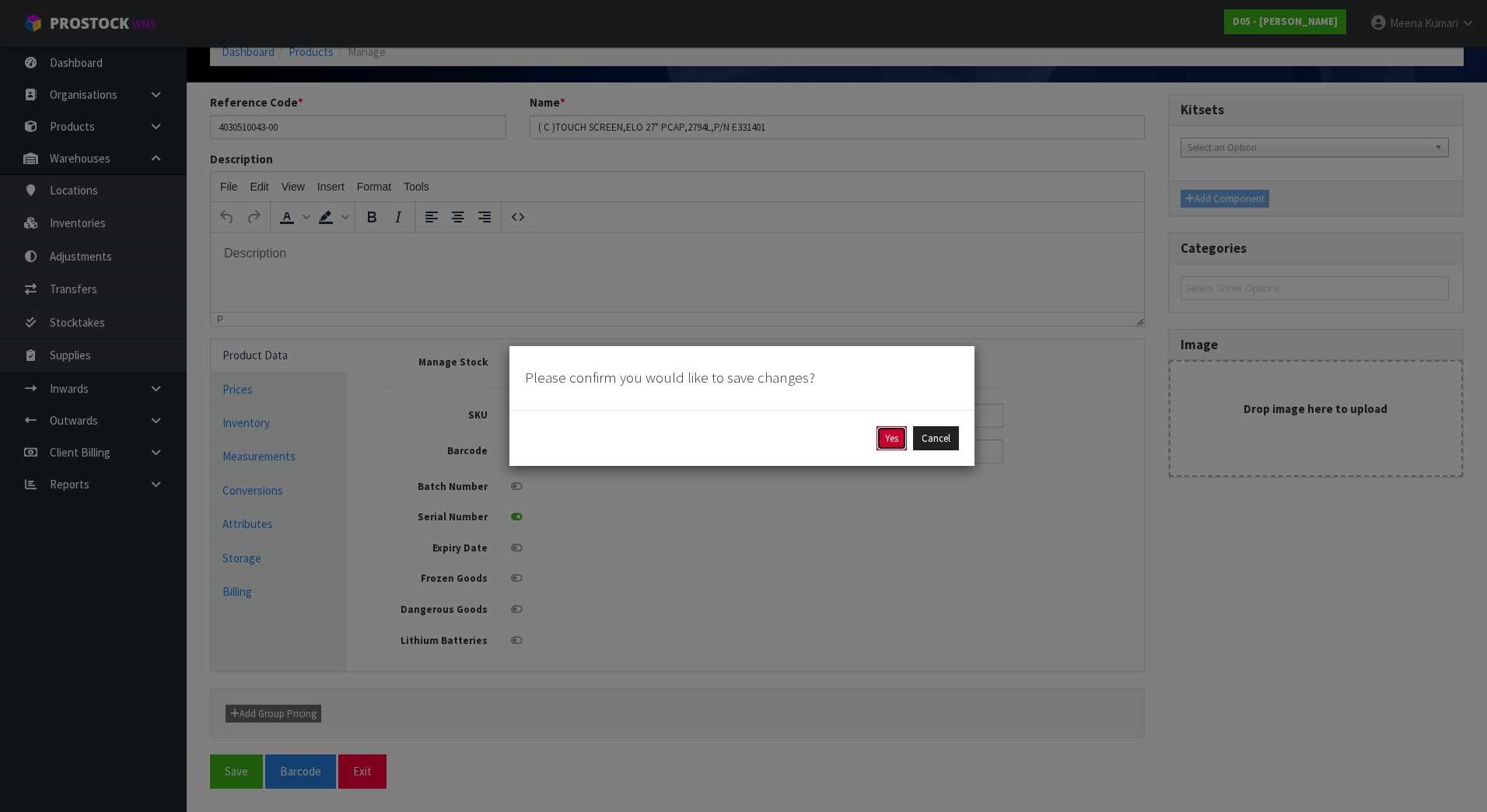
click at [883, 431] on button "Yes" at bounding box center [892, 438] width 31 height 25
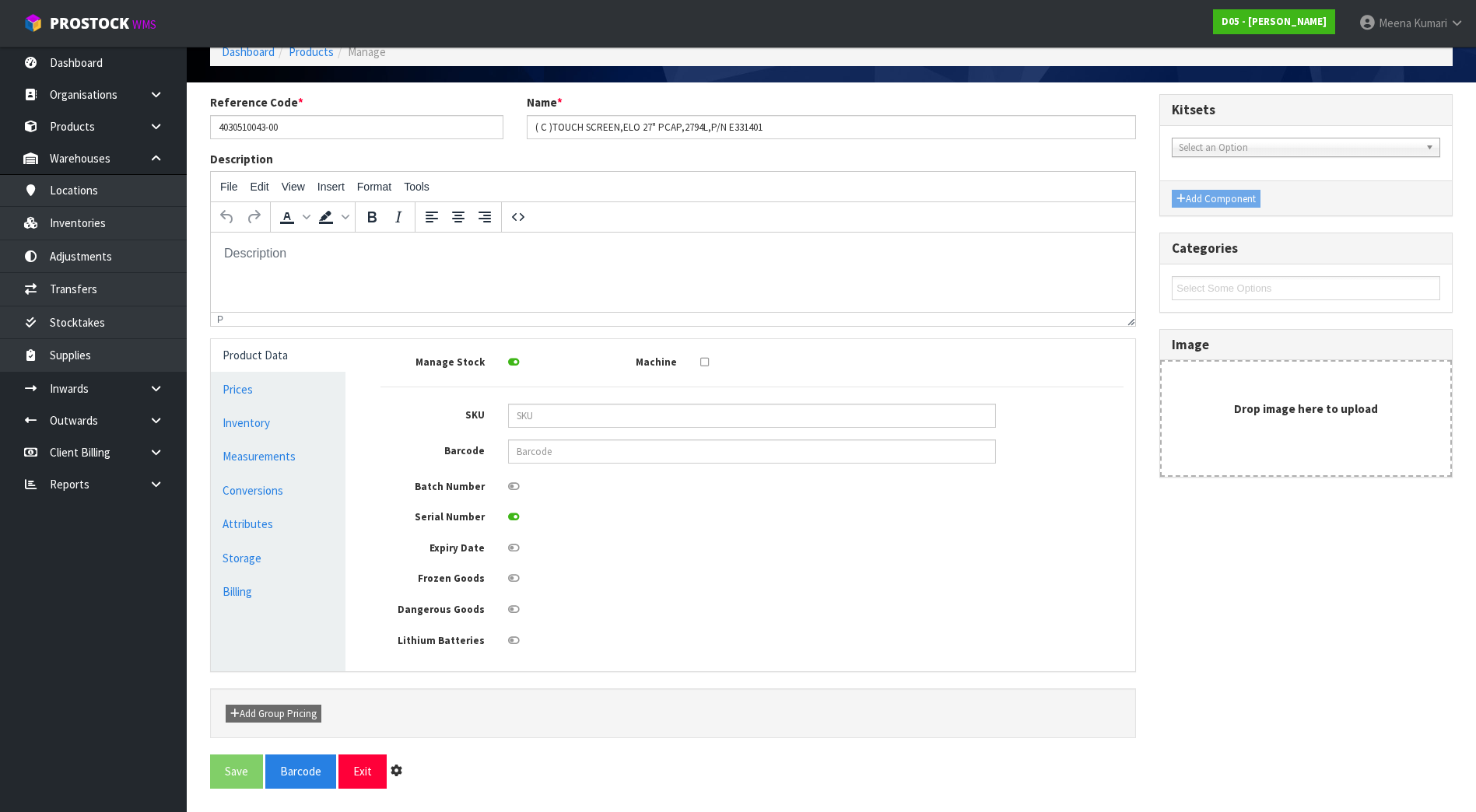
scroll to position [0, 0]
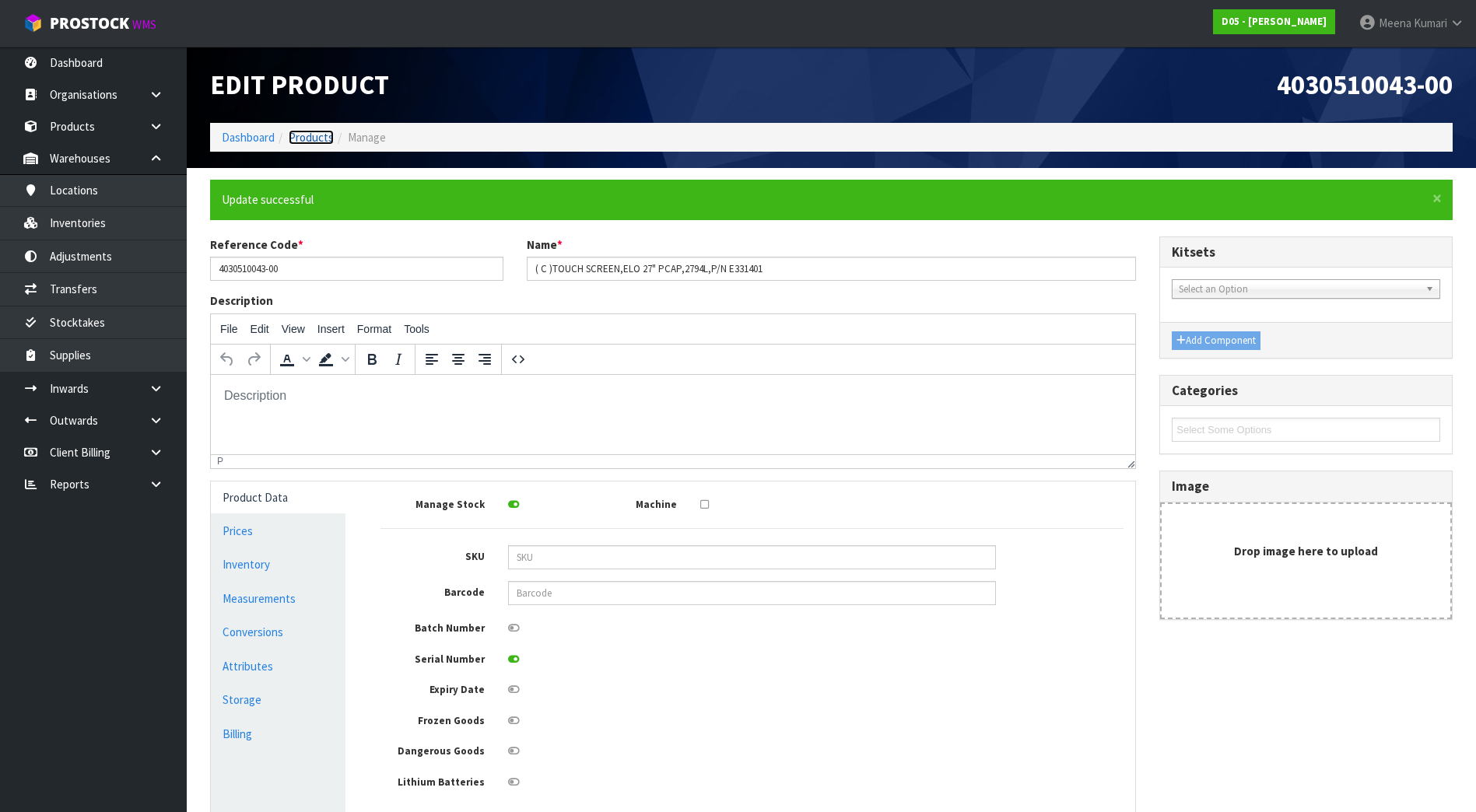
click at [308, 140] on link "Products" at bounding box center [311, 137] width 45 height 15
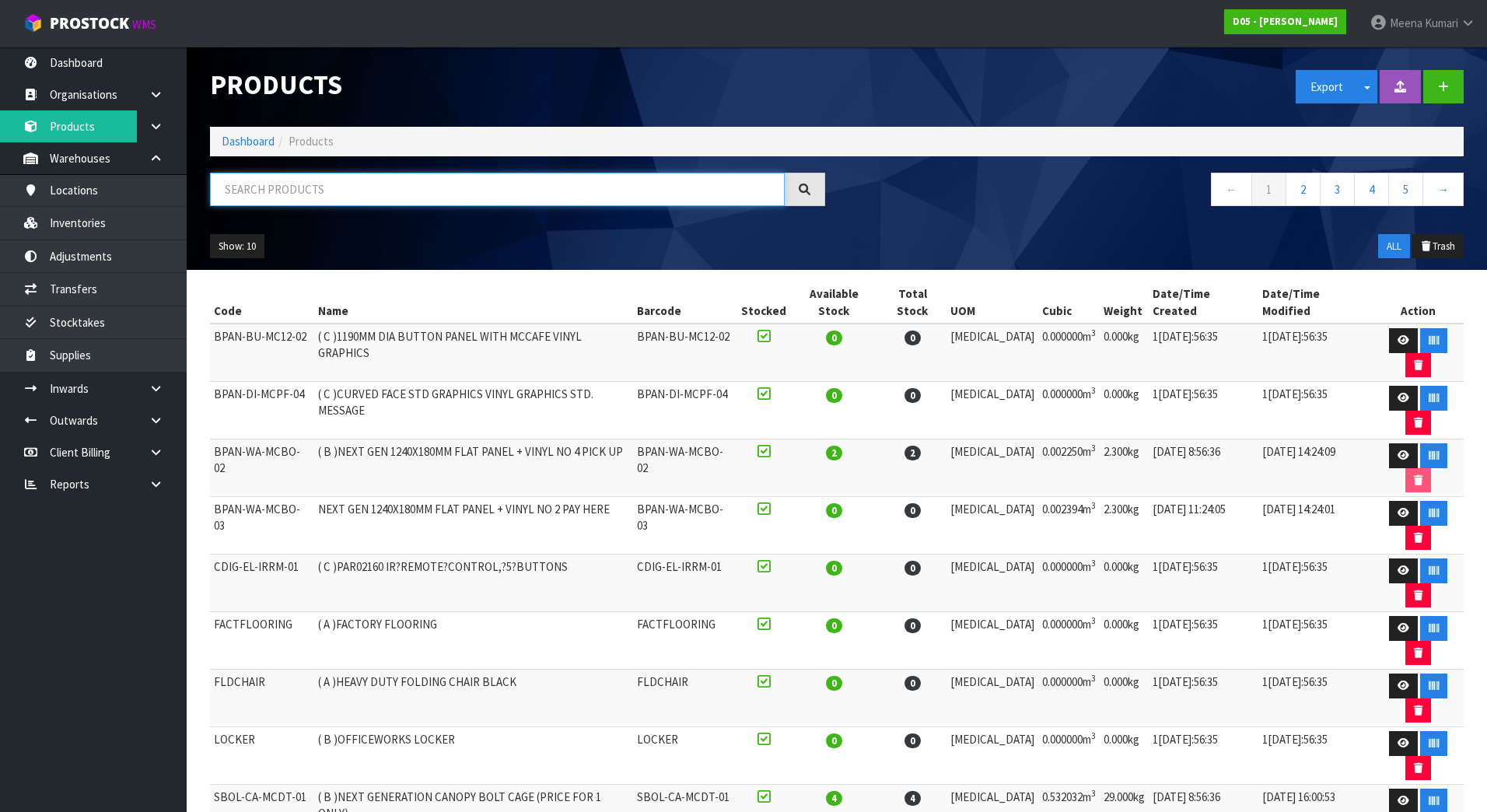
click at [374, 197] on input "text" at bounding box center [497, 189] width 575 height 33
paste input "4030510055-00"
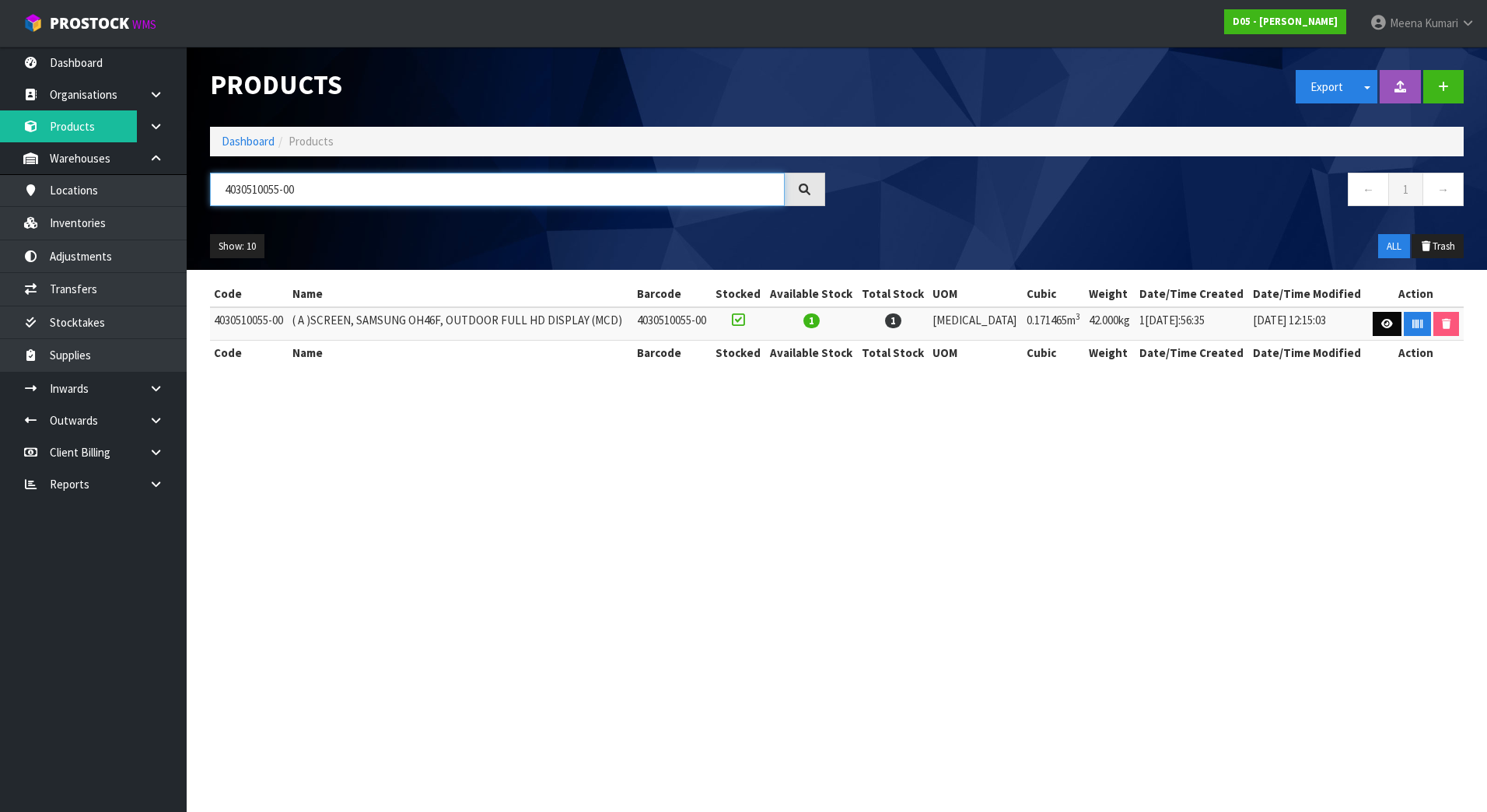
type input "4030510055-00"
click at [1375, 320] on link at bounding box center [1388, 324] width 29 height 25
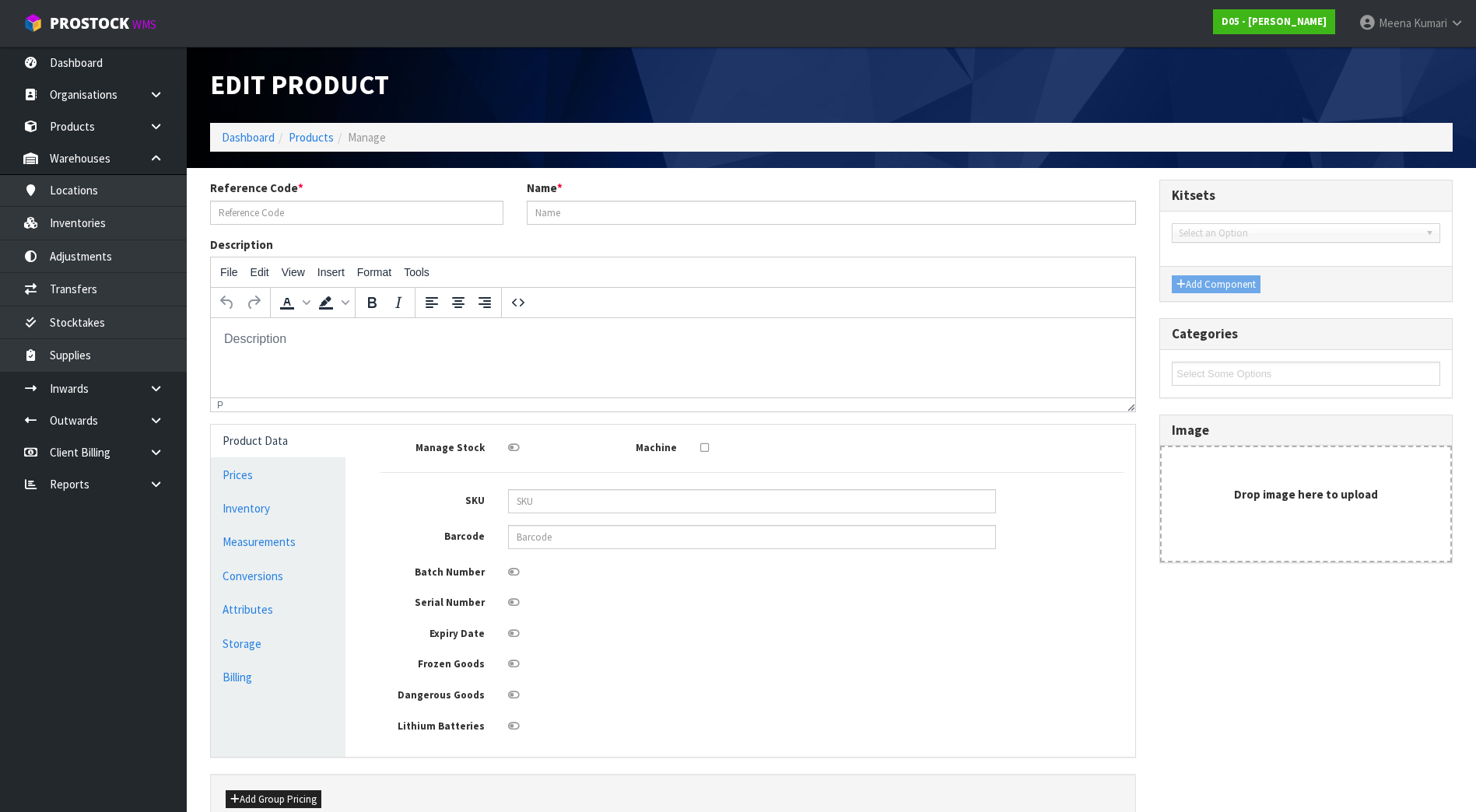
type input "4030510055-00"
type input "( A )SCREEN, SAMSUNG OH46F, OUTDOOR FULL HD DISPLAY (MCD)"
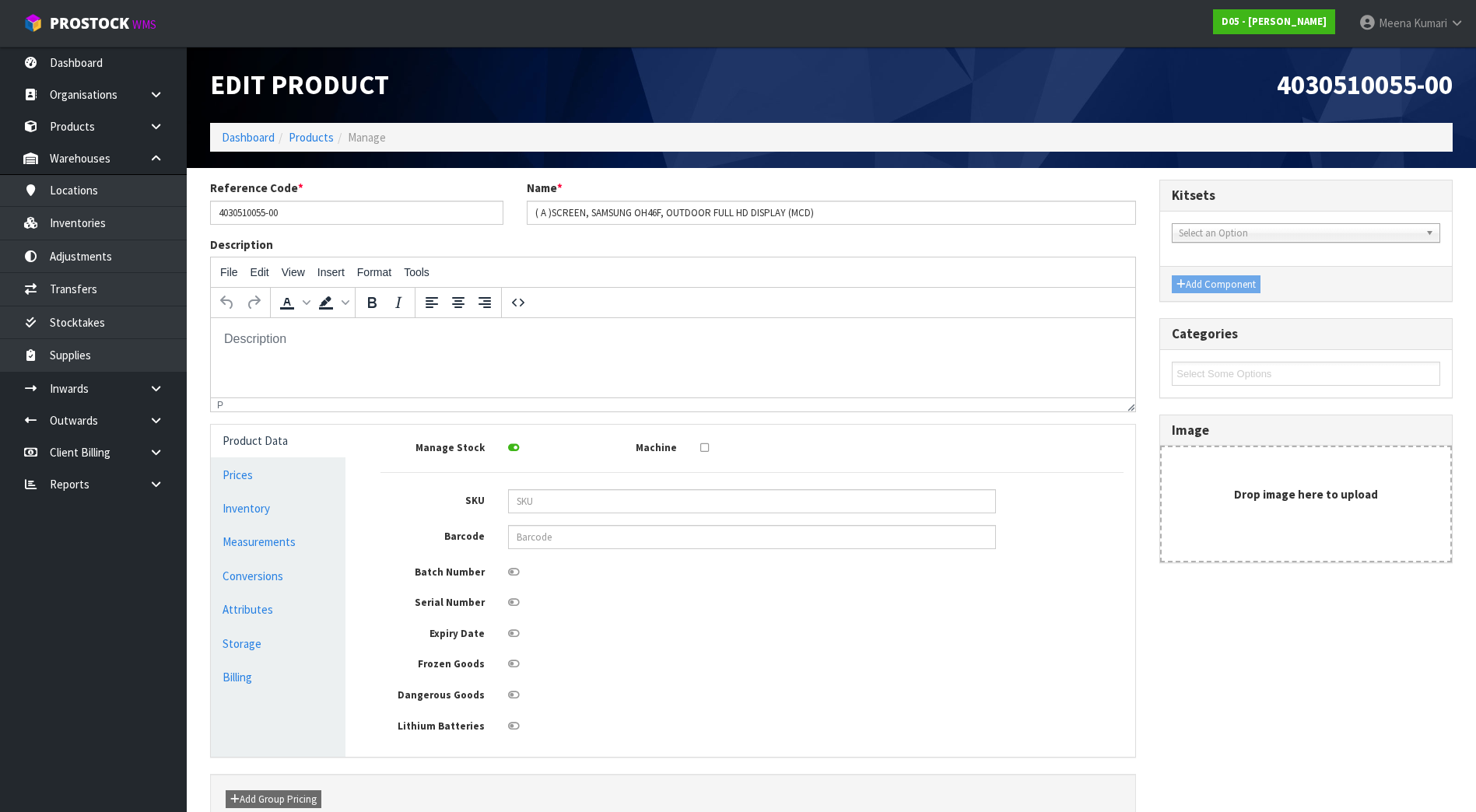
click at [520, 600] on div at bounding box center [752, 600] width 511 height 19
click at [517, 602] on icon at bounding box center [513, 602] width 11 height 11
click at [0, 0] on input "checkbox" at bounding box center [0, 0] width 0 height 0
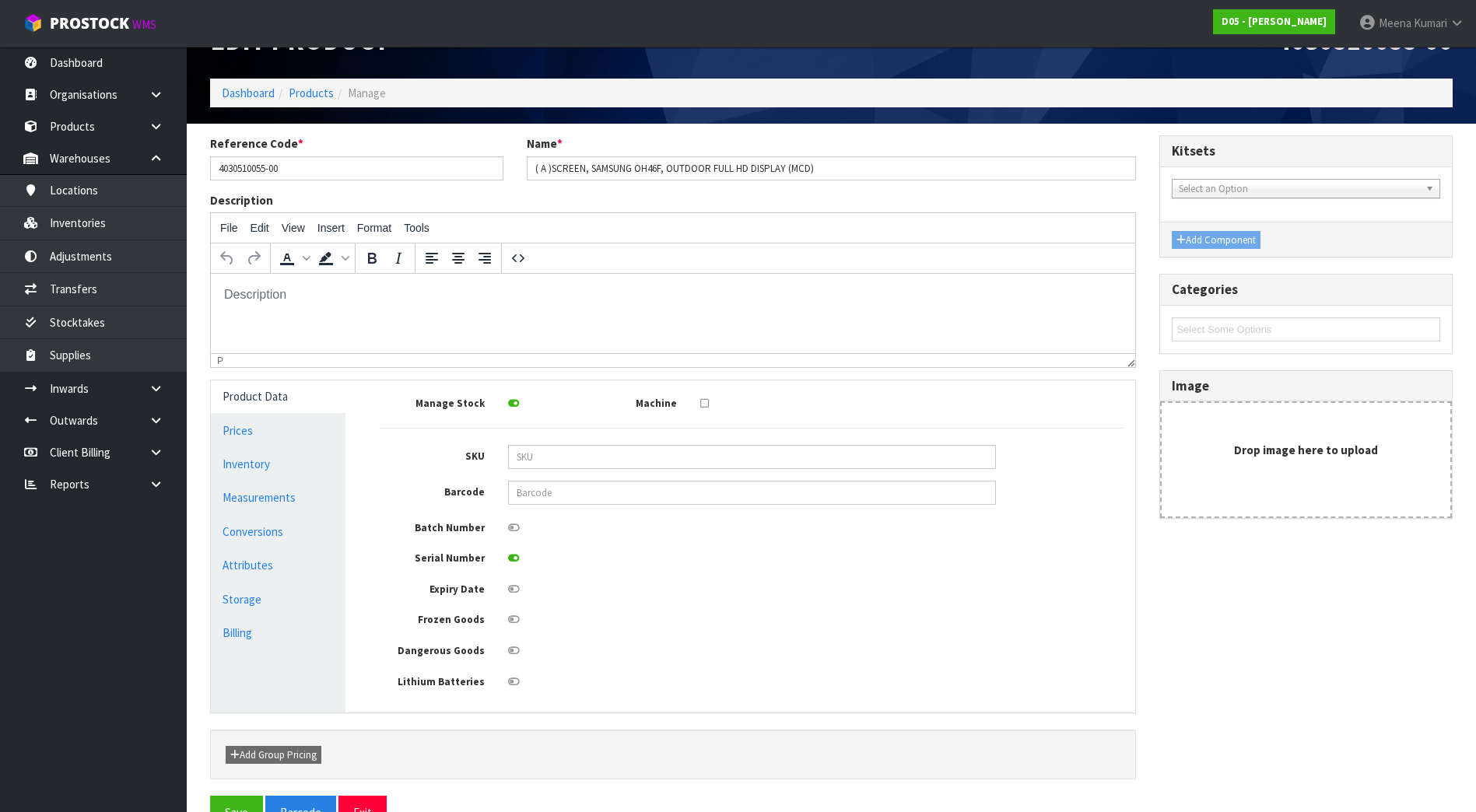
scroll to position [86, 0]
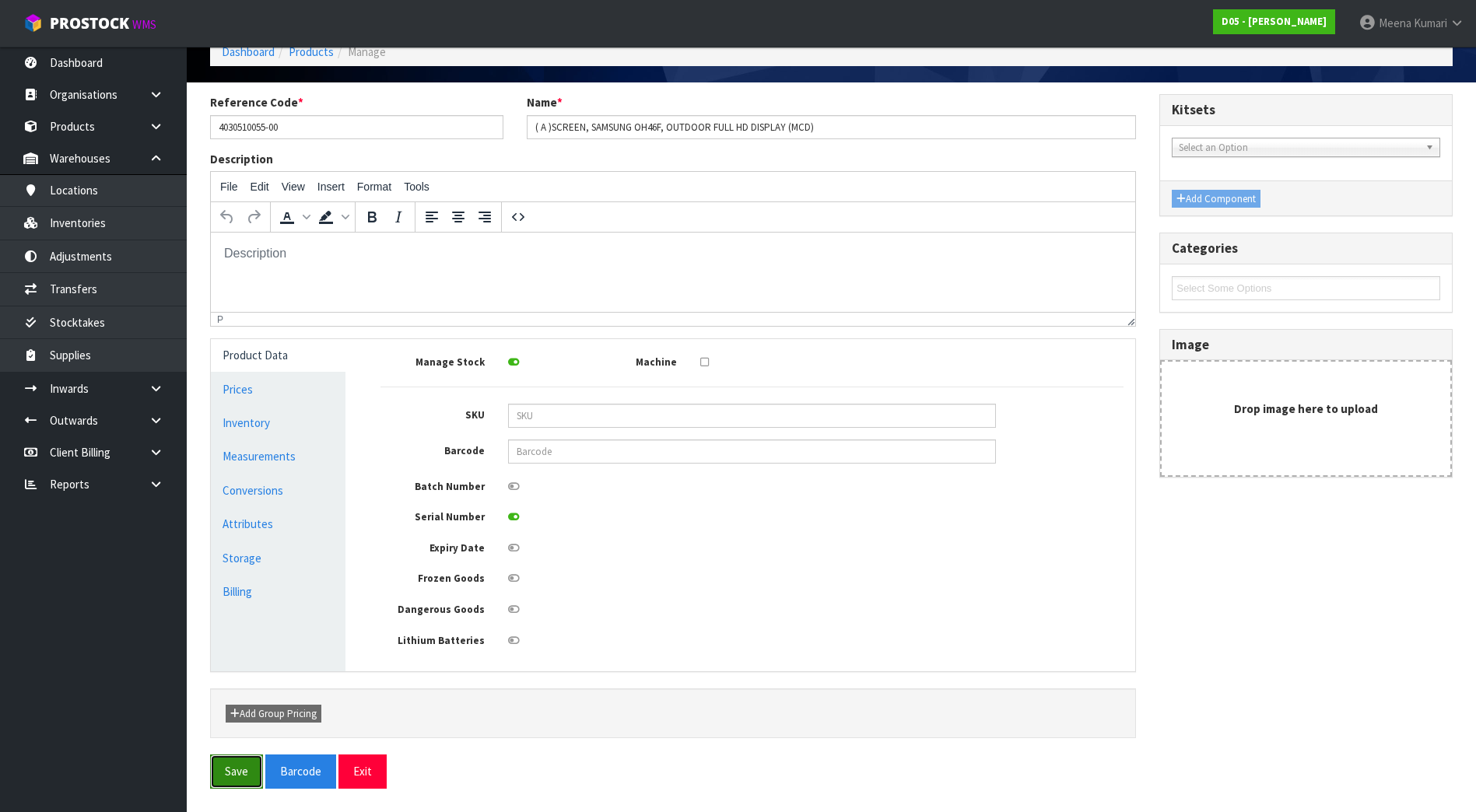
click at [247, 777] on button "Save" at bounding box center [236, 770] width 53 height 33
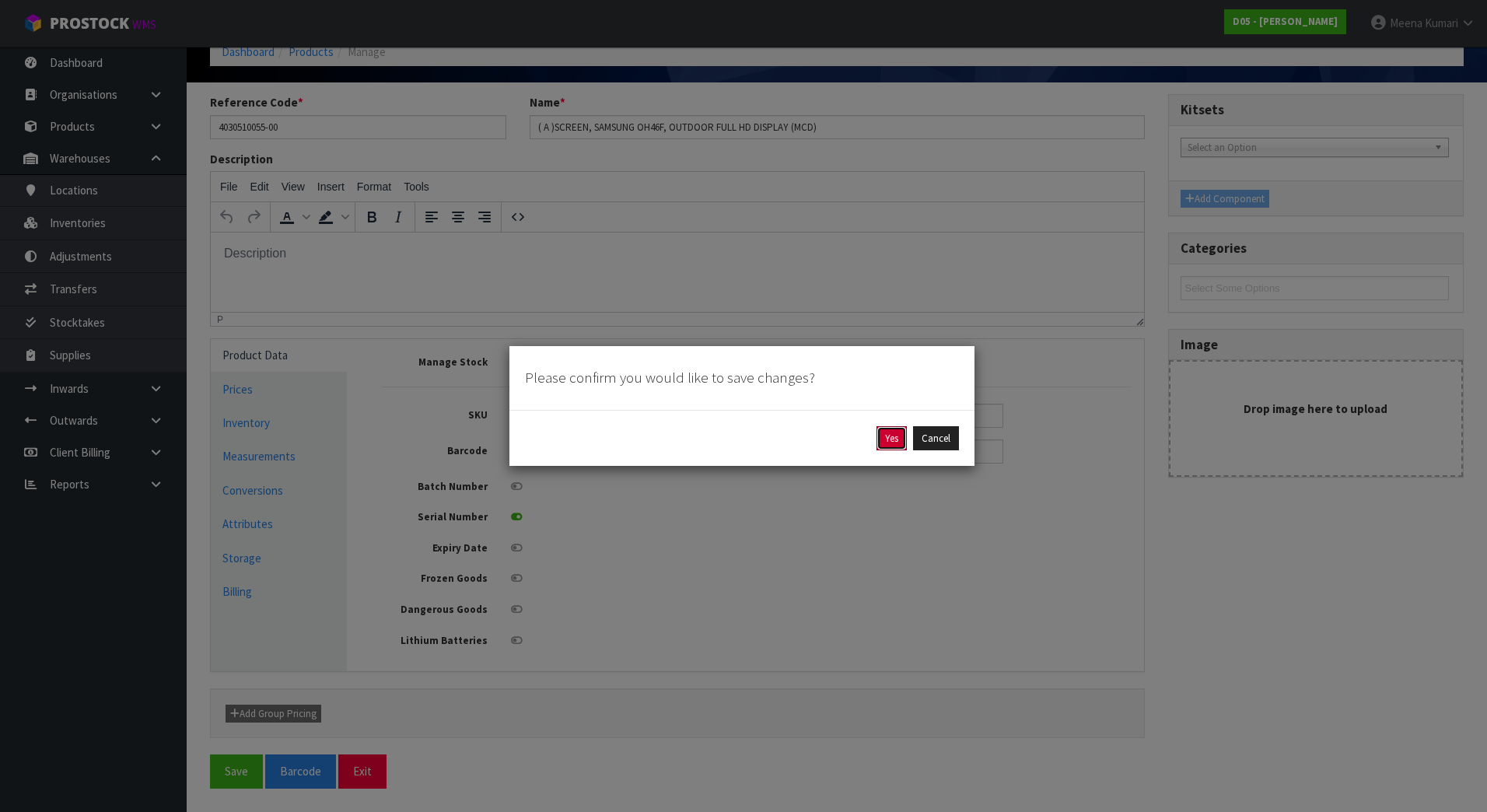
drag, startPoint x: 876, startPoint y: 440, endPoint x: 424, endPoint y: 2, distance: 629.4
click at [874, 440] on div "Yes Cancel" at bounding box center [742, 438] width 434 height 25
click at [887, 437] on button "Yes" at bounding box center [892, 438] width 31 height 25
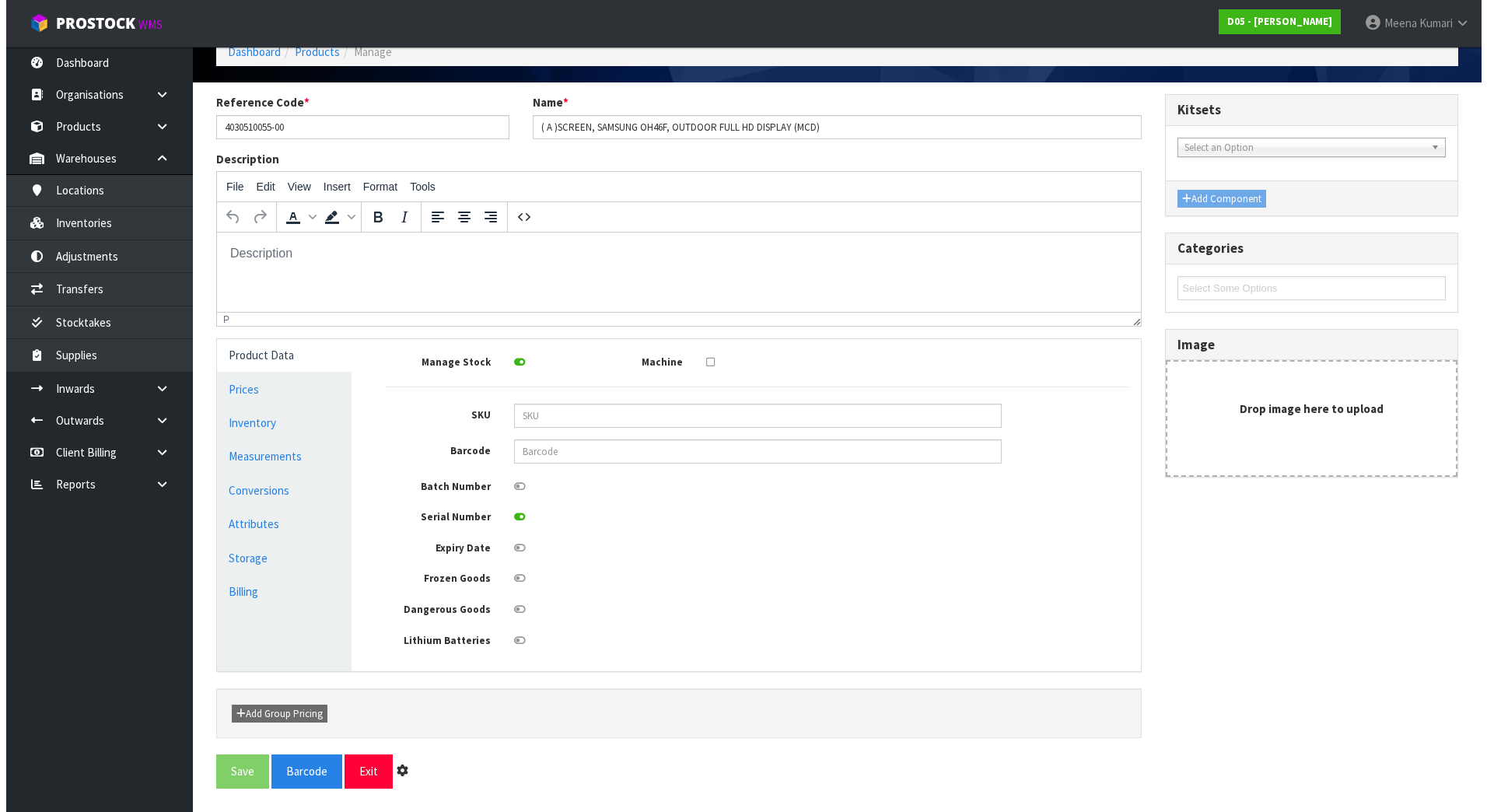
scroll to position [0, 0]
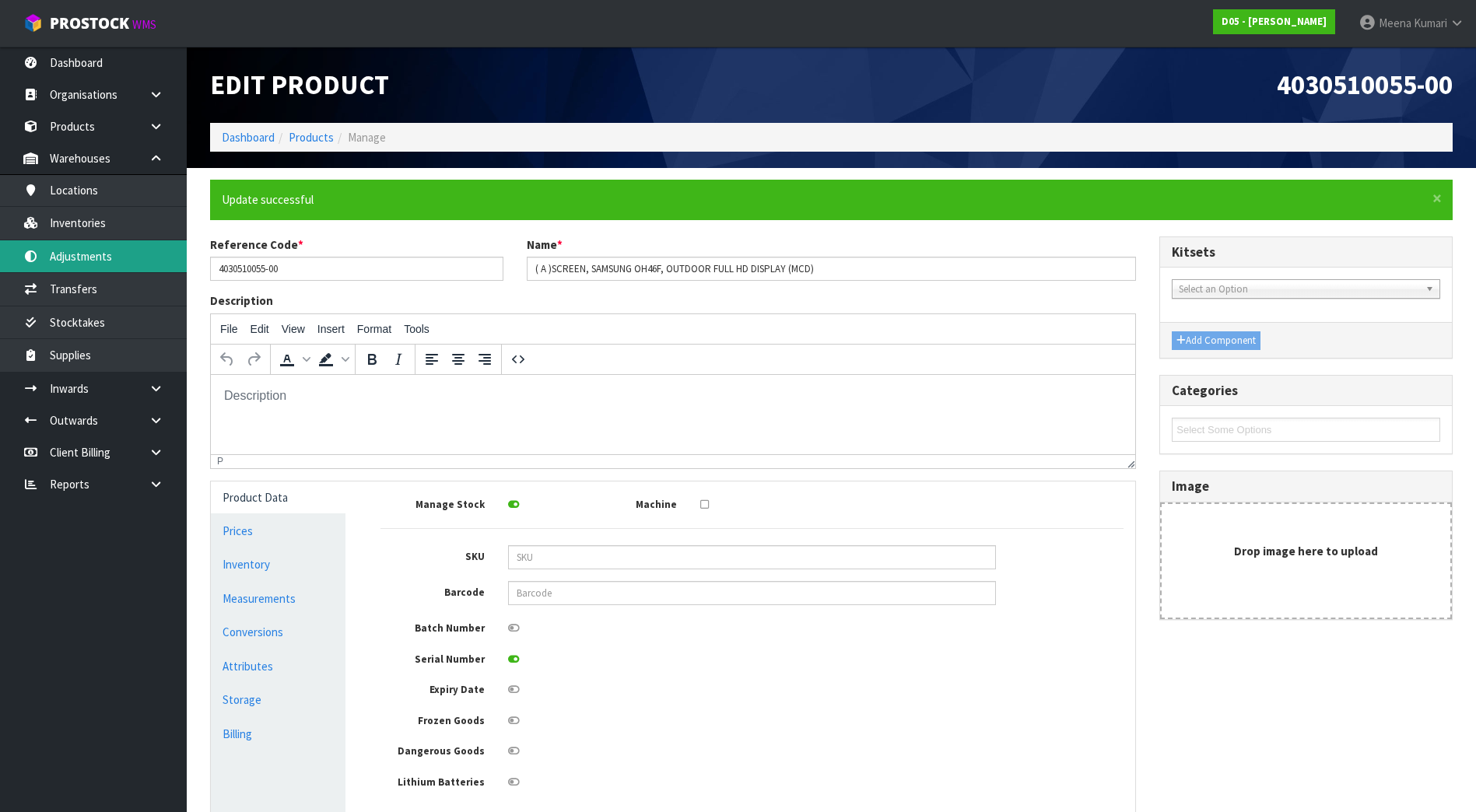
click at [100, 250] on link "Adjustments" at bounding box center [93, 255] width 187 height 32
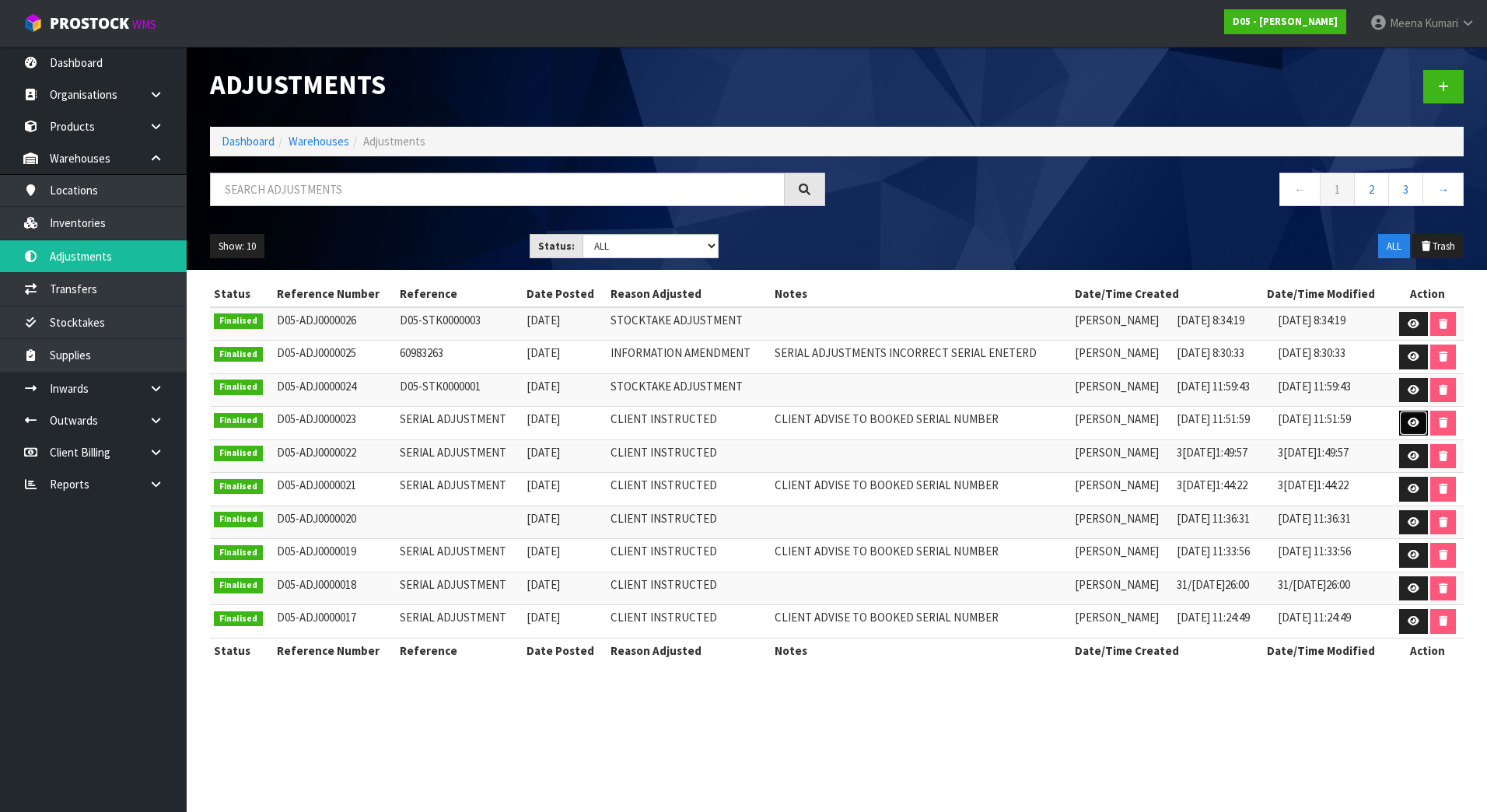
click at [1415, 417] on link at bounding box center [1413, 423] width 29 height 25
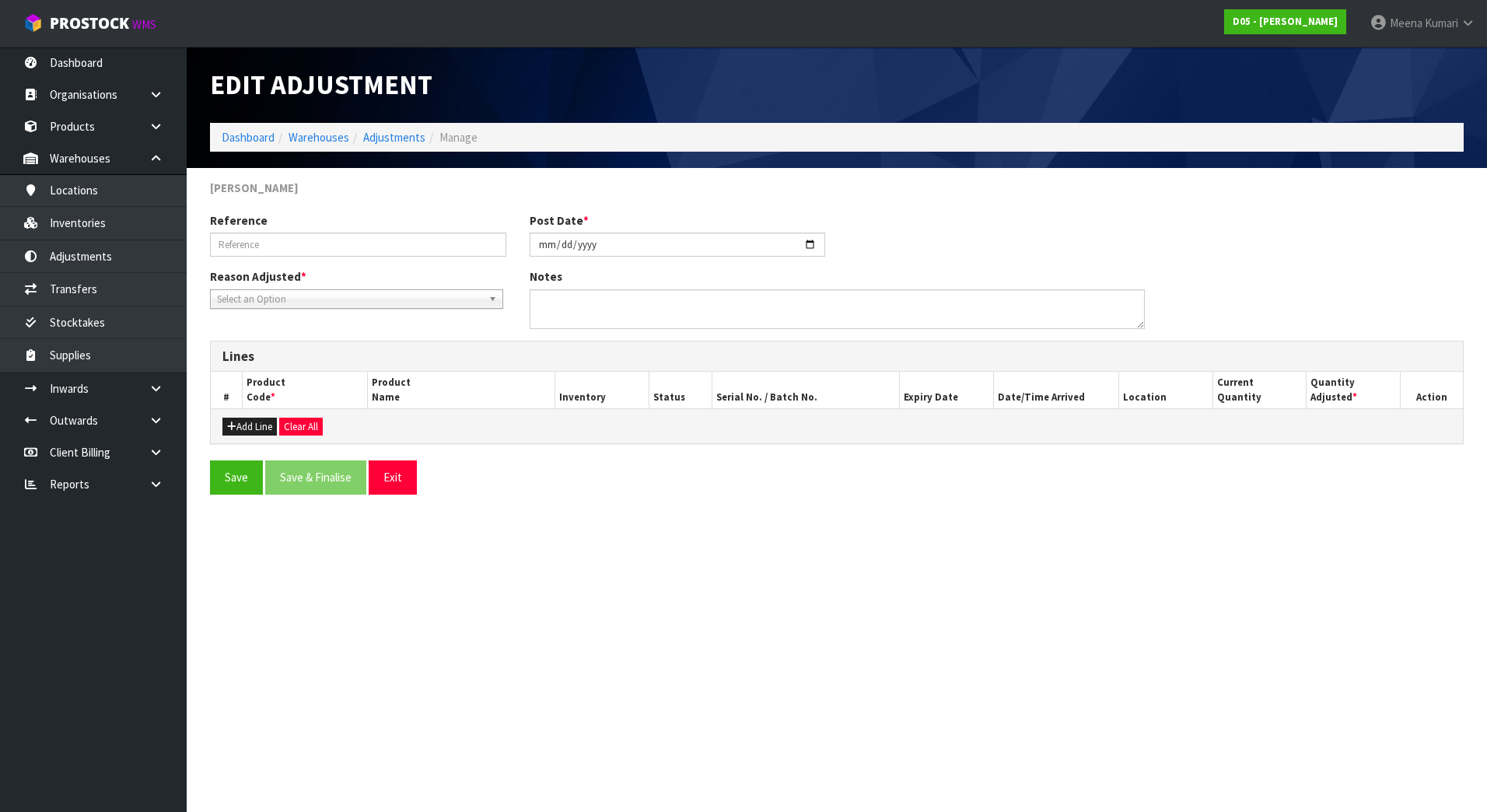
type input "SERIAL ADJUSTMENT"
type input "2[DATE]"
type textarea "CLIENT ADVISE TO BOOKED SERIAL NUMBER"
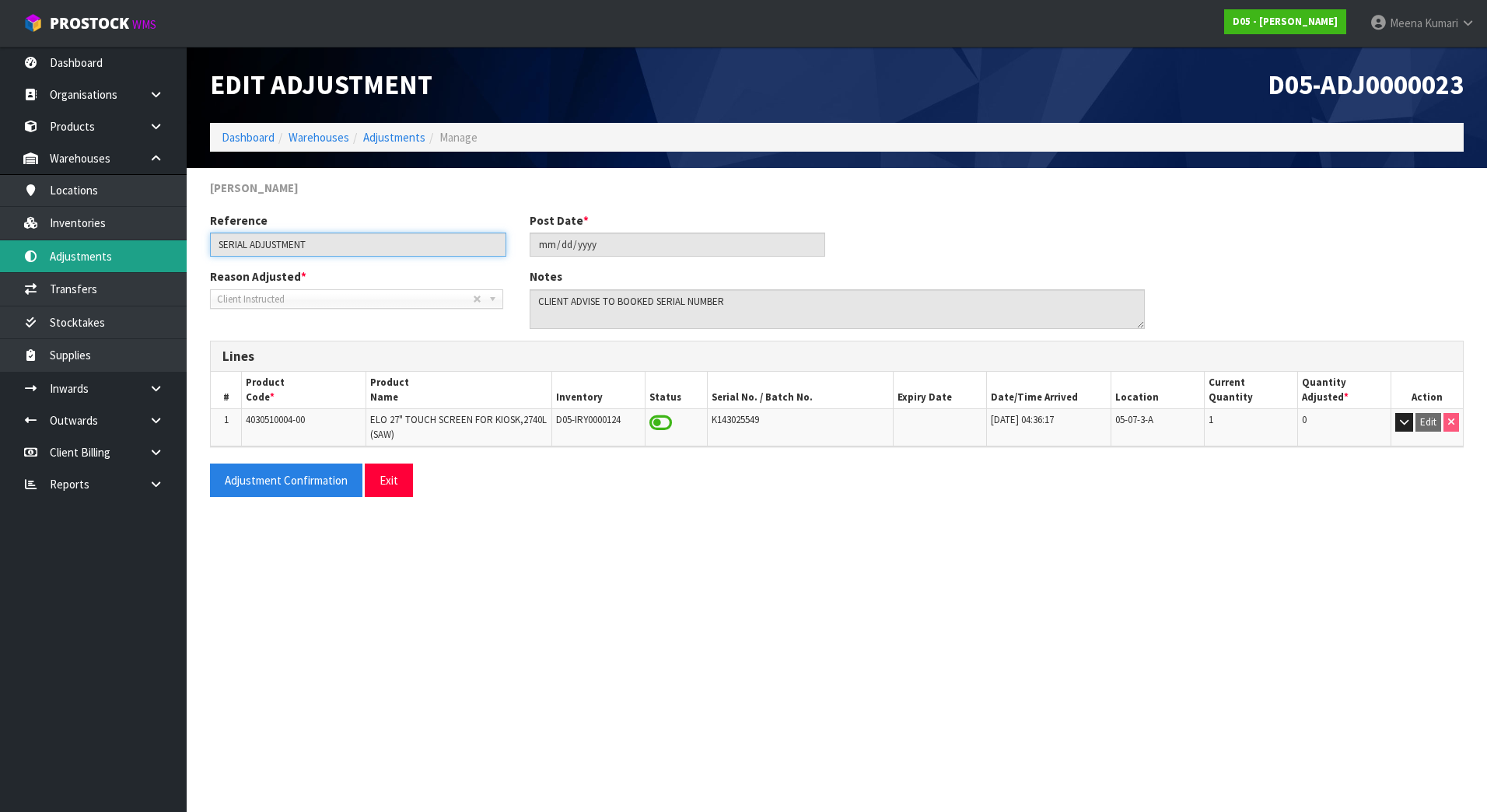
drag, startPoint x: 312, startPoint y: 241, endPoint x: 176, endPoint y: 254, distance: 136.6
click at [176, 254] on body "Toggle navigation ProStock WMS D05 - [PERSON_NAME] [PERSON_NAME] Logout Dashboa…" at bounding box center [744, 406] width 1487 height 812
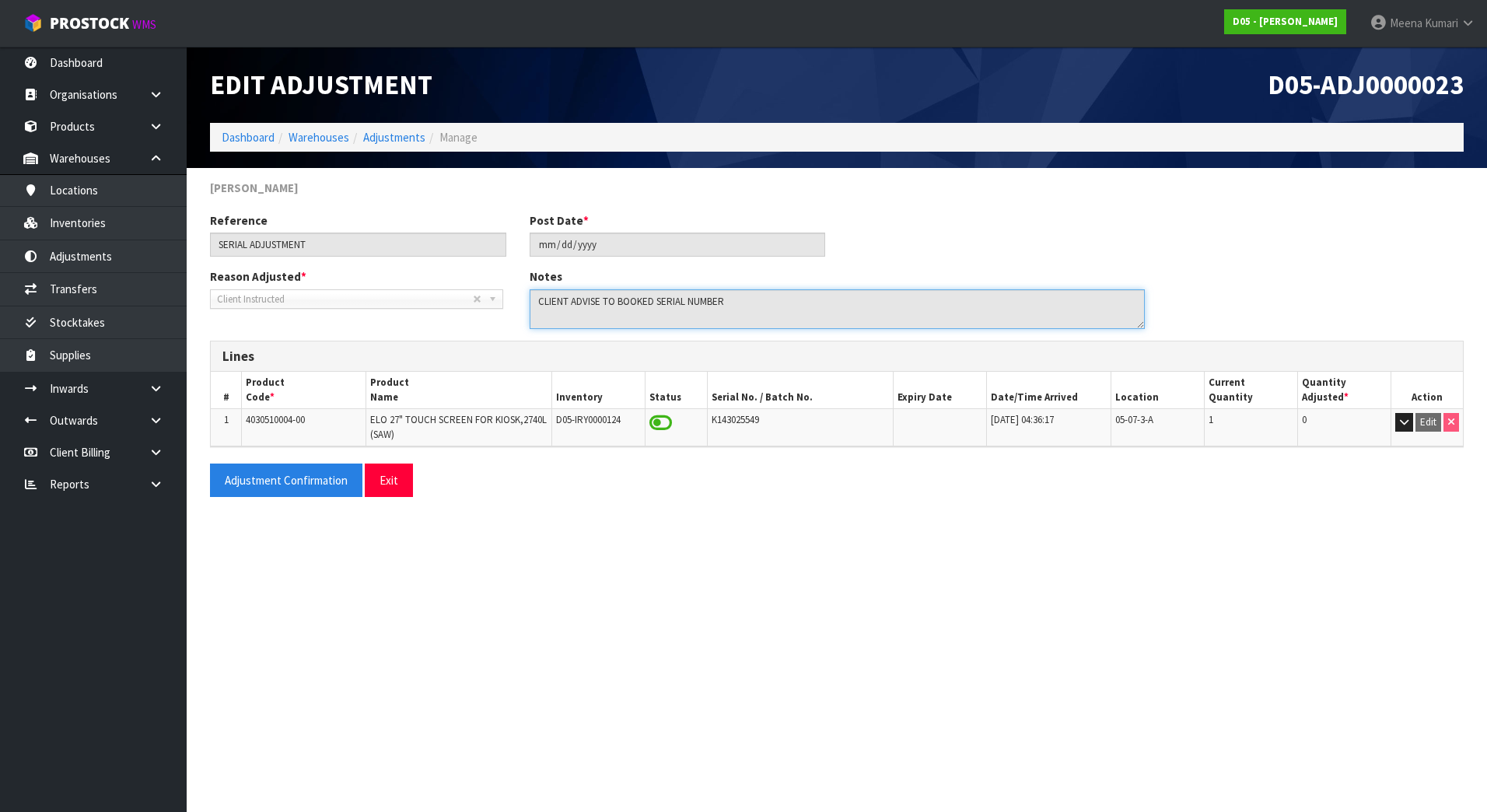
drag, startPoint x: 744, startPoint y: 302, endPoint x: 513, endPoint y: 309, distance: 231.1
click at [513, 309] on div "Reason Adjusted * Stocktake Adjustment Client Instructed Information Amendment …" at bounding box center [836, 304] width 1277 height 72
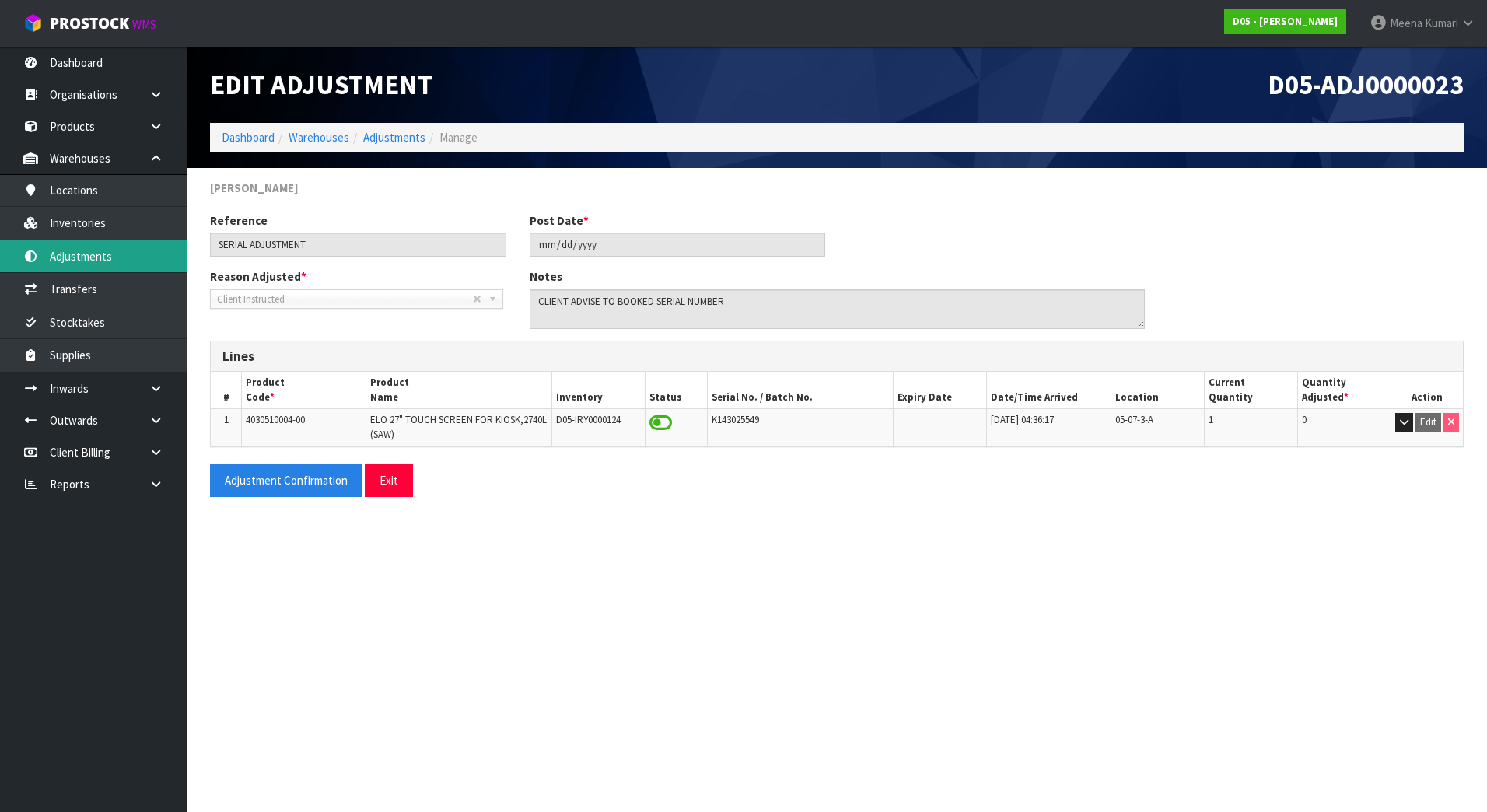
click at [156, 272] on link "Adjustments" at bounding box center [93, 255] width 187 height 32
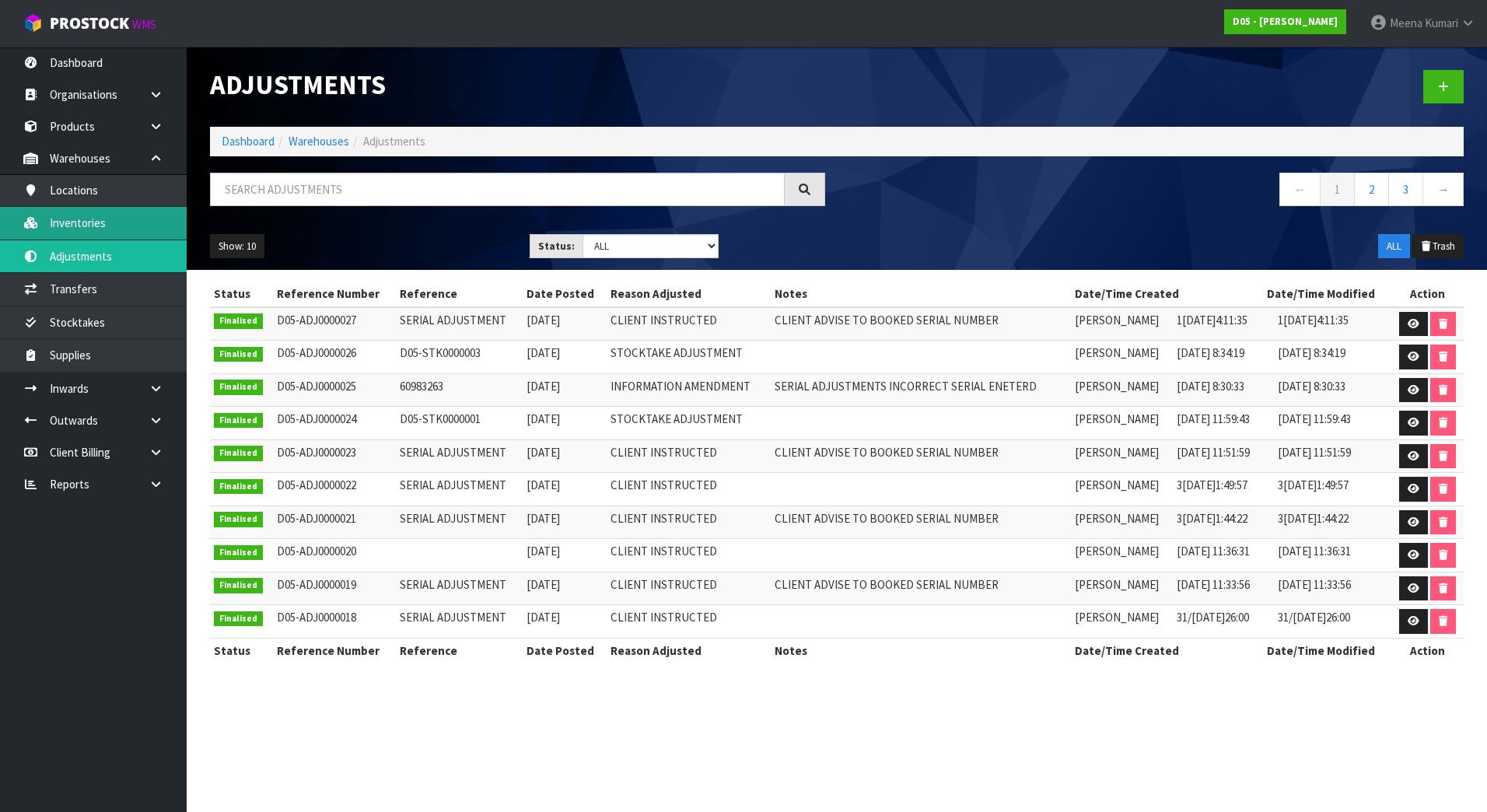
click at [124, 222] on link "Inventories" at bounding box center [93, 222] width 187 height 32
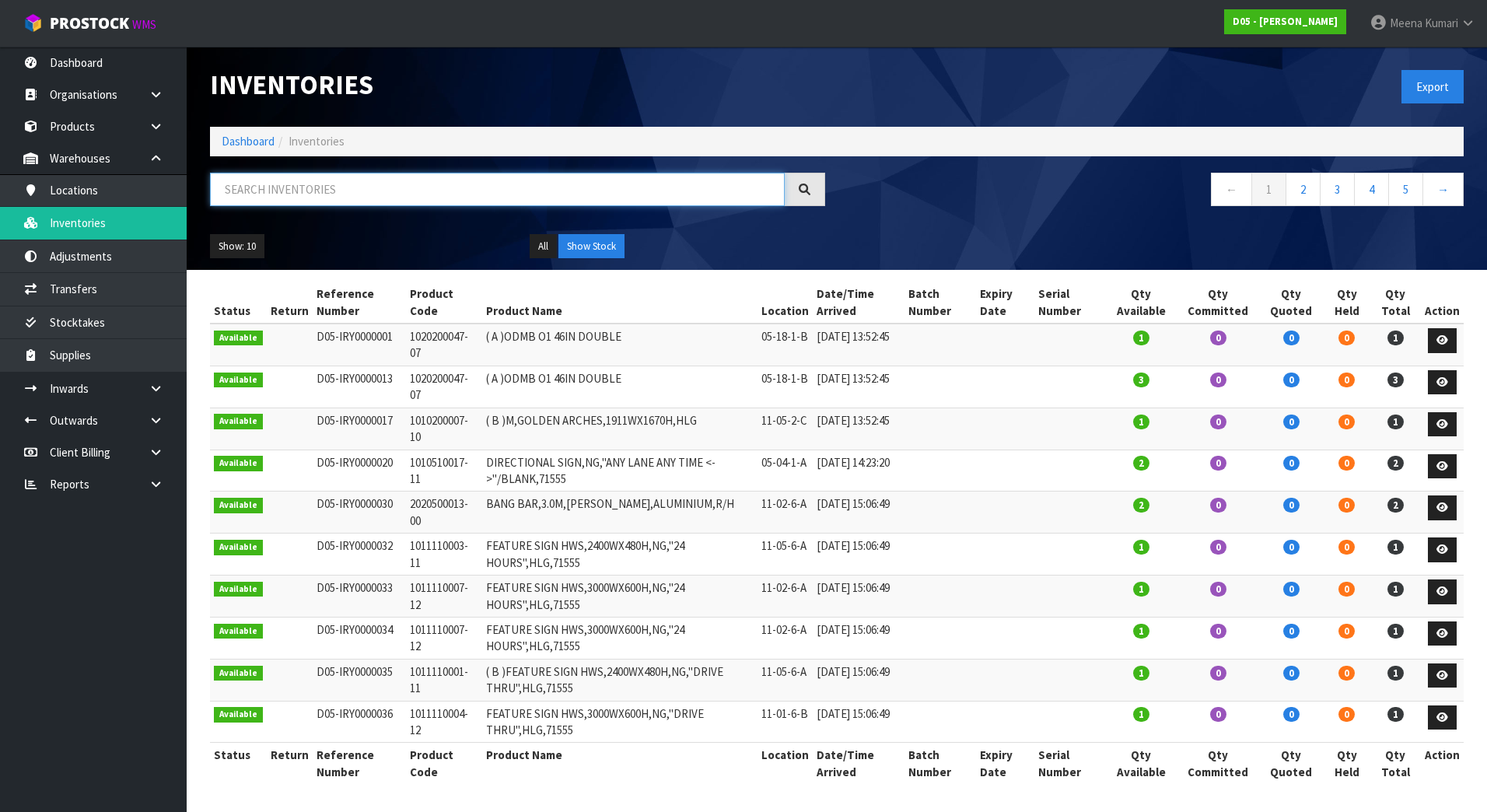
click at [283, 193] on input "text" at bounding box center [497, 189] width 575 height 33
paste input "1030100122-07"
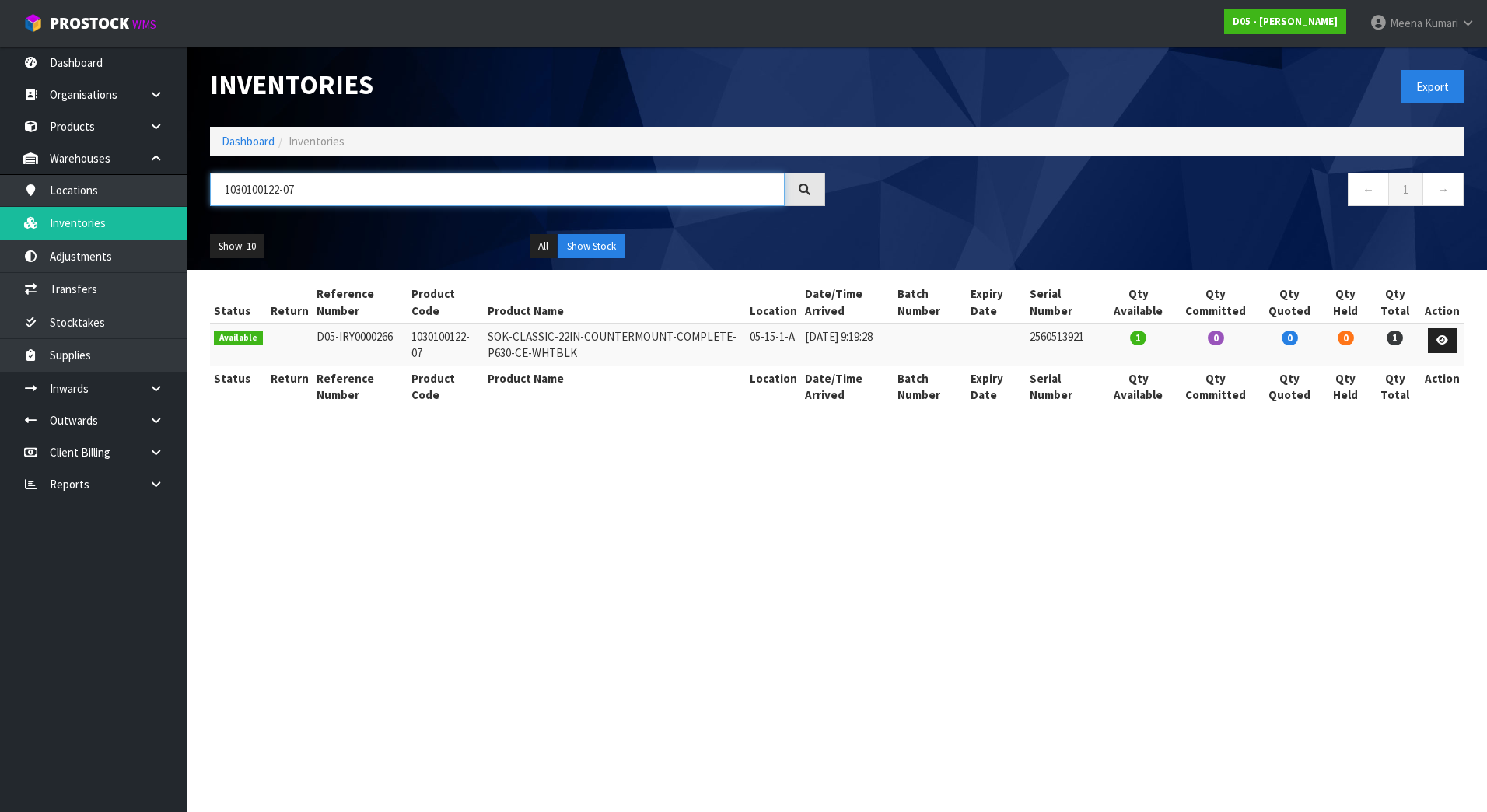
drag, startPoint x: 325, startPoint y: 197, endPoint x: 207, endPoint y: 187, distance: 118.4
click at [207, 187] on div "1030100122-07" at bounding box center [517, 196] width 638 height 45
drag, startPoint x: 357, startPoint y: 191, endPoint x: 183, endPoint y: 201, distance: 174.3
click at [183, 201] on body "Toggle navigation ProStock WMS D05 - [PERSON_NAME] [PERSON_NAME] Logout Dashboa…" at bounding box center [744, 406] width 1487 height 812
paste input "92-12"
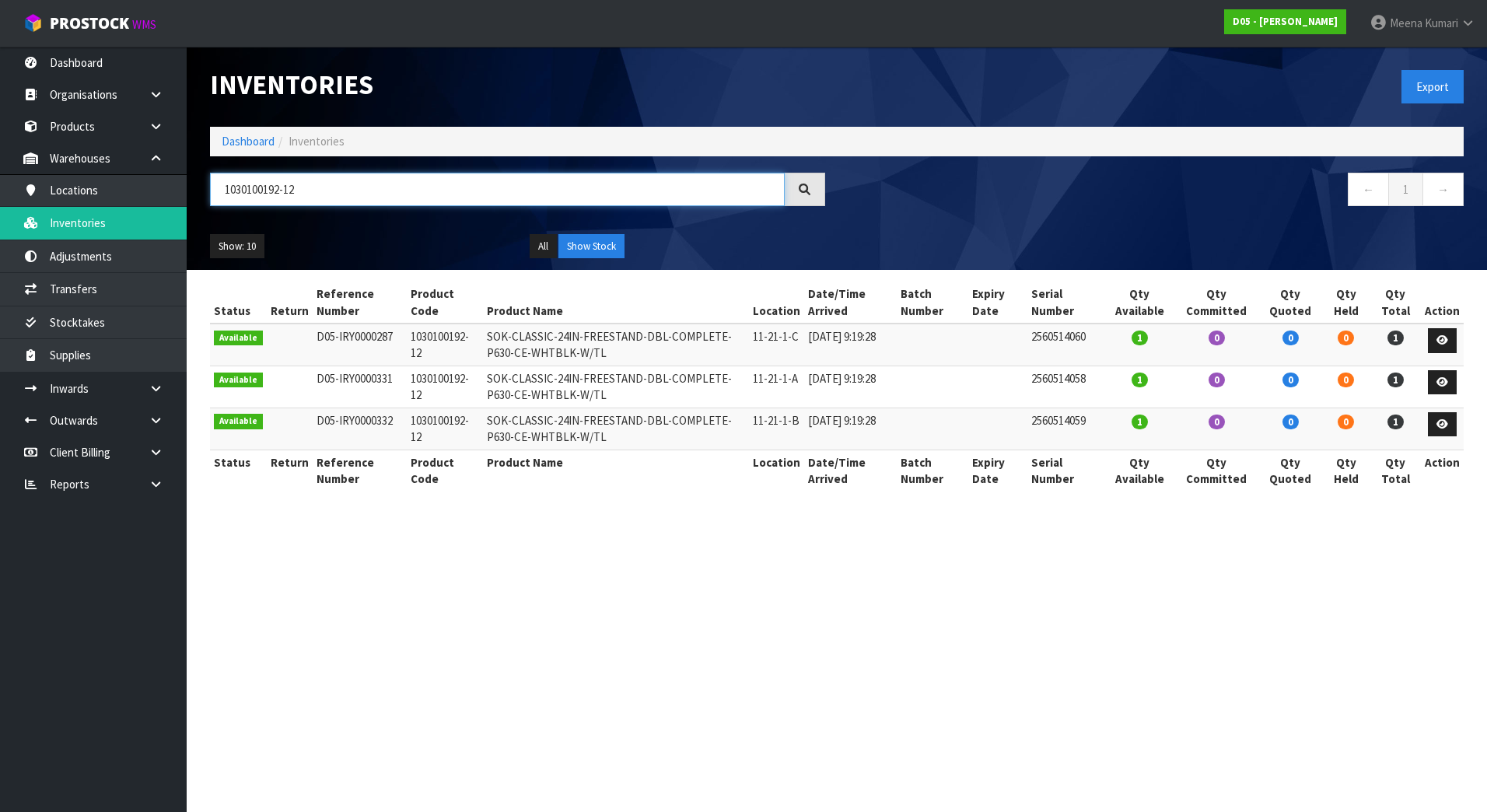
drag, startPoint x: 308, startPoint y: 195, endPoint x: 221, endPoint y: 196, distance: 87.0
click at [221, 196] on input "1030100192-12" at bounding box center [497, 189] width 575 height 33
paste input "4030510043-00"
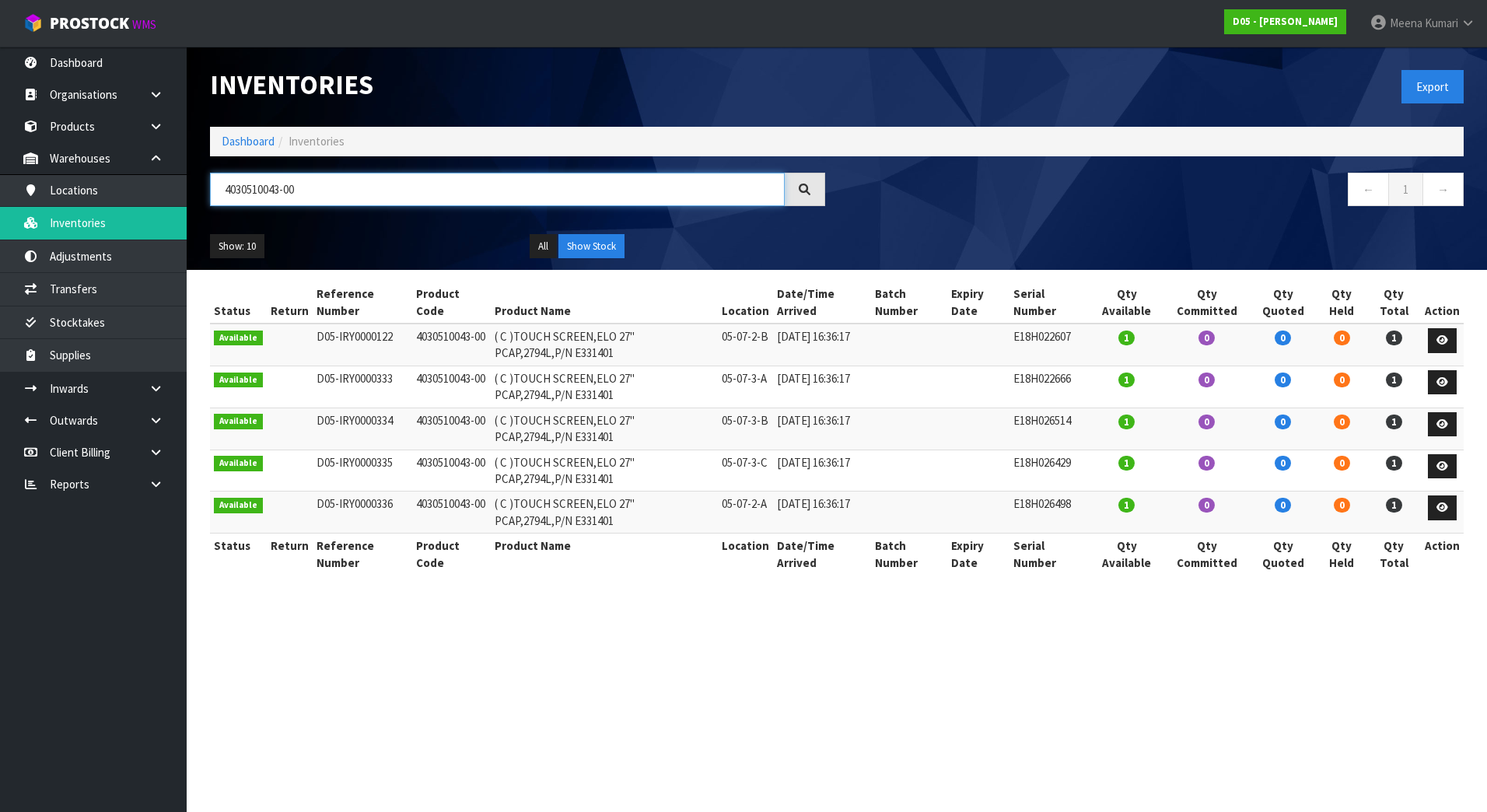
drag, startPoint x: 314, startPoint y: 203, endPoint x: 213, endPoint y: 196, distance: 101.2
click at [213, 196] on input "4030510043-00" at bounding box center [497, 189] width 575 height 33
paste input "55-00"
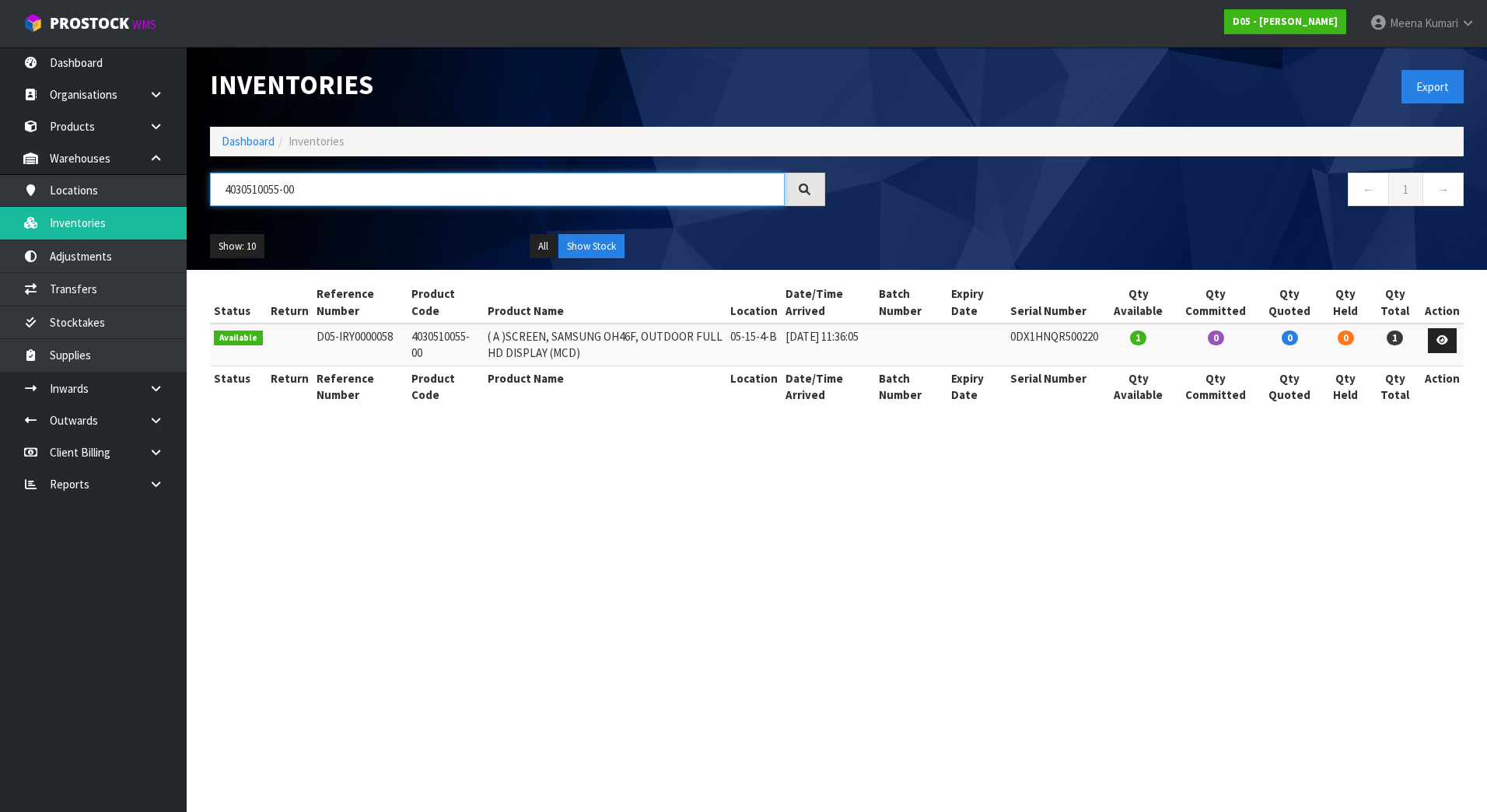
type input "4030510055-00"
drag, startPoint x: 310, startPoint y: 182, endPoint x: 125, endPoint y: 195, distance: 185.5
click at [125, 195] on body "Toggle navigation ProStock WMS D05 - [PERSON_NAME] [PERSON_NAME] Logout Dashboa…" at bounding box center [744, 406] width 1487 height 812
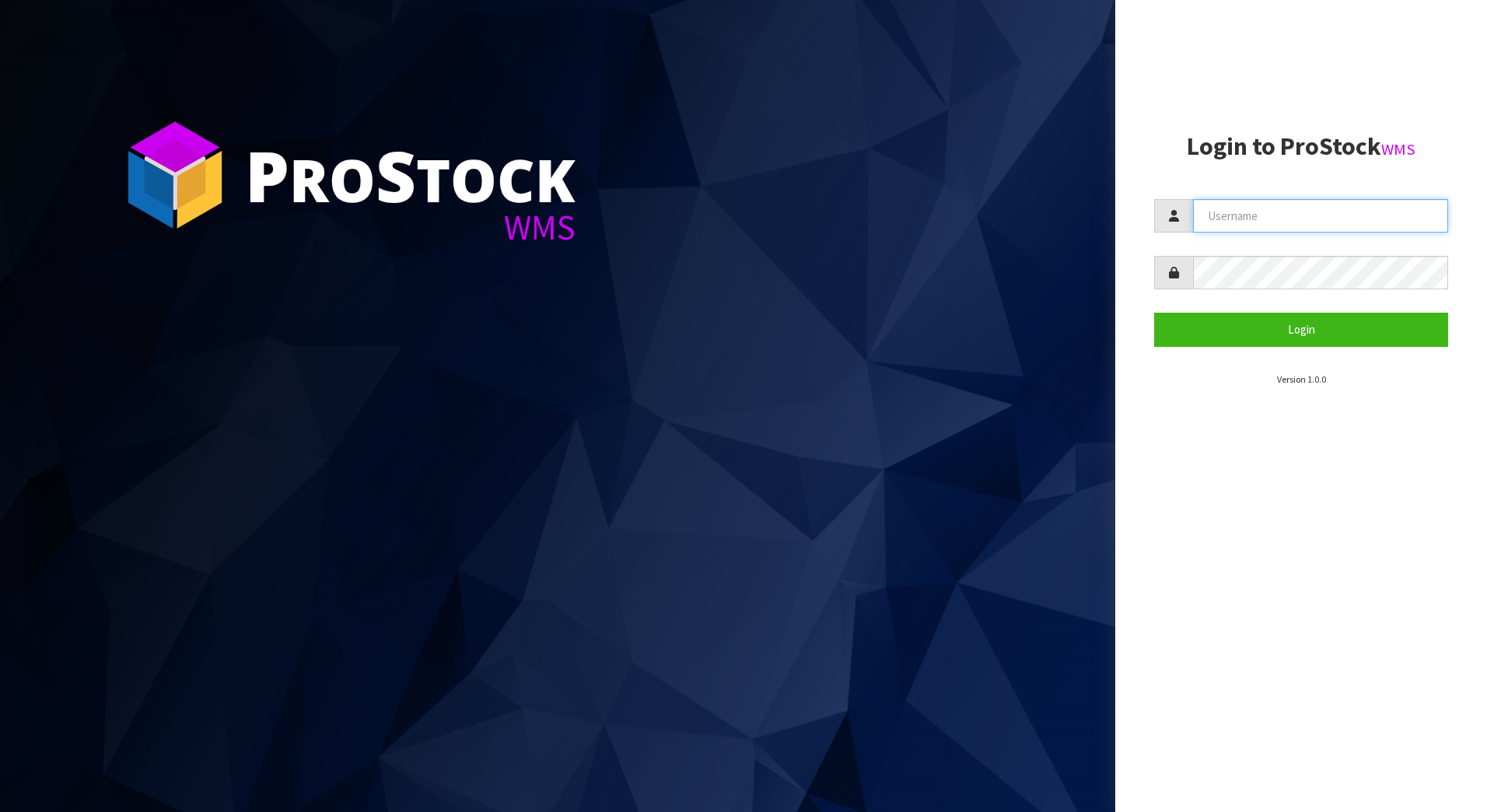
click at [1287, 217] on input "text" at bounding box center [1321, 215] width 255 height 33
type input "POLLY"
click at [1154, 313] on button "Login" at bounding box center [1301, 329] width 294 height 33
